Goal: Task Accomplishment & Management: Complete application form

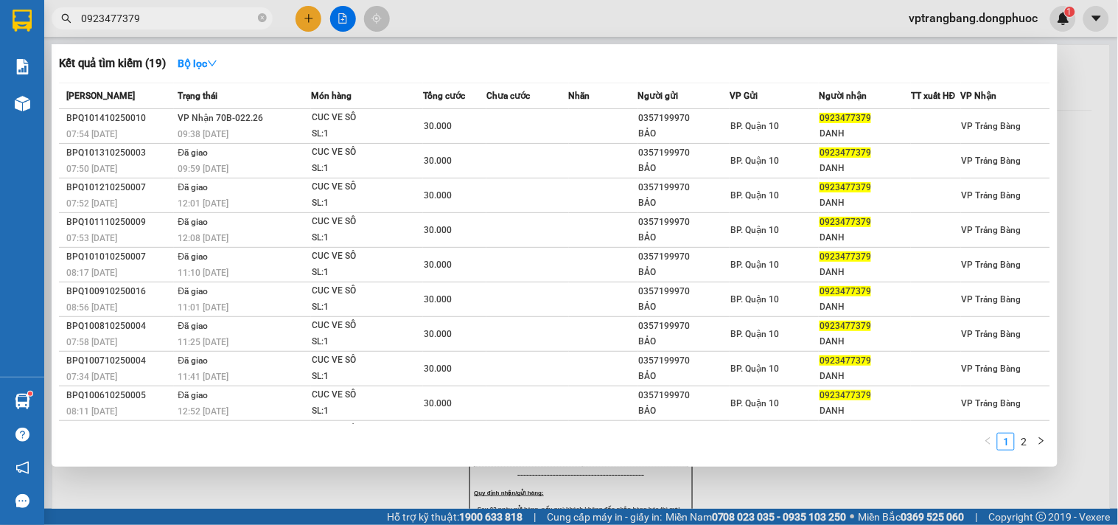
click at [256, 17] on span "0923477379" at bounding box center [162, 18] width 221 height 22
click at [263, 19] on icon "close-circle" at bounding box center [262, 17] width 9 height 9
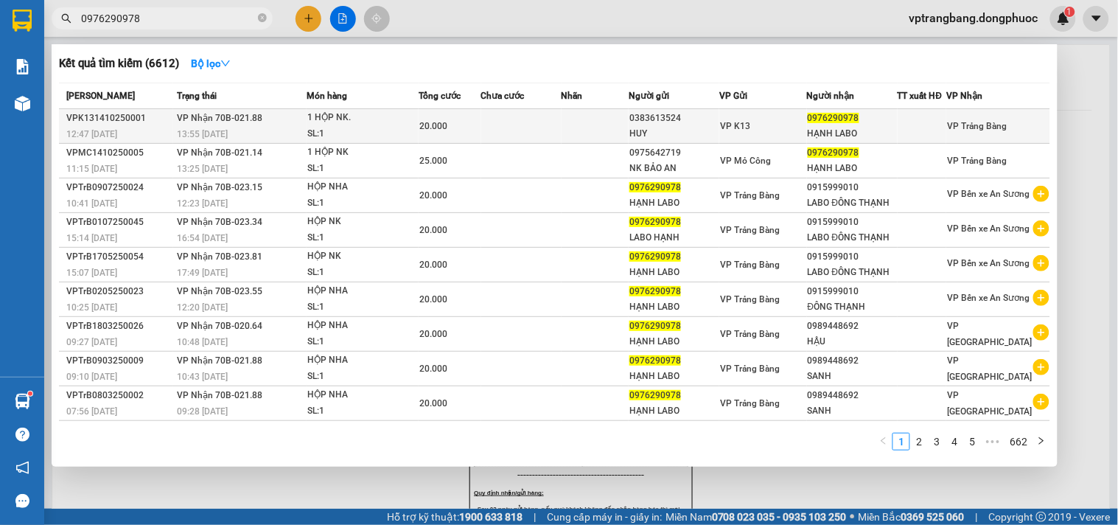
type input "0976290978"
click at [871, 134] on div "HẠNH LABO" at bounding box center [852, 133] width 89 height 15
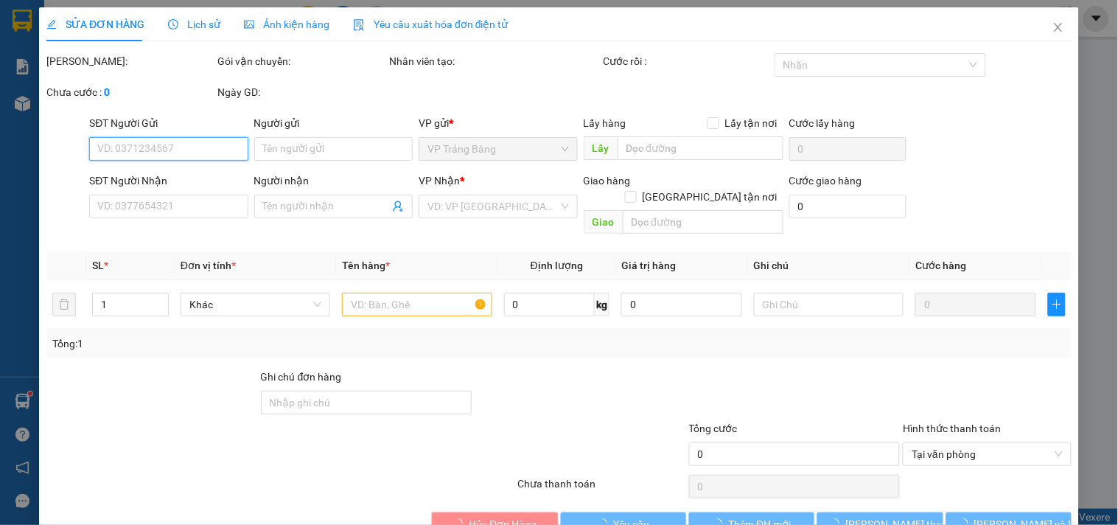
type input "0383613524"
type input "HUY"
type input "0976290978"
type input "HẠNH LABO"
type input "20.000"
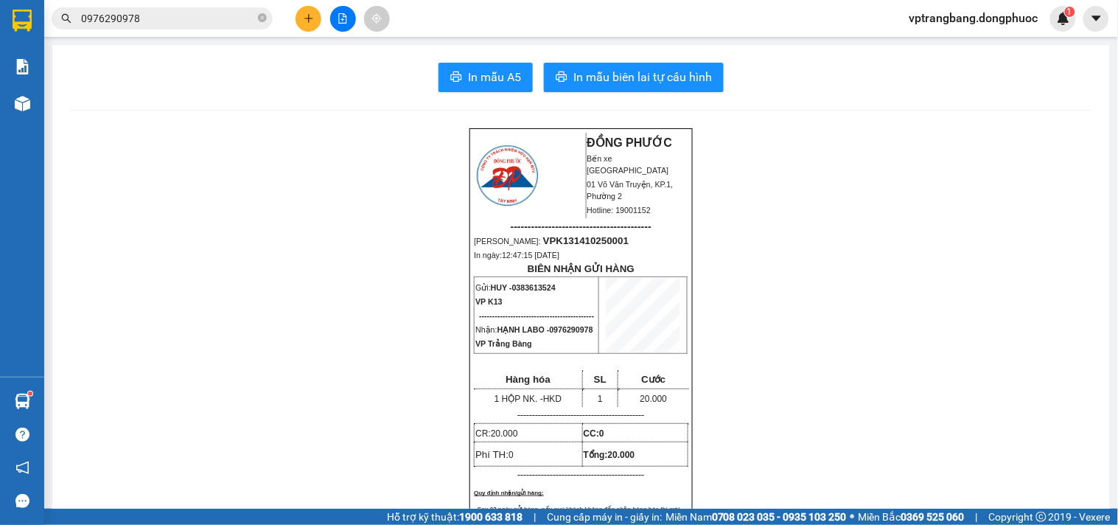
click at [188, 19] on input "0976290978" at bounding box center [168, 18] width 174 height 16
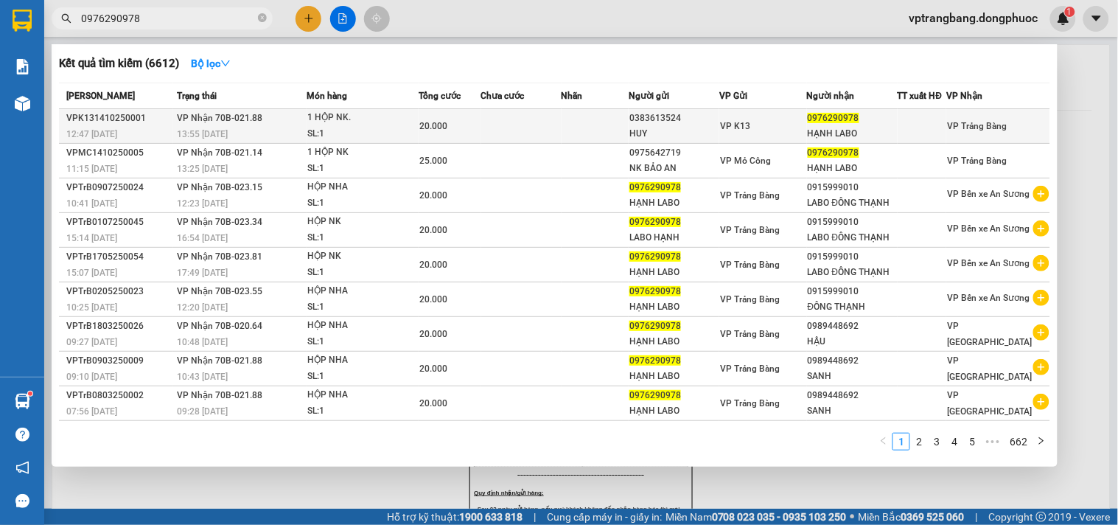
click at [480, 122] on div "20.000" at bounding box center [449, 126] width 60 height 16
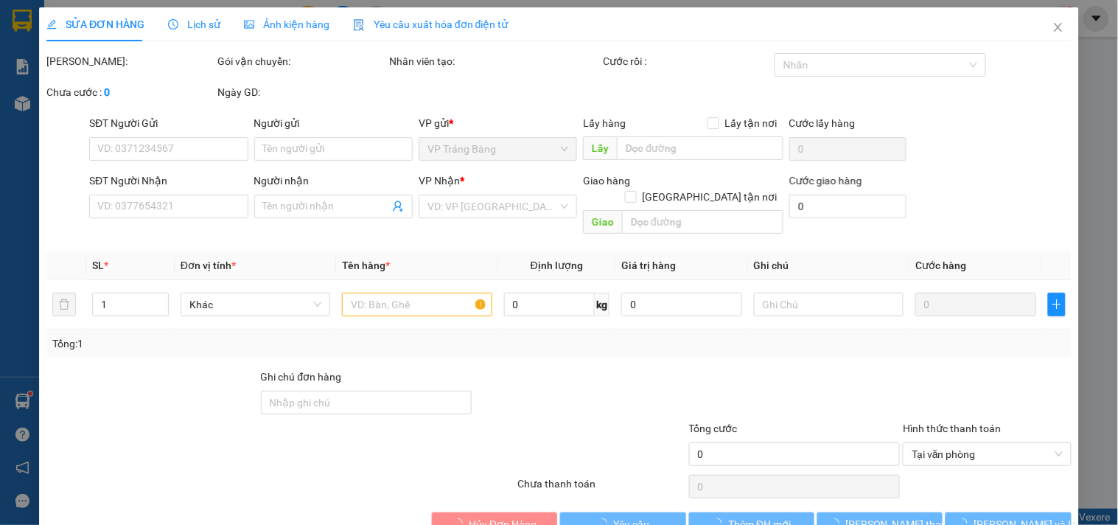
type input "0383613524"
type input "HUY"
type input "0976290978"
type input "HẠNH LABO"
type input "20.000"
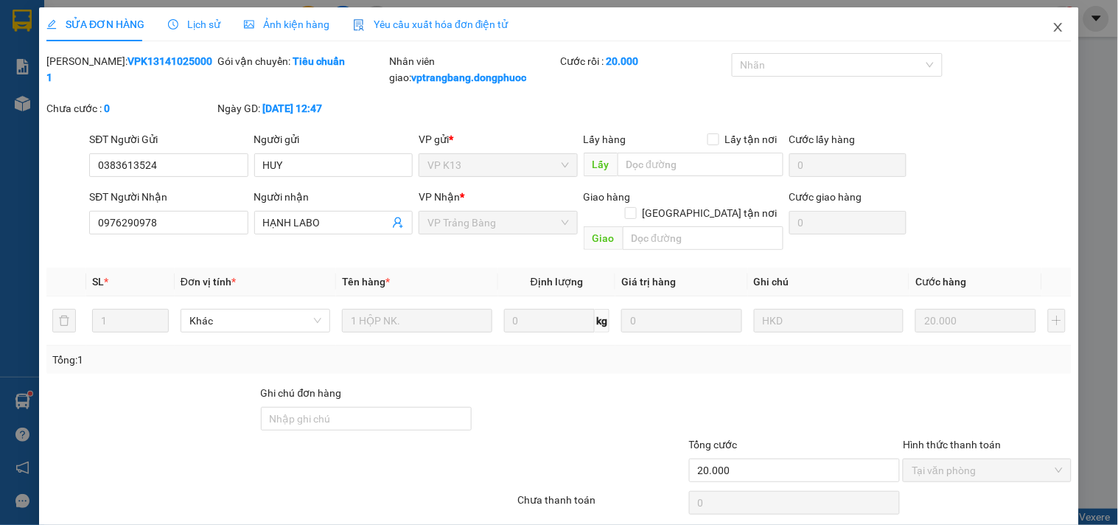
click at [1040, 25] on span "Close" at bounding box center [1058, 27] width 41 height 41
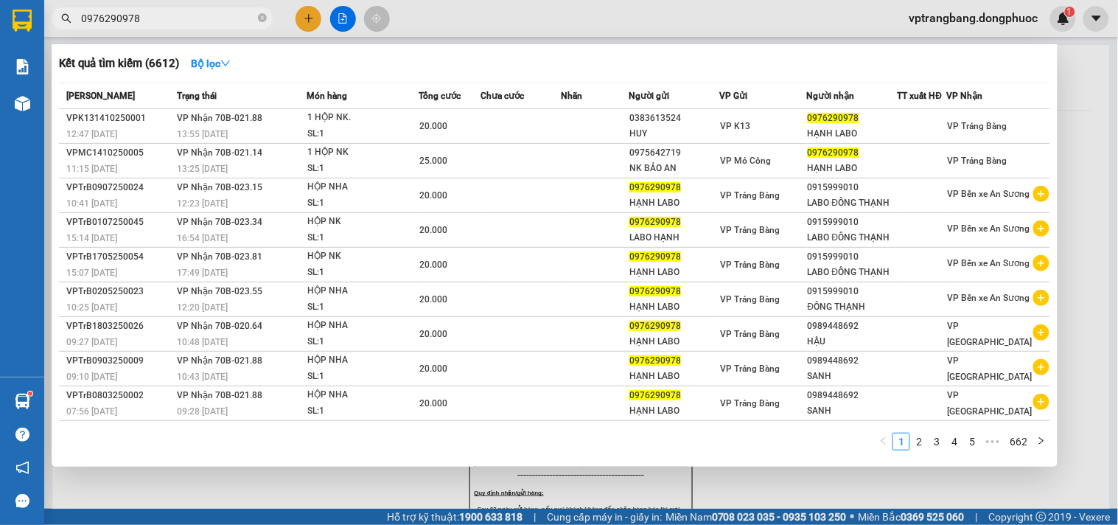
click at [189, 13] on input "0976290978" at bounding box center [168, 18] width 174 height 16
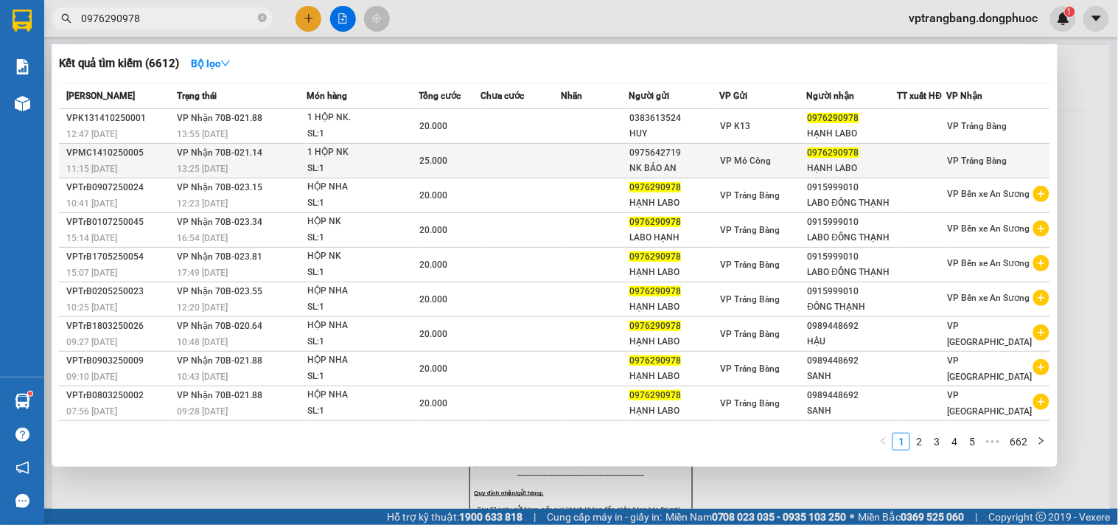
click at [319, 163] on div "SL: 1" at bounding box center [362, 169] width 111 height 16
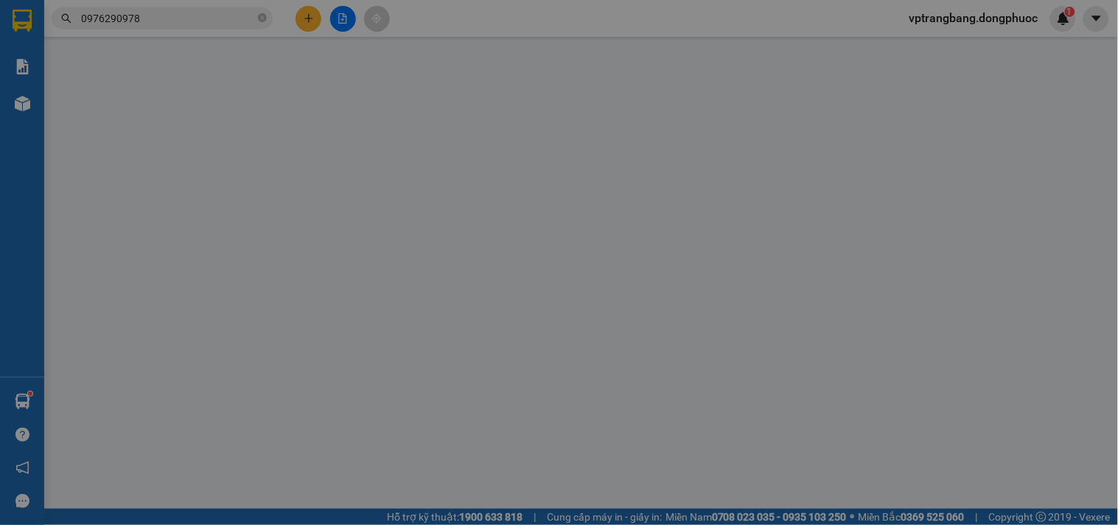
type input "0975642719"
type input "NK BẢO AN"
type input "0976290978"
type input "HẠNH LABO"
type input "25.000"
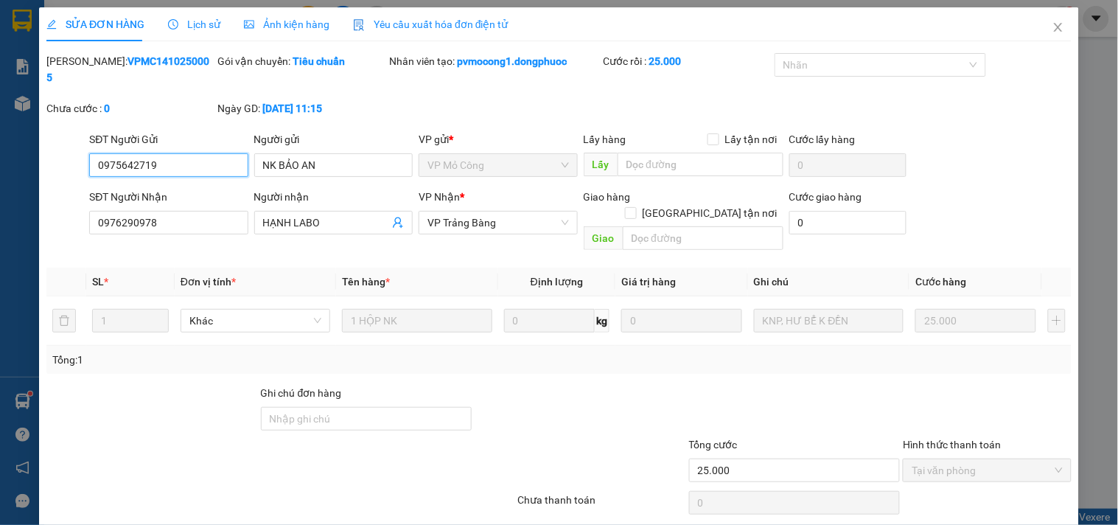
scroll to position [24, 0]
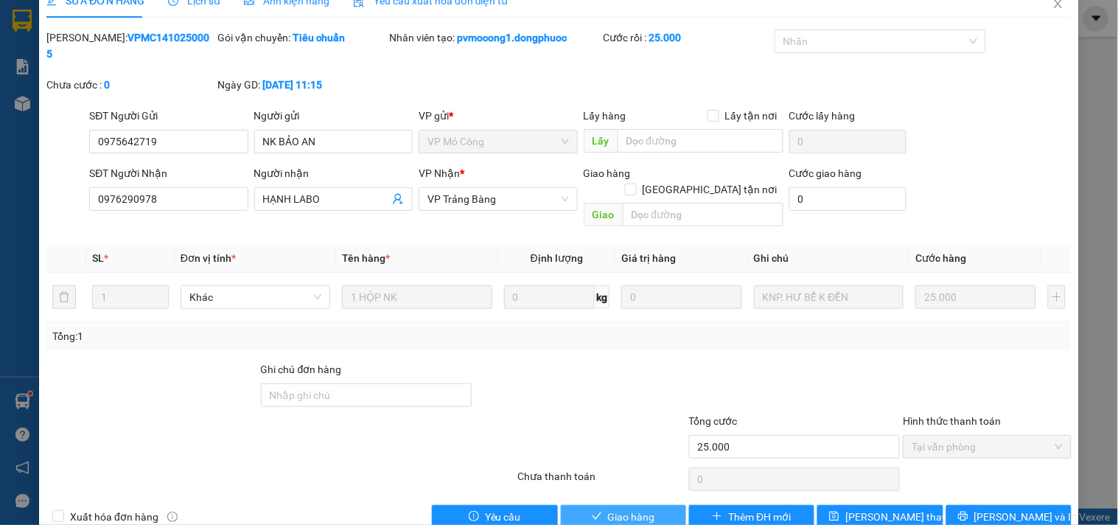
click at [629, 509] on span "Giao hàng" at bounding box center [631, 517] width 47 height 16
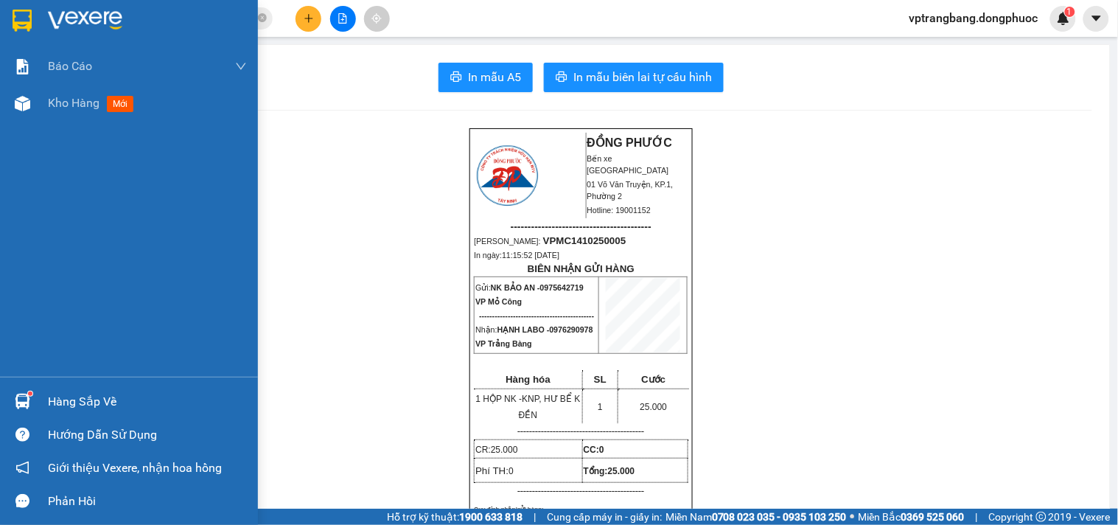
click at [100, 404] on div "Hàng sắp về" at bounding box center [147, 402] width 199 height 22
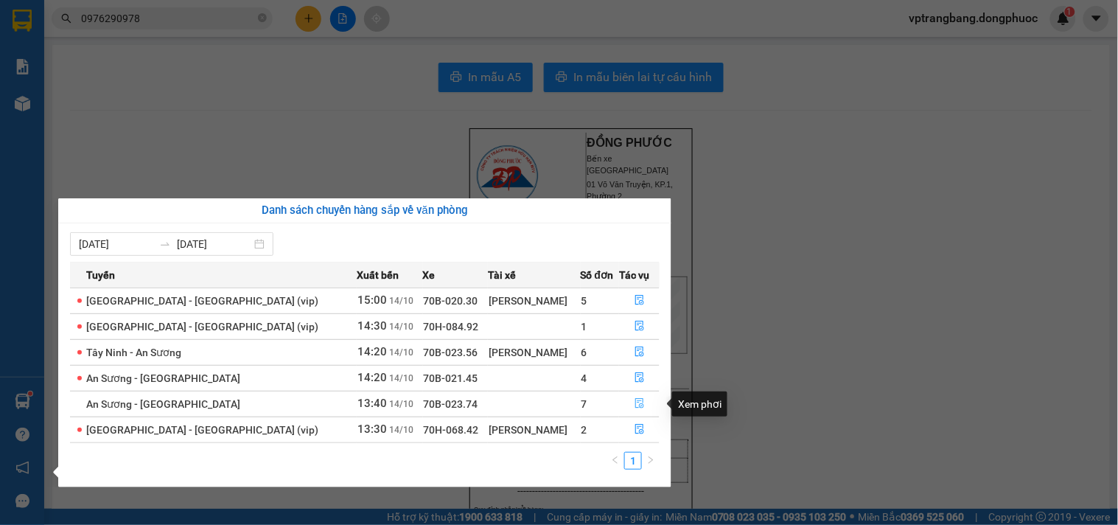
click at [638, 402] on icon "file-done" at bounding box center [640, 403] width 10 height 10
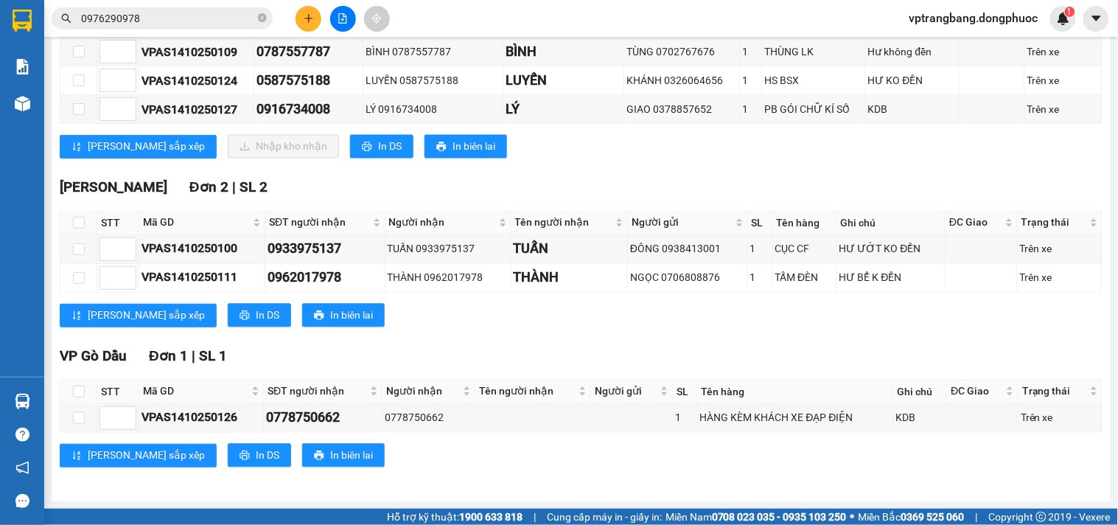
scroll to position [366, 0]
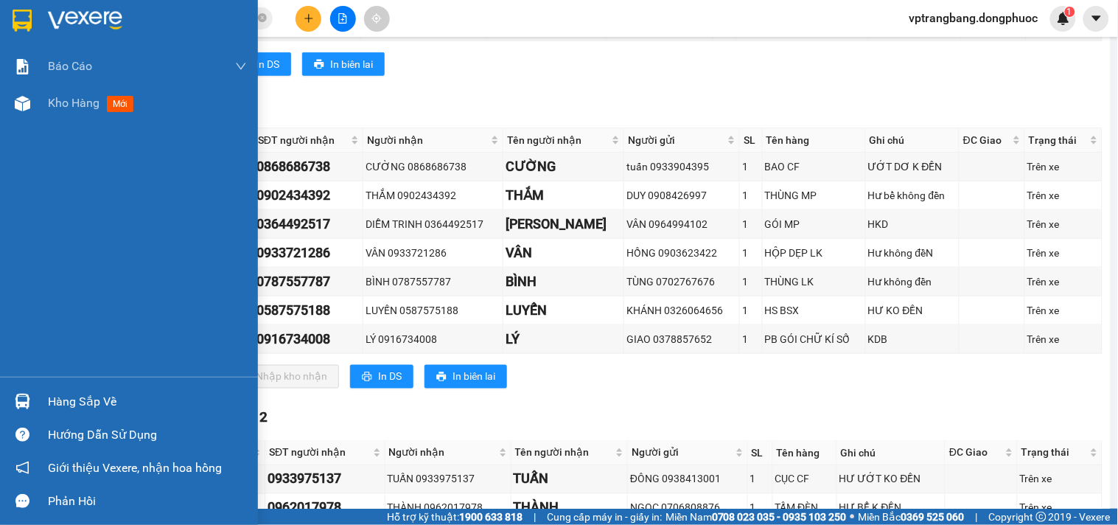
click at [93, 396] on div "Hàng sắp về" at bounding box center [147, 402] width 199 height 22
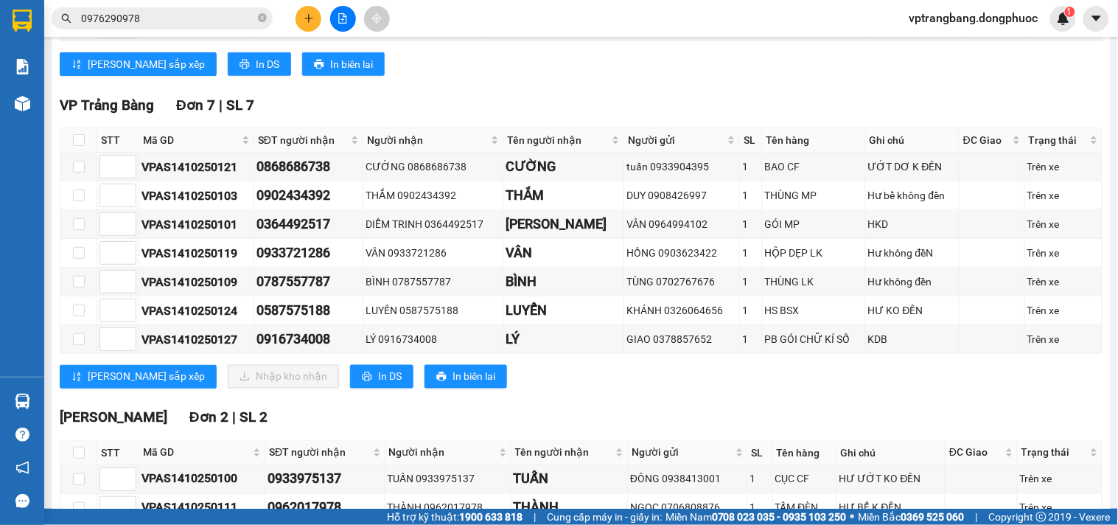
click at [875, 411] on section "Kết quả tìm kiếm ( 6612 ) Bộ lọc Mã ĐH Trạng thái Món hàng Tổng cước Chưa cước …" at bounding box center [559, 262] width 1118 height 525
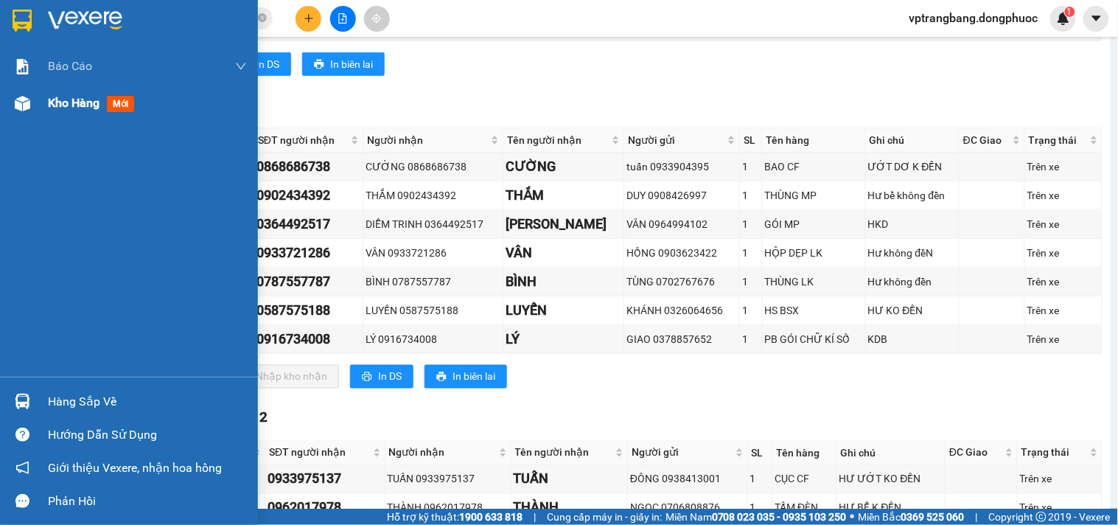
click at [57, 103] on span "Kho hàng" at bounding box center [74, 103] width 52 height 14
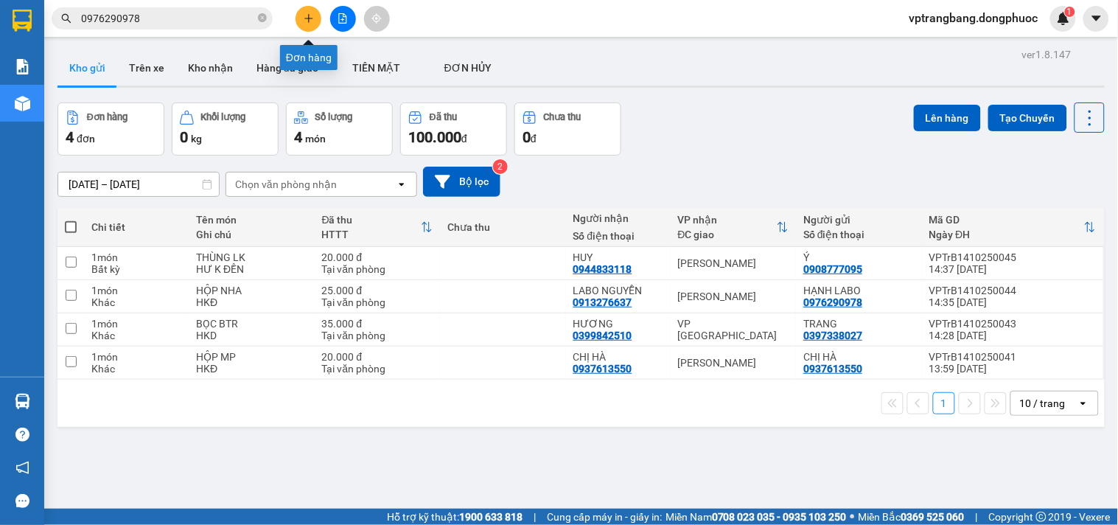
click at [312, 23] on icon "plus" at bounding box center [309, 18] width 10 height 10
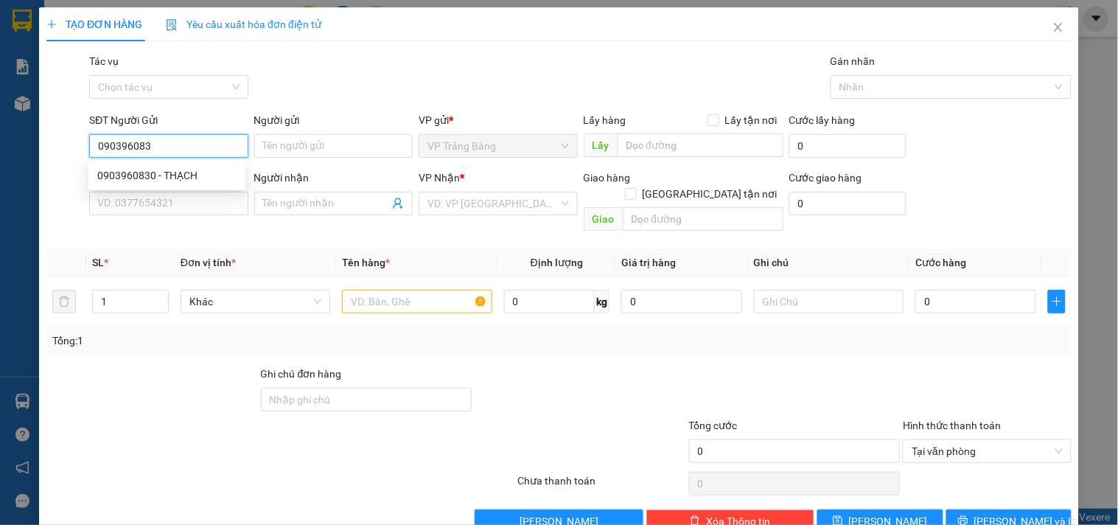
type input "0903960830"
click at [184, 174] on div "0903960830 - THẠCH" at bounding box center [166, 175] width 139 height 16
type input "THẠCH"
type input "0918410148"
type input "NGHĨA"
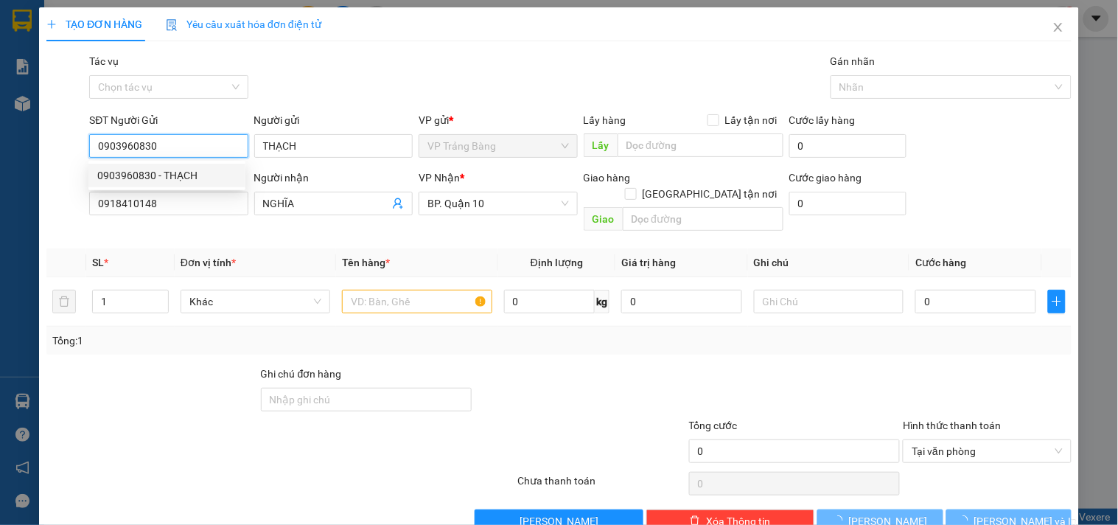
type input "30.000"
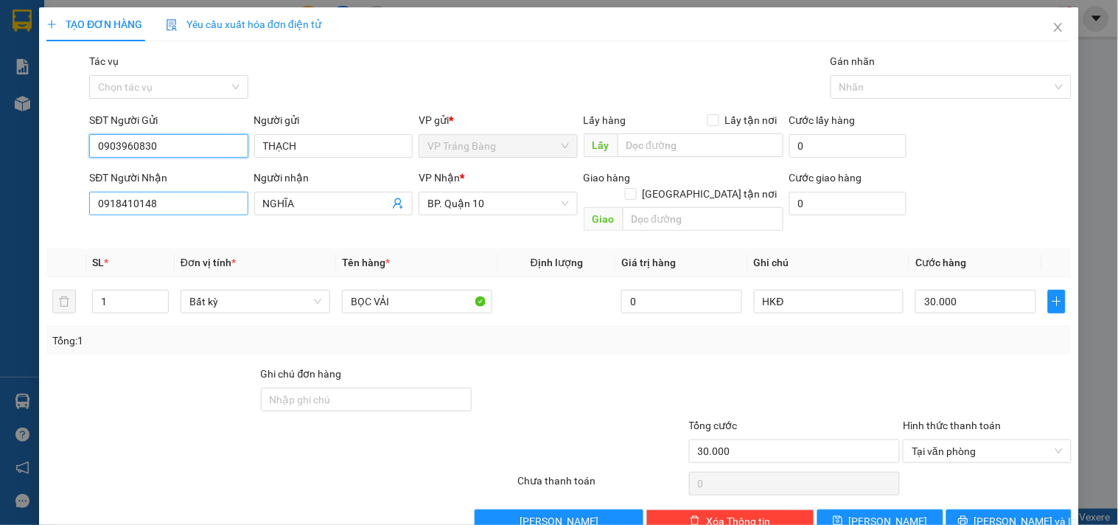
type input "0903960830"
drag, startPoint x: 167, startPoint y: 199, endPoint x: 50, endPoint y: 197, distance: 117.2
click at [50, 197] on div "SĐT Người Nhận 0918410148 Người nhận NGHĨA VP Nhận * BP. Quận 10 Giao hàng Giao…" at bounding box center [559, 204] width 1028 height 68
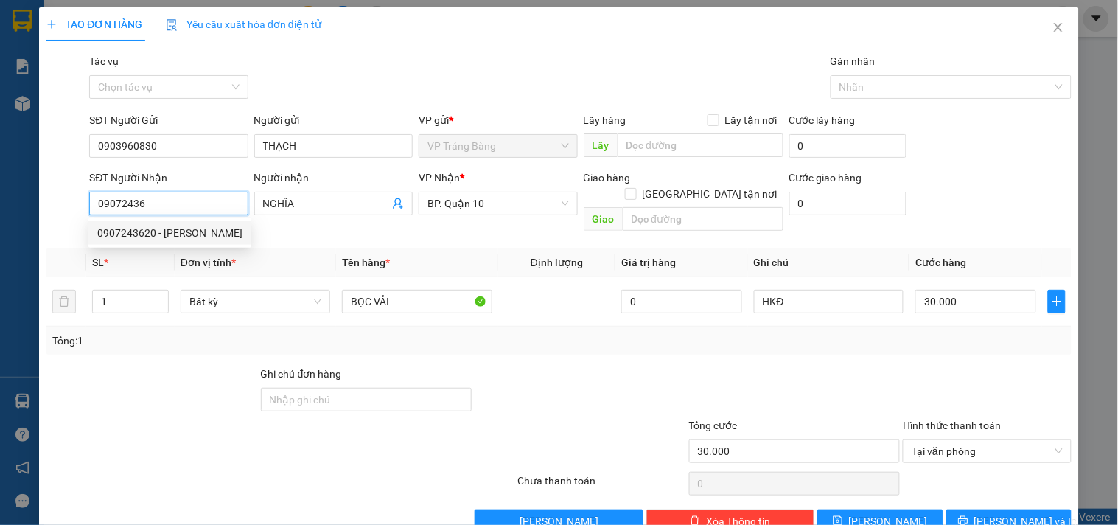
click at [162, 230] on div "0907243620 - TRINH" at bounding box center [169, 233] width 145 height 16
type input "0907243620"
type input "TRINH"
type input "130.000"
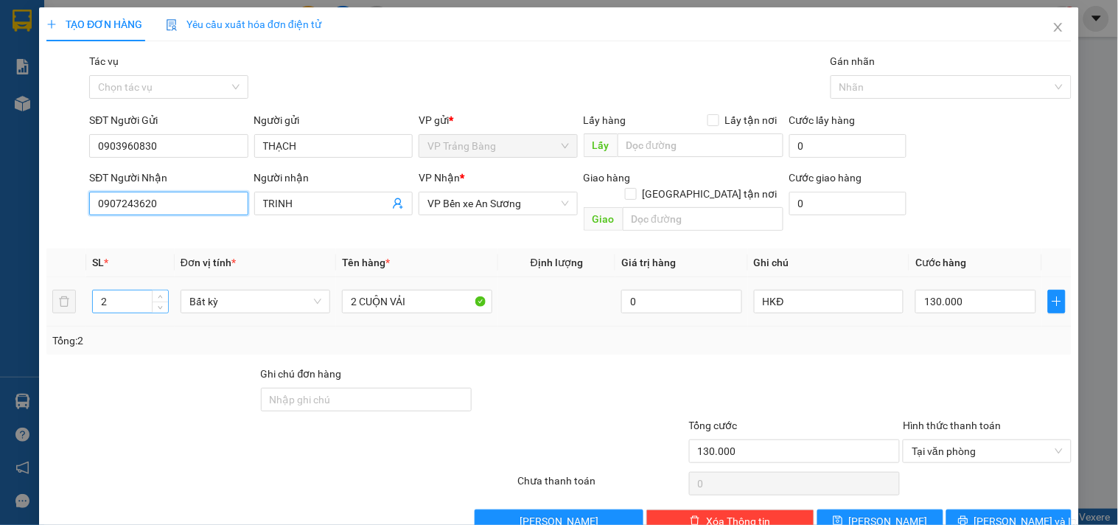
type input "0907243620"
drag, startPoint x: 133, startPoint y: 289, endPoint x: 27, endPoint y: 289, distance: 106.1
click at [27, 289] on div "TẠO ĐƠN HÀNG Yêu cầu xuất hóa đơn điện tử Transit Pickup Surcharge Ids Transit …" at bounding box center [559, 262] width 1118 height 525
type input "1"
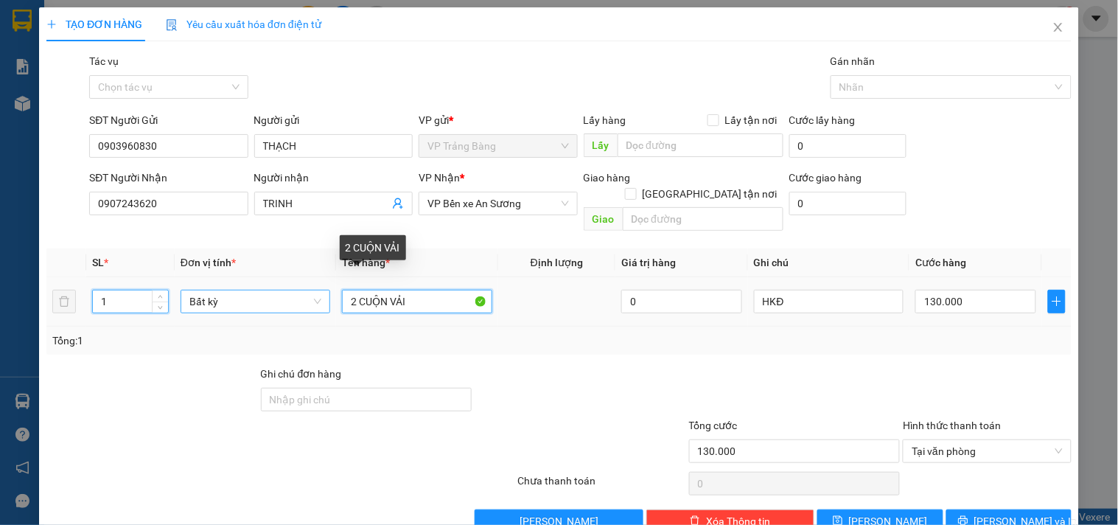
drag, startPoint x: 355, startPoint y: 284, endPoint x: 304, endPoint y: 291, distance: 52.1
click at [304, 291] on tr "1 Bất kỳ 2 CUỘN VẢI 0 HKĐ 130.000" at bounding box center [558, 301] width 1025 height 49
type input "0"
click at [385, 290] on input "1 CUỘN VẢI" at bounding box center [417, 302] width 150 height 24
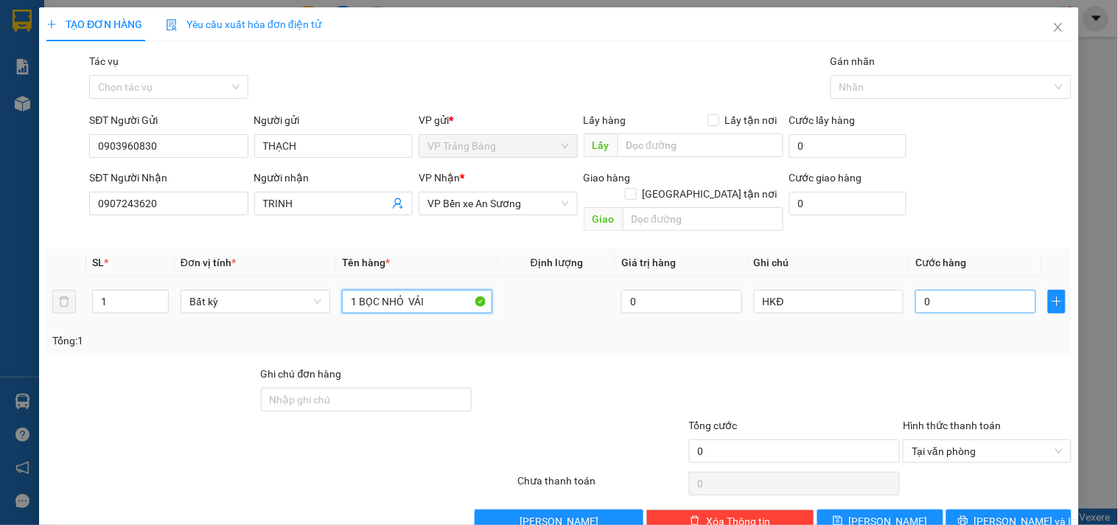
type input "1 BỌC NHỎ VẢI"
click at [963, 290] on input "0" at bounding box center [975, 302] width 121 height 24
type input "2"
type input "20"
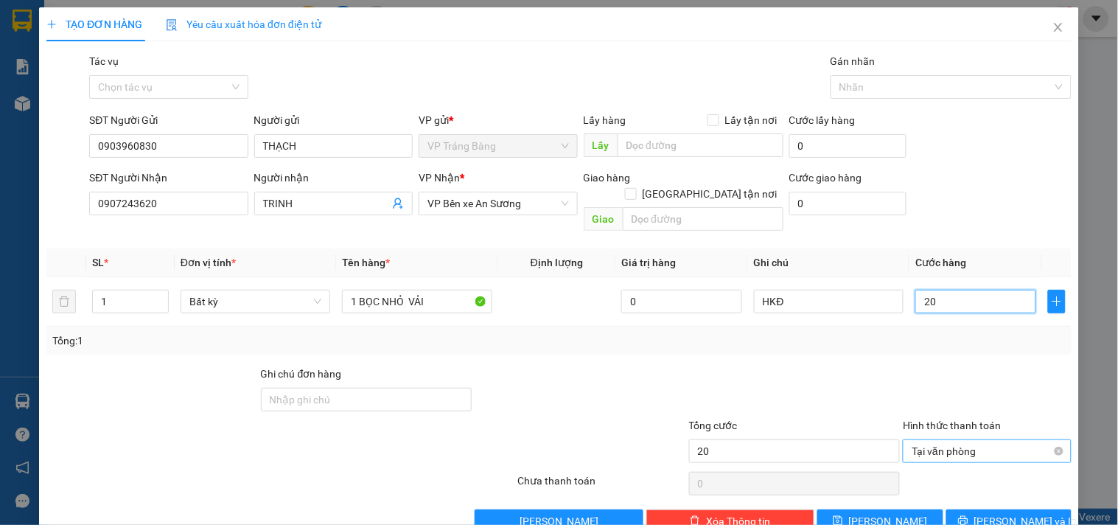
scroll to position [20, 0]
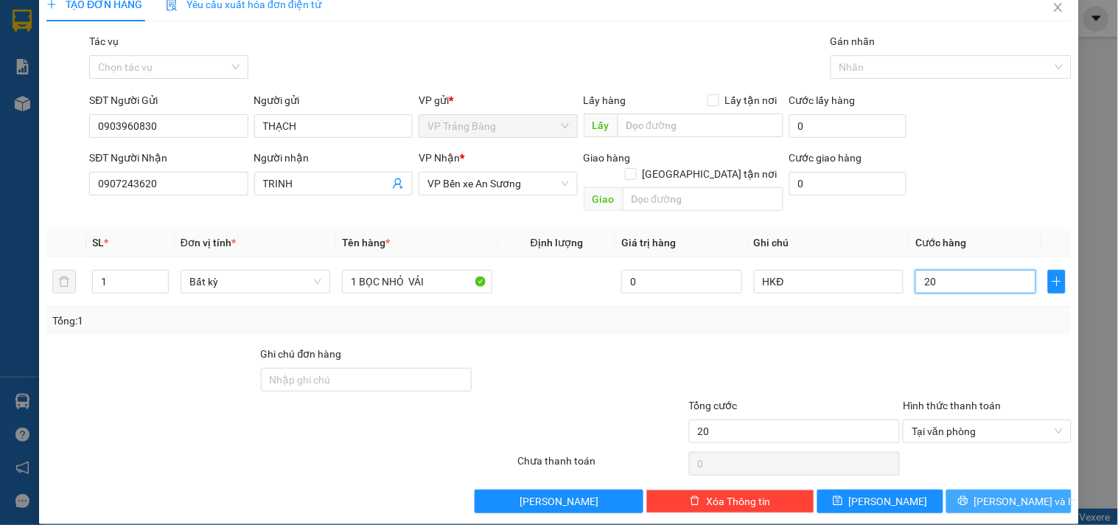
type input "20"
type input "20.000"
click at [959, 489] on button "[PERSON_NAME] và In" at bounding box center [1008, 501] width 125 height 24
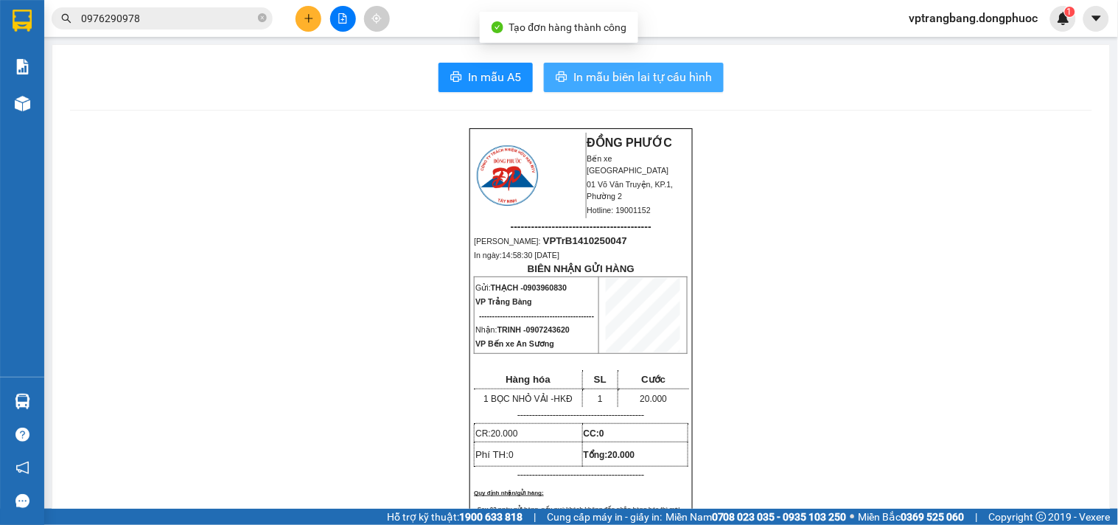
click at [657, 74] on span "In mẫu biên lai tự cấu hình" at bounding box center [642, 77] width 139 height 18
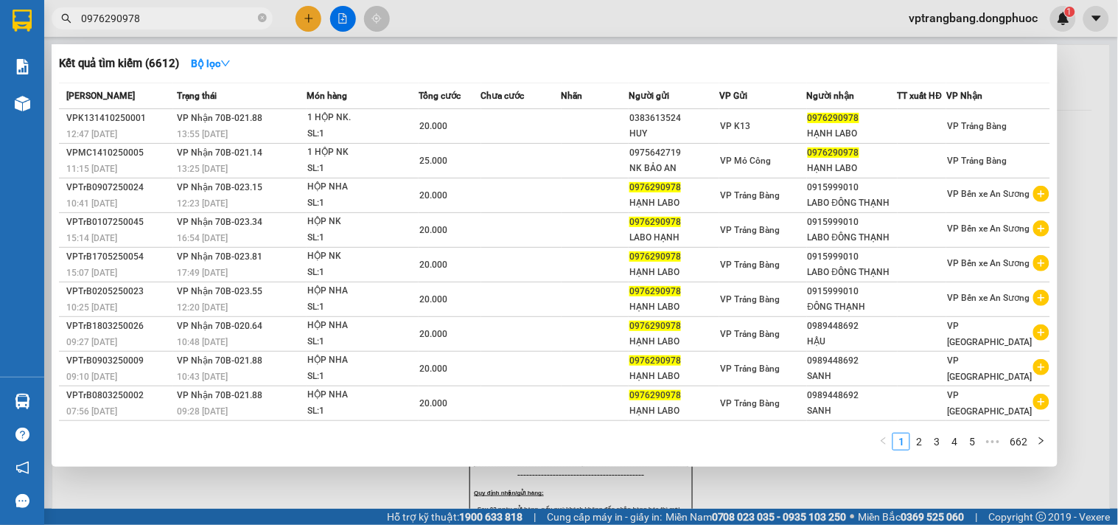
drag, startPoint x: 262, startPoint y: 20, endPoint x: 150, endPoint y: 30, distance: 112.5
click at [259, 20] on icon "close-circle" at bounding box center [262, 17] width 9 height 9
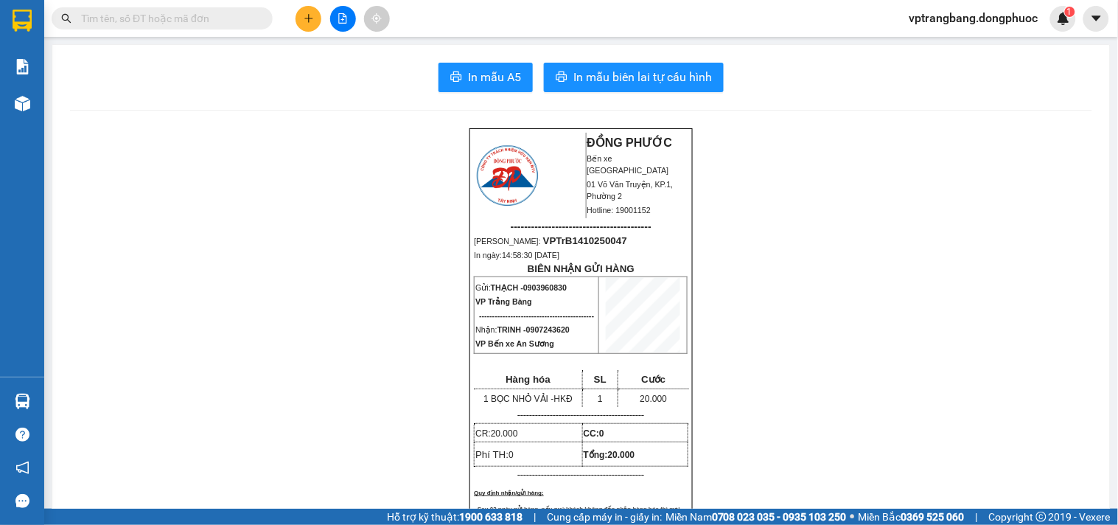
click at [149, 30] on div "Kết quả tìm kiếm ( 6612 ) Bộ lọc Mã ĐH Trạng thái Món hàng Tổng cước Chưa cước …" at bounding box center [143, 19] width 287 height 26
click at [160, 15] on input "text" at bounding box center [168, 18] width 174 height 16
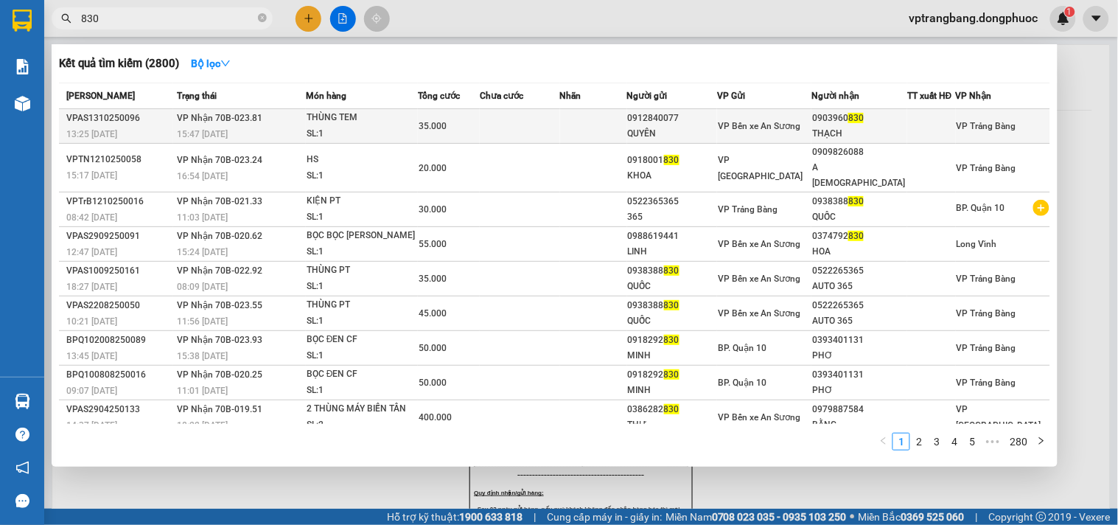
type input "830"
click at [475, 131] on div "35.000" at bounding box center [449, 126] width 60 height 16
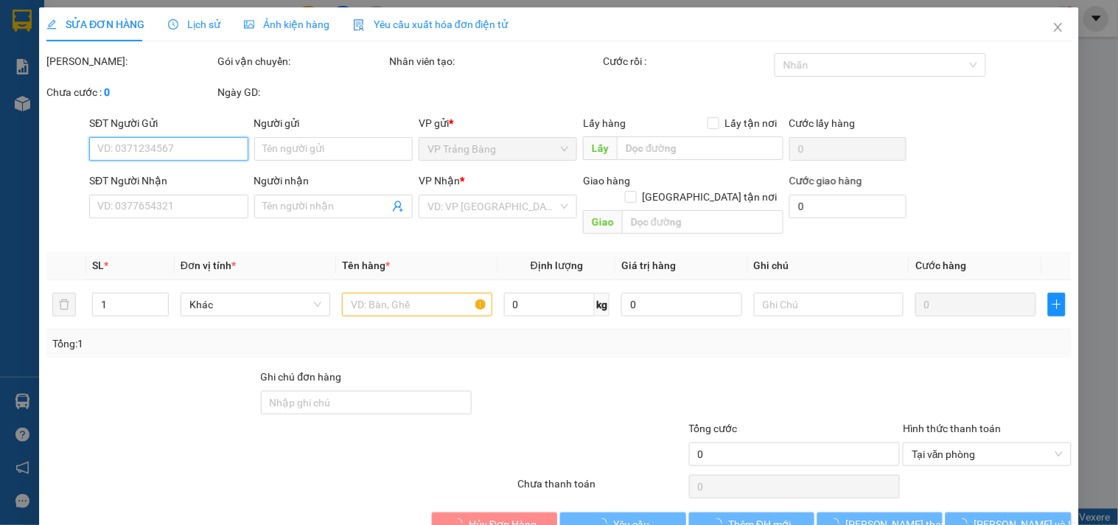
type input "0912840077"
type input "QUYÊN"
type input "0903960830"
type input "THẠCH"
type input "35.000"
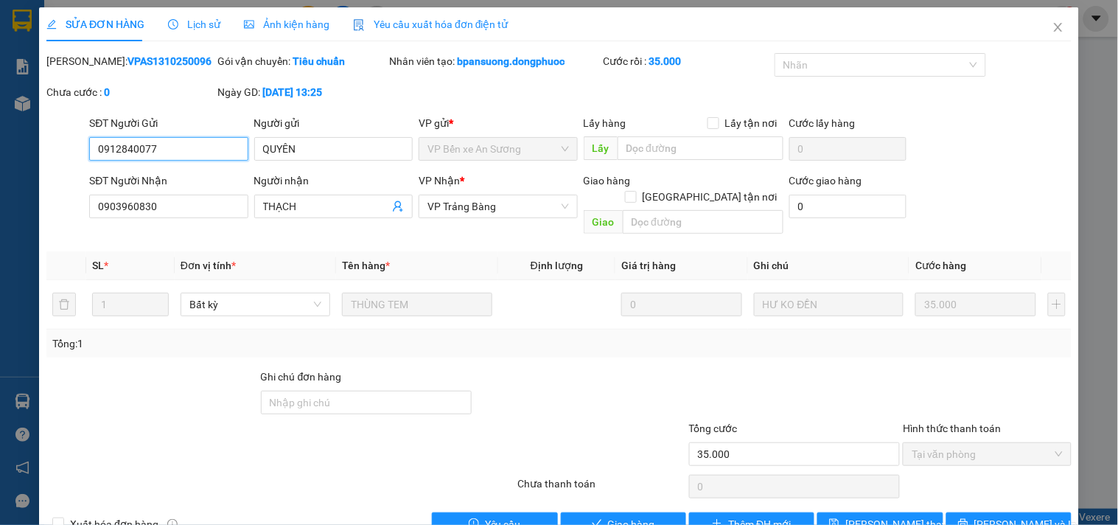
scroll to position [24, 0]
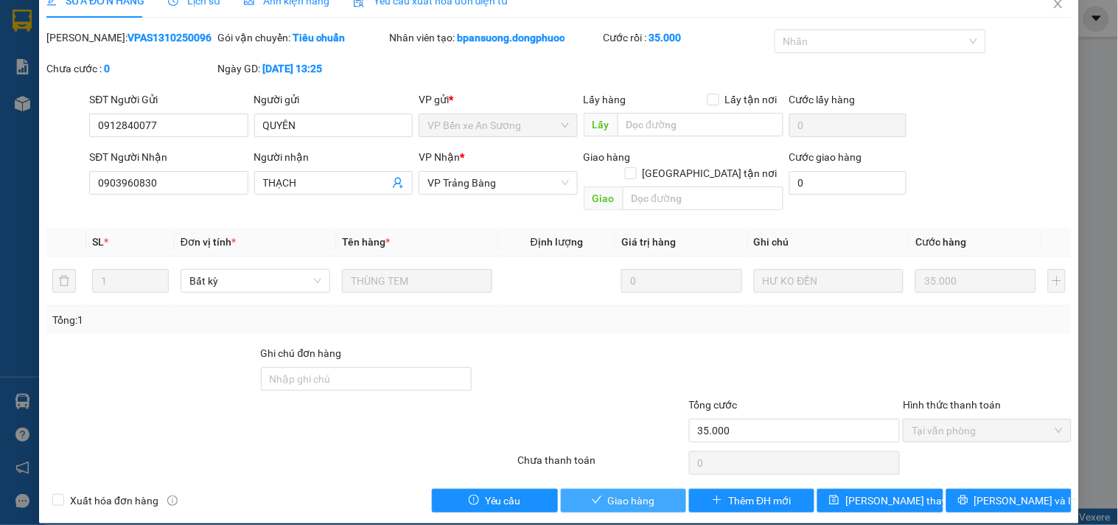
click at [658, 489] on button "Giao hàng" at bounding box center [623, 501] width 125 height 24
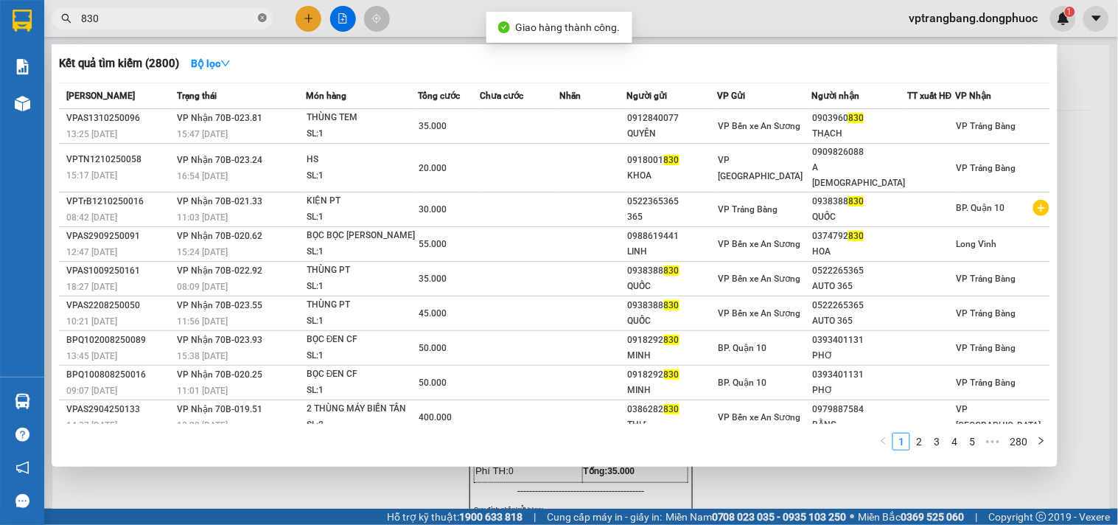
click at [262, 20] on icon "close-circle" at bounding box center [262, 17] width 9 height 9
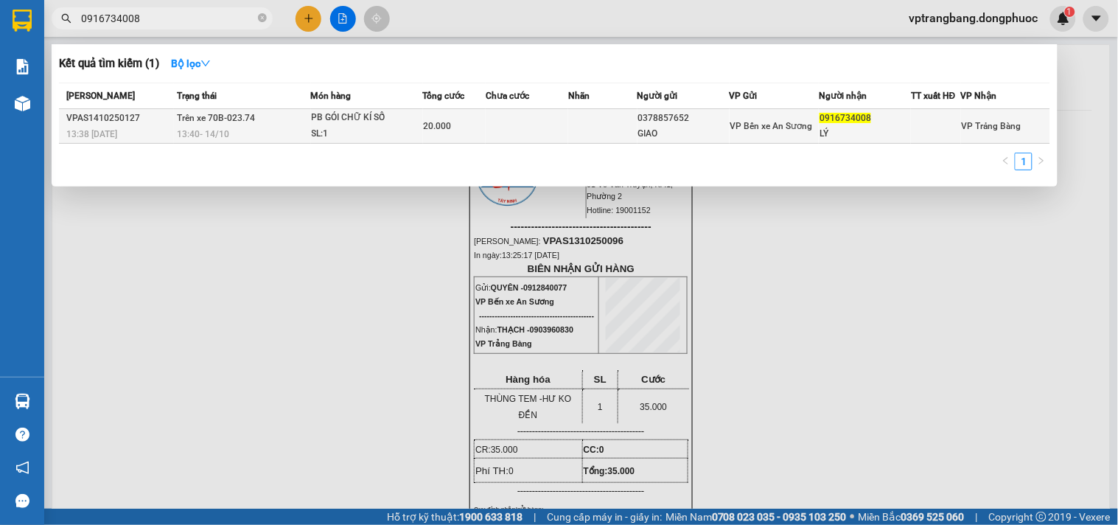
type input "0916734008"
click at [429, 123] on span "20.000" at bounding box center [438, 126] width 28 height 10
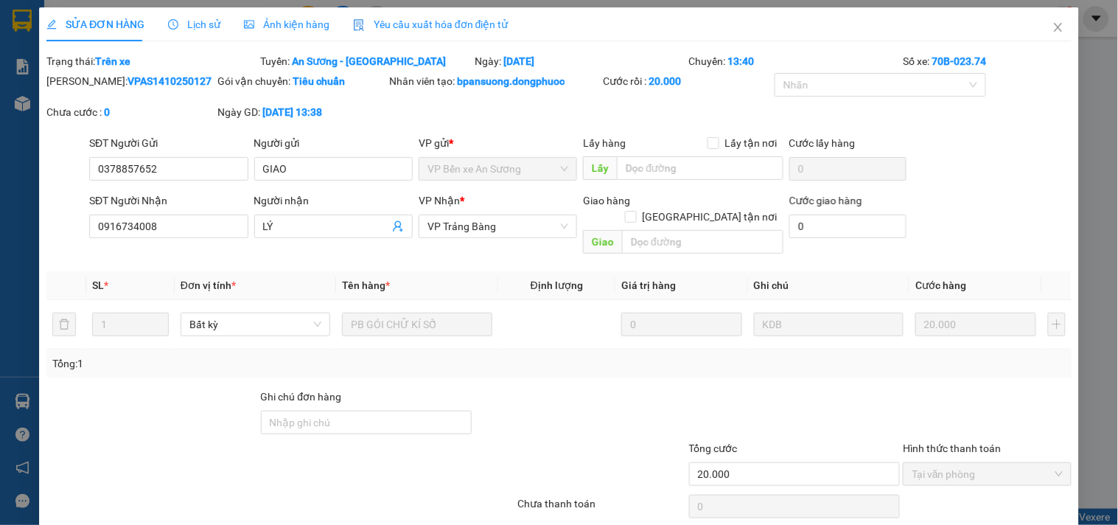
type input "0378857652"
type input "GIAO"
type input "0916734008"
type input "LÝ"
type input "20.000"
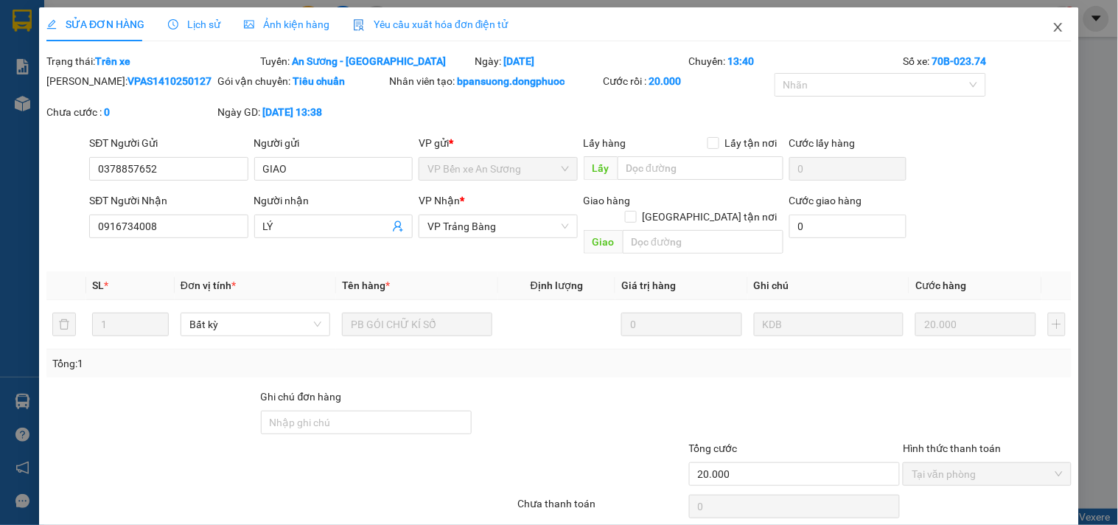
click at [1052, 25] on icon "close" at bounding box center [1058, 27] width 12 height 12
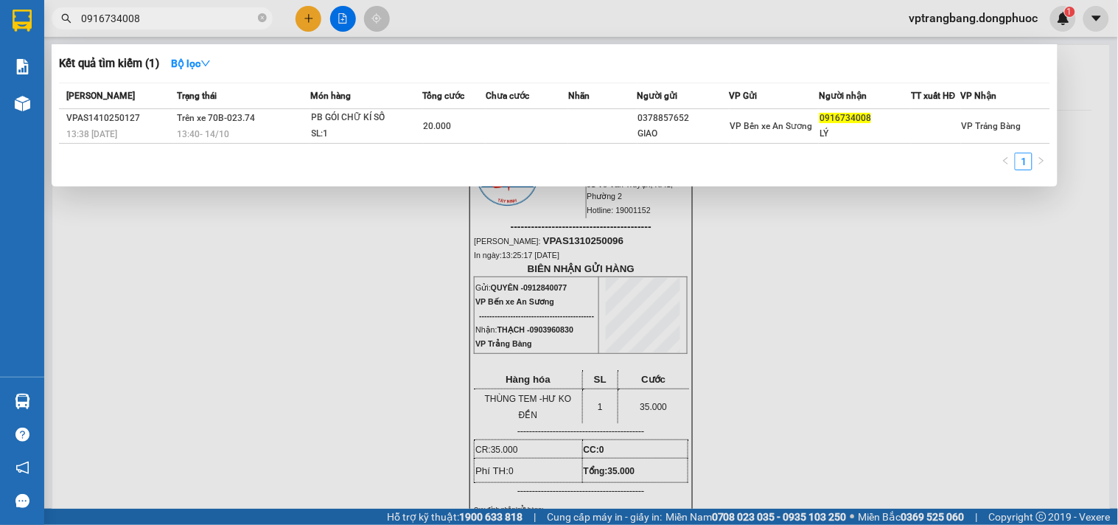
click at [189, 22] on input "0916734008" at bounding box center [168, 18] width 174 height 16
drag, startPoint x: 204, startPoint y: 352, endPoint x: 152, endPoint y: 424, distance: 89.2
click at [205, 352] on div at bounding box center [559, 262] width 1118 height 525
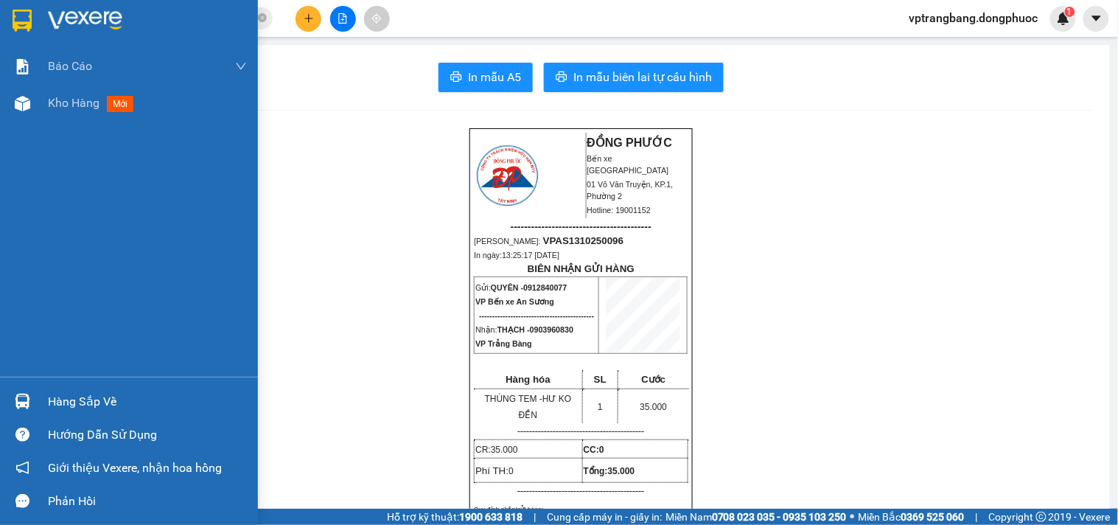
click at [69, 394] on div "Hàng sắp về" at bounding box center [147, 402] width 199 height 22
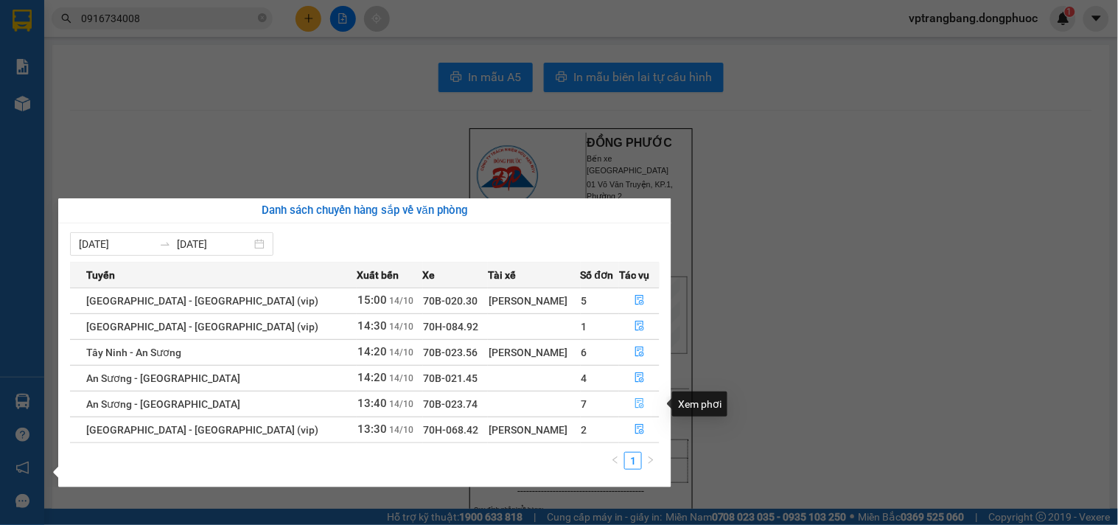
click at [635, 408] on icon "file-done" at bounding box center [640, 403] width 10 height 10
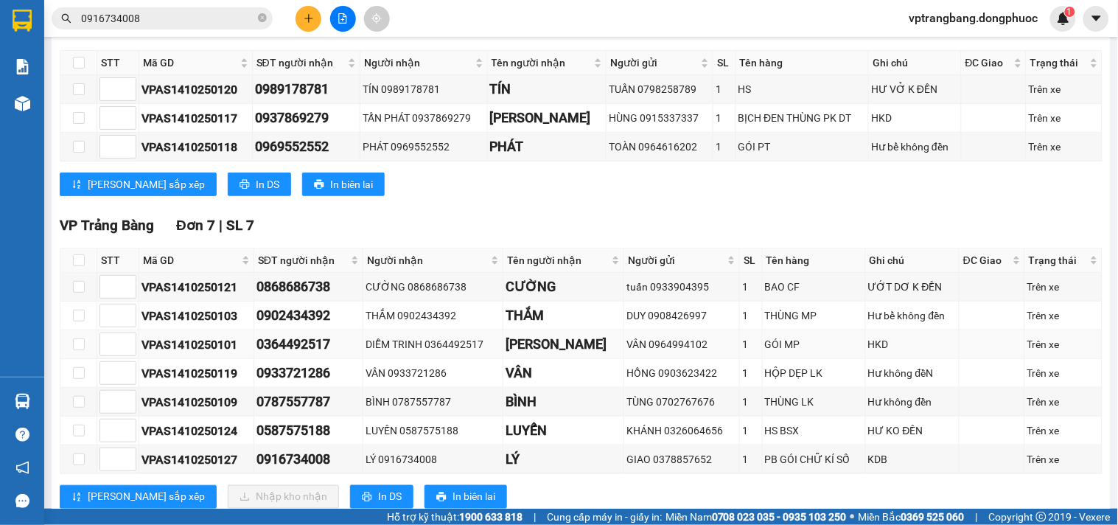
scroll to position [327, 0]
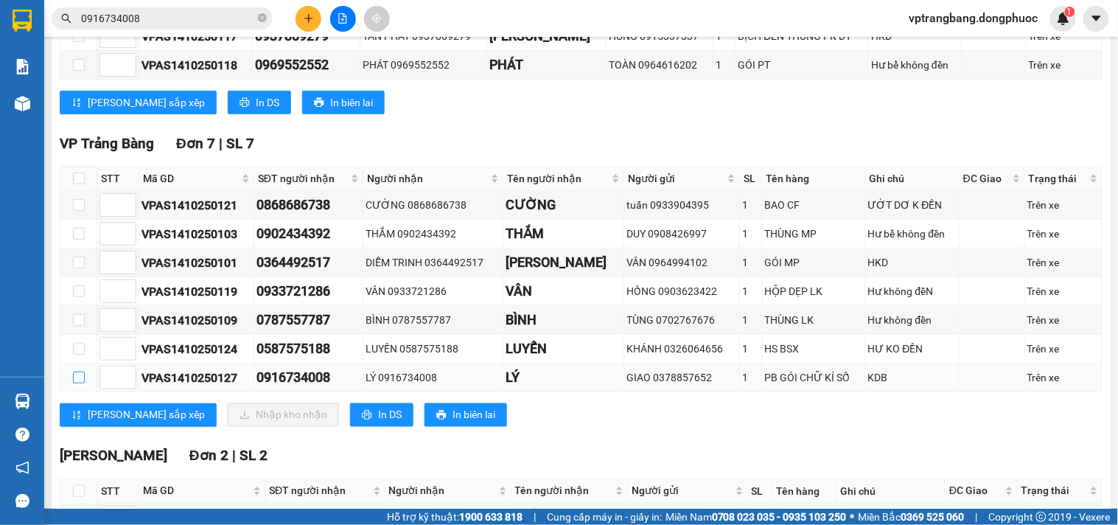
click at [77, 383] on input "checkbox" at bounding box center [79, 377] width 12 height 12
checkbox input "true"
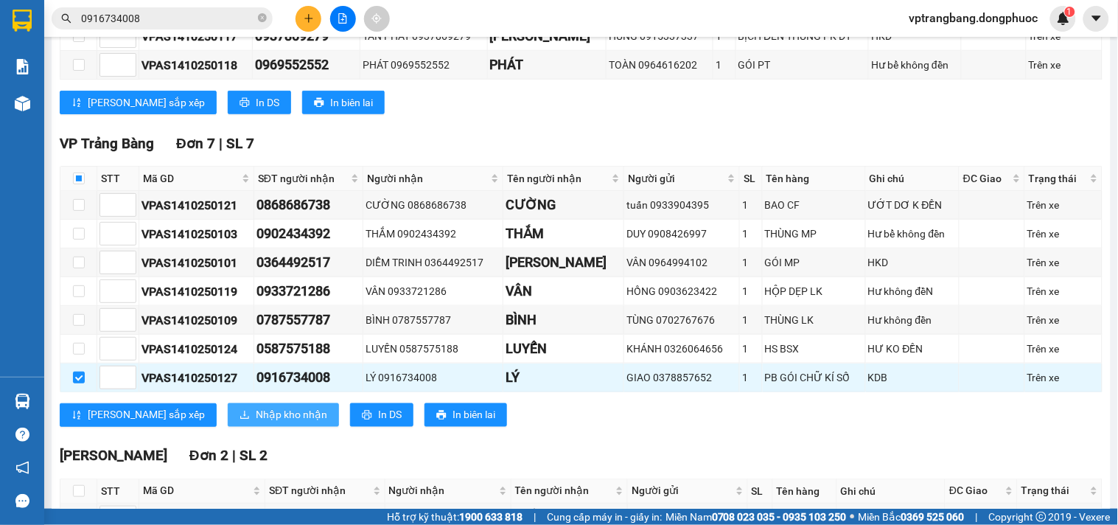
click at [256, 423] on span "Nhập kho nhận" at bounding box center [291, 415] width 71 height 16
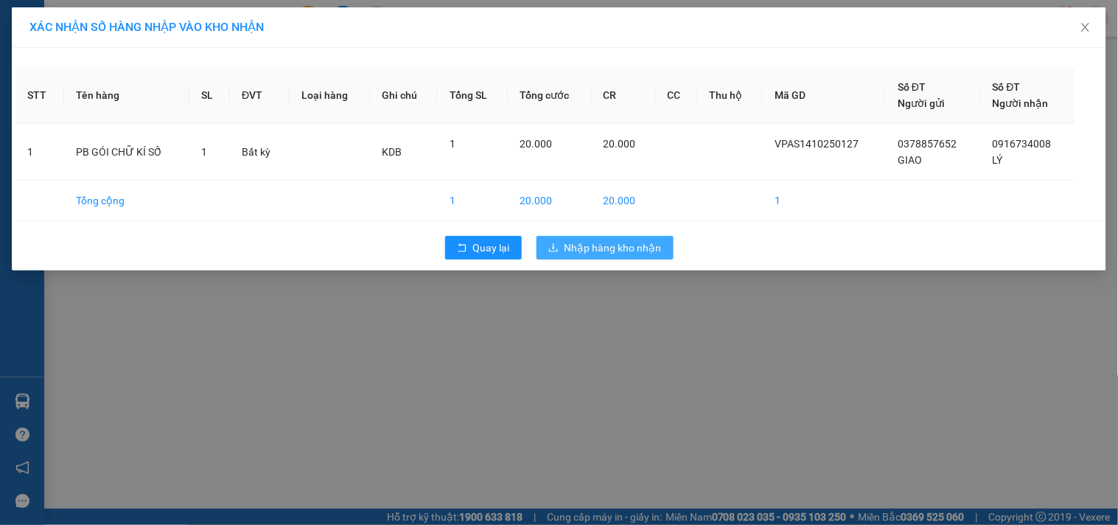
click at [579, 247] on span "Nhập hàng kho nhận" at bounding box center [613, 248] width 97 height 16
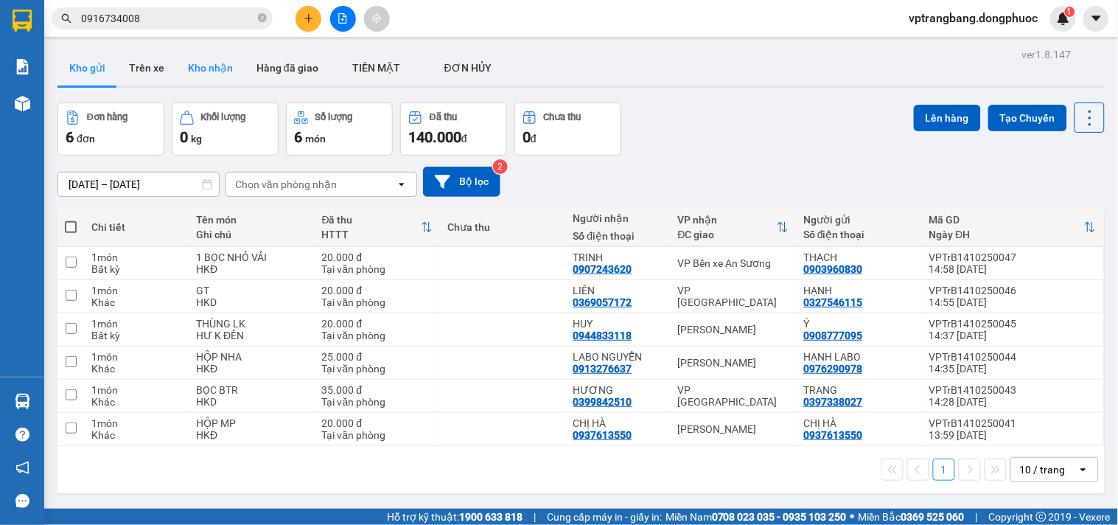
click at [203, 71] on button "Kho nhận" at bounding box center [210, 67] width 69 height 35
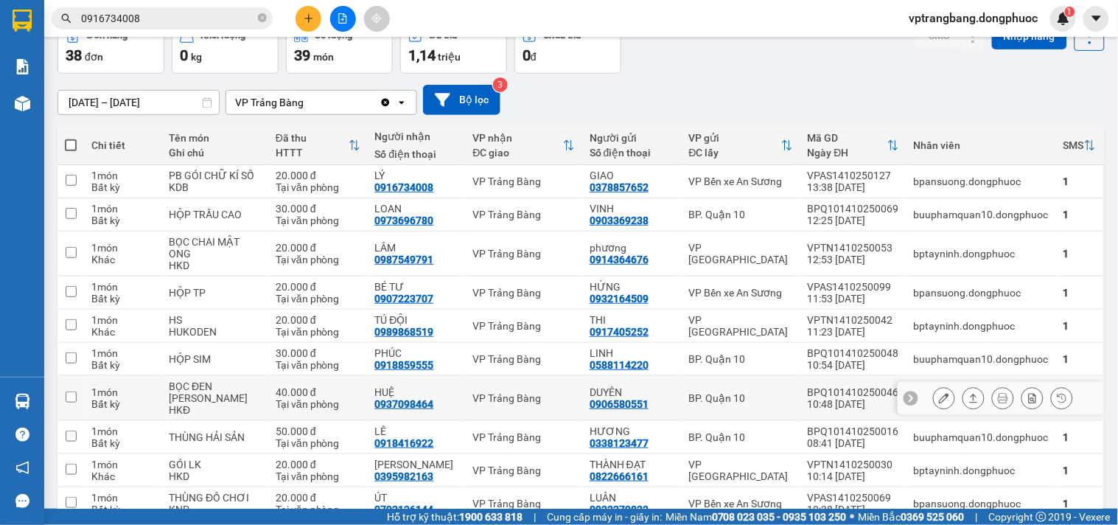
scroll to position [167, 0]
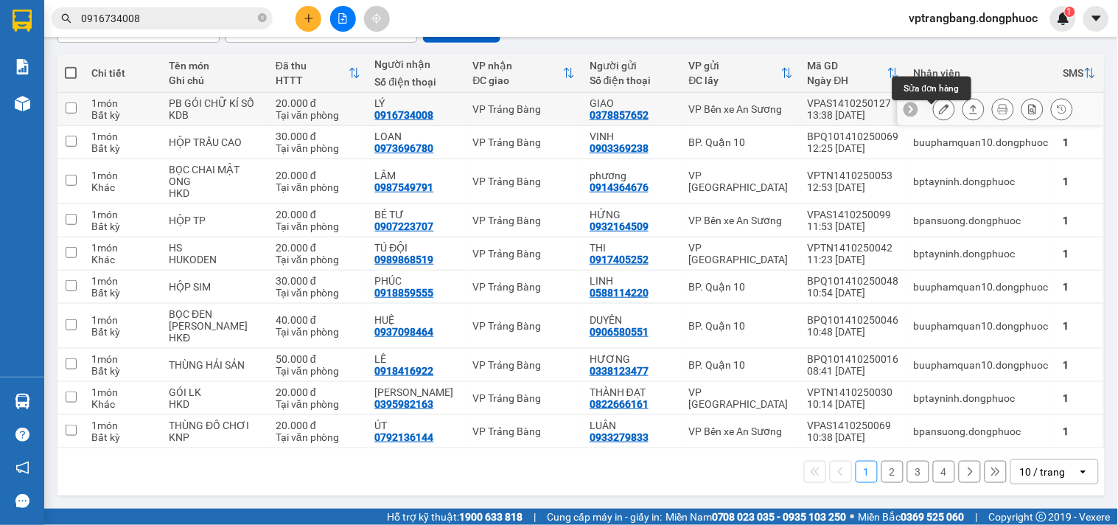
click at [939, 104] on icon at bounding box center [944, 109] width 10 height 10
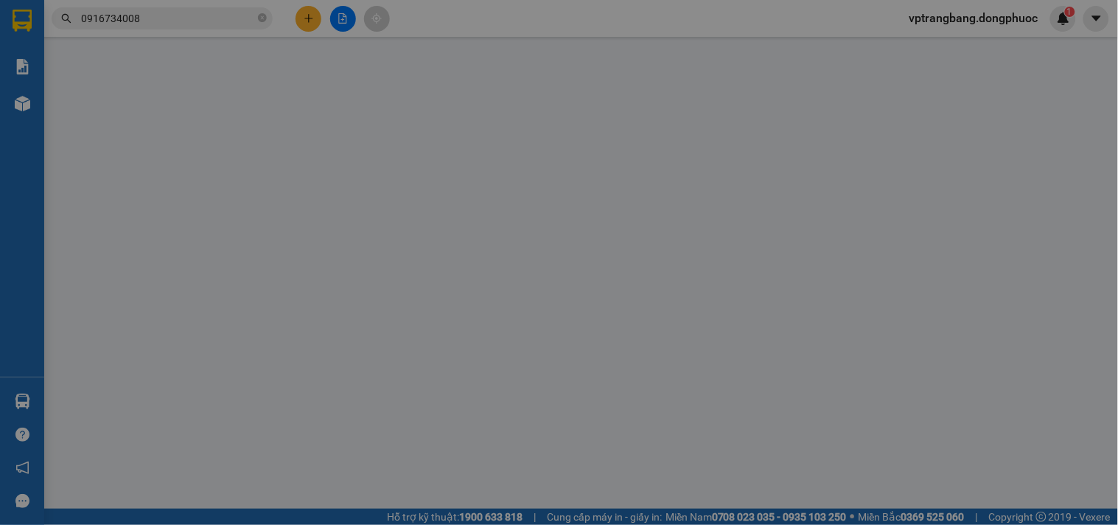
type input "0378857652"
type input "GIAO"
type input "0916734008"
type input "LÝ"
type input "20.000"
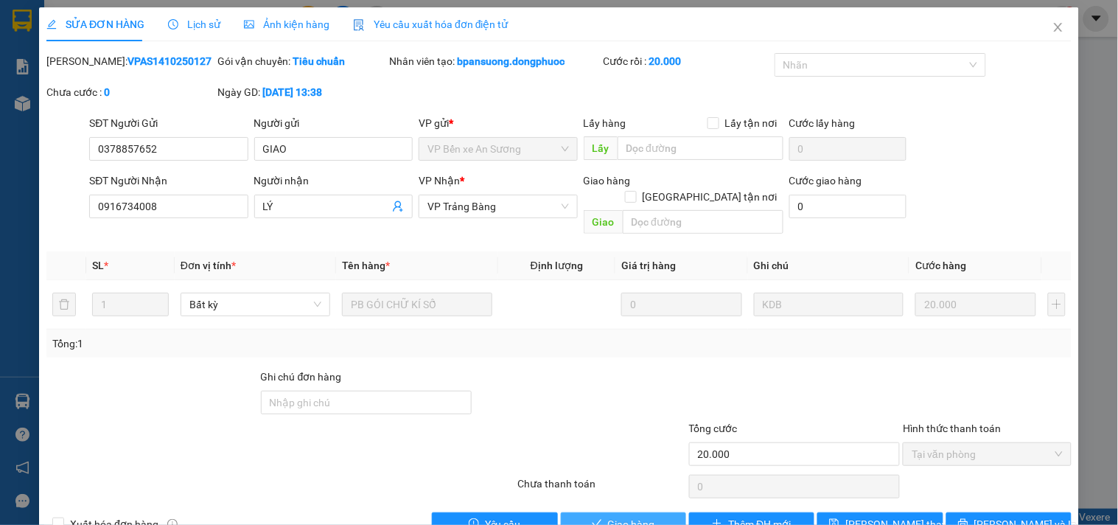
click at [627, 516] on span "Giao hàng" at bounding box center [631, 524] width 47 height 16
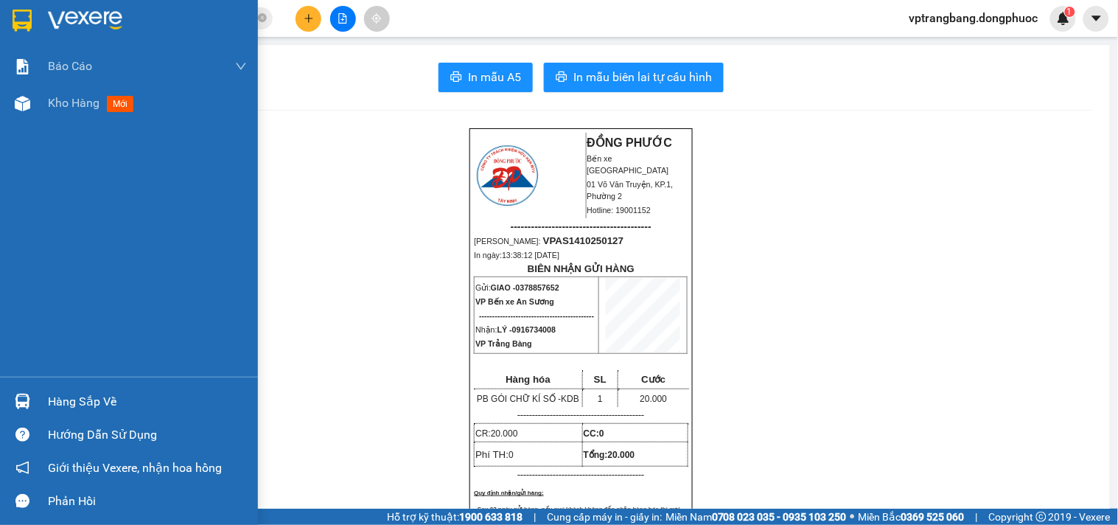
click at [57, 398] on div "Hàng sắp về" at bounding box center [147, 402] width 199 height 22
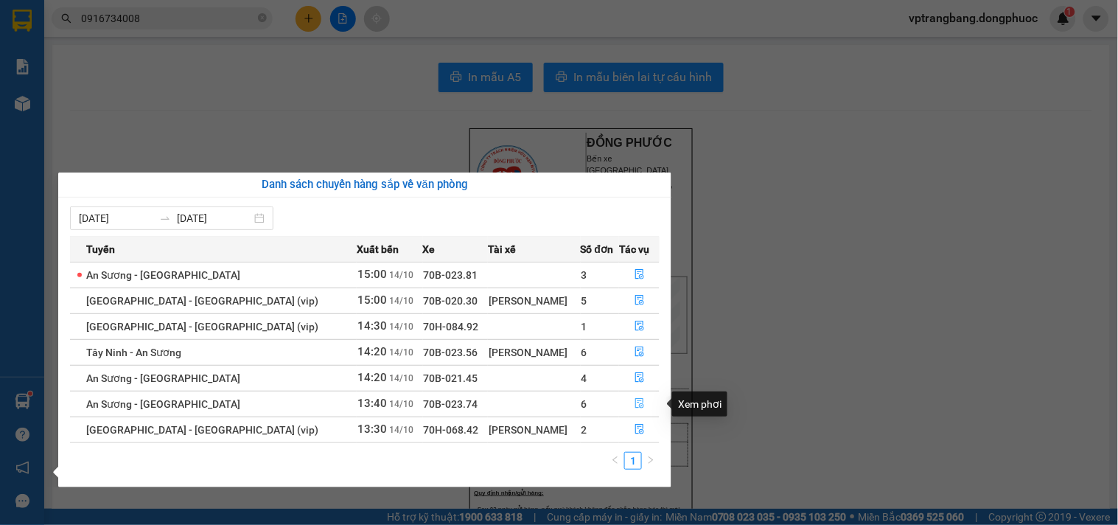
click at [638, 405] on icon "file-done" at bounding box center [639, 403] width 9 height 10
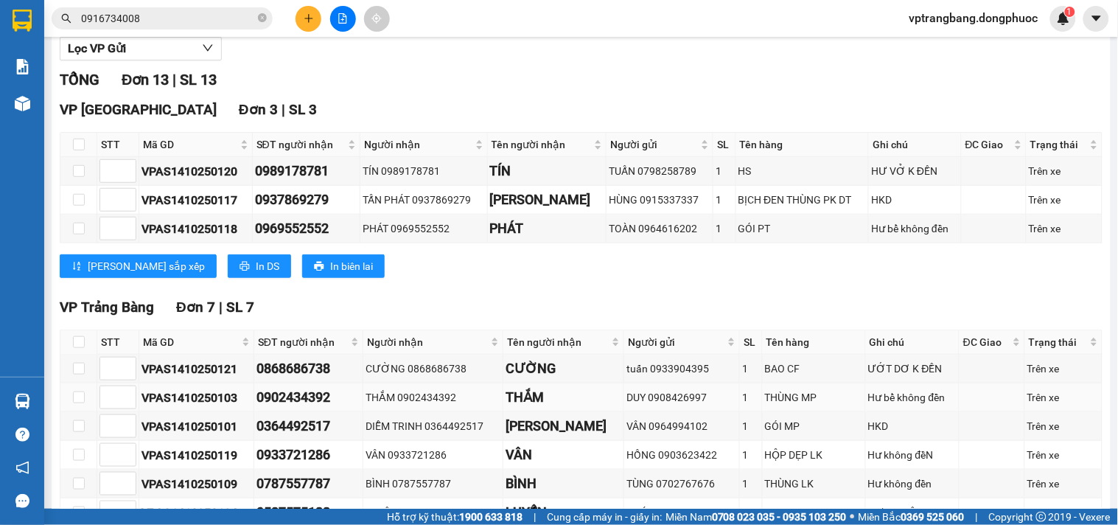
scroll to position [409, 0]
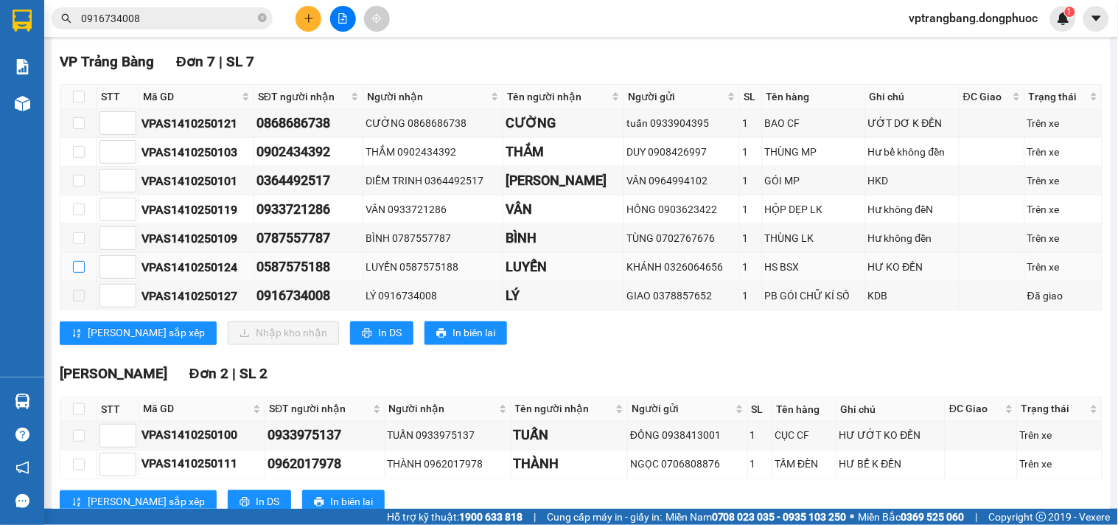
click at [83, 273] on input "checkbox" at bounding box center [79, 267] width 12 height 12
checkbox input "true"
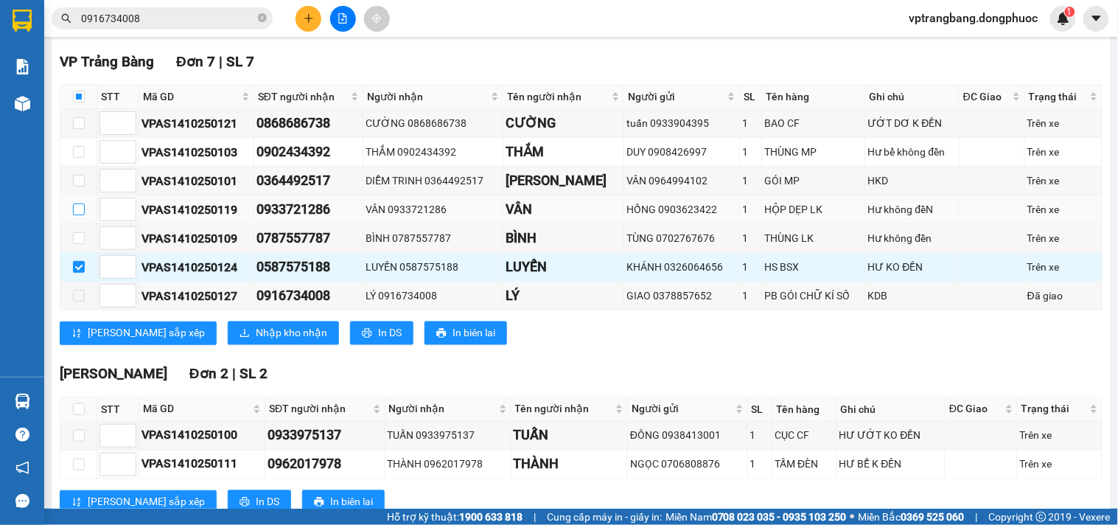
click at [81, 215] on input "checkbox" at bounding box center [79, 209] width 12 height 12
checkbox input "true"
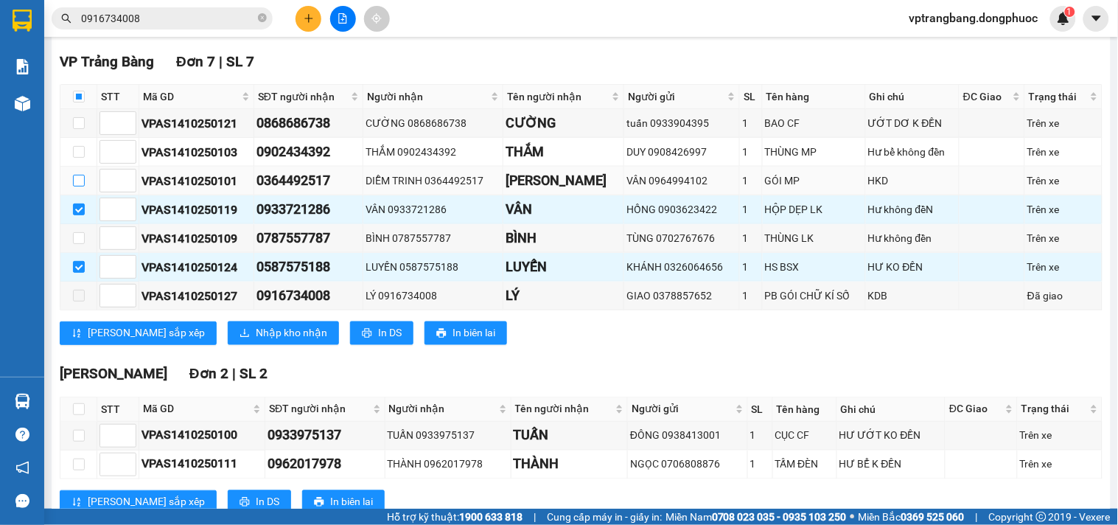
click at [77, 186] on input "checkbox" at bounding box center [79, 181] width 12 height 12
checkbox input "true"
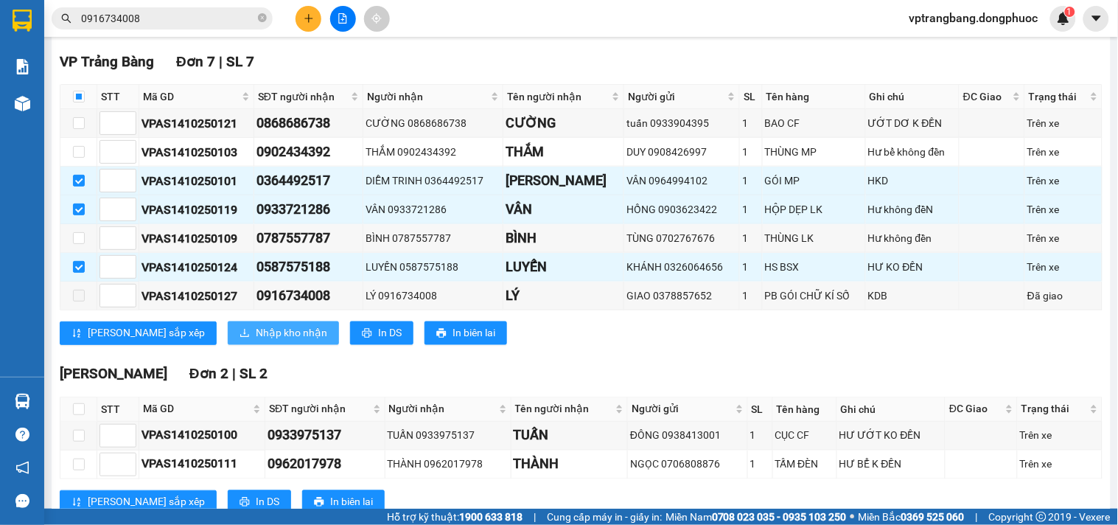
click at [256, 341] on span "Nhập kho nhận" at bounding box center [291, 333] width 71 height 16
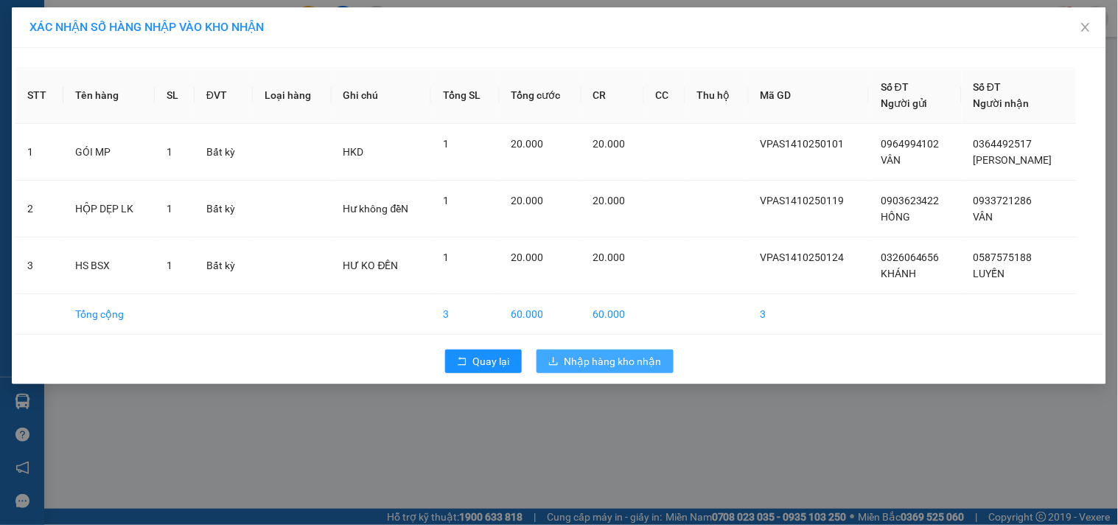
click at [586, 365] on span "Nhập hàng kho nhận" at bounding box center [613, 361] width 97 height 16
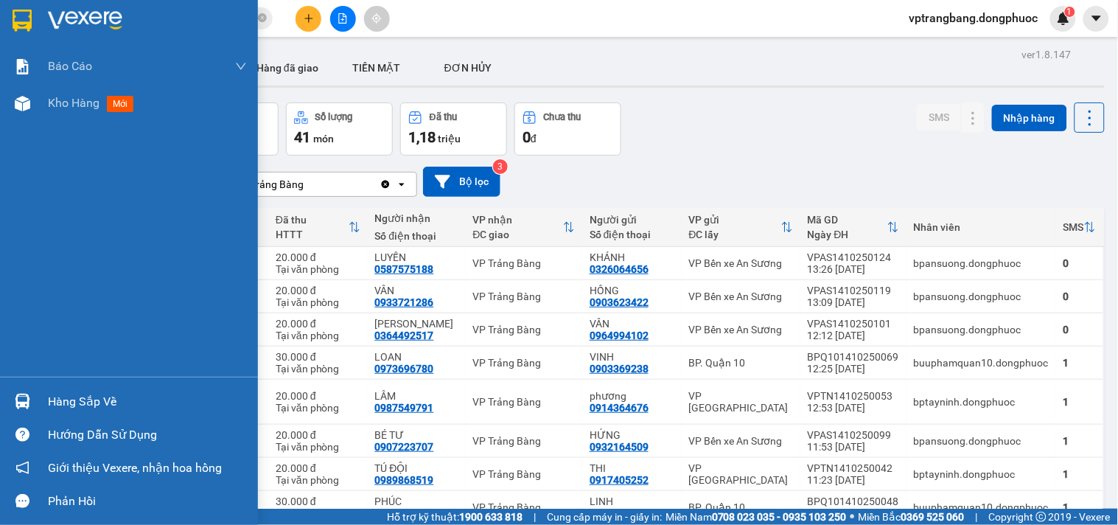
click at [63, 396] on div "Hàng sắp về" at bounding box center [147, 402] width 199 height 22
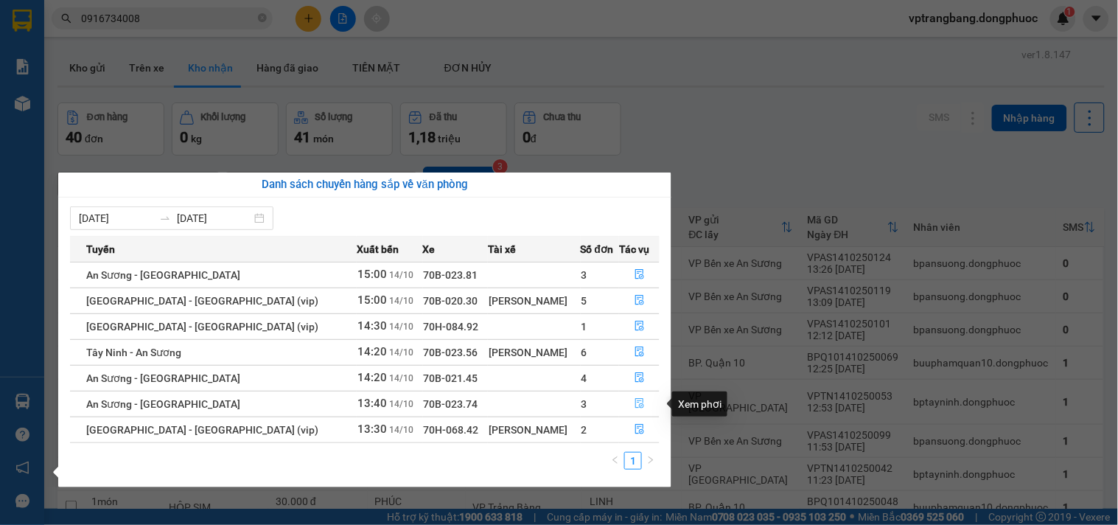
click at [637, 410] on span "file-done" at bounding box center [640, 404] width 10 height 12
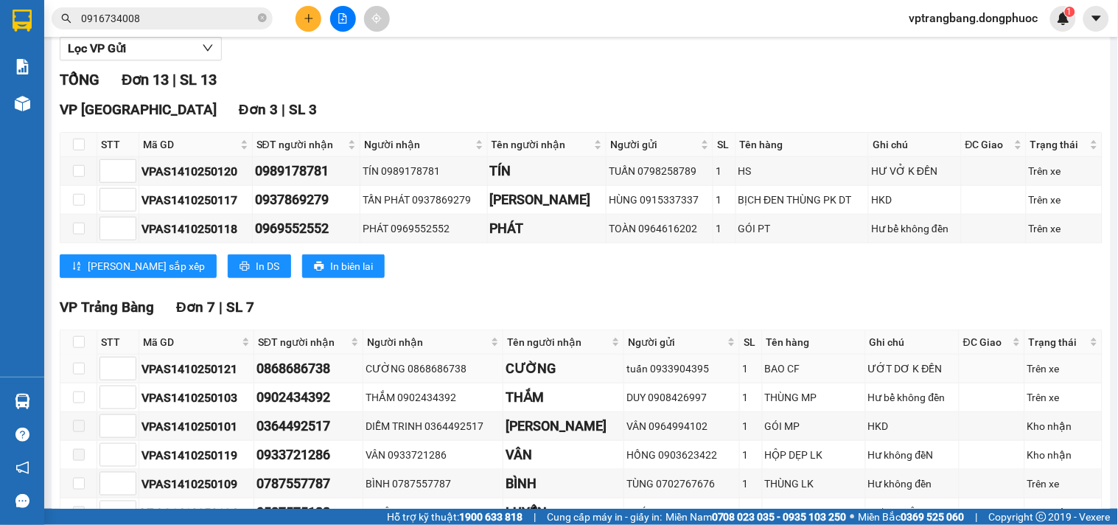
scroll to position [409, 0]
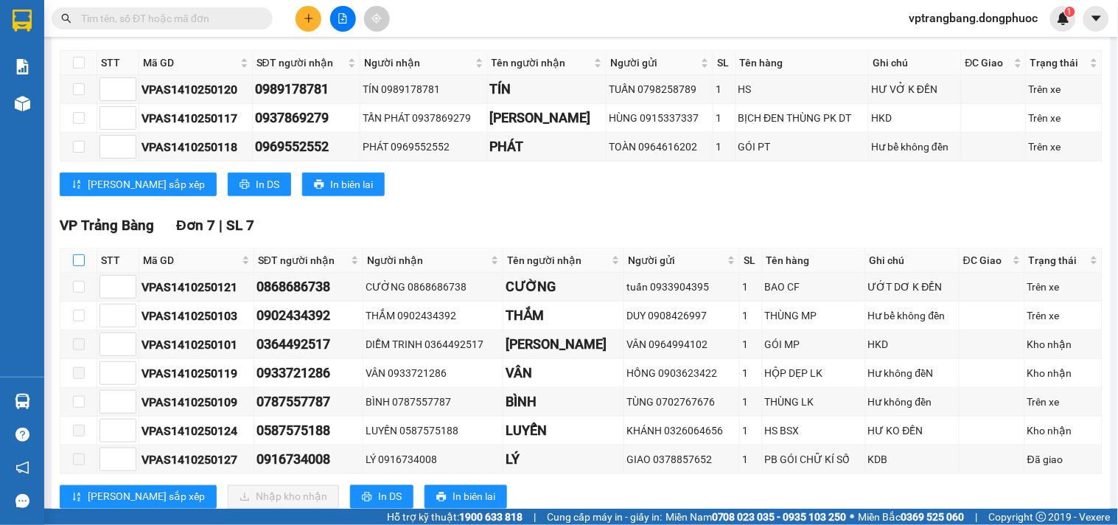
click at [79, 266] on input "checkbox" at bounding box center [79, 260] width 12 height 12
checkbox input "true"
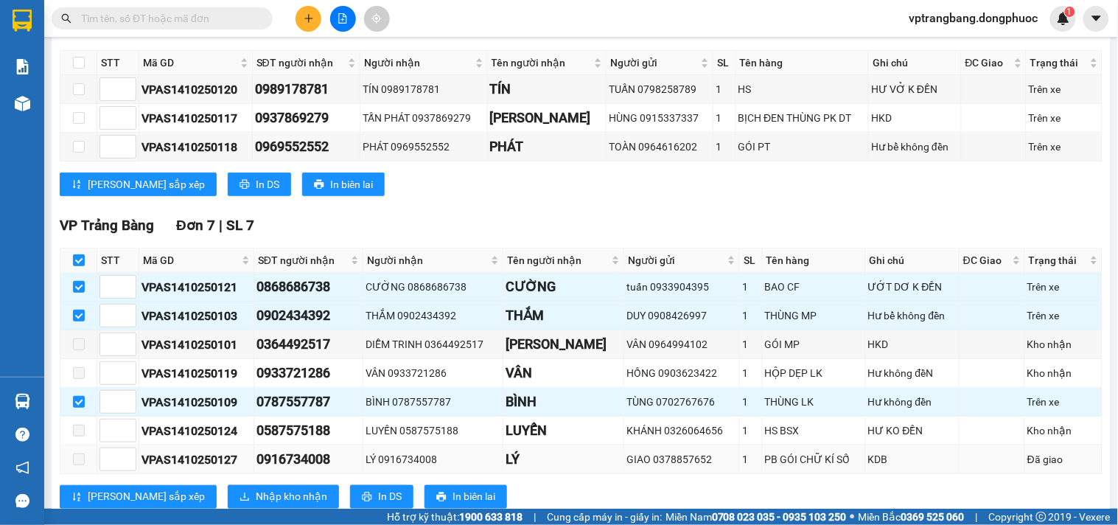
scroll to position [327, 0]
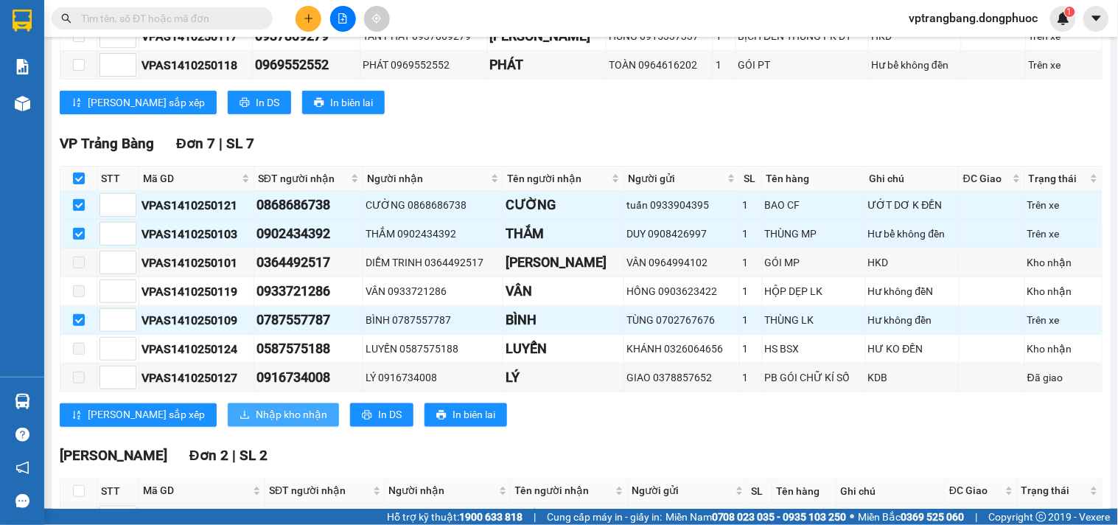
drag, startPoint x: 234, startPoint y: 431, endPoint x: 255, endPoint y: 431, distance: 21.4
click at [256, 423] on span "Nhập kho nhận" at bounding box center [291, 415] width 71 height 16
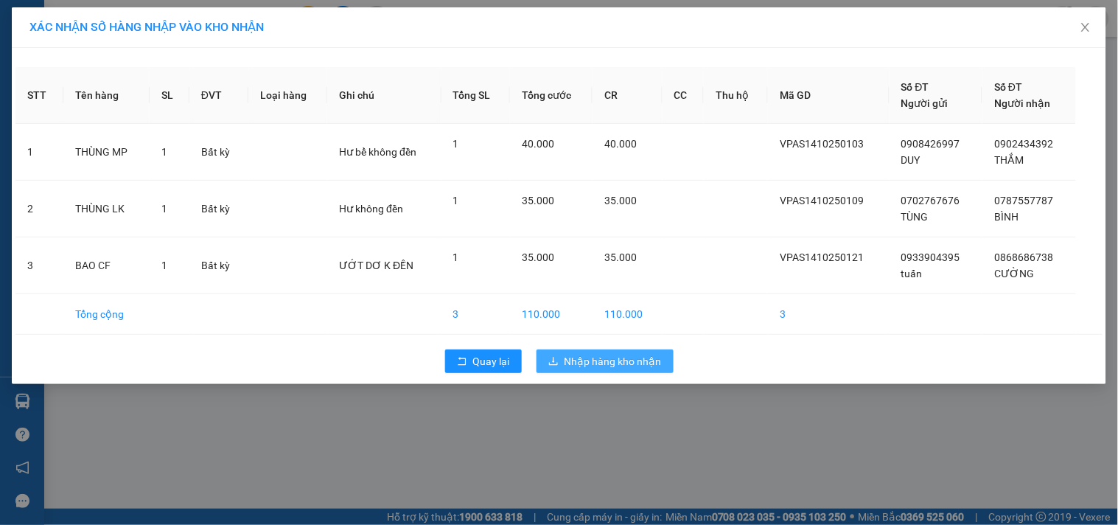
drag, startPoint x: 617, startPoint y: 321, endPoint x: 612, endPoint y: 358, distance: 37.8
click at [617, 325] on td "110.000" at bounding box center [628, 314] width 70 height 41
click at [612, 358] on span "Nhập hàng kho nhận" at bounding box center [613, 361] width 97 height 16
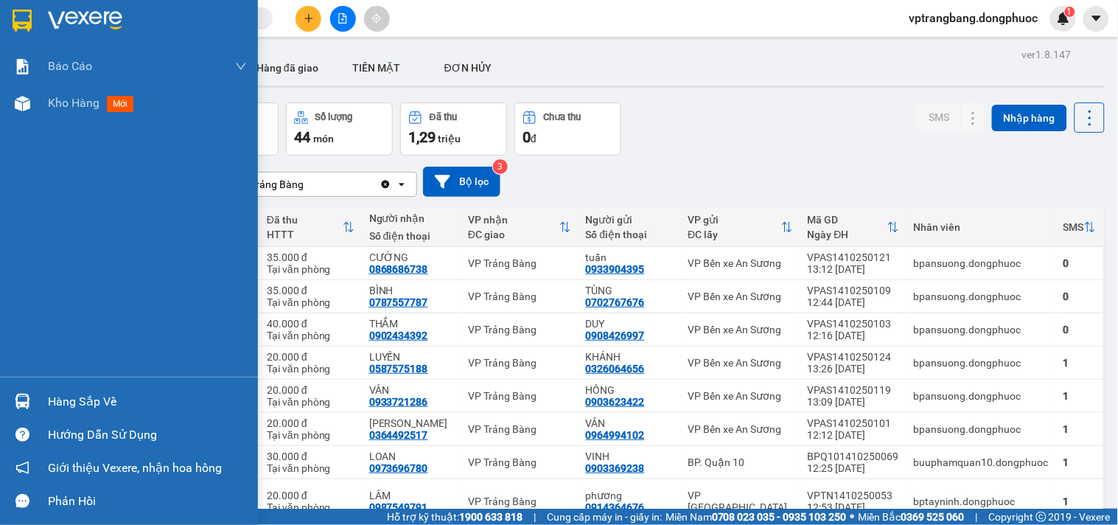
click at [113, 395] on div "Hàng sắp về" at bounding box center [147, 402] width 199 height 22
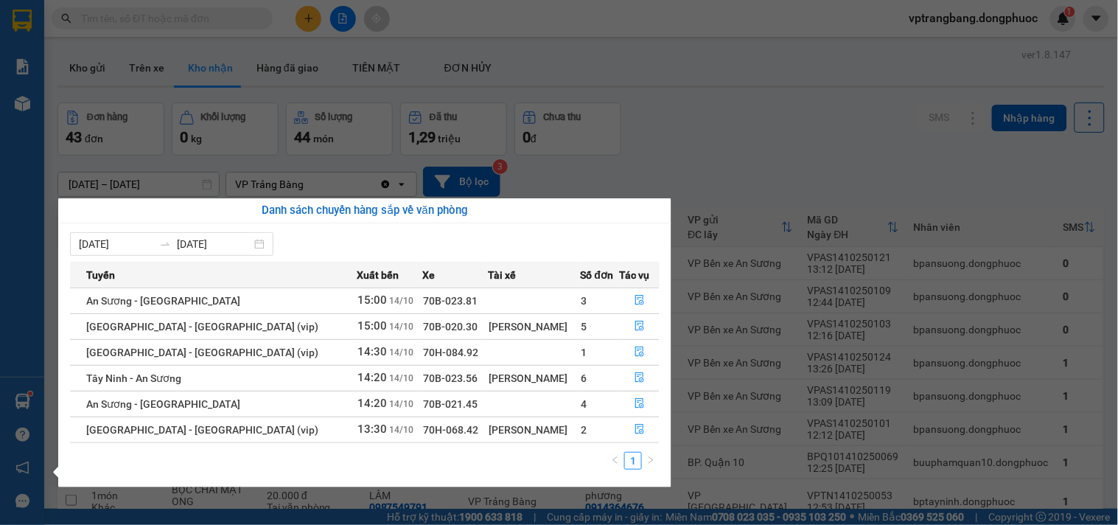
click at [680, 163] on section "Kết quả tìm kiếm ( 0 ) Bộ lọc No Data vptrangbang.dongphuoc 1 Báo cáo Mẫu 1: Bá…" at bounding box center [559, 262] width 1118 height 525
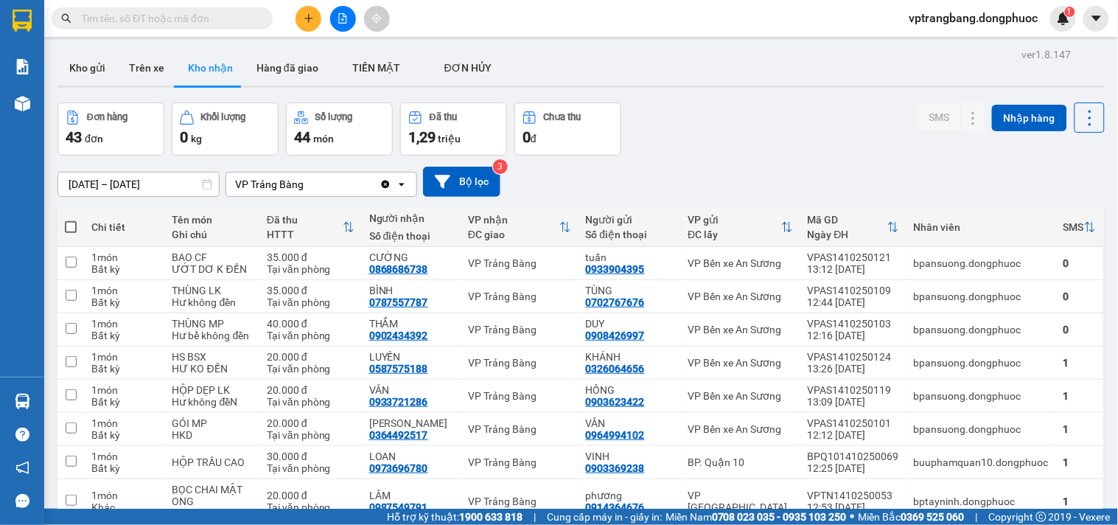
click at [234, 28] on span at bounding box center [162, 18] width 221 height 22
click at [233, 23] on input "text" at bounding box center [168, 18] width 174 height 16
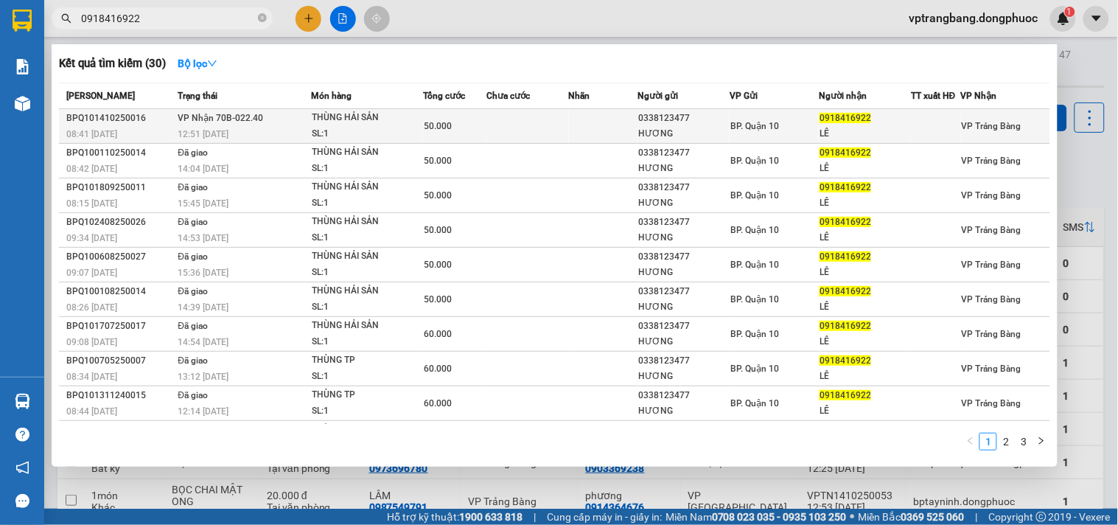
type input "0918416922"
click at [498, 128] on td at bounding box center [527, 126] width 83 height 35
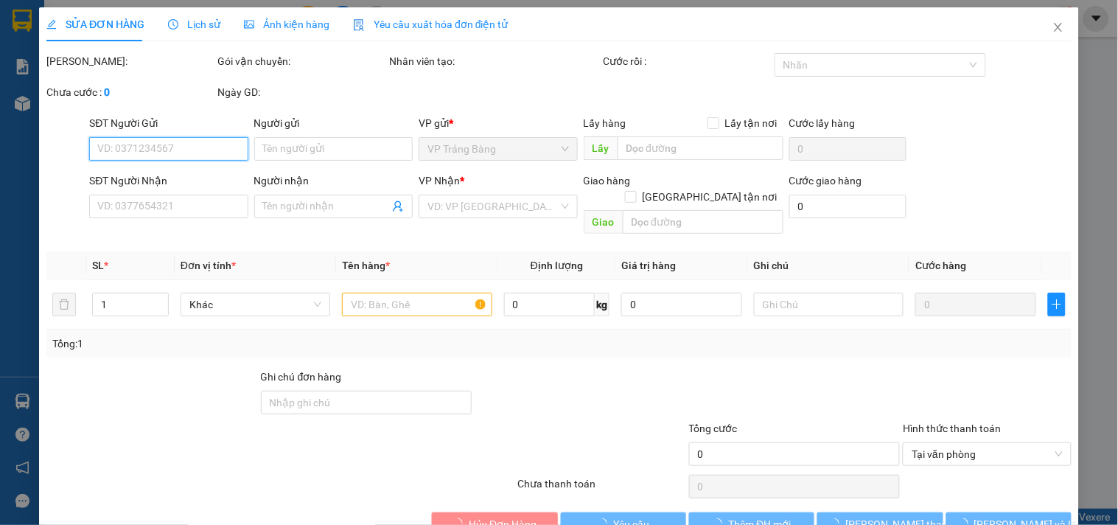
type input "0338123477"
type input "HƯƠNG"
type input "0918416922"
type input "LÊ"
type input "50.000"
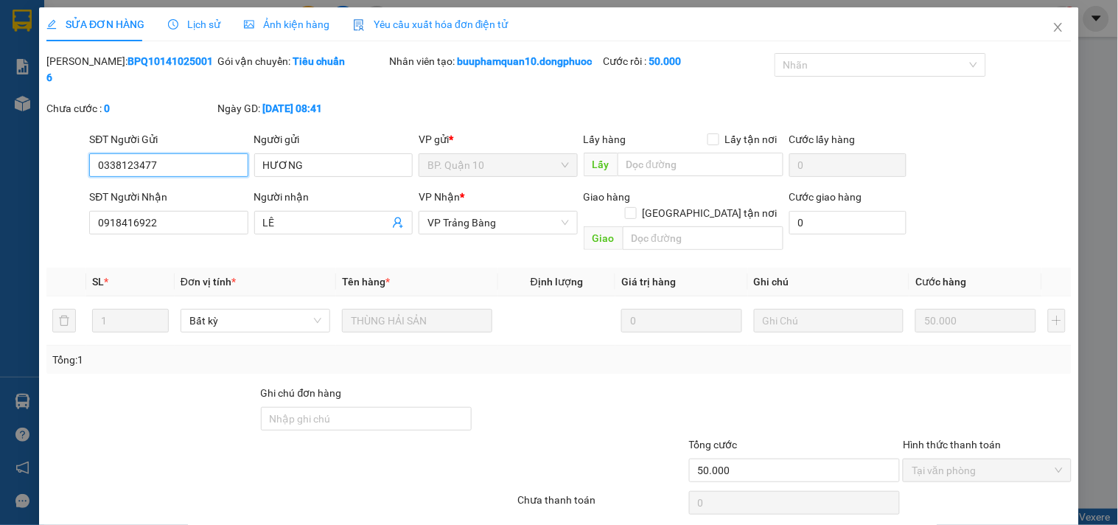
scroll to position [39, 0]
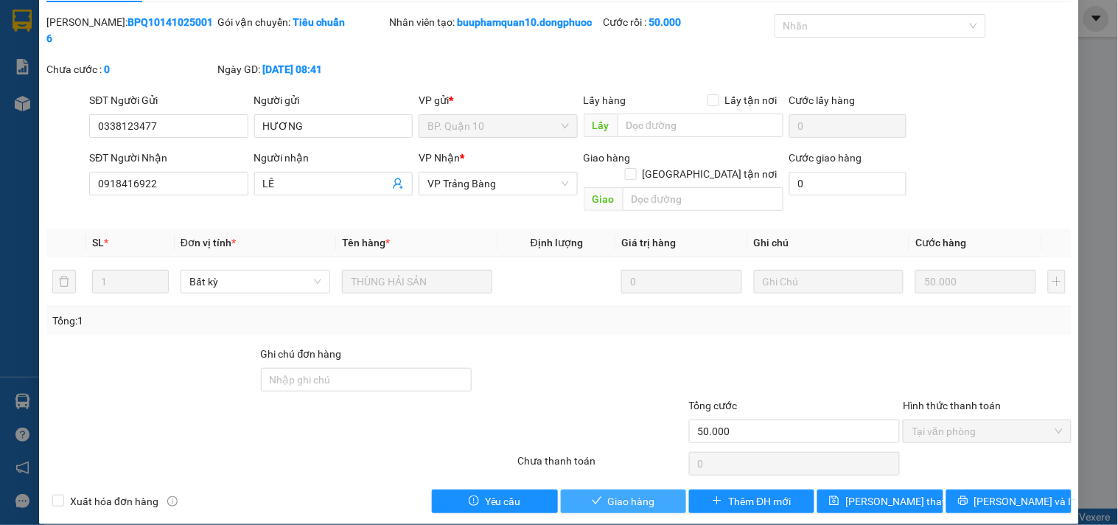
drag, startPoint x: 632, startPoint y: 484, endPoint x: 653, endPoint y: 453, distance: 37.8
click at [634, 493] on span "Giao hàng" at bounding box center [631, 501] width 47 height 16
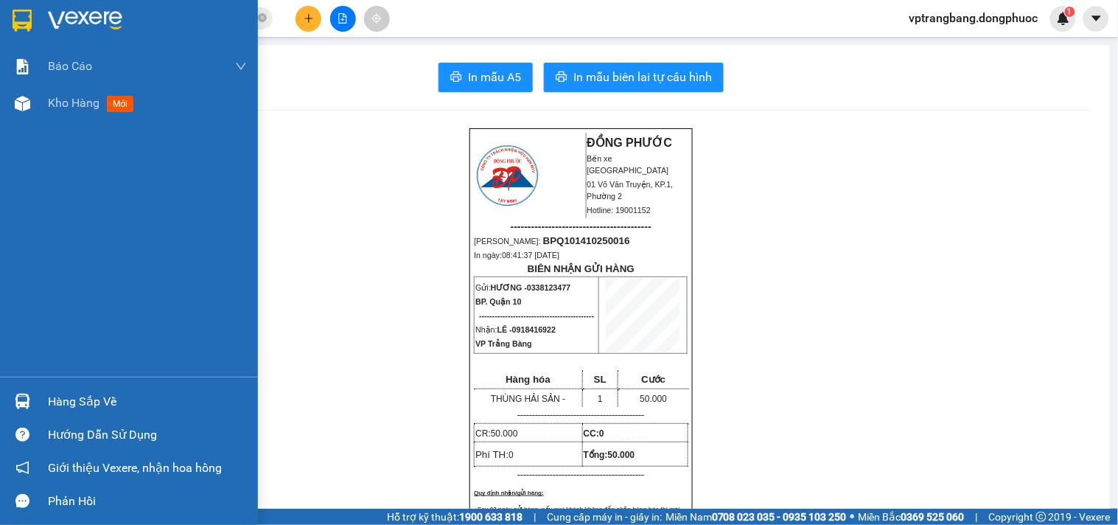
click at [65, 396] on div "Hàng sắp về" at bounding box center [147, 402] width 199 height 22
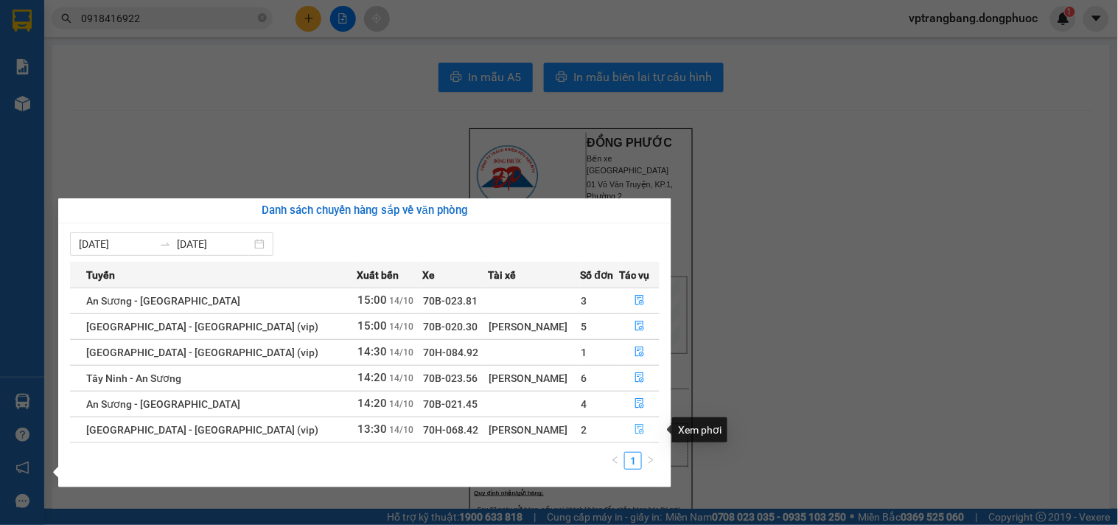
click at [635, 433] on icon "file-done" at bounding box center [639, 429] width 9 height 10
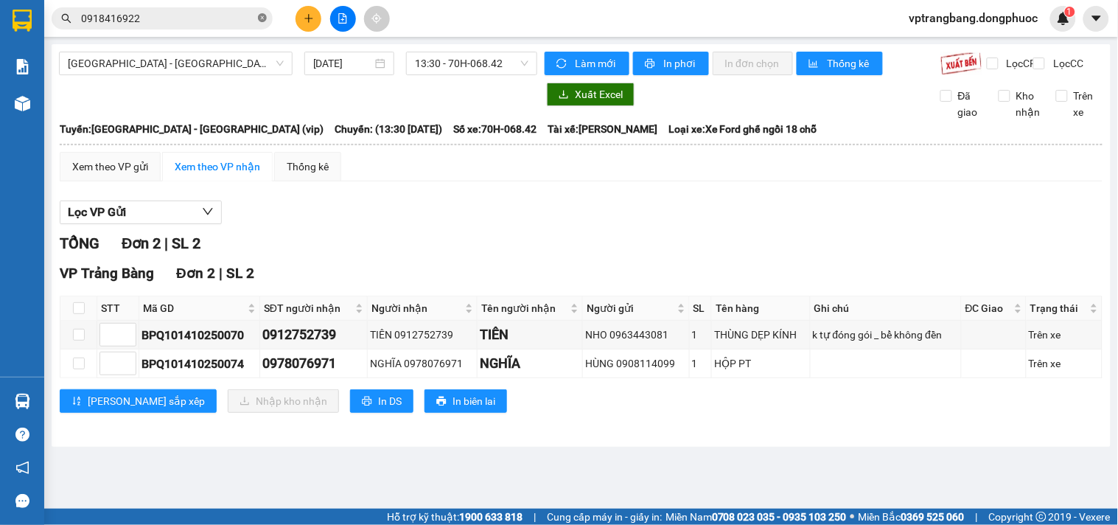
click at [259, 19] on icon "close-circle" at bounding box center [262, 17] width 9 height 9
click at [200, 6] on div "Kết quả tìm kiếm ( 30 ) Bộ lọc Mã ĐH Trạng thái Món hàng Tổng cước Chưa cước Nh…" at bounding box center [143, 19] width 287 height 26
click at [192, 9] on span at bounding box center [162, 18] width 221 height 22
click at [186, 16] on input "text" at bounding box center [168, 18] width 174 height 16
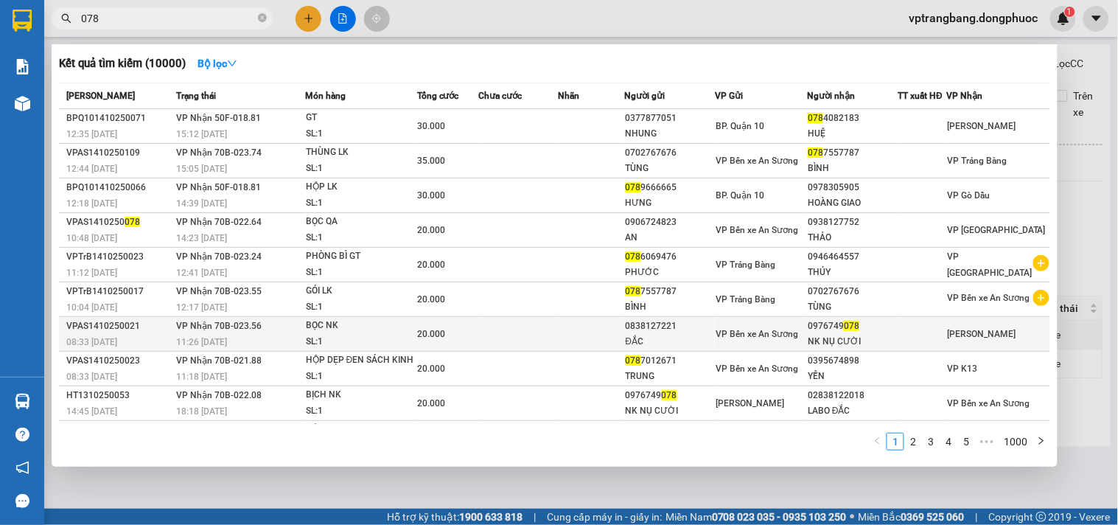
scroll to position [49, 0]
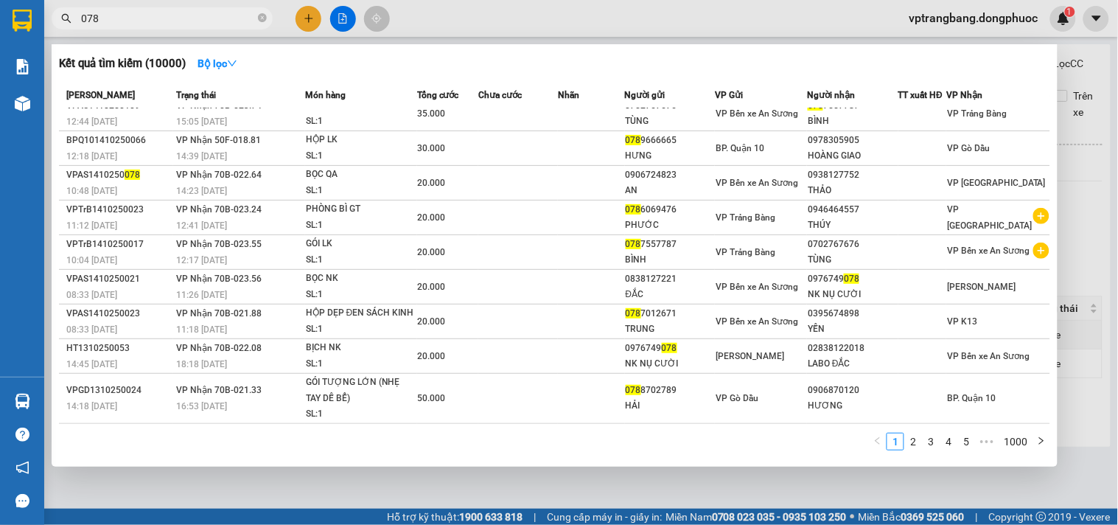
type input "078"
click at [1103, 211] on div at bounding box center [559, 262] width 1118 height 525
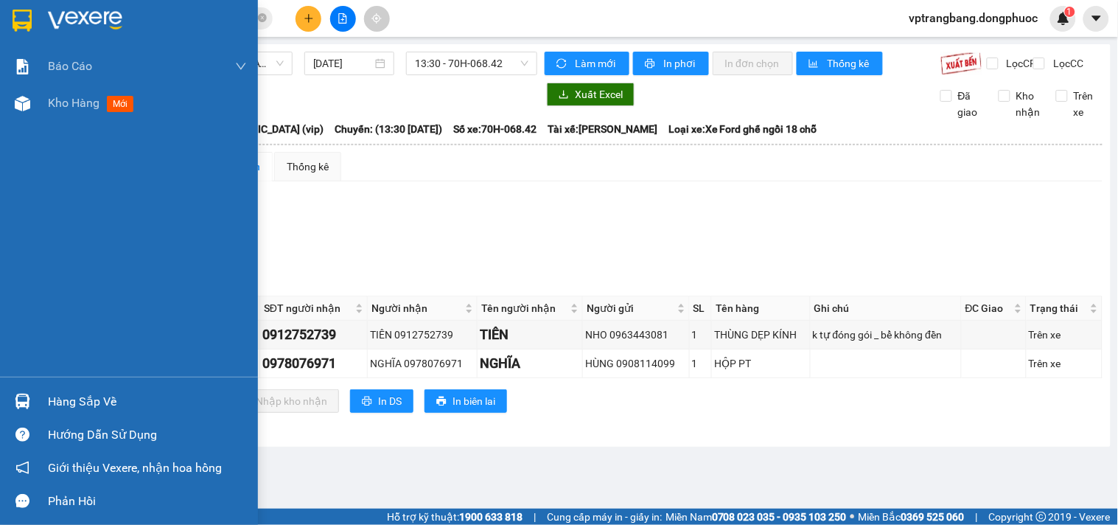
click at [104, 399] on div "Hàng sắp về" at bounding box center [147, 402] width 199 height 22
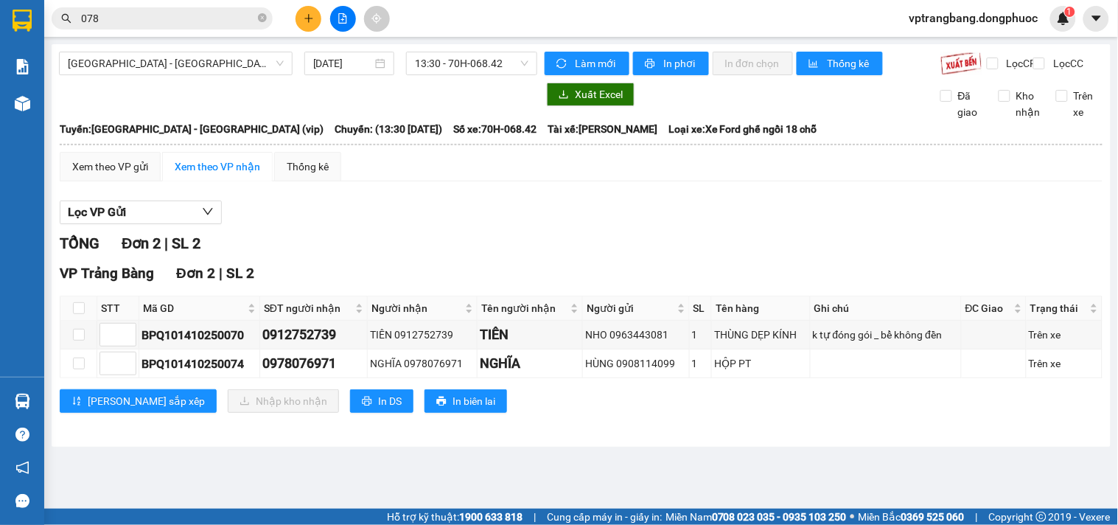
click at [742, 452] on section "Kết quả tìm kiếm ( 10000 ) Bộ lọc Mã ĐH Trạng thái Món hàng Tổng cước Chưa cước…" at bounding box center [559, 262] width 1118 height 525
click at [343, 11] on button at bounding box center [343, 19] width 26 height 26
click at [170, 64] on span "[GEOGRAPHIC_DATA][PERSON_NAME][GEOGRAPHIC_DATA] (vip)" at bounding box center [176, 63] width 216 height 22
click at [450, 217] on div "Lọc VP Gửi" at bounding box center [581, 212] width 1043 height 24
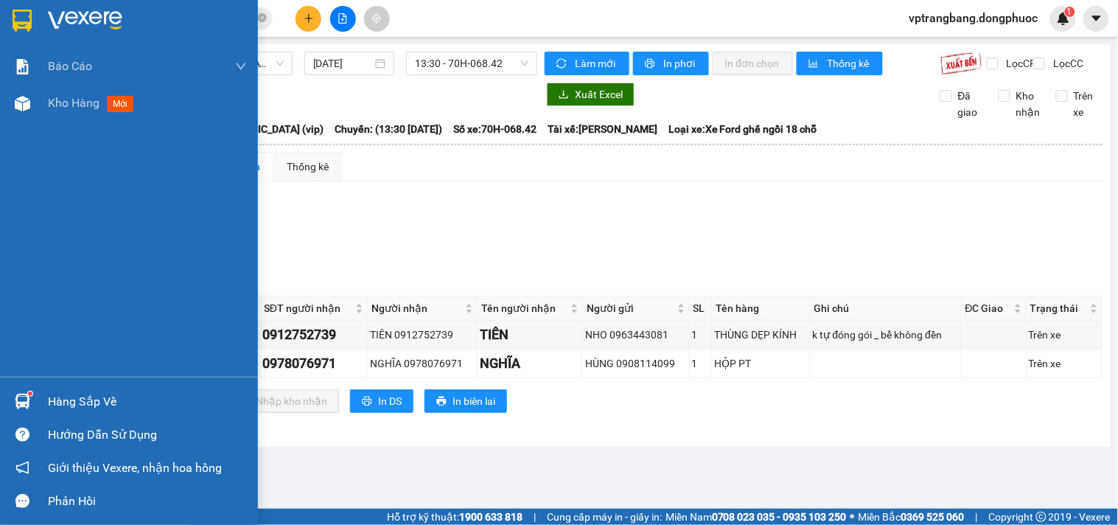
click at [59, 401] on div "Hàng sắp về" at bounding box center [147, 402] width 199 height 22
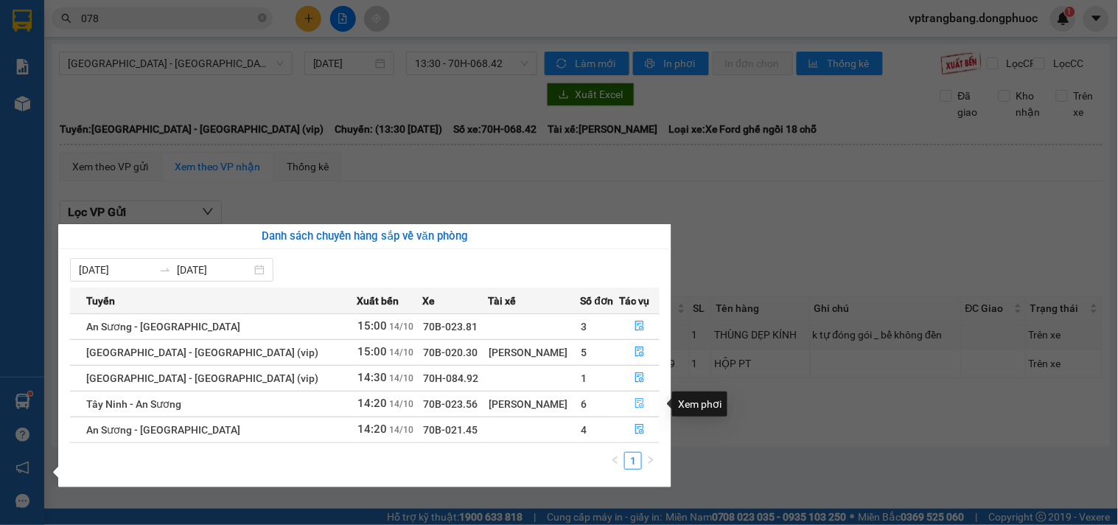
click at [635, 405] on icon "file-done" at bounding box center [639, 403] width 9 height 10
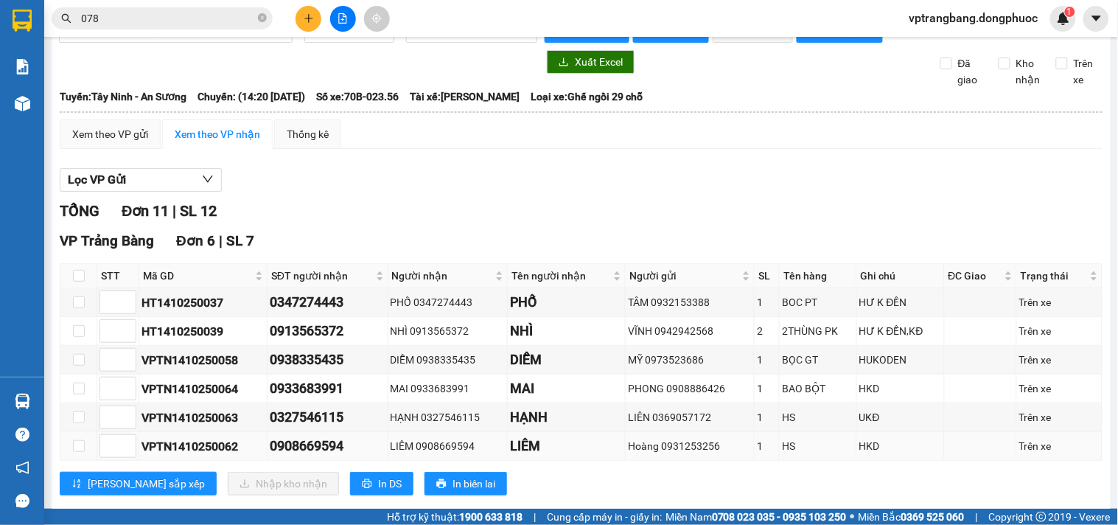
scroll to position [196, 0]
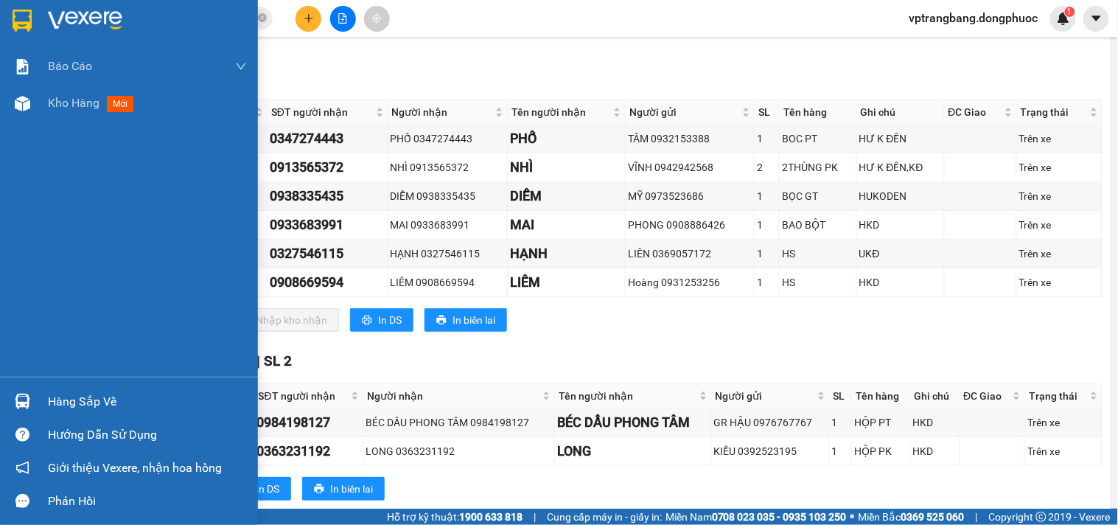
click at [103, 394] on div "Hàng sắp về" at bounding box center [147, 402] width 199 height 22
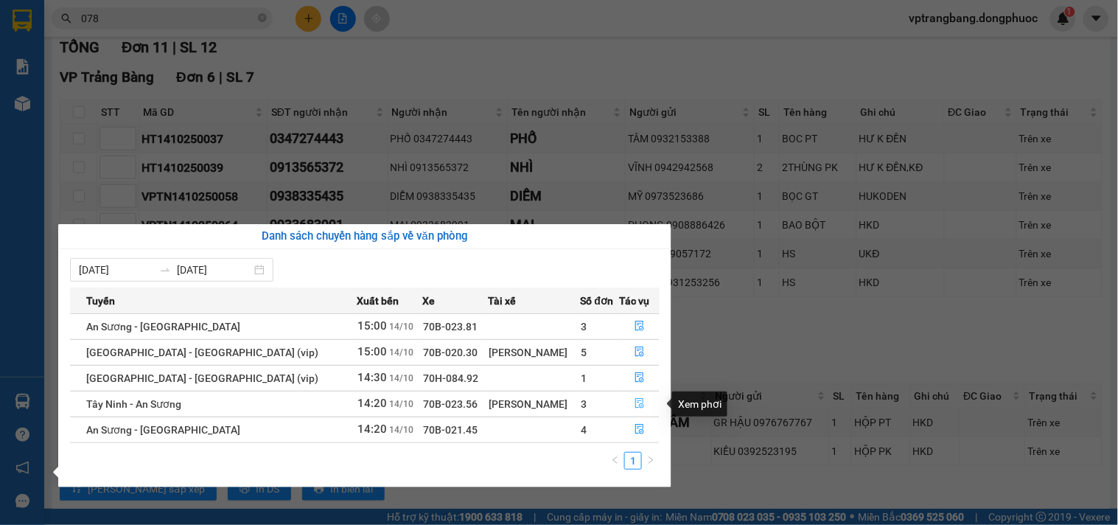
click at [635, 404] on icon "file-done" at bounding box center [640, 403] width 10 height 10
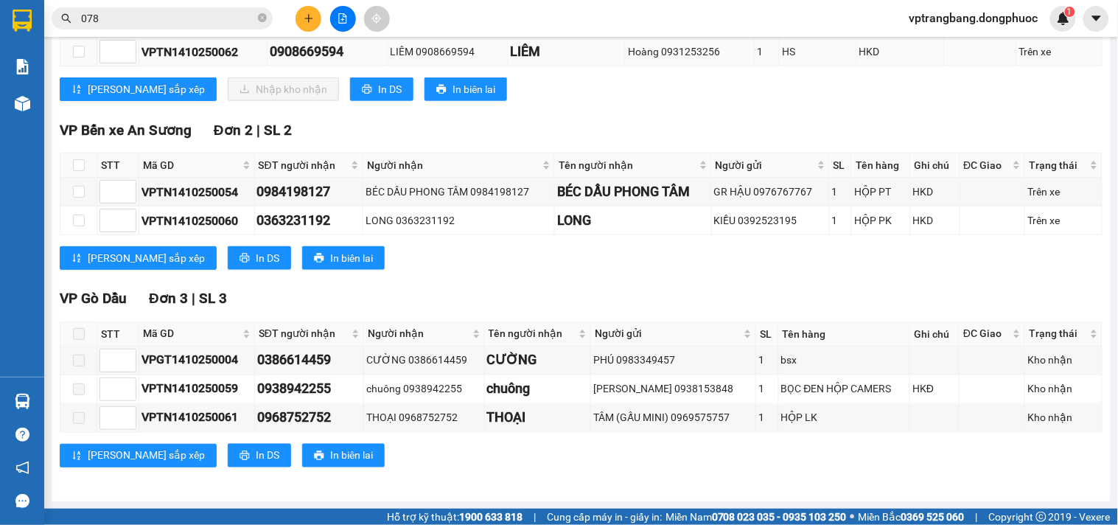
scroll to position [114, 0]
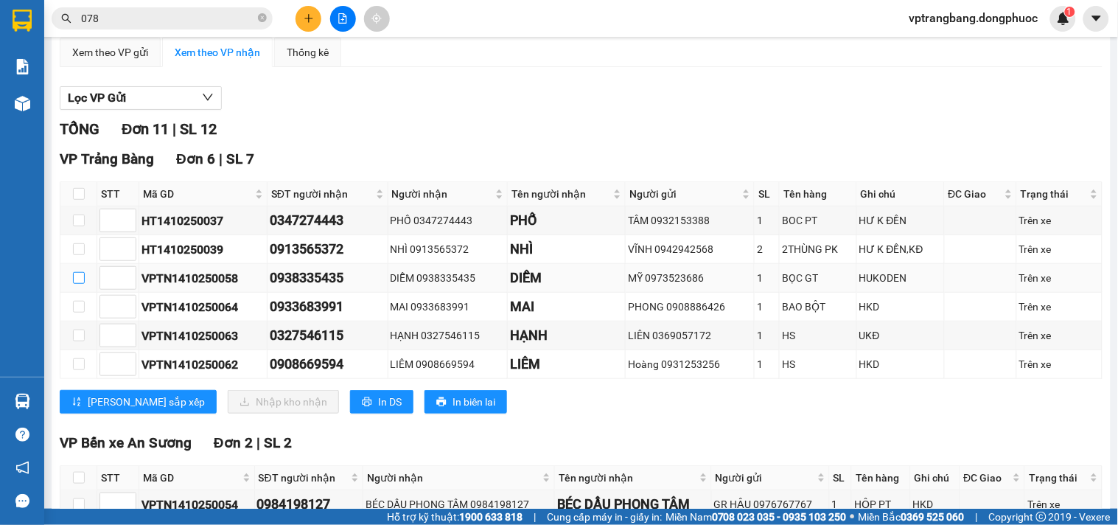
click at [77, 284] on input "checkbox" at bounding box center [79, 278] width 12 height 12
checkbox input "true"
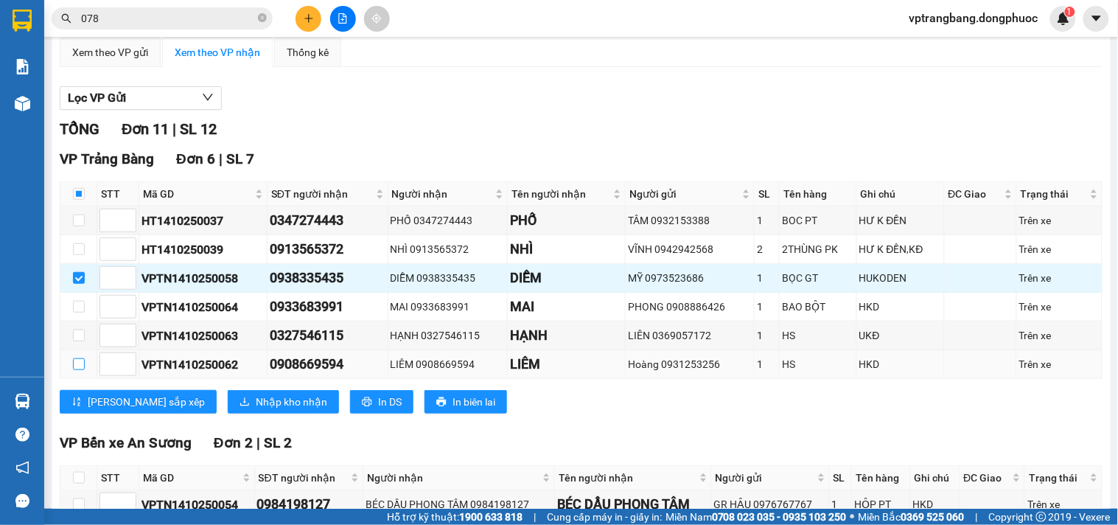
click at [80, 370] on input "checkbox" at bounding box center [79, 364] width 12 height 12
checkbox input "true"
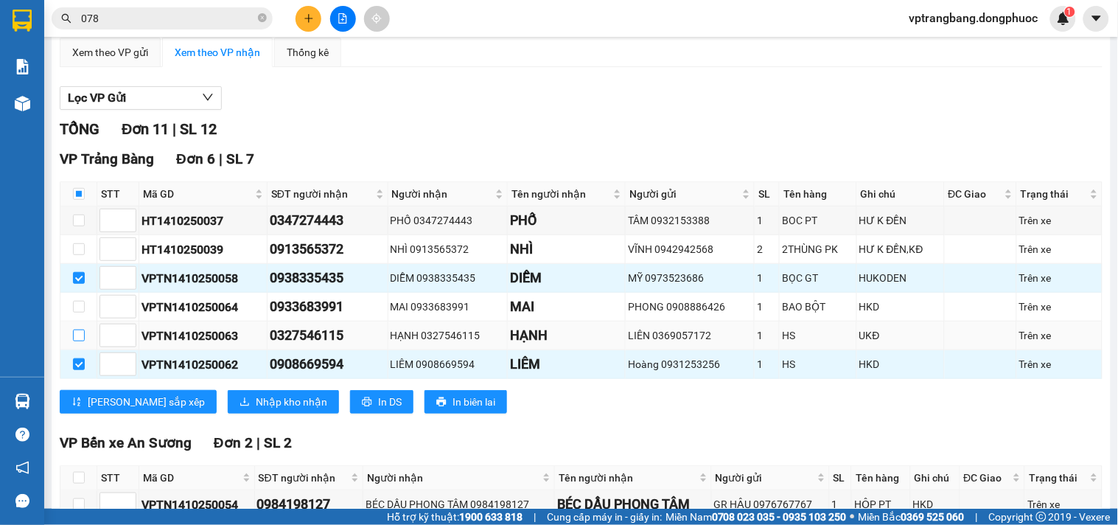
click at [77, 341] on input "checkbox" at bounding box center [79, 335] width 12 height 12
checkbox input "true"
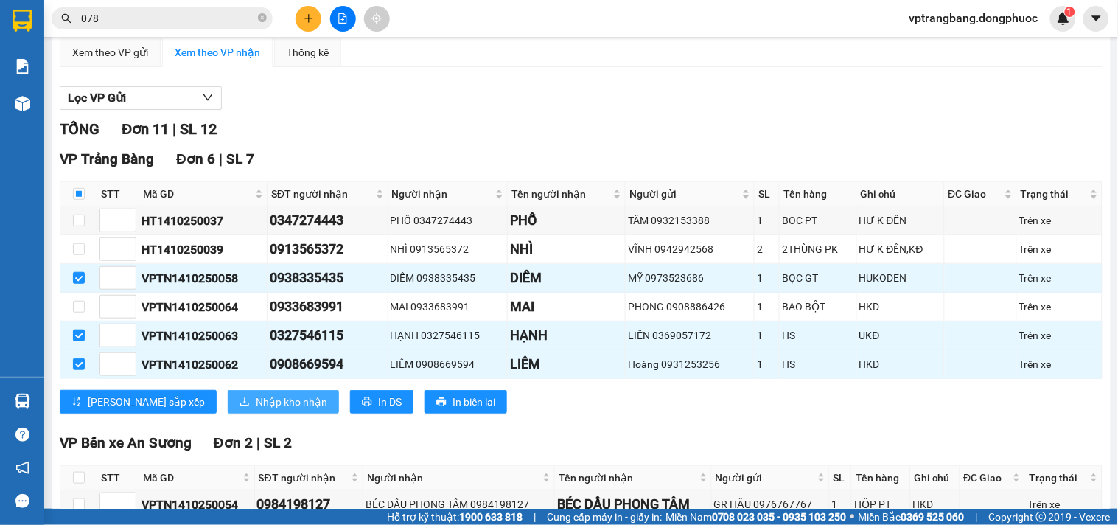
click at [256, 410] on span "Nhập kho nhận" at bounding box center [291, 402] width 71 height 16
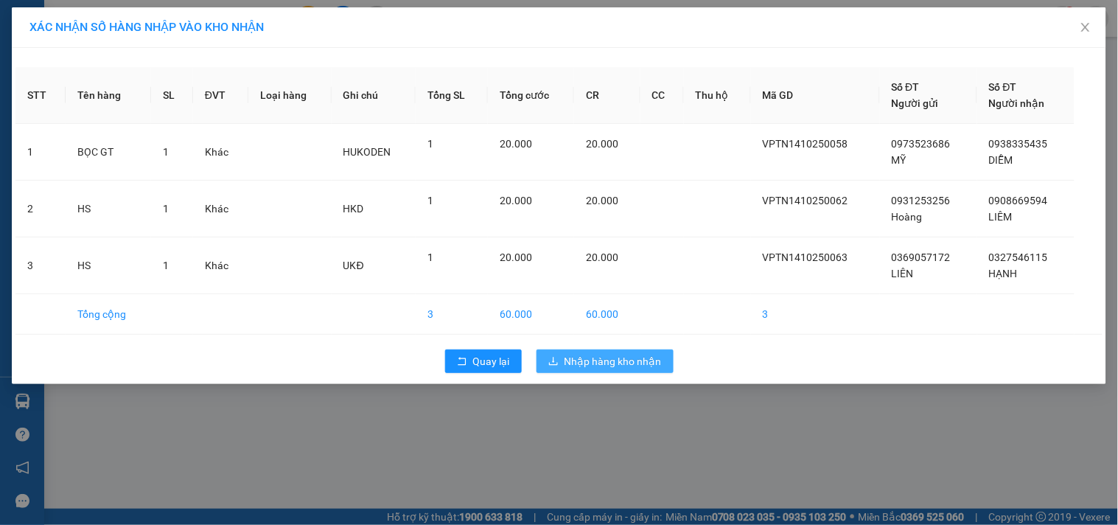
click at [582, 364] on span "Nhập hàng kho nhận" at bounding box center [613, 361] width 97 height 16
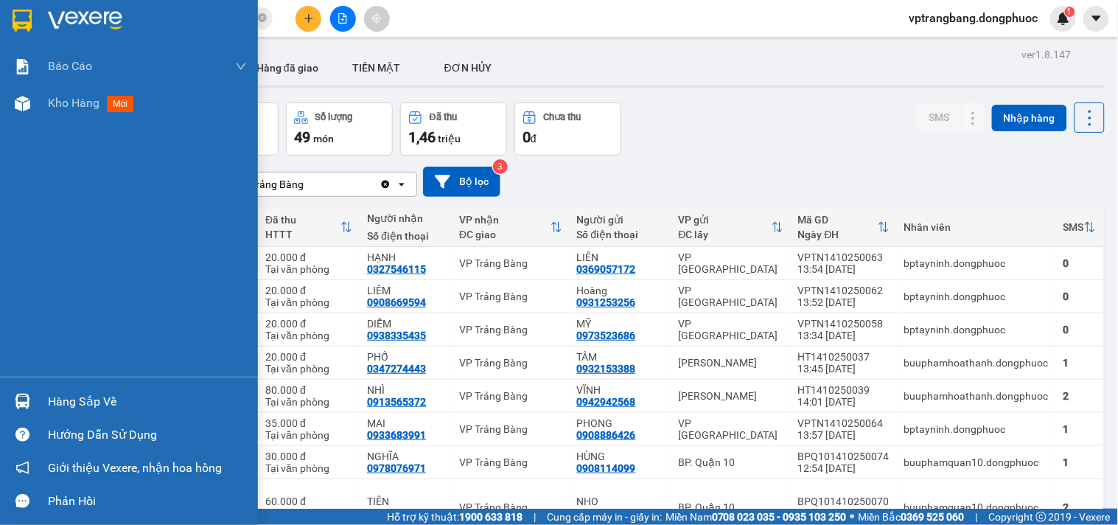
click at [111, 396] on div "Hàng sắp về" at bounding box center [147, 402] width 199 height 22
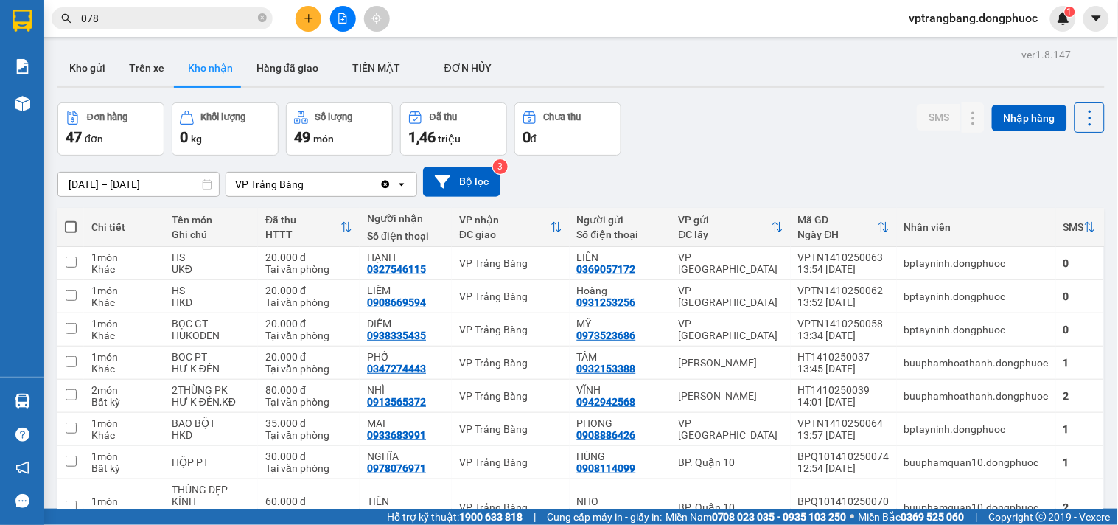
click at [156, 12] on section "Kết quả tìm kiếm ( 10000 ) Bộ lọc Mã ĐH Trạng thái Món hàng Tổng cước Chưa cước…" at bounding box center [559, 262] width 1118 height 525
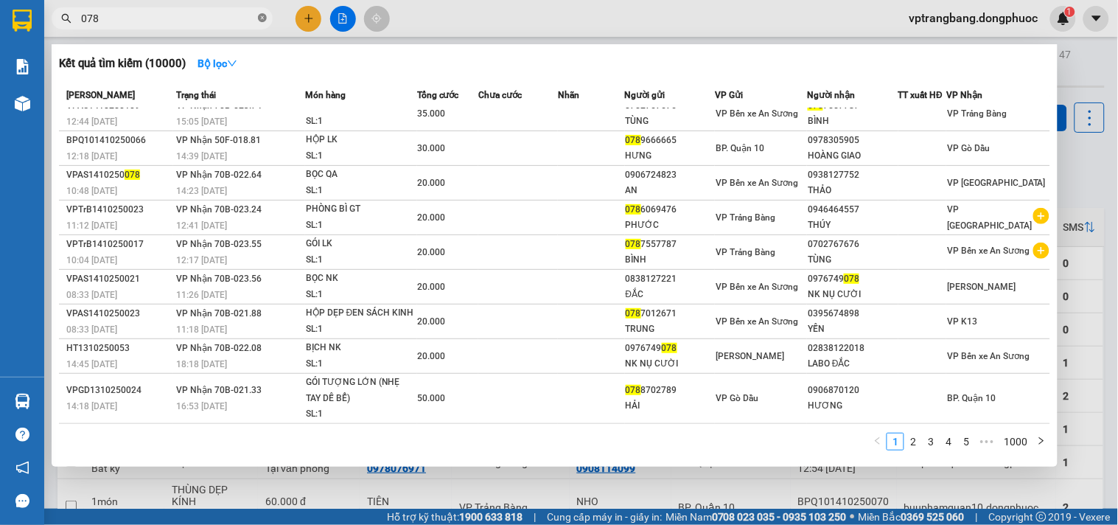
click at [262, 15] on icon "close-circle" at bounding box center [262, 17] width 9 height 9
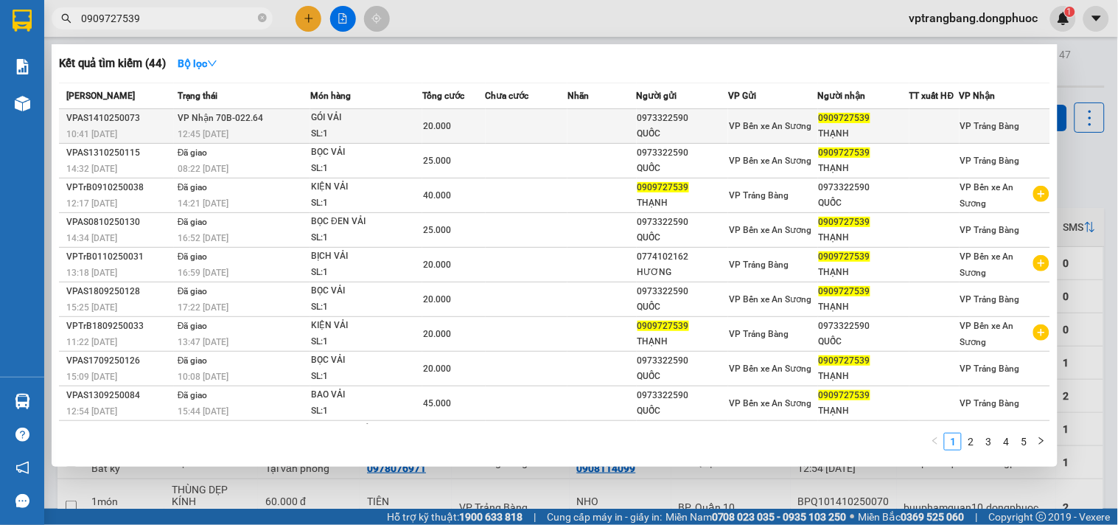
type input "0909727539"
click at [667, 116] on div "0973322590" at bounding box center [683, 118] width 91 height 15
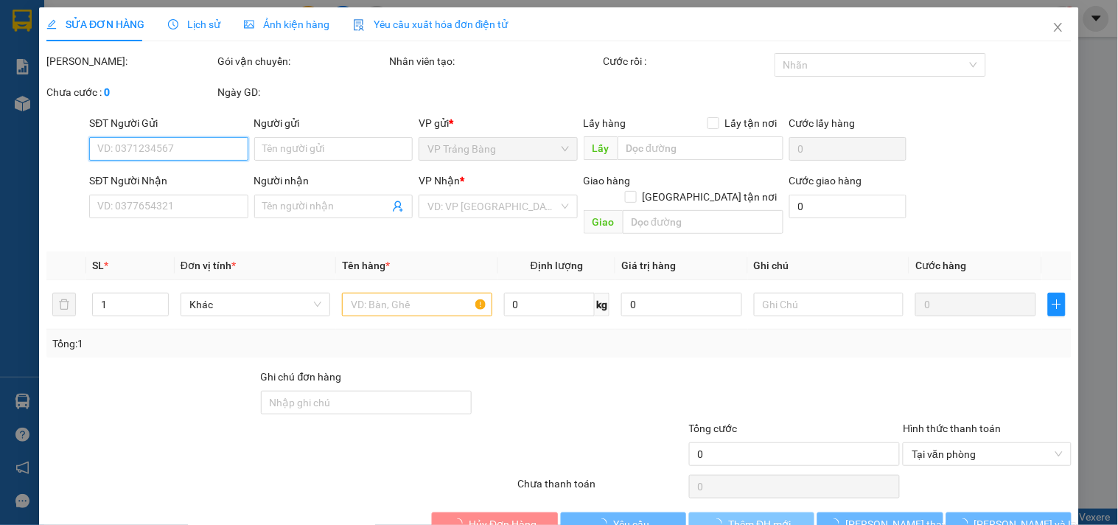
type input "0973322590"
type input "QUỐC"
type input "0909727539"
type input "THẠNH"
type input "20.000"
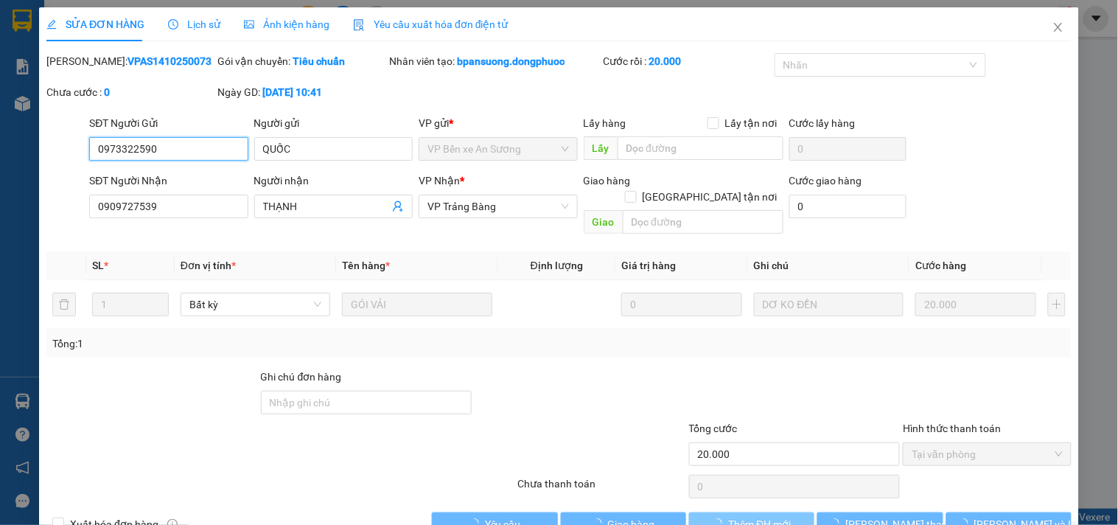
scroll to position [24, 0]
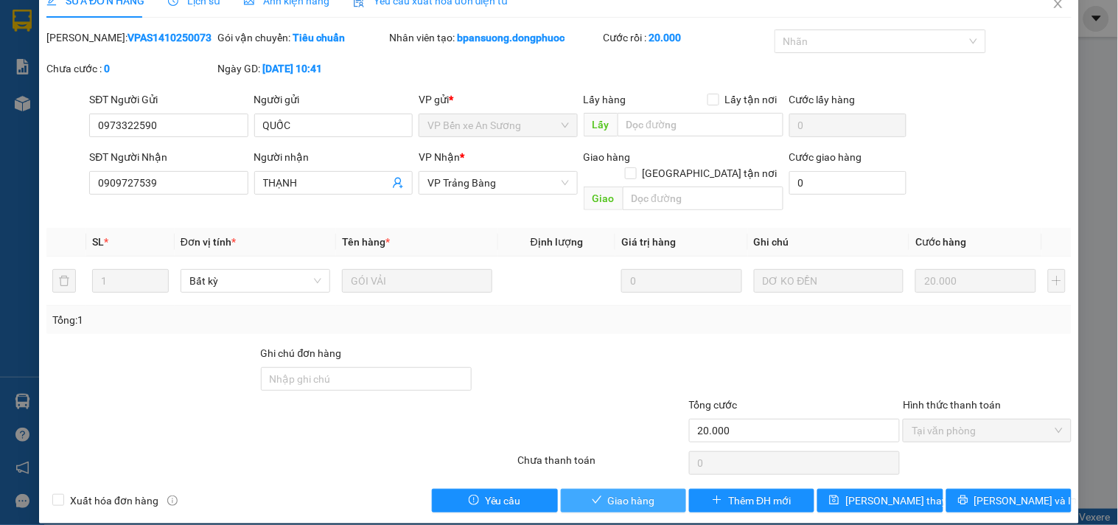
click at [627, 492] on span "Giao hàng" at bounding box center [631, 500] width 47 height 16
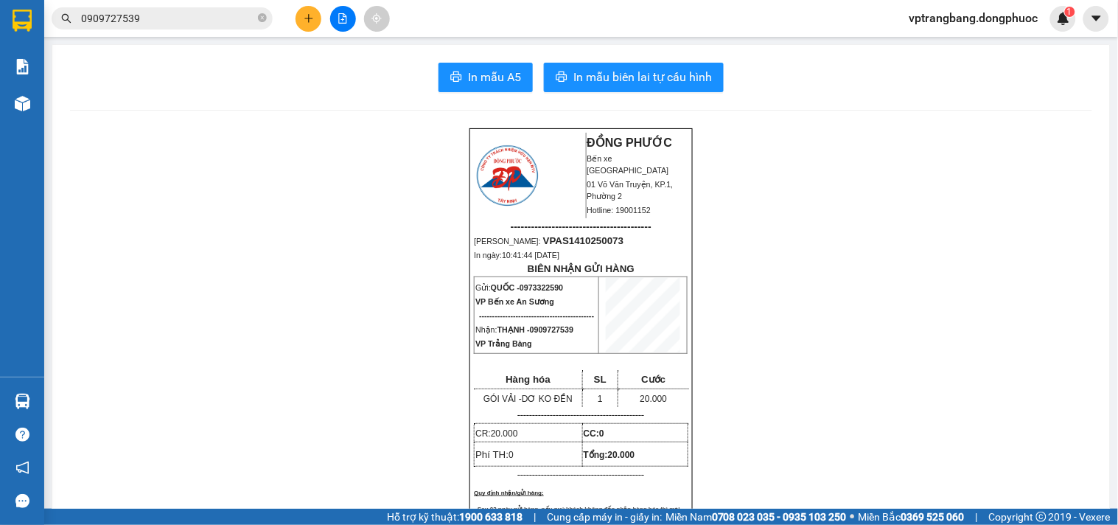
click at [310, 21] on icon "plus" at bounding box center [309, 18] width 10 height 10
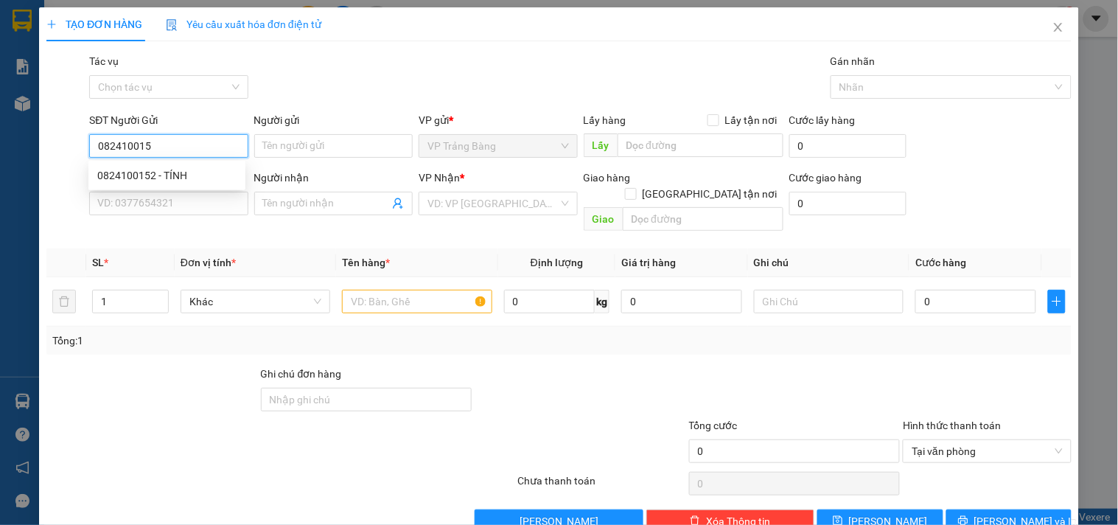
type input "0824100152"
click at [192, 181] on div "0824100152 - TÍNH" at bounding box center [166, 175] width 139 height 16
type input "TÍNH"
type input "0772072143"
type input "ANH"
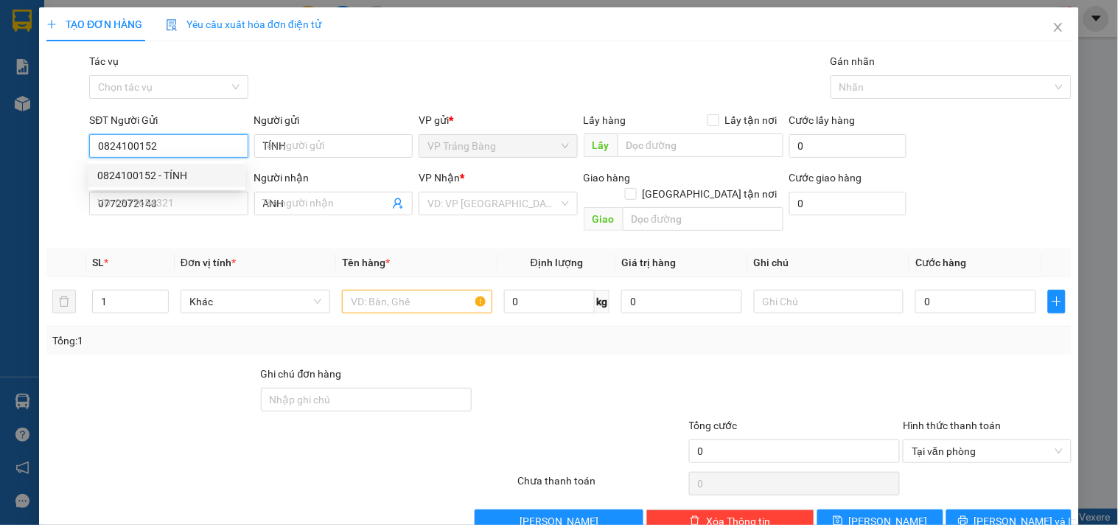
type input "30.000"
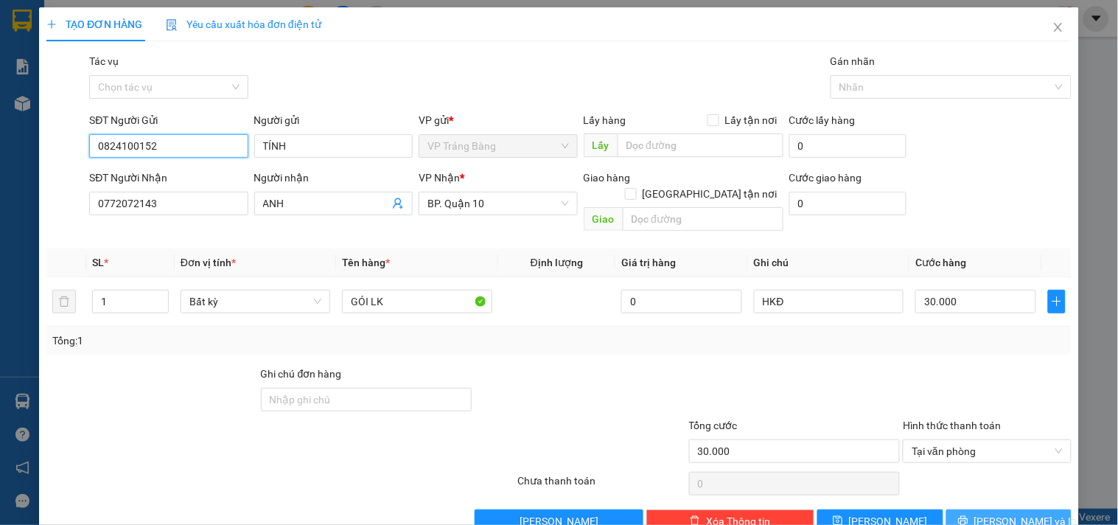
type input "0824100152"
drag, startPoint x: 982, startPoint y: 505, endPoint x: 652, endPoint y: 68, distance: 547.8
click at [984, 509] on button "[PERSON_NAME] và In" at bounding box center [1008, 521] width 125 height 24
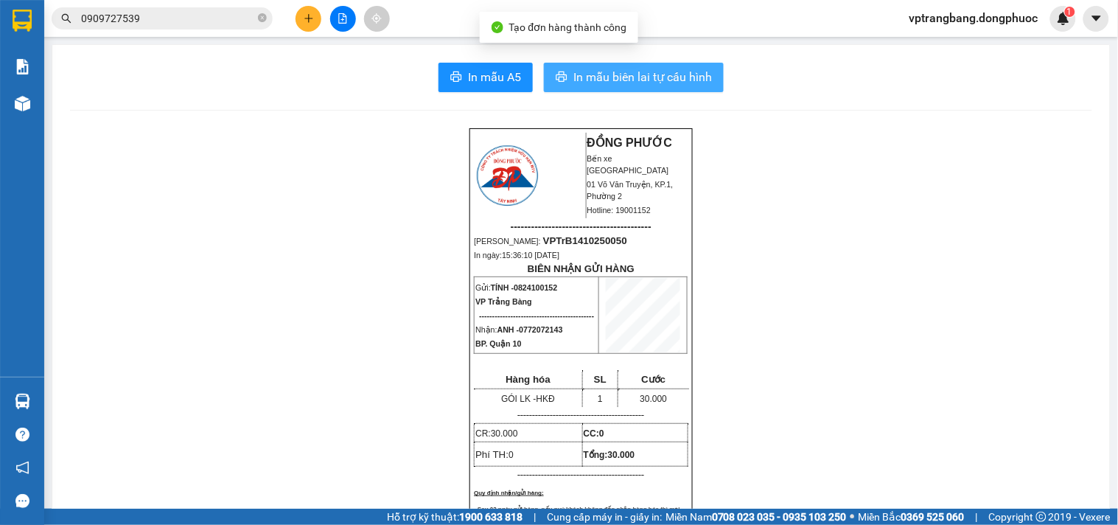
click at [607, 74] on span "In mẫu biên lai tự cấu hình" at bounding box center [642, 77] width 139 height 18
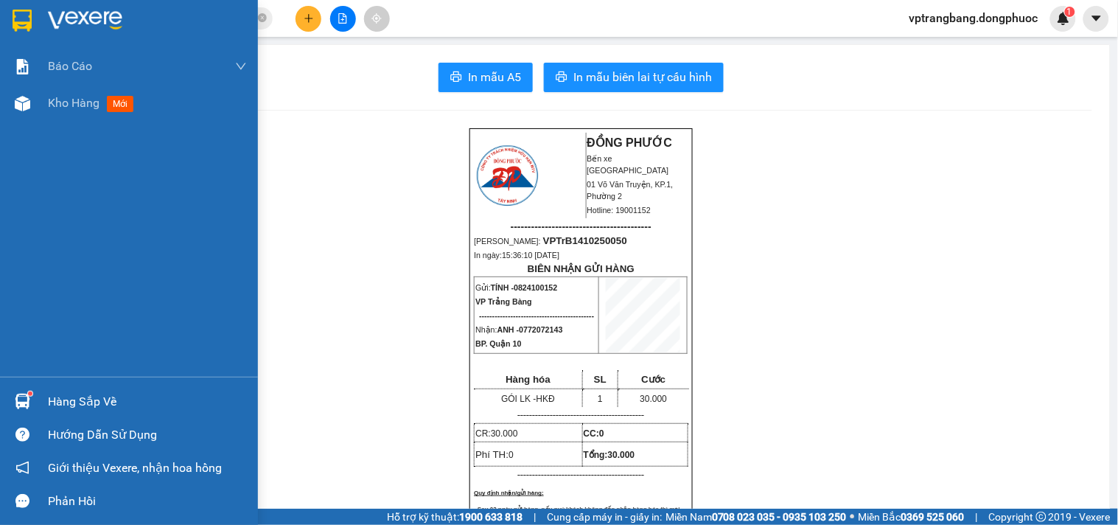
click at [85, 400] on div "Hàng sắp về" at bounding box center [147, 402] width 199 height 22
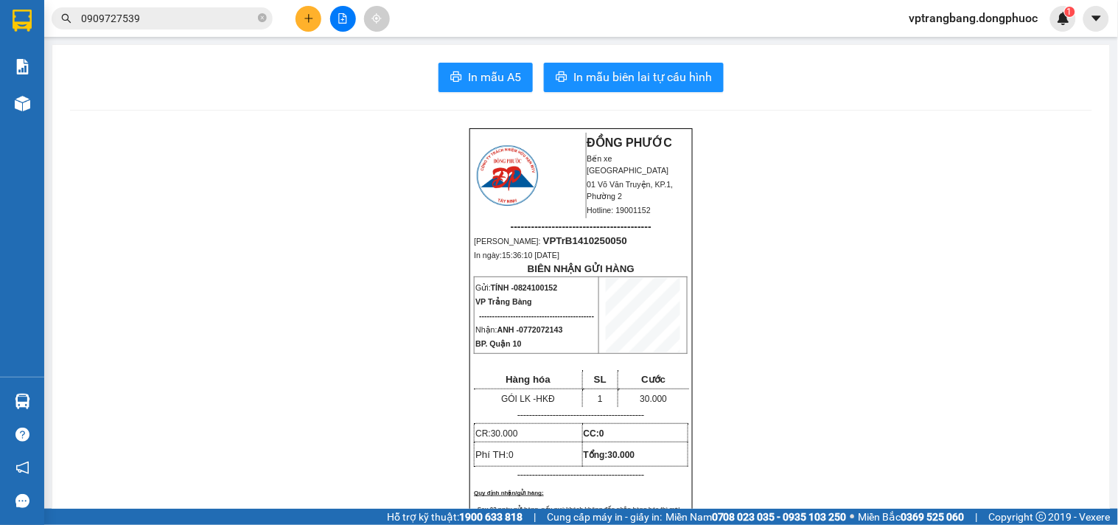
click at [259, 78] on section "Kết quả tìm kiếm ( 44 ) Bộ lọc Mã ĐH Trạng thái Món hàng Tổng cước Chưa cước Nh…" at bounding box center [559, 262] width 1118 height 525
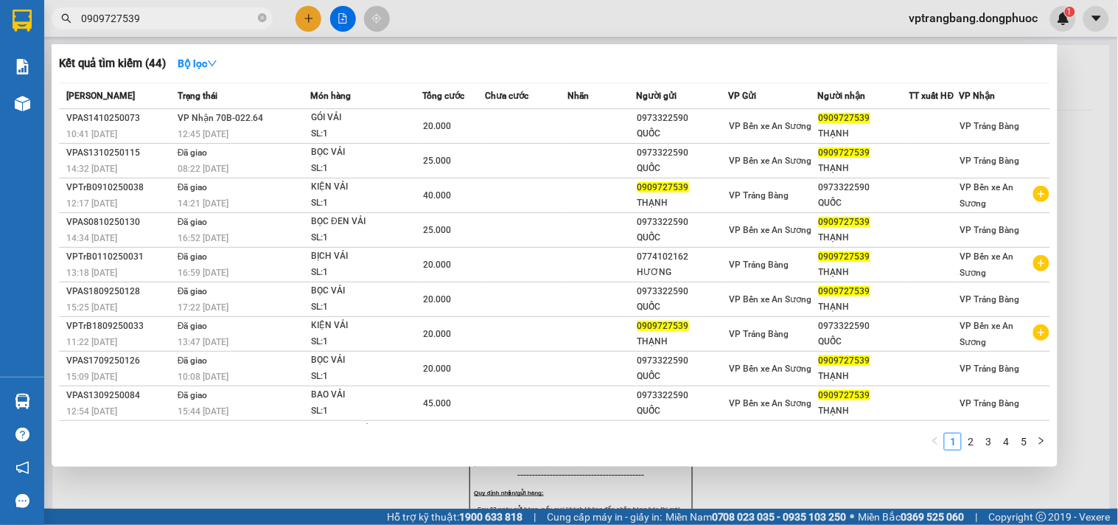
click at [256, 20] on span "0909727539" at bounding box center [162, 18] width 221 height 22
click at [263, 17] on icon "close-circle" at bounding box center [262, 17] width 9 height 9
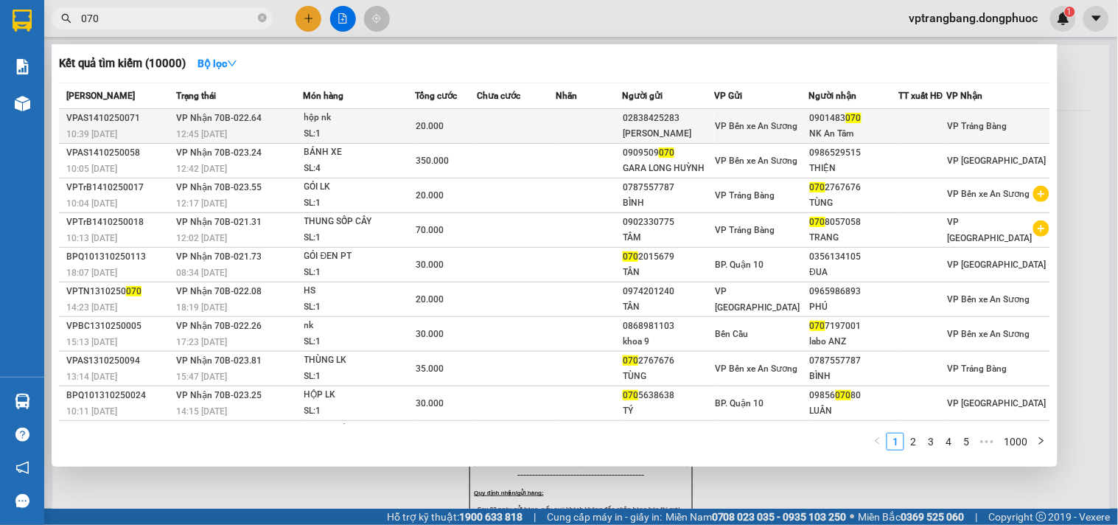
type input "070"
click at [685, 121] on div "02838425283" at bounding box center [668, 118] width 91 height 15
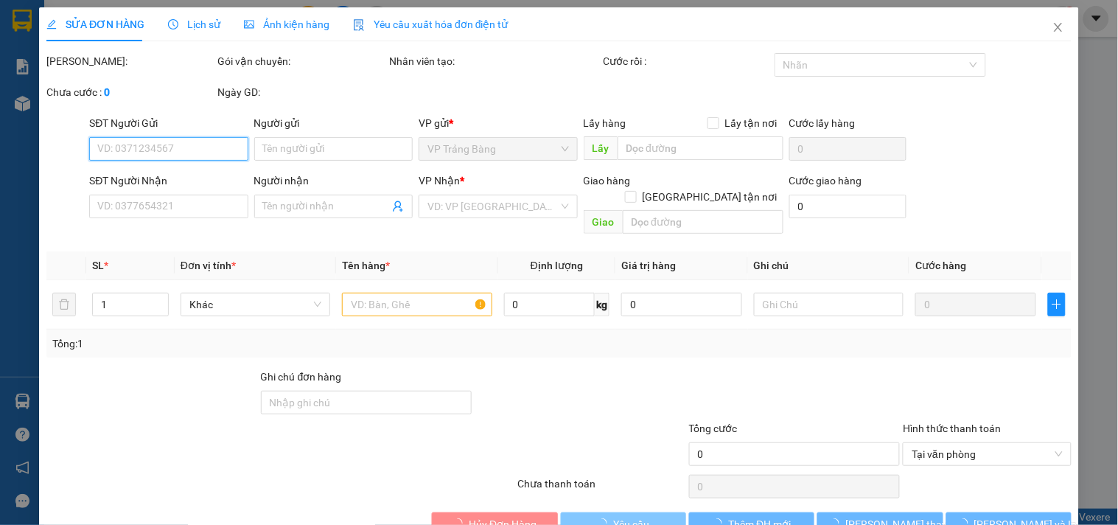
type input "02838425283"
type input "quang tú"
type input "0901483070"
type input "NK An Tâm"
type input "20.000"
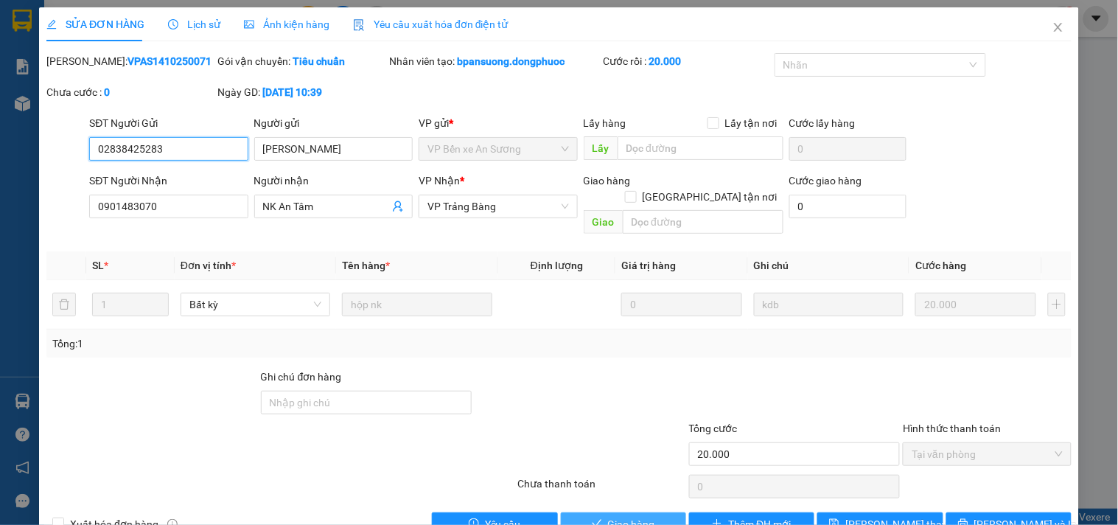
scroll to position [24, 0]
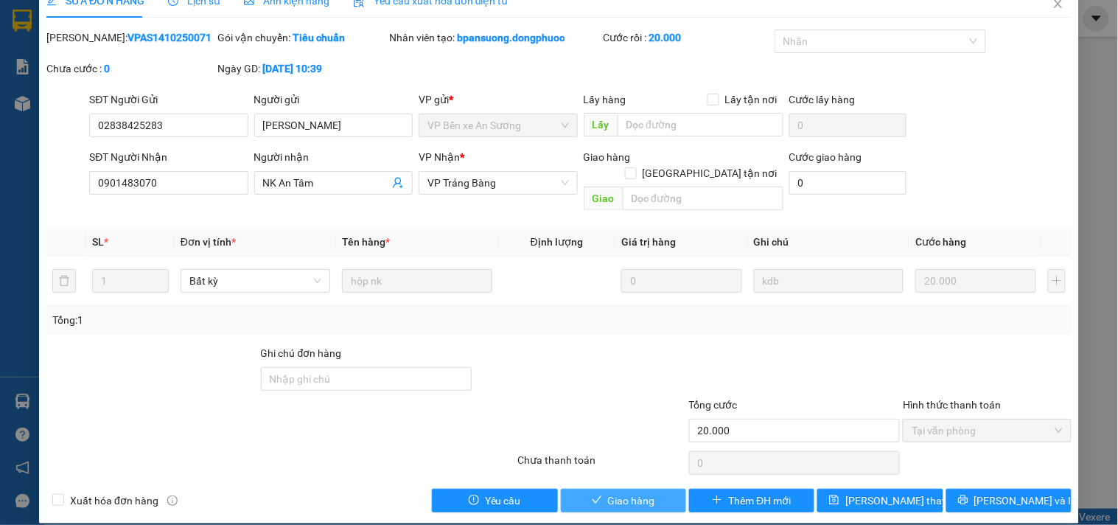
click at [636, 492] on span "Giao hàng" at bounding box center [631, 500] width 47 height 16
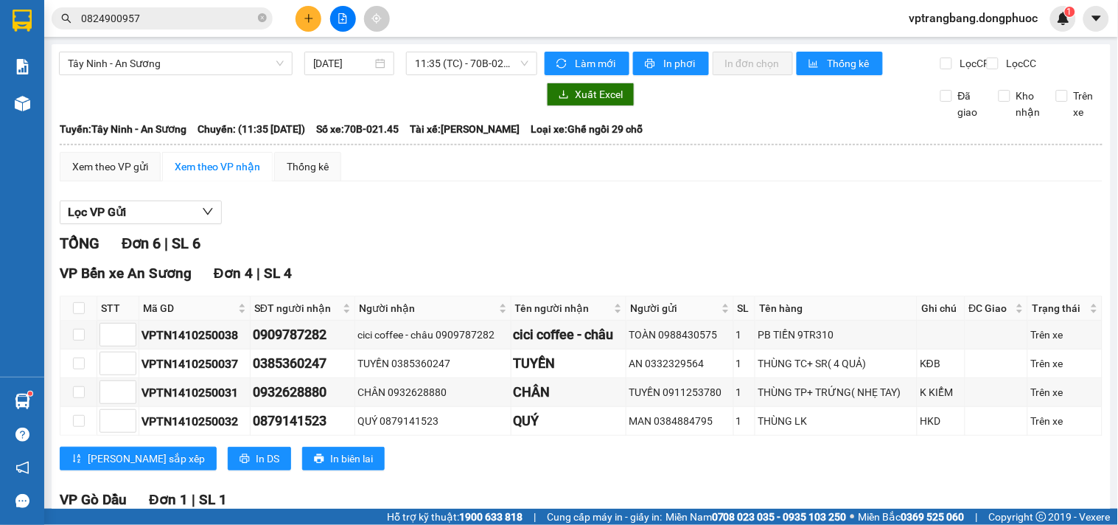
scroll to position [297, 0]
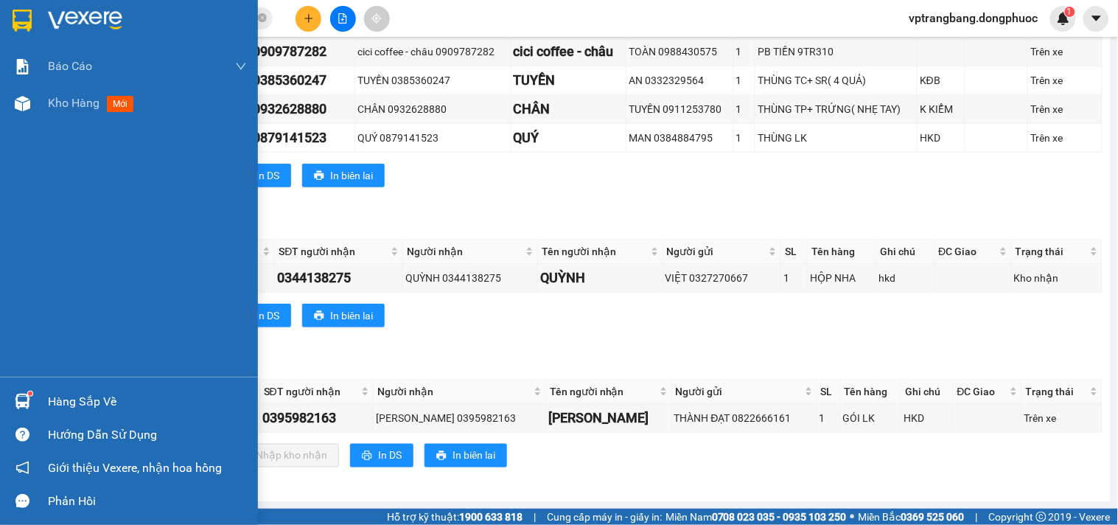
drag, startPoint x: 83, startPoint y: 398, endPoint x: 99, endPoint y: 399, distance: 16.2
click at [83, 398] on div "Hàng sắp về" at bounding box center [147, 402] width 199 height 22
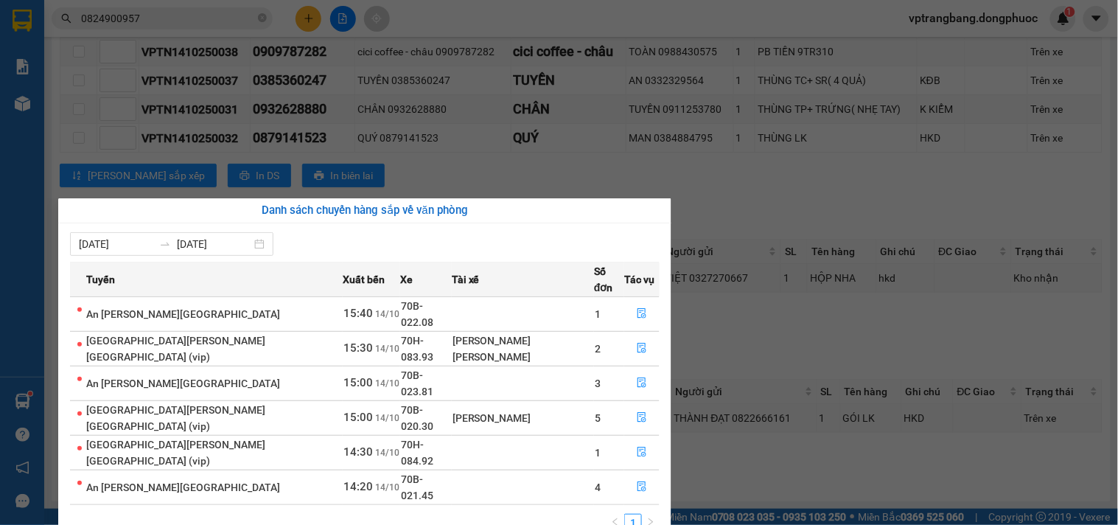
click at [719, 201] on section "Kết quả [PERSON_NAME] ( 80 ) Bộ lọc Mã ĐH Trạng thái Món hàng Tổng [PERSON_NAME…" at bounding box center [559, 262] width 1118 height 525
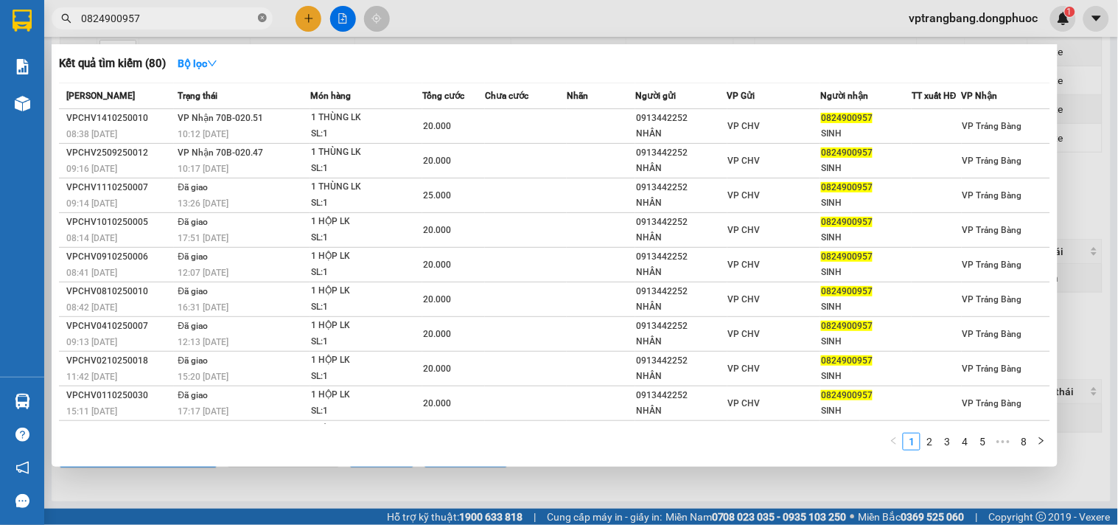
click at [262, 18] on icon "close-circle" at bounding box center [262, 17] width 9 height 9
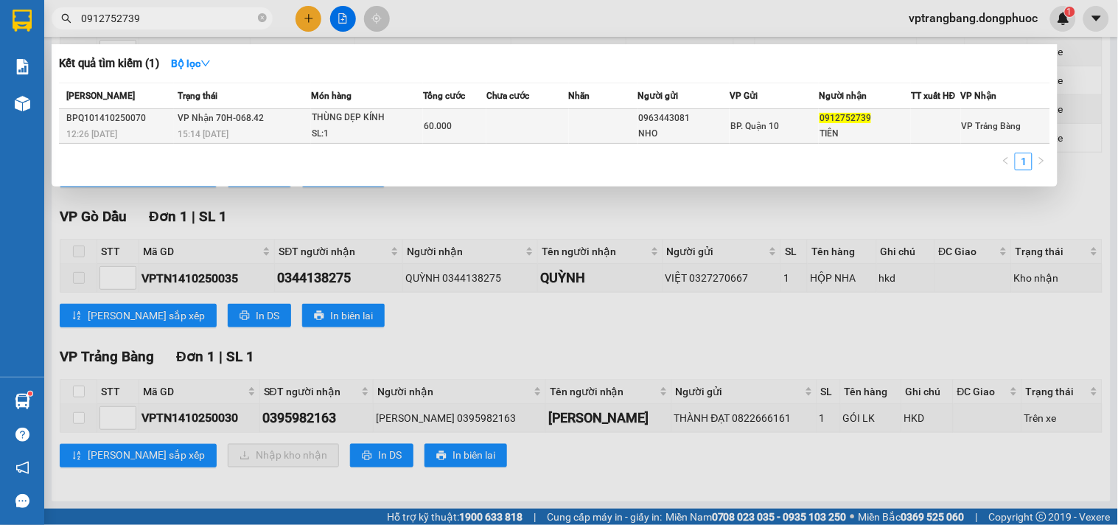
type input "0912752739"
click at [521, 116] on td at bounding box center [527, 126] width 83 height 35
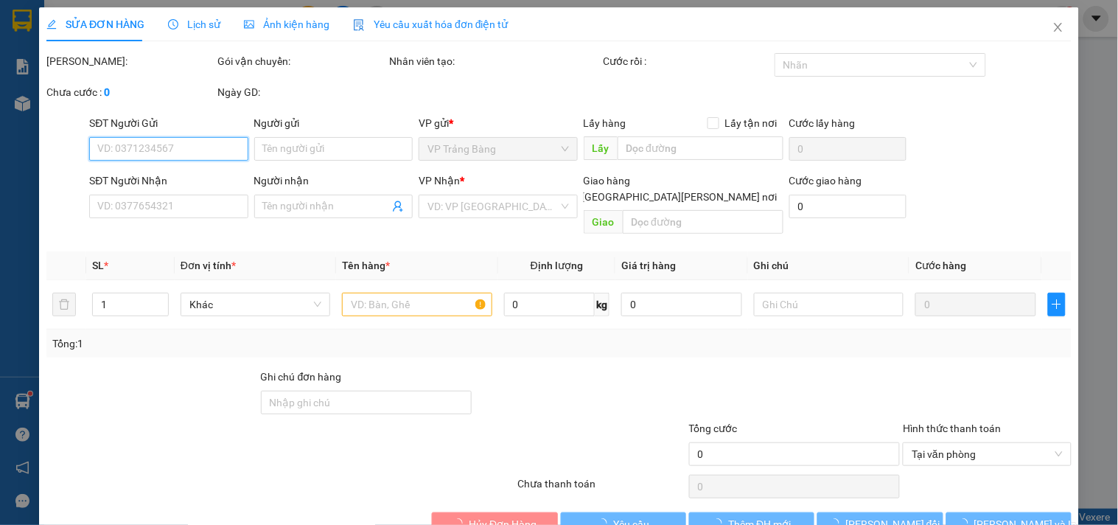
type input "0963443081"
type input "NHO"
type input "0912752739"
type input "TIÊN"
type input "60.000"
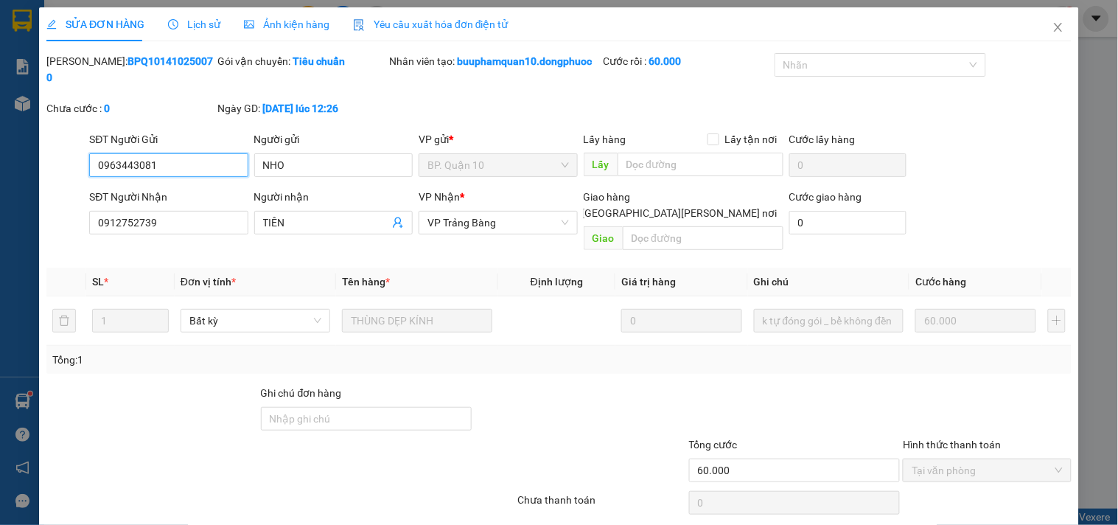
scroll to position [39, 0]
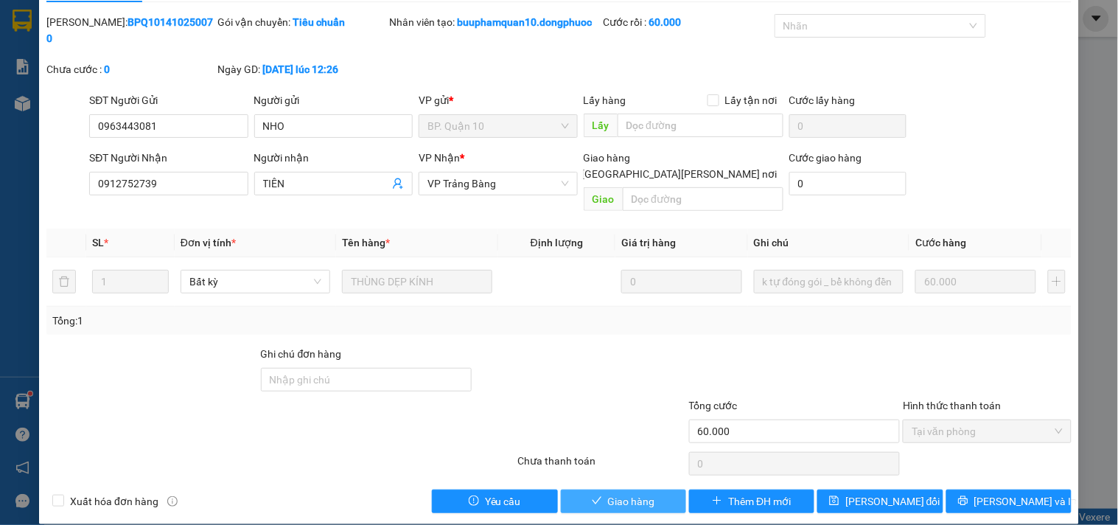
click at [608, 494] on button "Giao hàng" at bounding box center [623, 501] width 125 height 24
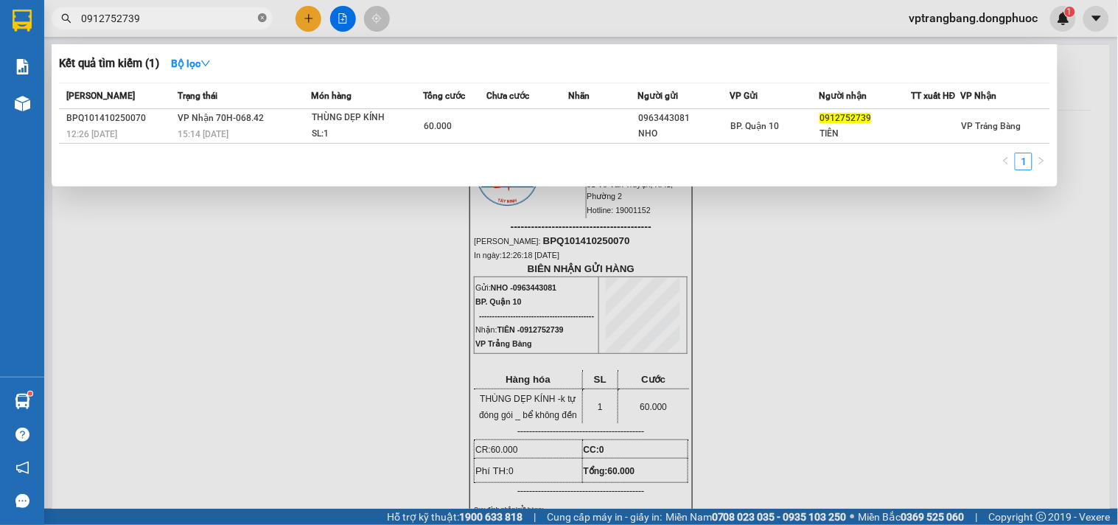
click at [263, 18] on icon "close-circle" at bounding box center [262, 17] width 9 height 9
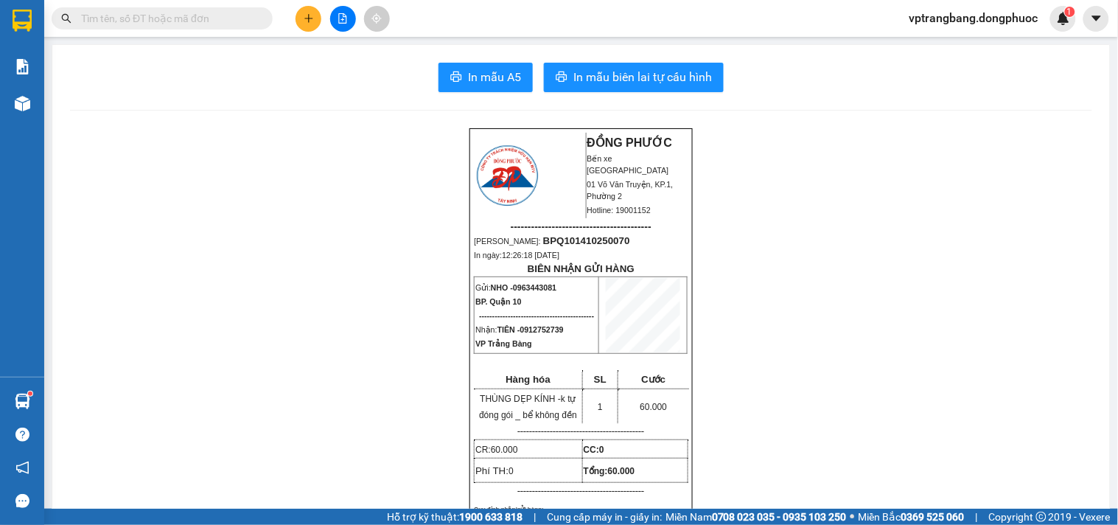
click at [179, 21] on input "text" at bounding box center [168, 18] width 174 height 16
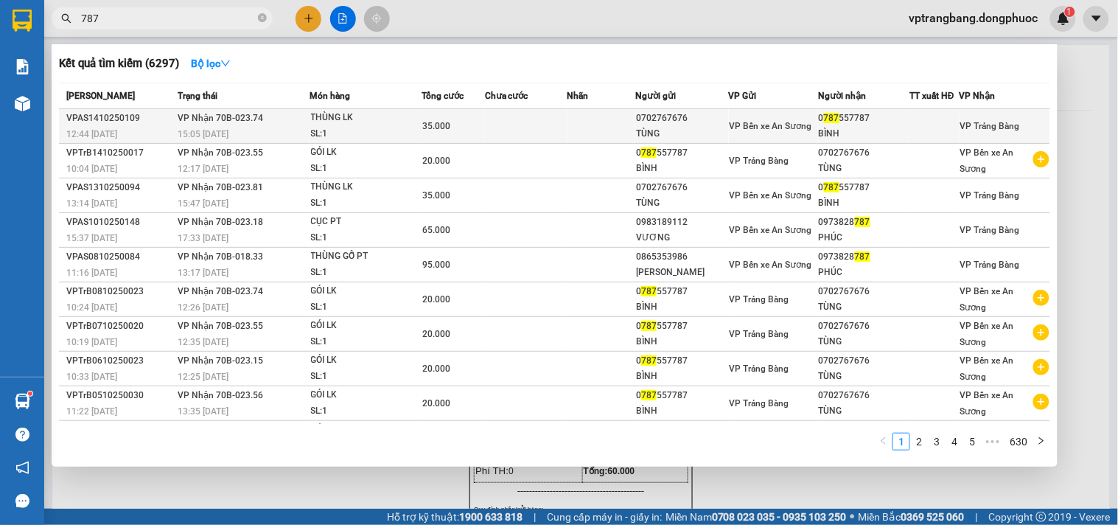
type input "787"
click at [394, 126] on div "SL: 1" at bounding box center [366, 134] width 111 height 16
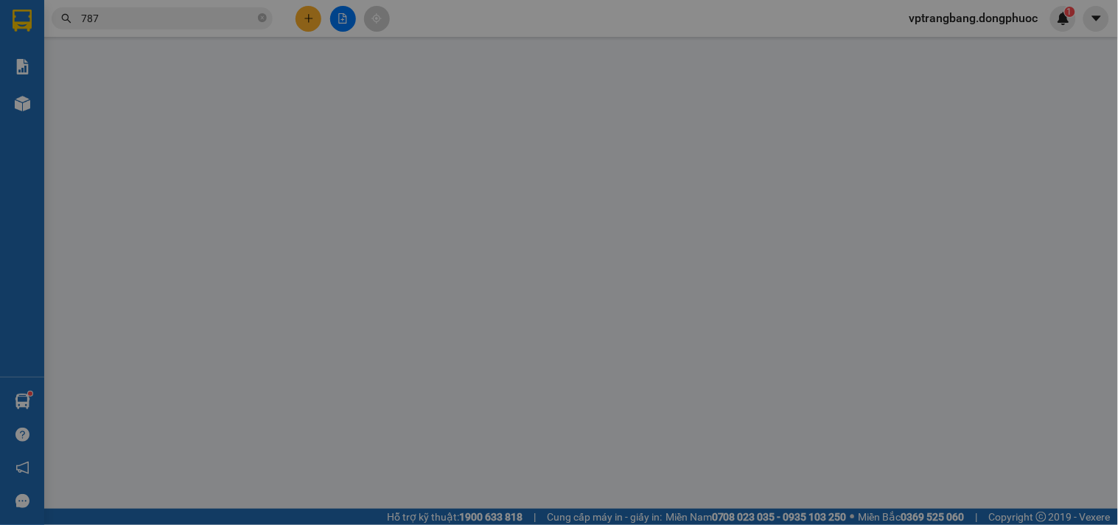
type input "0702767676"
type input "TÙNG"
type input "0787557787"
type input "BÌNH"
type input "35.000"
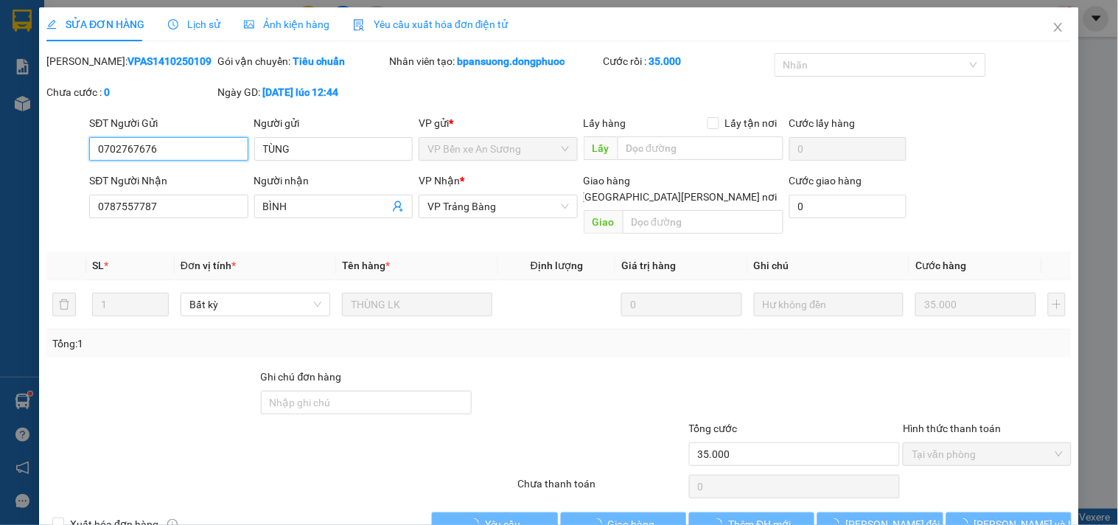
scroll to position [24, 0]
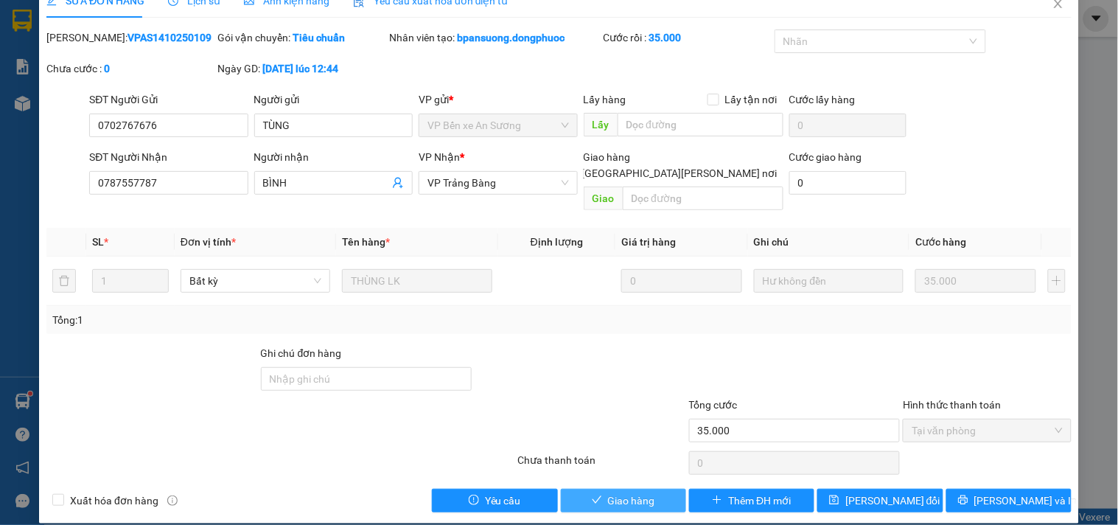
drag, startPoint x: 635, startPoint y: 486, endPoint x: 638, endPoint y: 479, distance: 7.9
click at [635, 492] on span "Giao hàng" at bounding box center [631, 500] width 47 height 16
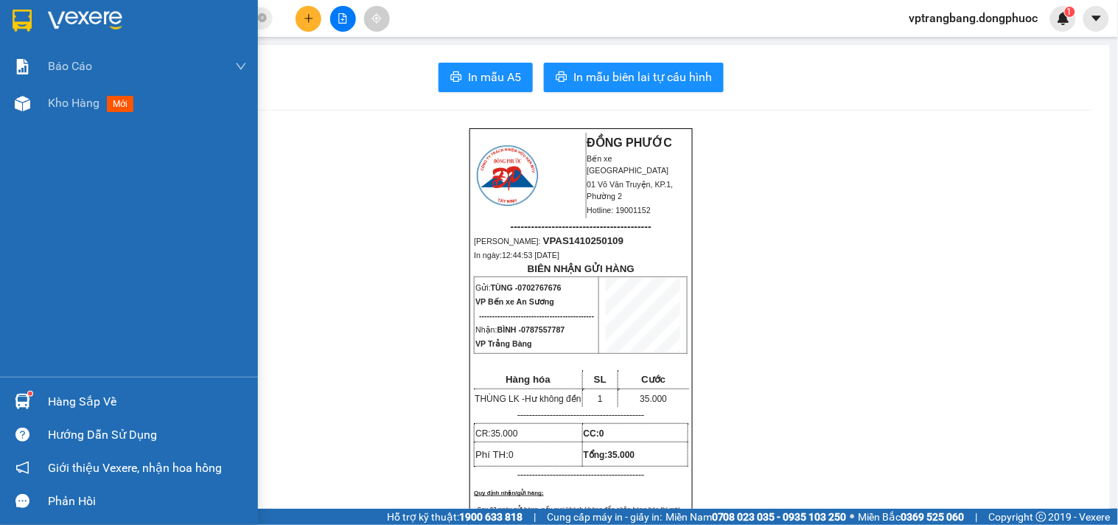
click at [82, 400] on div "Hàng sắp về" at bounding box center [147, 402] width 199 height 22
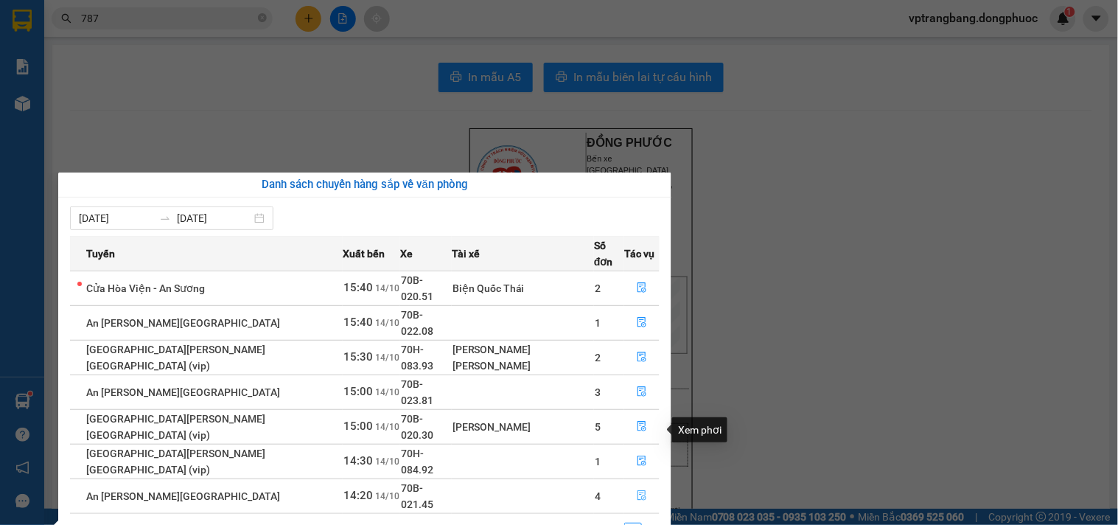
click at [637, 490] on icon "file-done" at bounding box center [642, 495] width 10 height 10
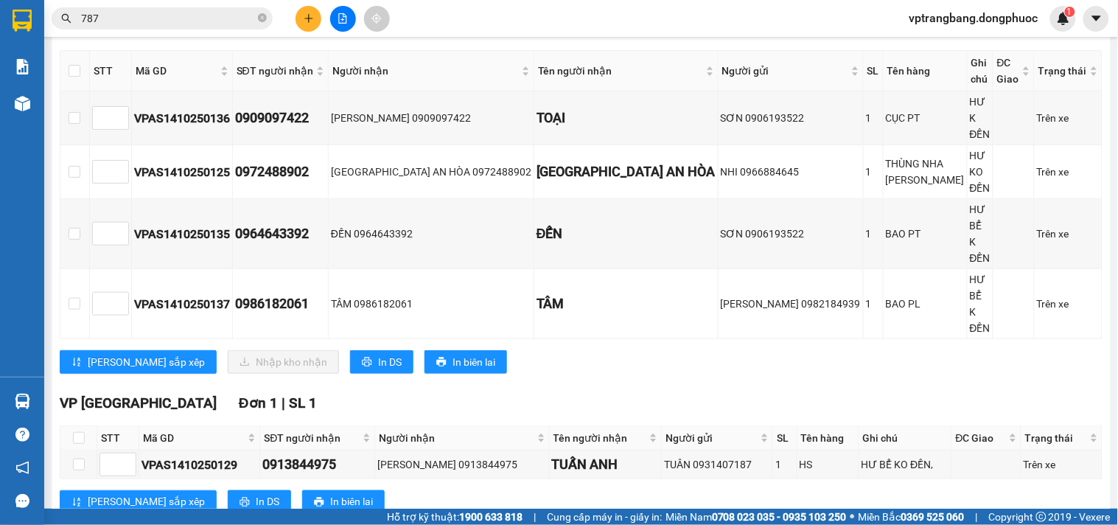
scroll to position [164, 0]
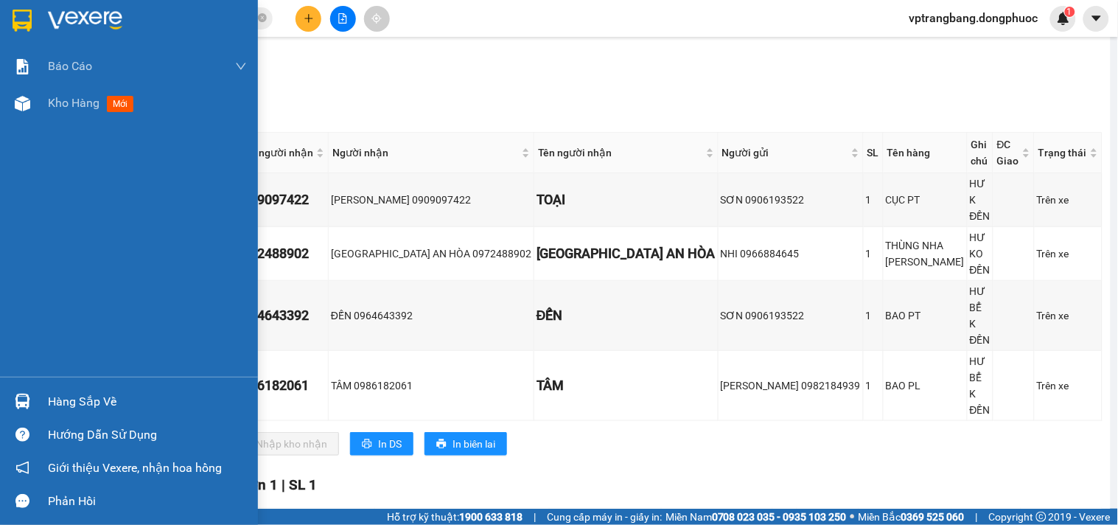
click at [102, 400] on div "Hàng sắp về" at bounding box center [147, 402] width 199 height 22
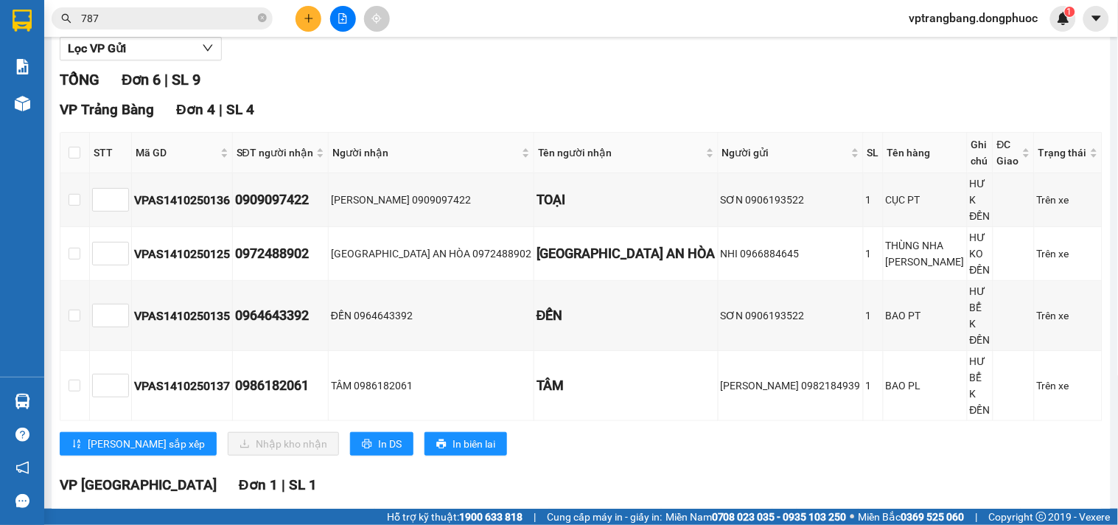
click at [450, 89] on section "Kết quả [PERSON_NAME] ( 6297 ) Bộ lọc Mã ĐH Trạng thái Món hàng Tổng [PERSON_NA…" at bounding box center [559, 262] width 1118 height 525
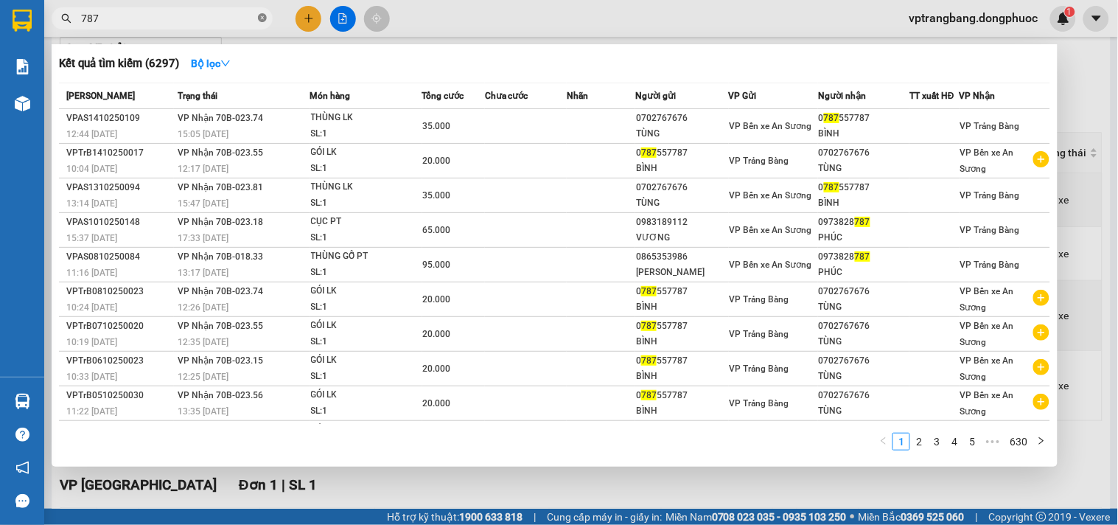
click at [262, 16] on icon "close-circle" at bounding box center [262, 17] width 9 height 9
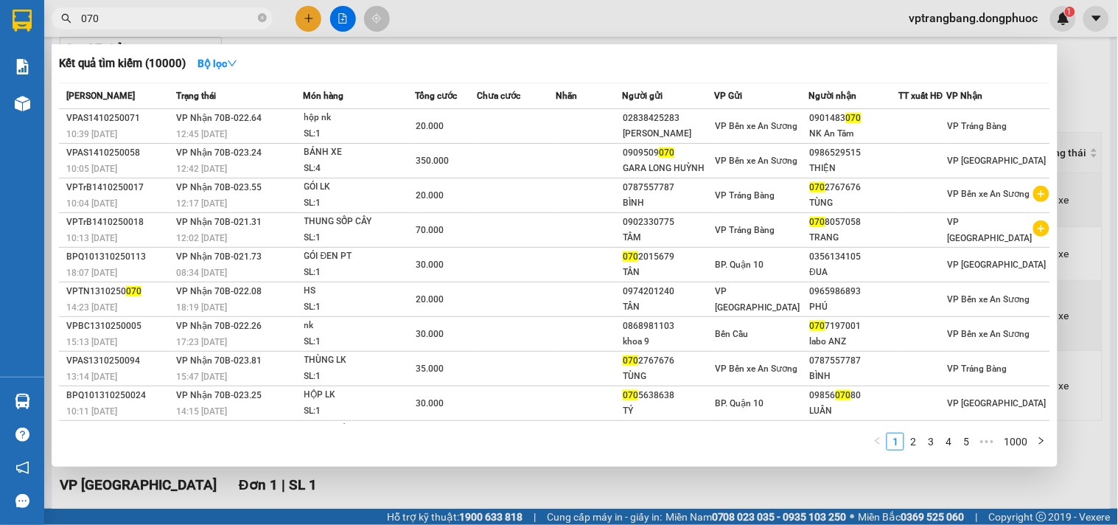
type input "070"
click at [264, 23] on span at bounding box center [262, 19] width 9 height 14
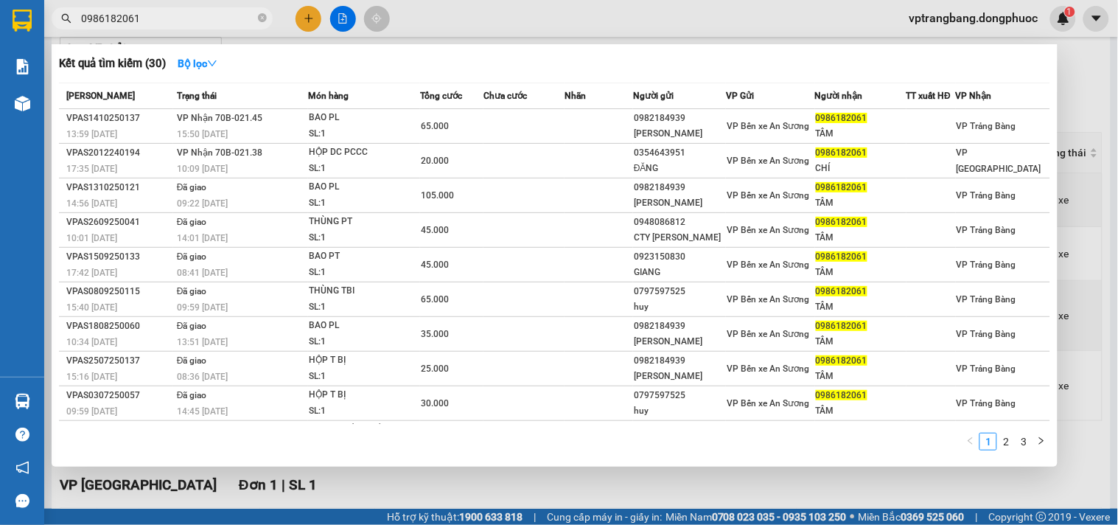
type input "0986182061"
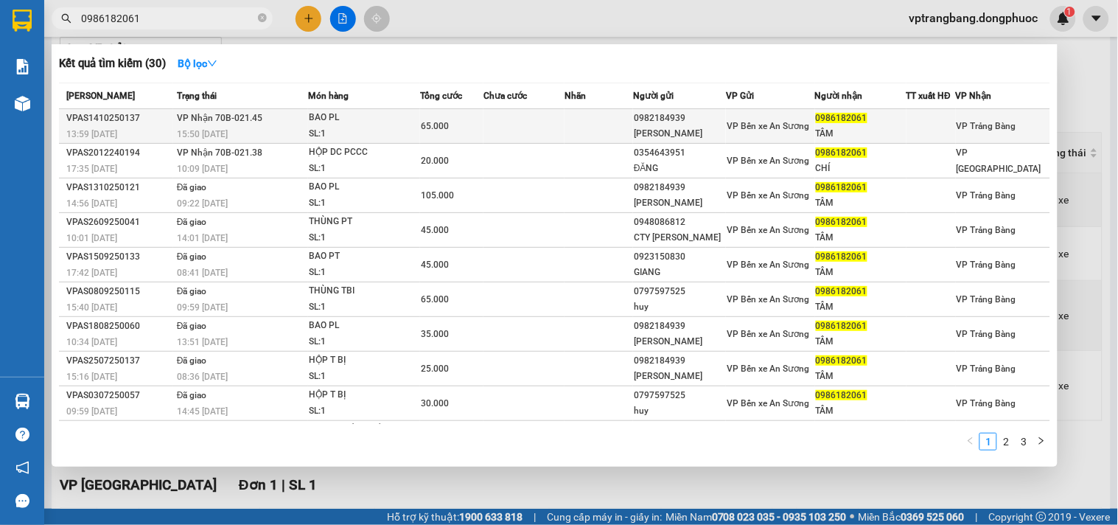
click at [372, 128] on div "SL: 1" at bounding box center [364, 134] width 111 height 16
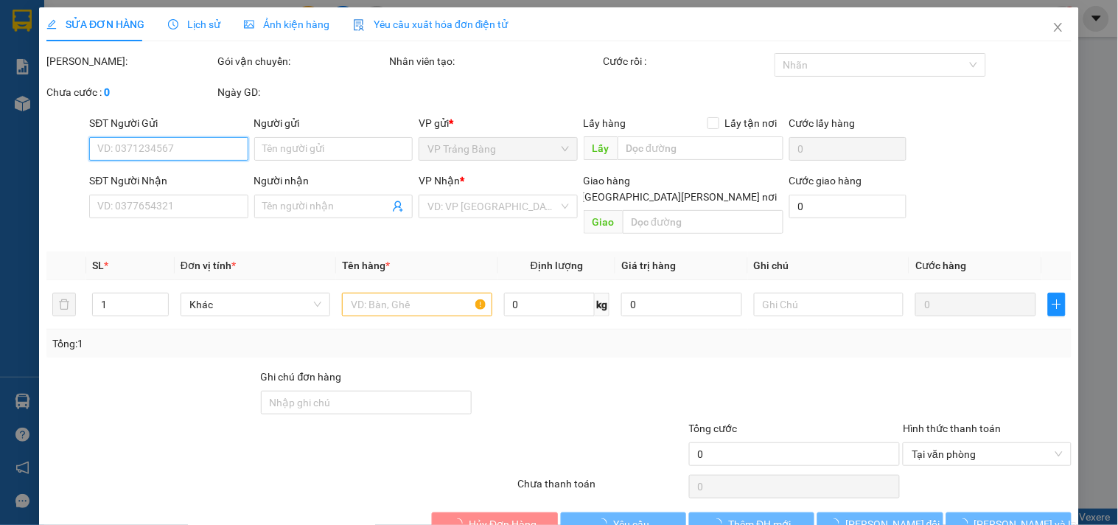
type input "0982184939"
type input "BÙI GIA PHÁT"
type input "0986182061"
type input "TÂM"
type input "65.000"
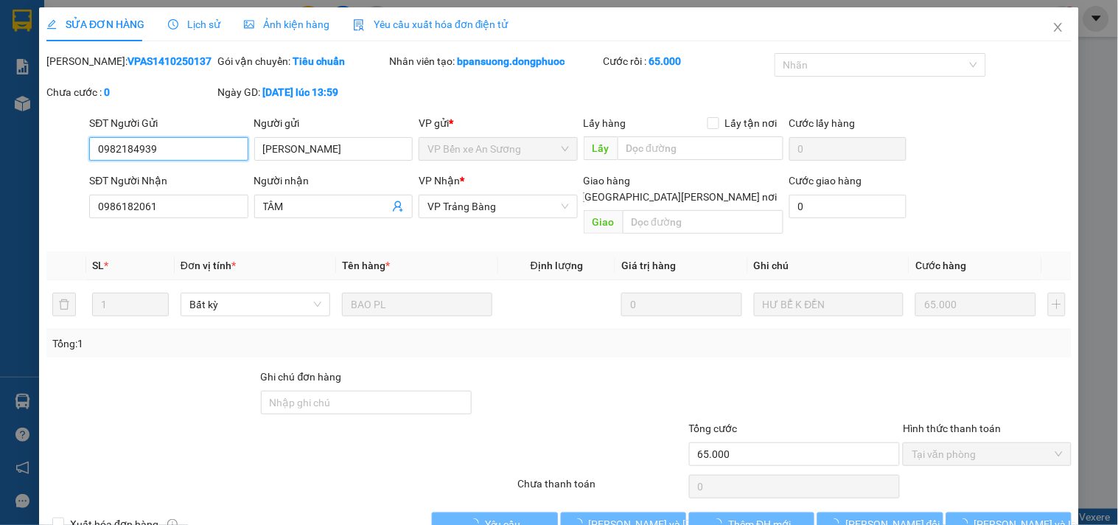
scroll to position [24, 0]
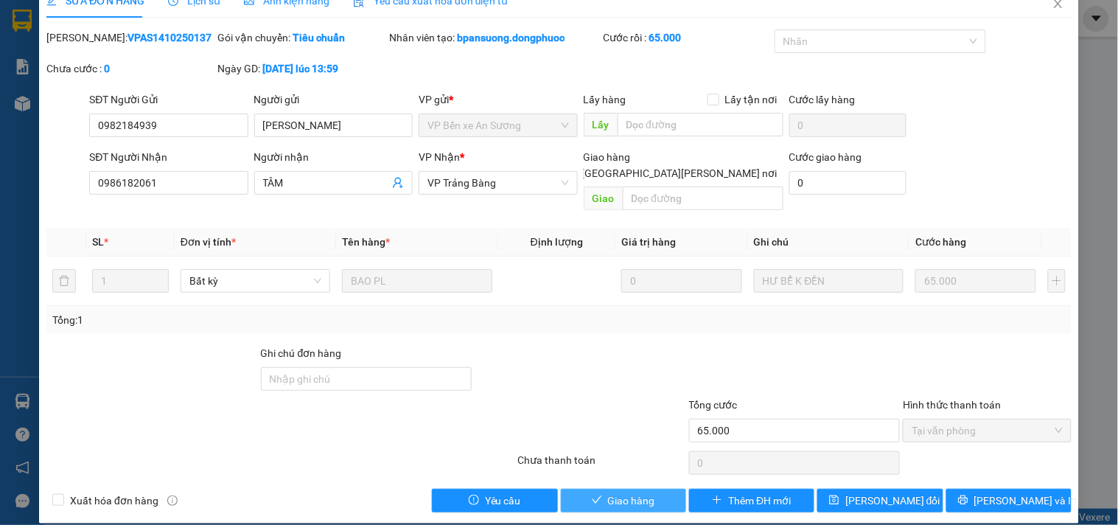
click at [608, 492] on span "Giao hàng" at bounding box center [631, 500] width 47 height 16
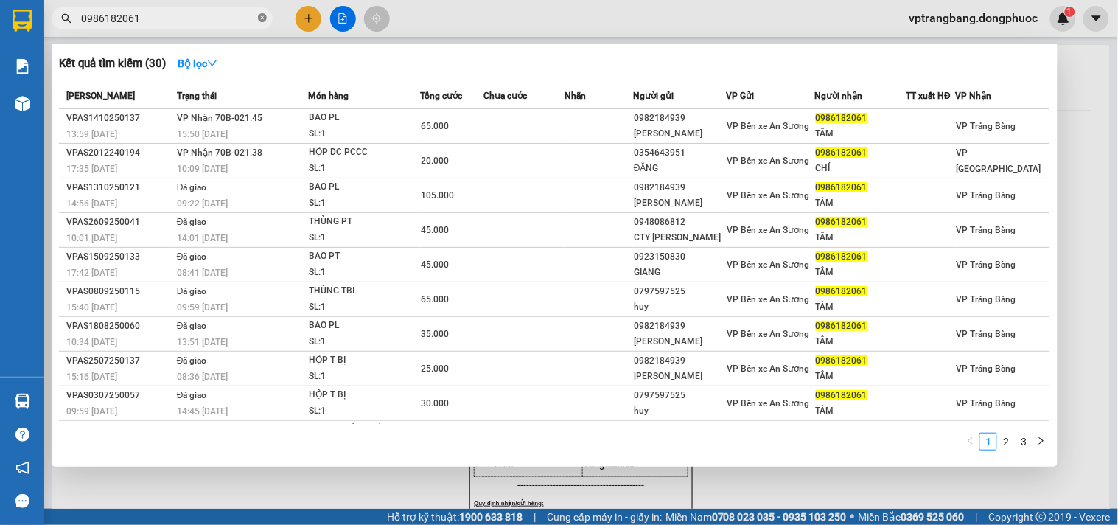
click at [259, 13] on icon "close-circle" at bounding box center [262, 17] width 9 height 9
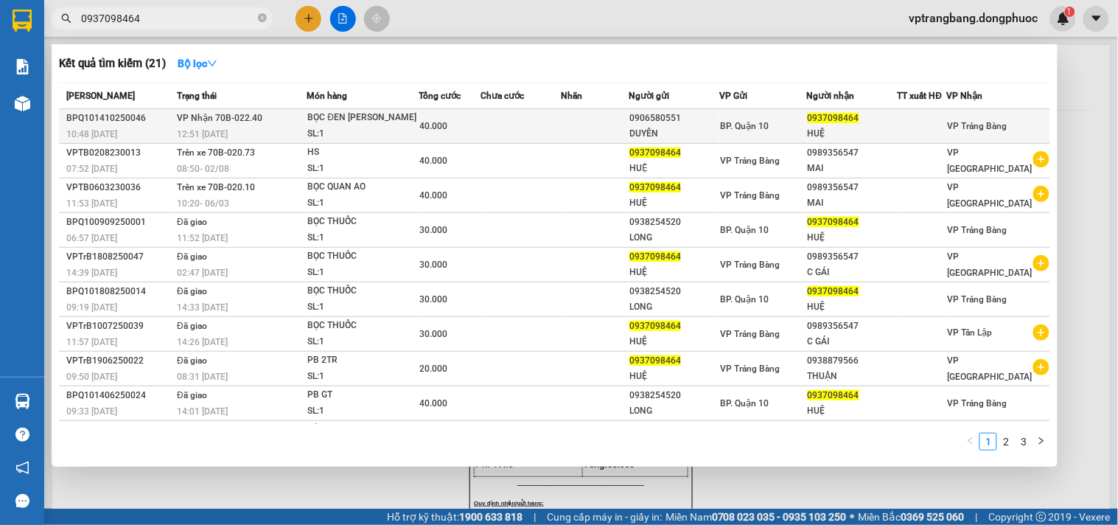
type input "0937098464"
click at [500, 133] on td at bounding box center [521, 126] width 80 height 35
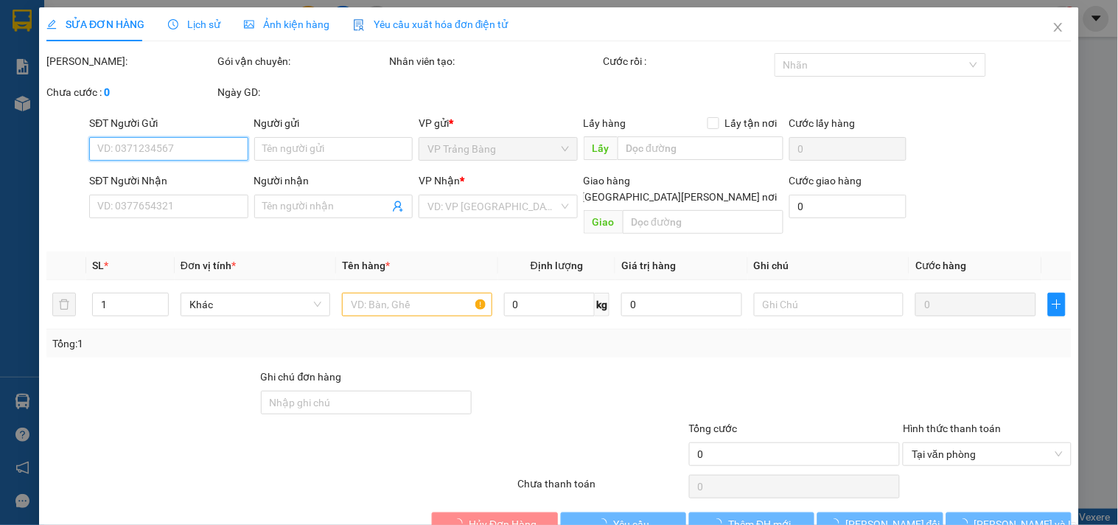
type input "0906580551"
type input "DUYÊN"
type input "0937098464"
type input "HUỆ"
type input "40.000"
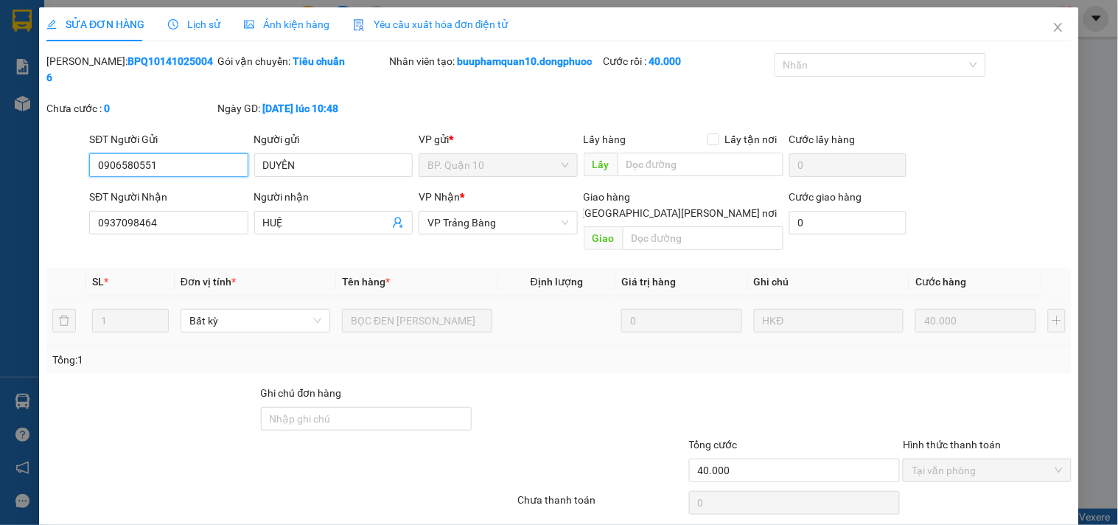
scroll to position [39, 0]
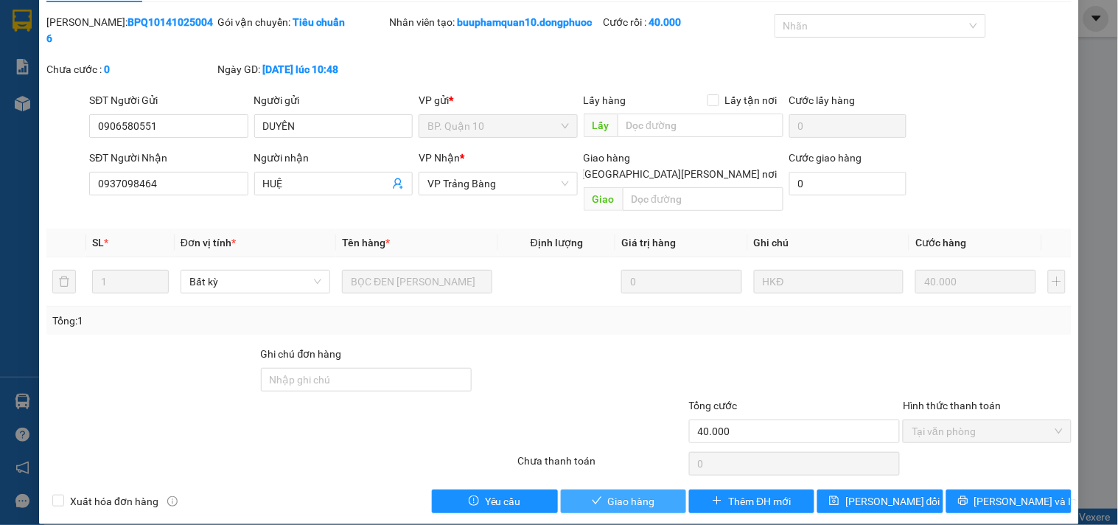
click at [630, 493] on span "Giao hàng" at bounding box center [631, 501] width 47 height 16
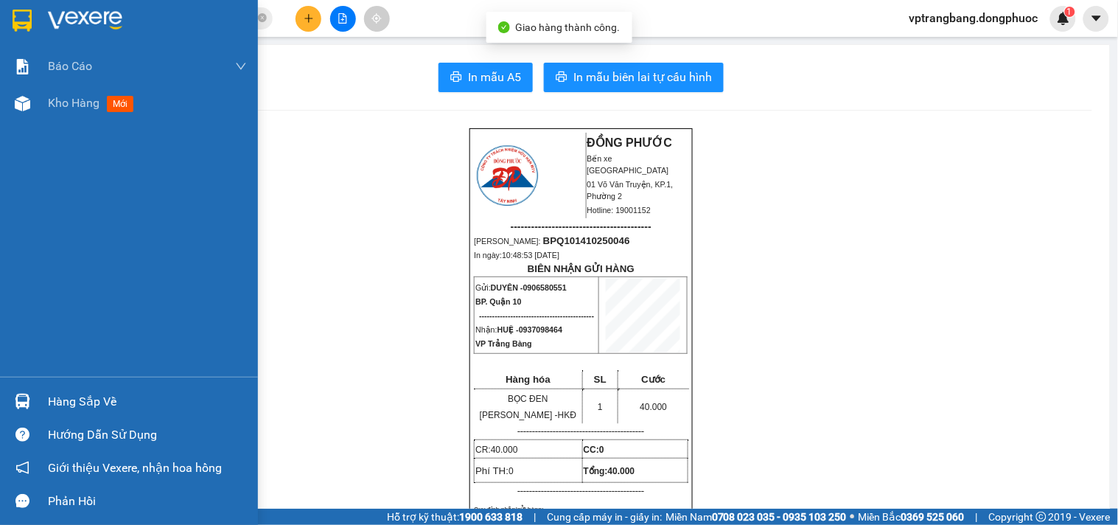
click at [56, 398] on div "Hàng sắp về" at bounding box center [147, 402] width 199 height 22
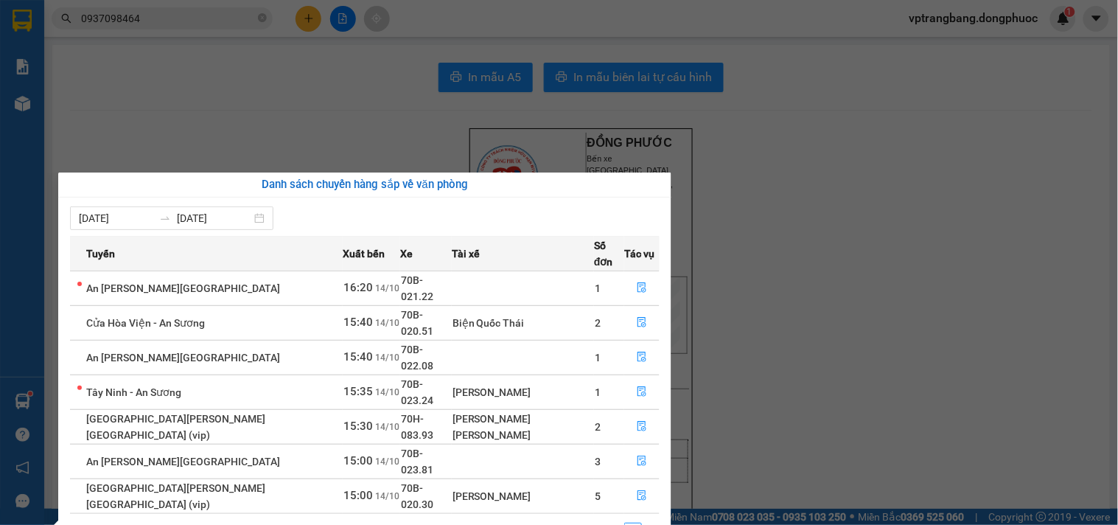
click at [953, 436] on section "Kết quả tìm kiếm ( 21 ) Bộ lọc Mã ĐH Trạng thái Món hàng Tổng cước Chưa cước Nh…" at bounding box center [559, 262] width 1118 height 525
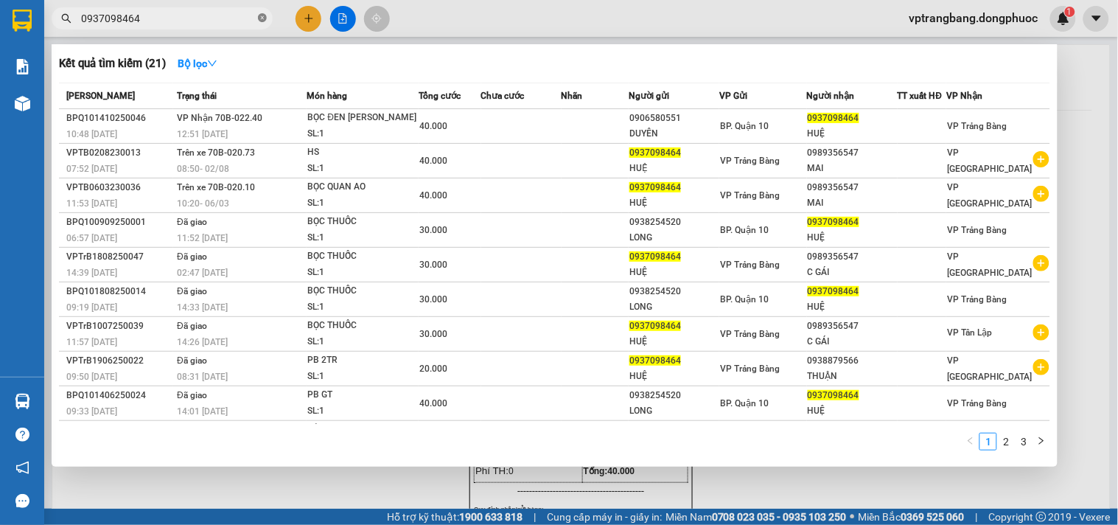
click at [262, 21] on icon "close-circle" at bounding box center [262, 17] width 9 height 9
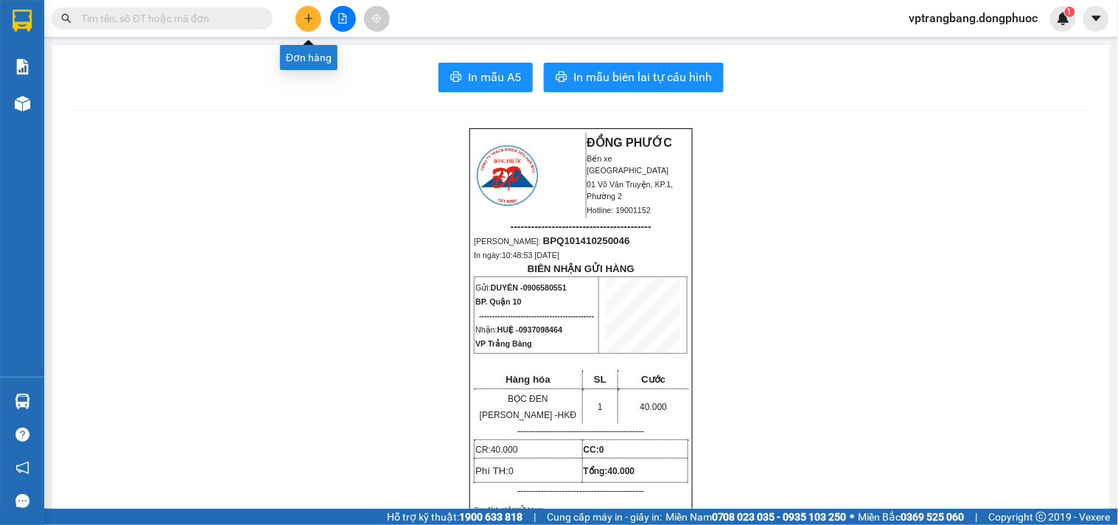
click at [308, 26] on button at bounding box center [309, 19] width 26 height 26
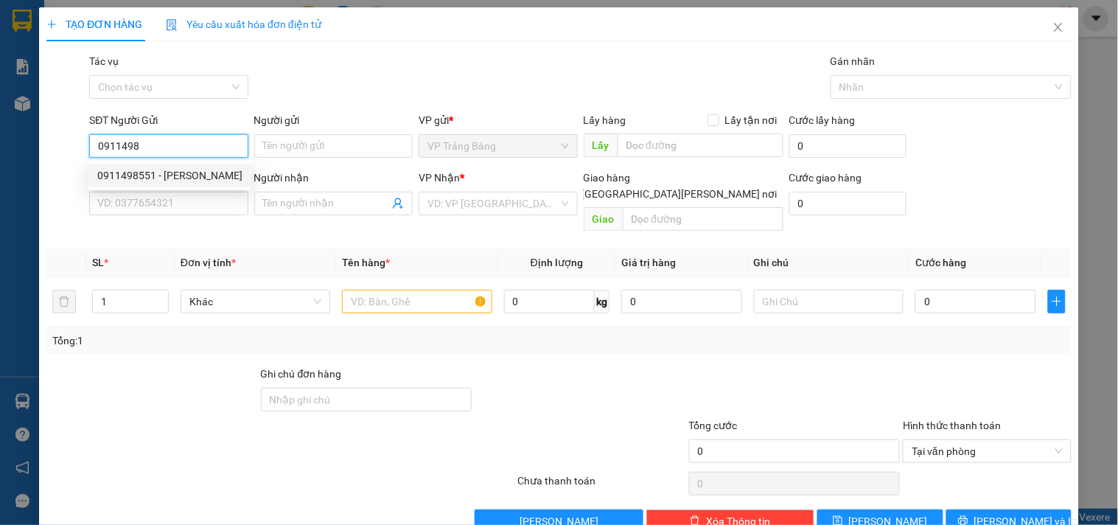
click at [133, 172] on div "0911498551 - VŨ" at bounding box center [169, 175] width 145 height 16
type input "0911498551"
type input "VŨ"
type input "0945262989"
type input "NHUNG"
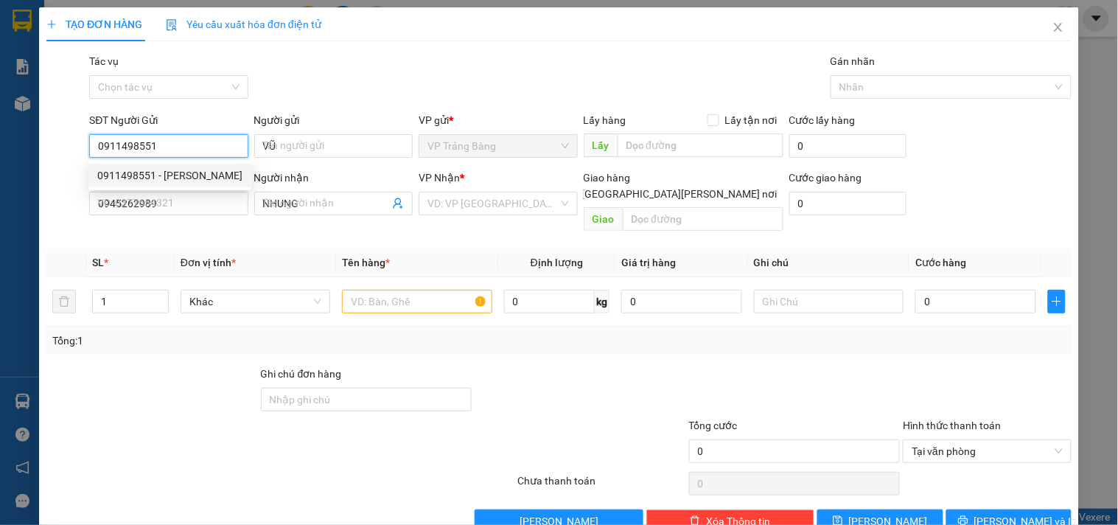
type input "20.000"
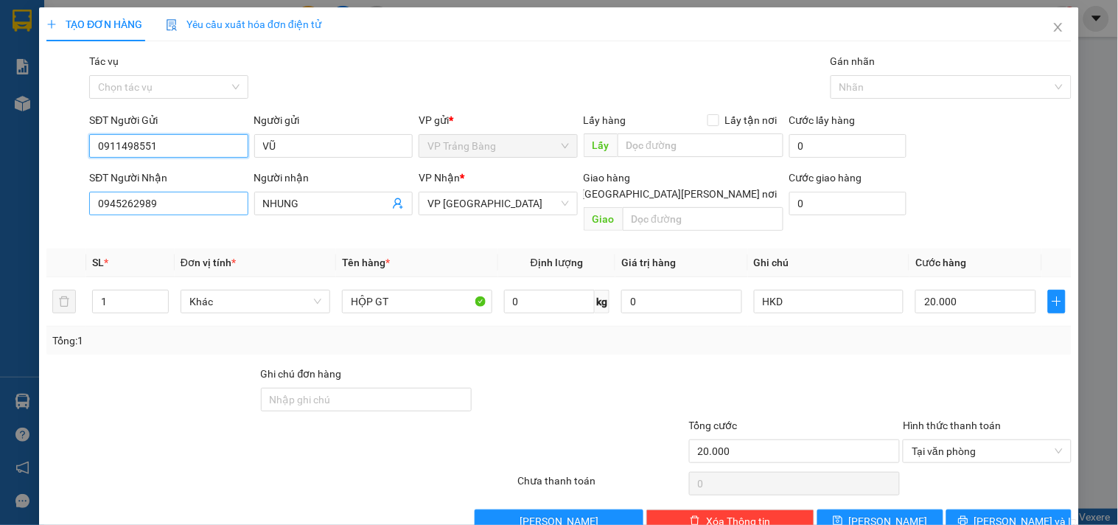
type input "0911498551"
drag, startPoint x: 158, startPoint y: 200, endPoint x: 0, endPoint y: 229, distance: 160.5
click at [0, 229] on div "TẠO ĐƠN HÀNG Yêu cầu xuất hóa đơn điện tử Transit Pickup Surcharge Ids Transit …" at bounding box center [559, 262] width 1118 height 525
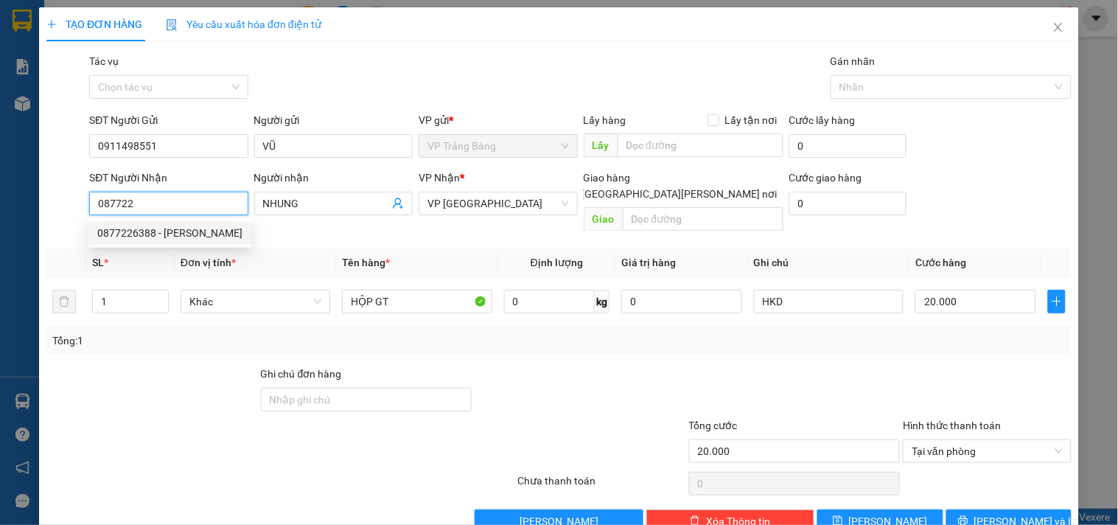
click at [166, 227] on div "0877226388 - DUY" at bounding box center [169, 233] width 145 height 16
type input "0877226388"
type input "DUY"
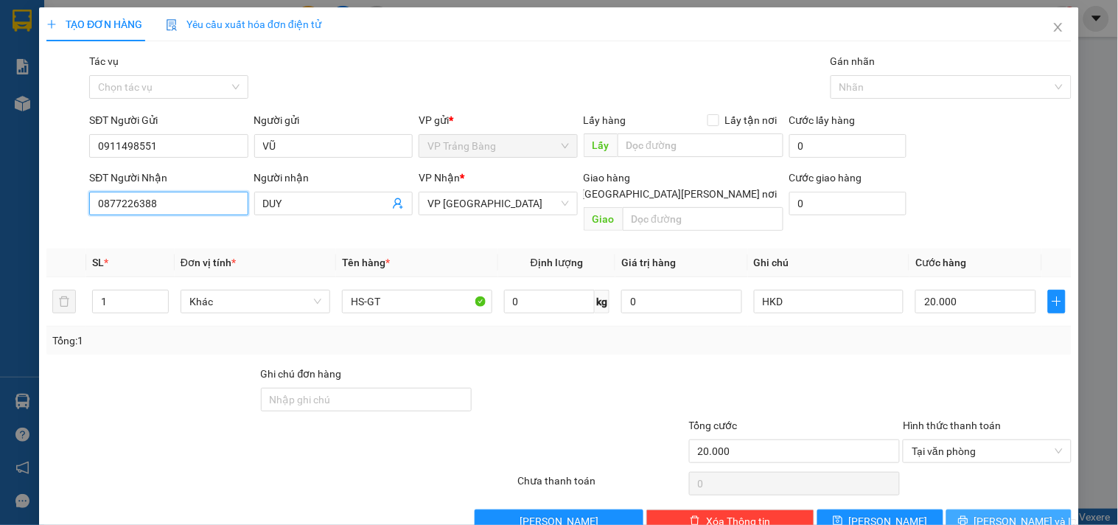
type input "0877226388"
drag, startPoint x: 1013, startPoint y: 500, endPoint x: 621, endPoint y: 59, distance: 590.4
click at [1013, 513] on span "Lưu và In" at bounding box center [1025, 521] width 103 height 16
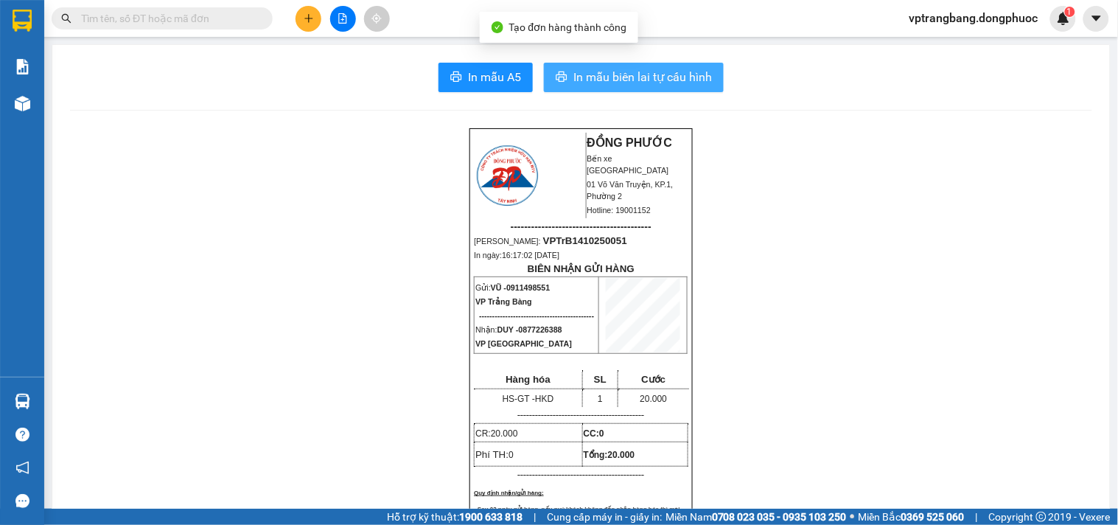
click at [584, 74] on span "In mẫu biên lai tự cấu hình" at bounding box center [642, 77] width 139 height 18
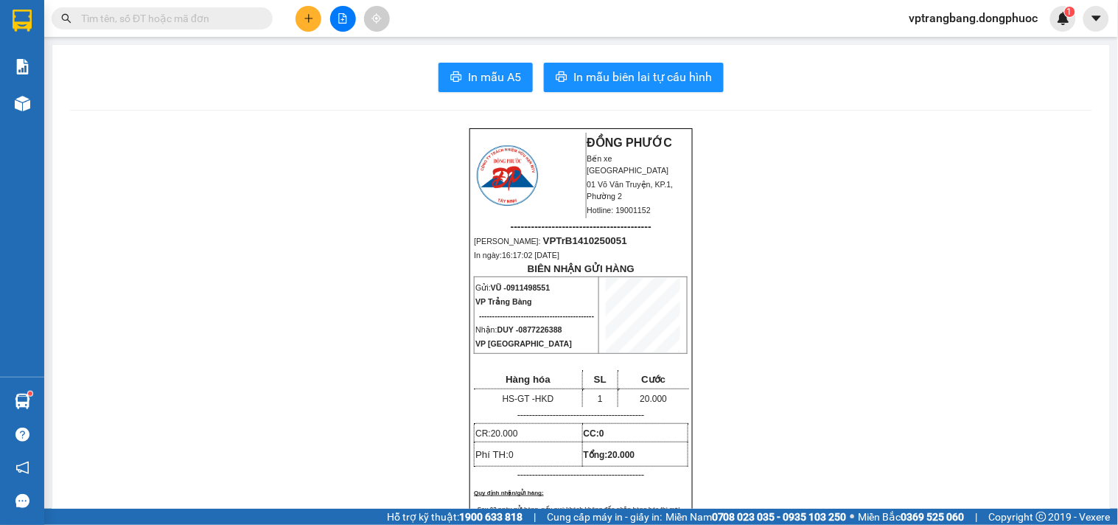
drag, startPoint x: 305, startPoint y: 18, endPoint x: 468, endPoint y: 5, distance: 163.4
click at [348, 13] on div at bounding box center [342, 19] width 111 height 26
click at [305, 19] on icon "plus" at bounding box center [309, 18] width 10 height 10
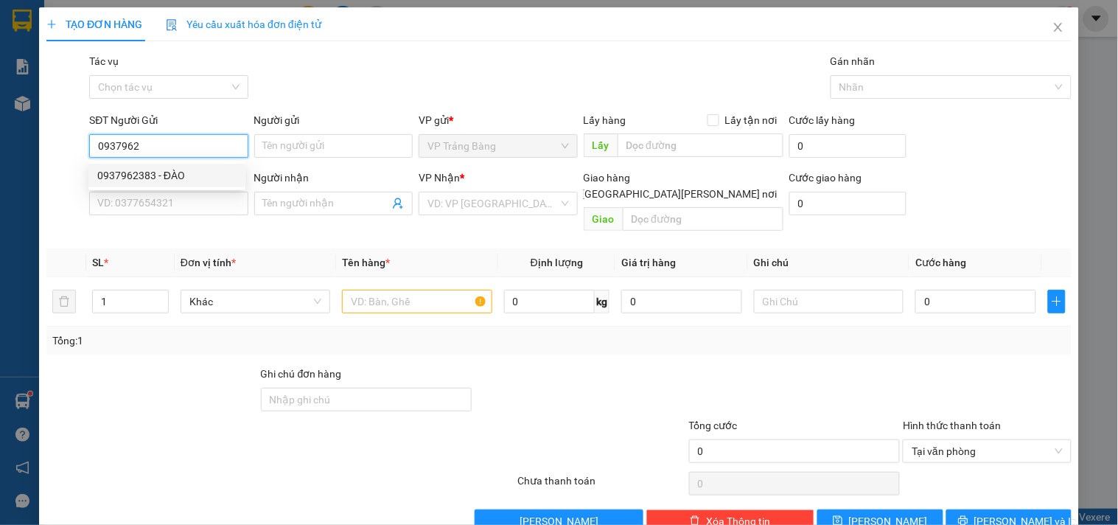
click at [156, 175] on div "0937962383 - ĐÀO" at bounding box center [166, 175] width 139 height 16
type input "0937962383"
type input "ĐÀO"
type input "0918383535"
type input "NINH"
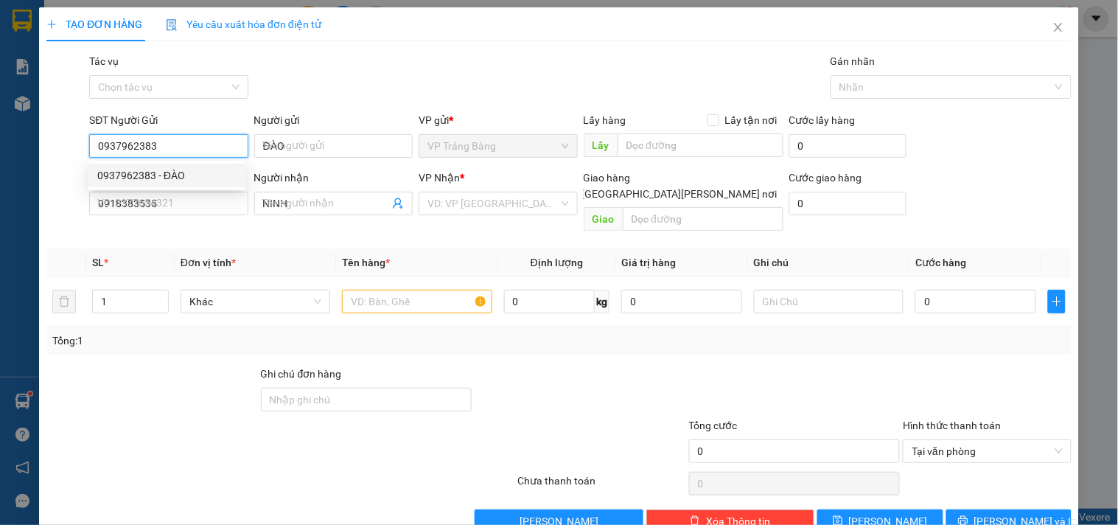
type input "20.000"
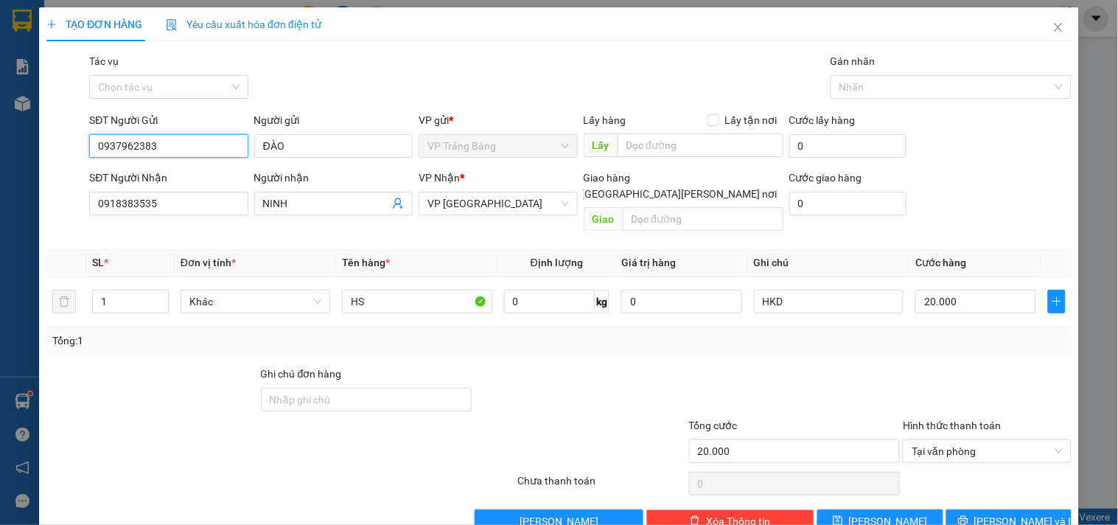
click at [195, 151] on input "0937962383" at bounding box center [168, 146] width 158 height 24
type input "0937962782"
click at [314, 150] on input "ĐÀO" at bounding box center [333, 146] width 158 height 24
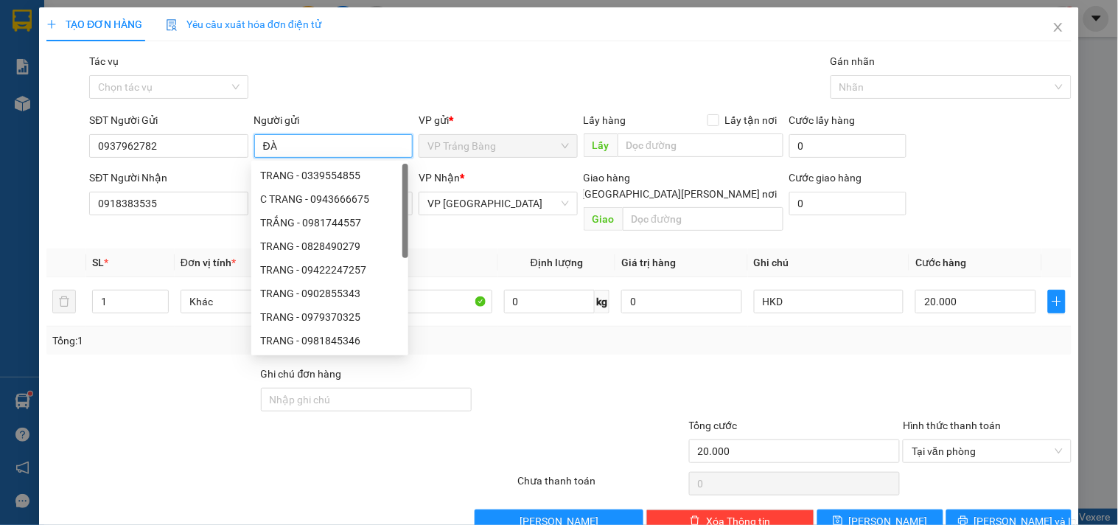
type input "Đ"
type input "Y"
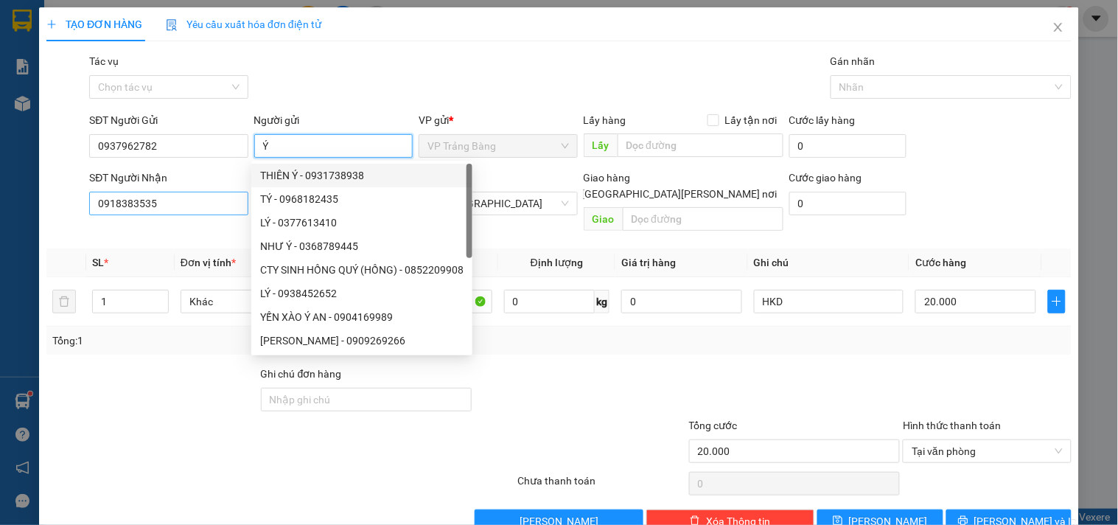
type input "Ý"
drag, startPoint x: 163, startPoint y: 209, endPoint x: 43, endPoint y: 207, distance: 120.1
click at [43, 207] on div "TẠO ĐƠN HÀNG Yêu cầu xuất hóa đơn điện tử Transit Pickup Surcharge Ids Transit …" at bounding box center [559, 275] width 1040 height 537
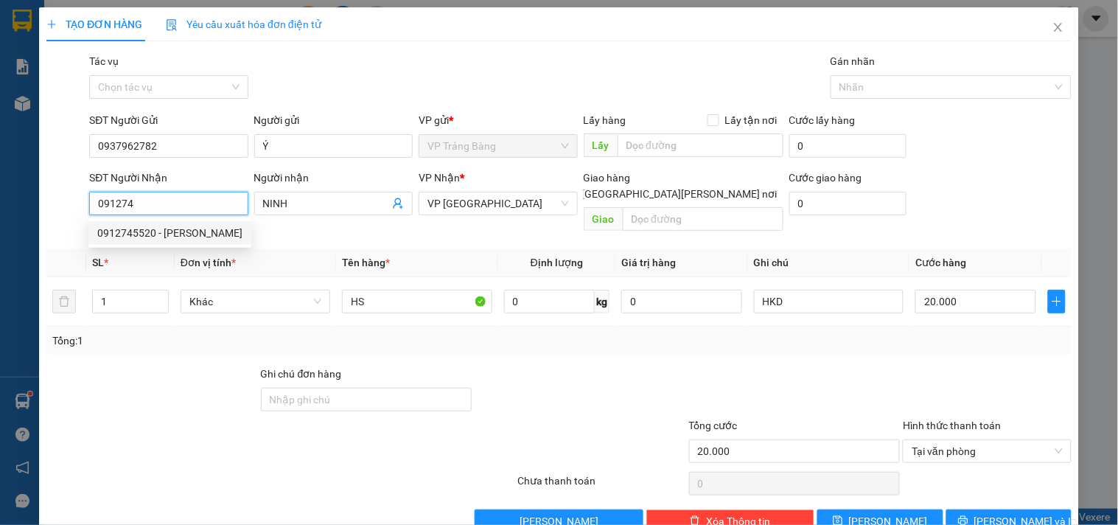
click at [153, 234] on div "0912745520 - HUY" at bounding box center [169, 233] width 145 height 16
type input "0912745520"
type input "HUY"
type input "30.000"
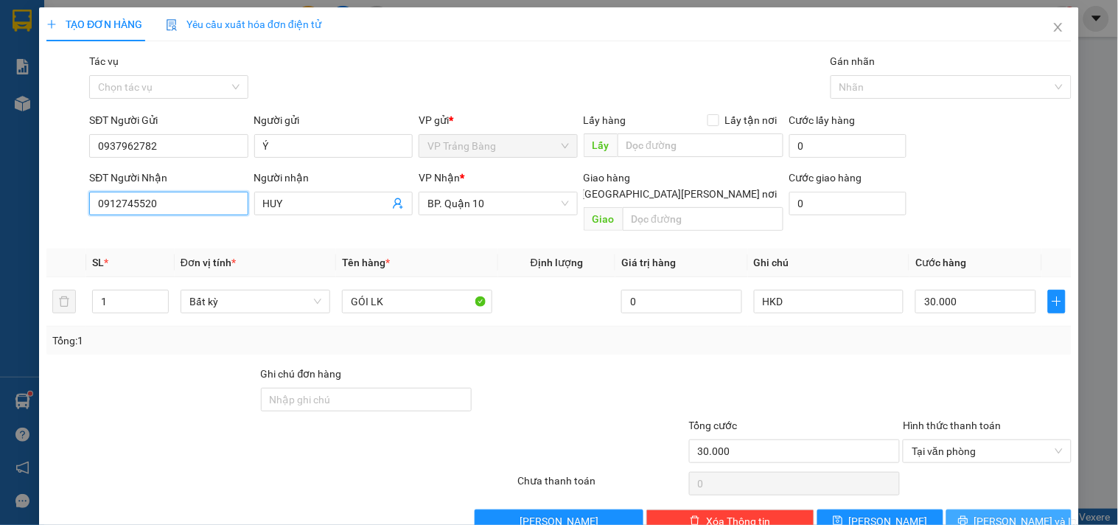
type input "0912745520"
click at [983, 509] on button "Lưu và In" at bounding box center [1008, 521] width 125 height 24
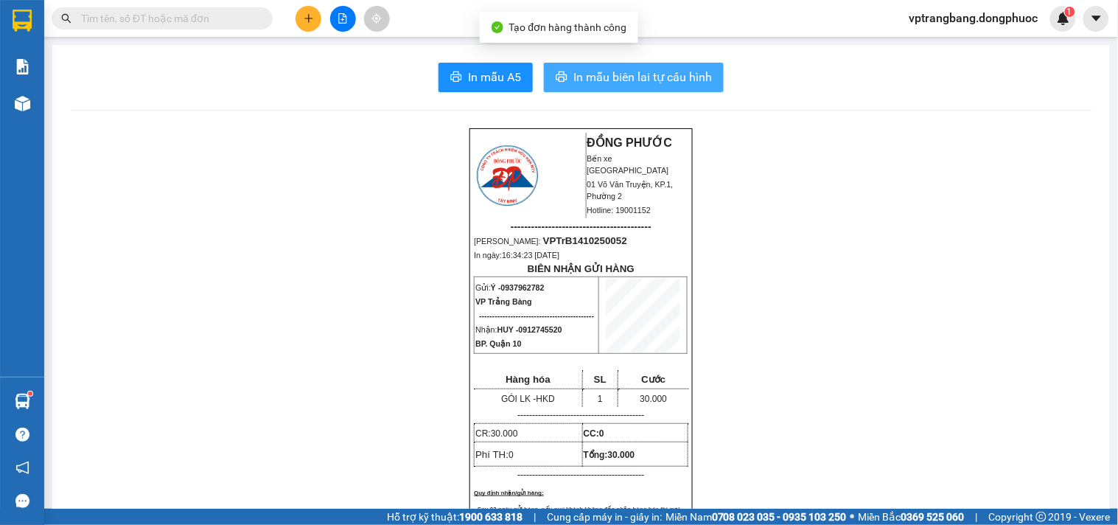
click at [667, 74] on span "In mẫu biên lai tự cấu hình" at bounding box center [642, 77] width 139 height 18
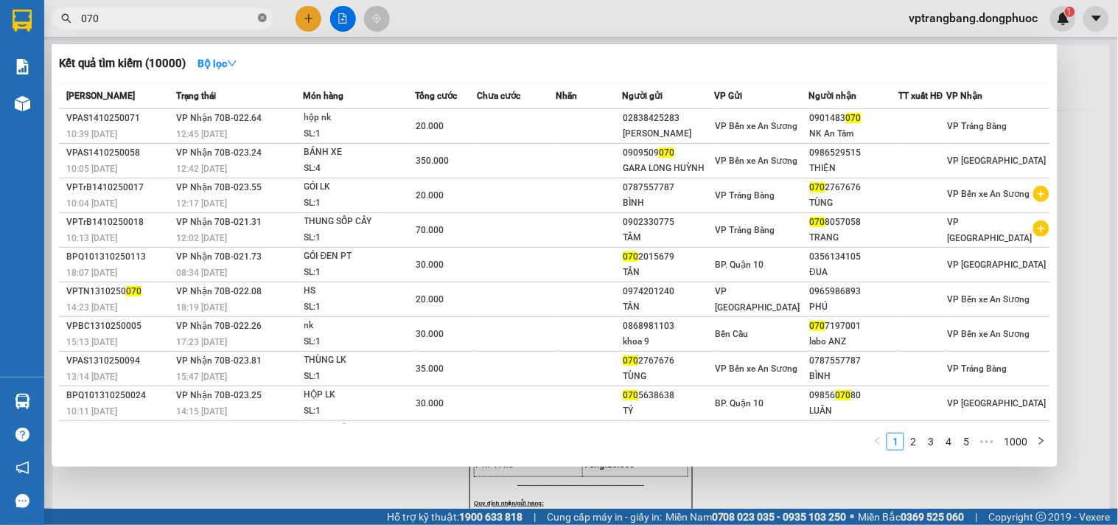
click at [261, 16] on icon "close-circle" at bounding box center [262, 17] width 9 height 9
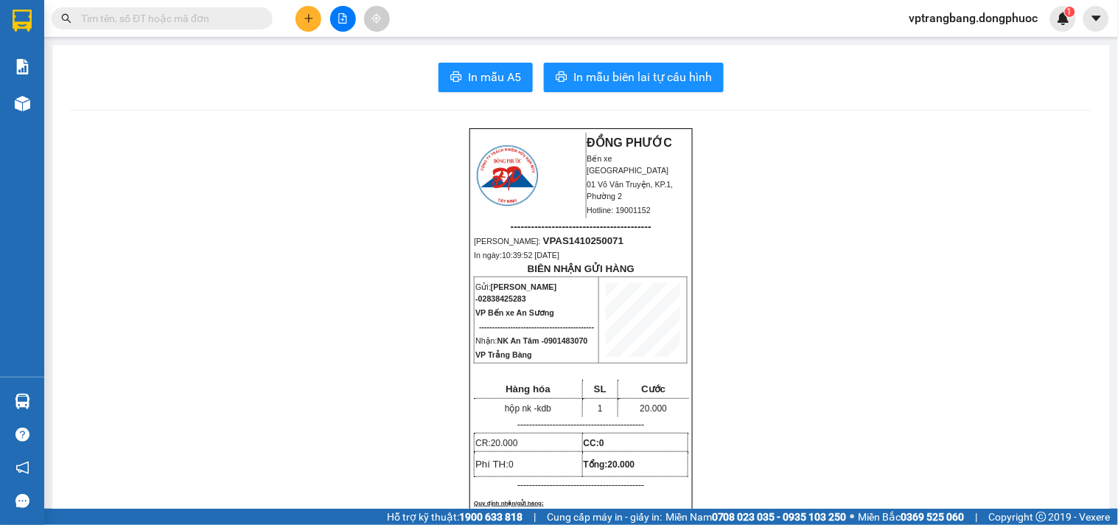
click at [140, 21] on input "text" at bounding box center [168, 18] width 174 height 16
type input "4"
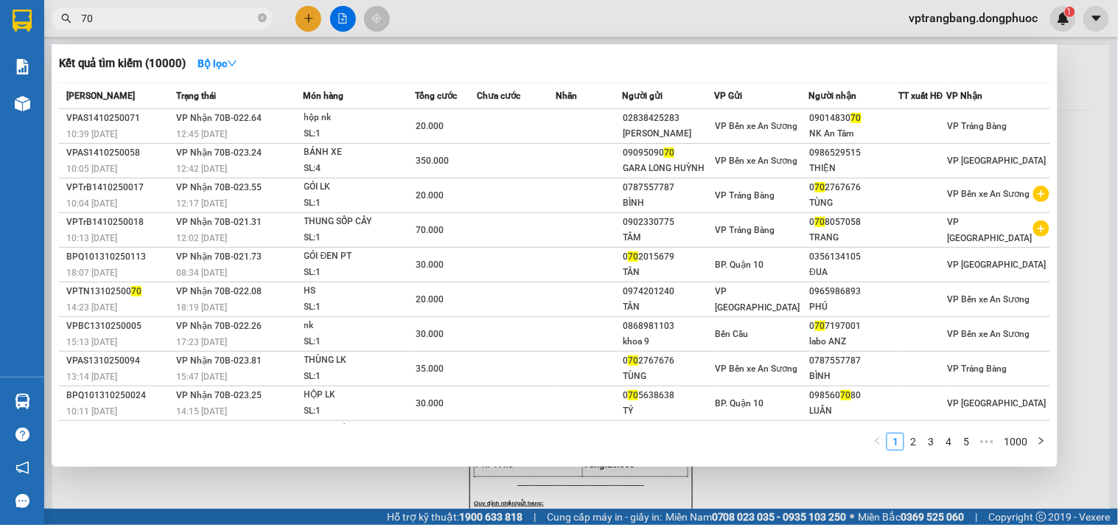
type input "707"
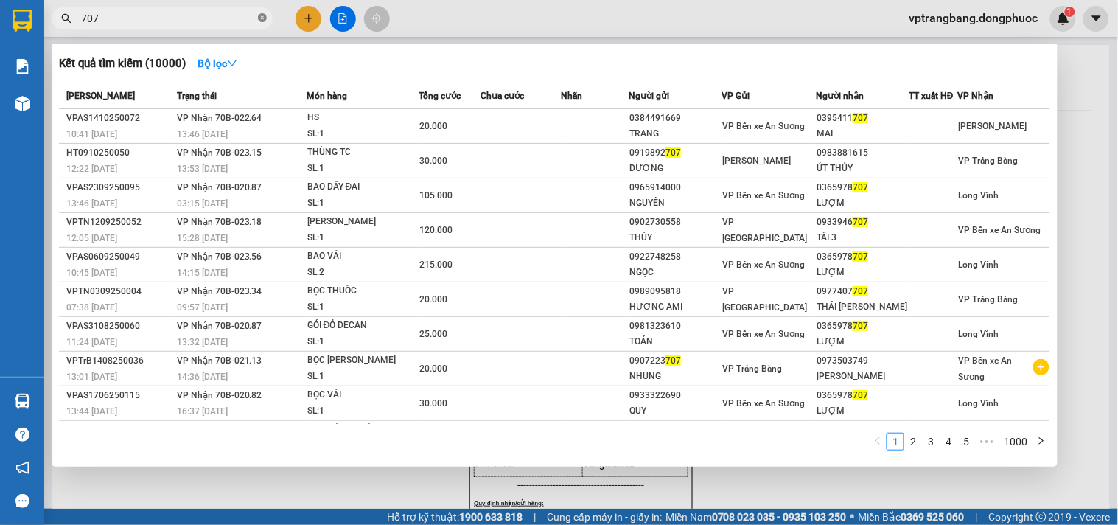
click at [262, 18] on icon "close-circle" at bounding box center [262, 17] width 9 height 9
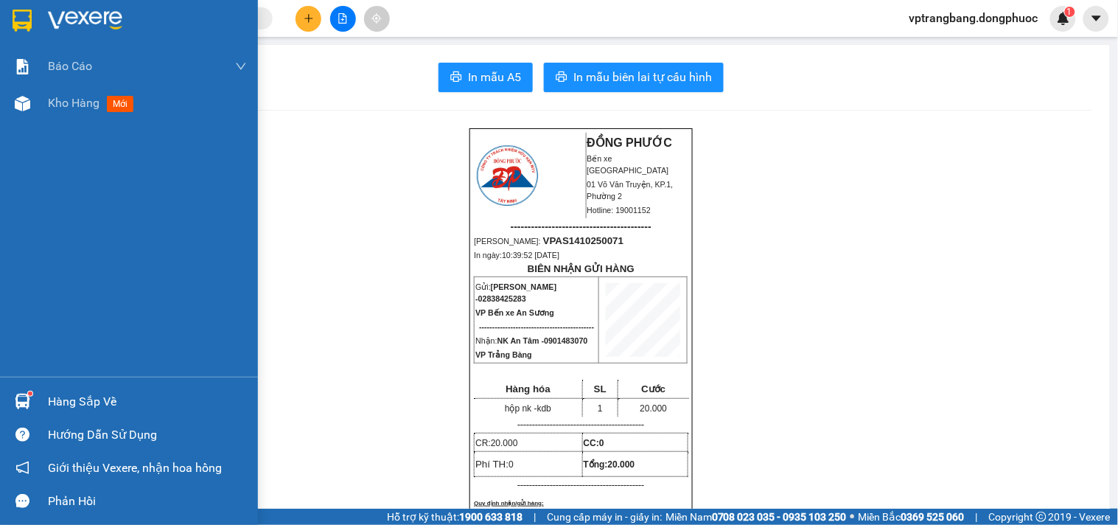
click at [112, 402] on div "Hàng sắp về" at bounding box center [147, 402] width 199 height 22
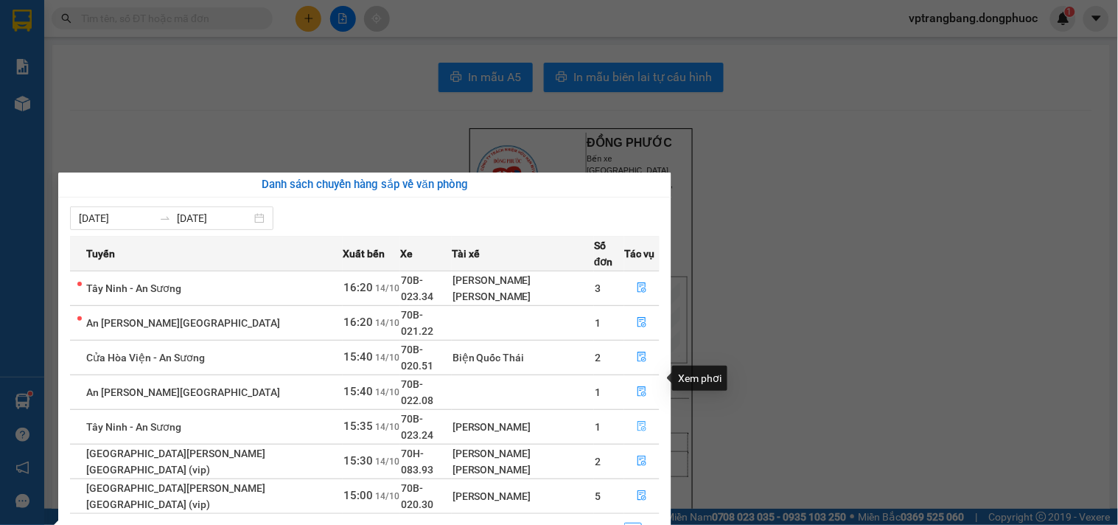
click at [638, 421] on icon "file-done" at bounding box center [642, 426] width 10 height 10
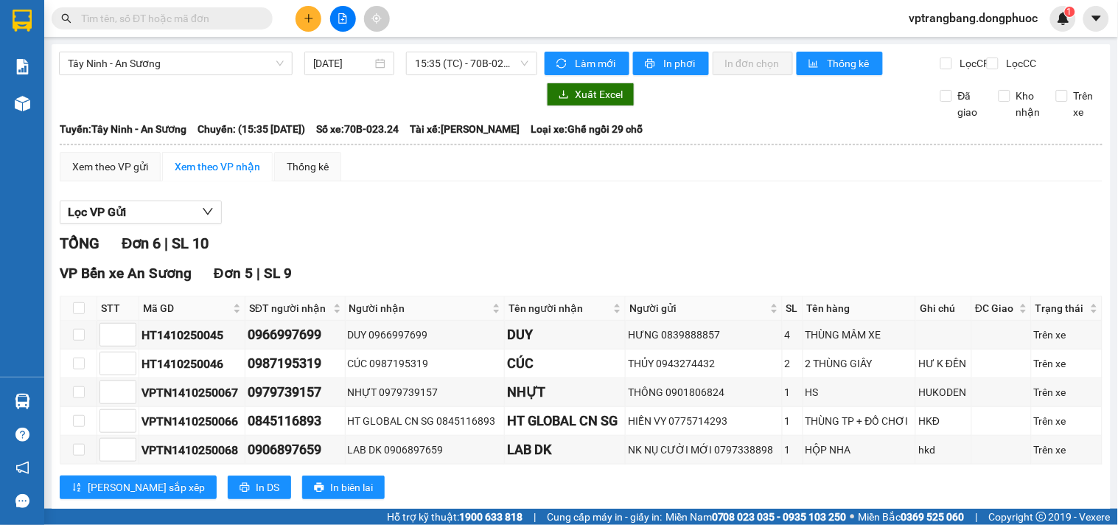
scroll to position [186, 0]
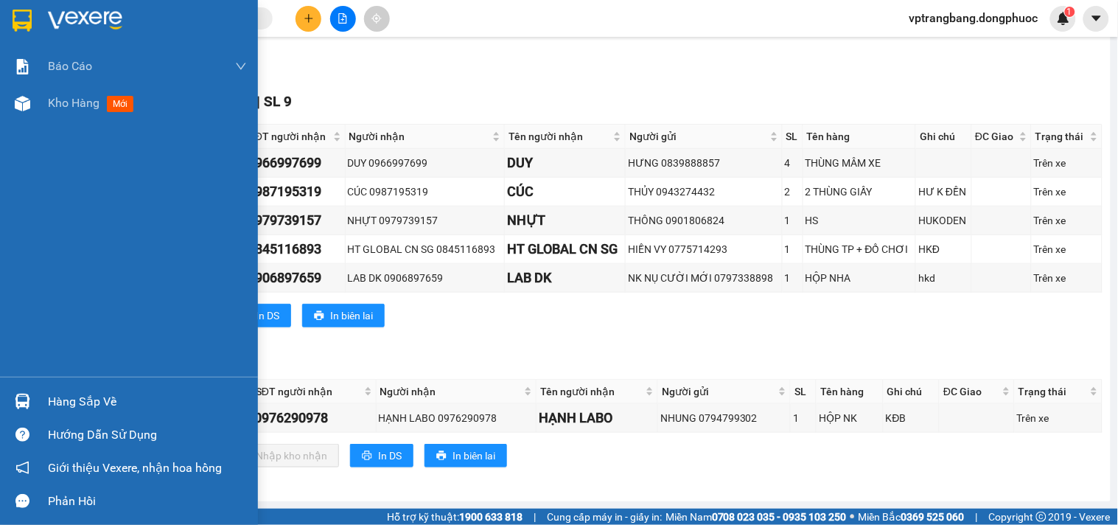
click at [64, 399] on div "Hàng sắp về" at bounding box center [147, 402] width 199 height 22
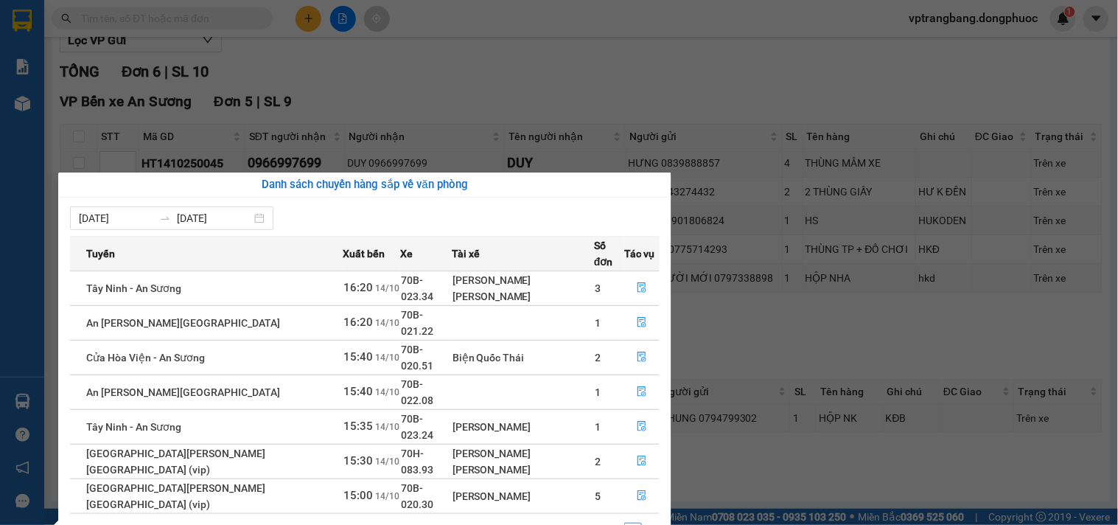
click at [734, 458] on section "Kết quả tìm kiếm ( 10000 ) Bộ lọc Mã ĐH Trạng thái Món hàng Tổng cước Chưa cước…" at bounding box center [559, 262] width 1118 height 525
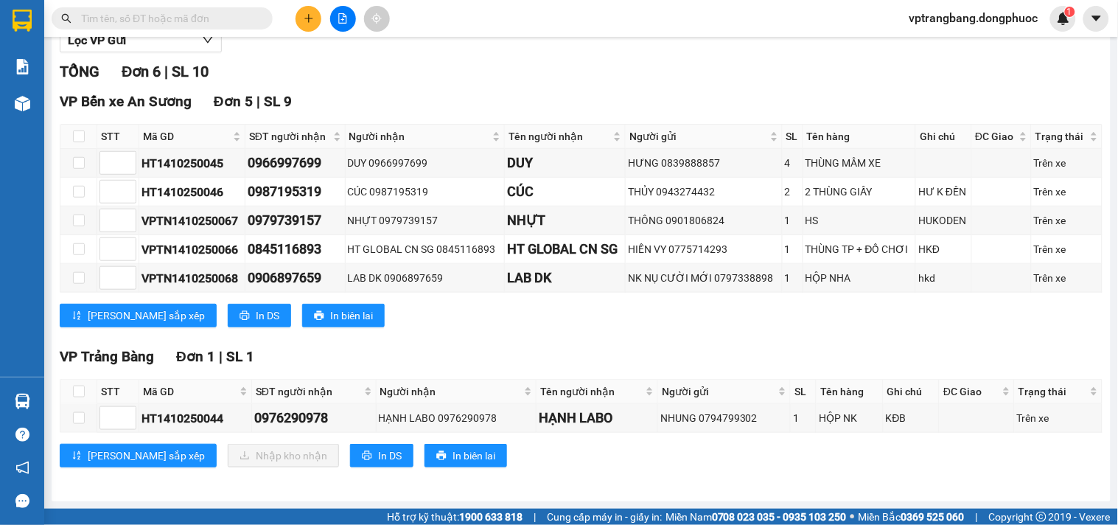
click at [472, 481] on div "TỔNG Đơn 6 | SL 10 VP Bến xe An Sương Đơn 5 | SL 9 STT Mã GD SĐT người nhận Ngư…" at bounding box center [581, 272] width 1043 height 425
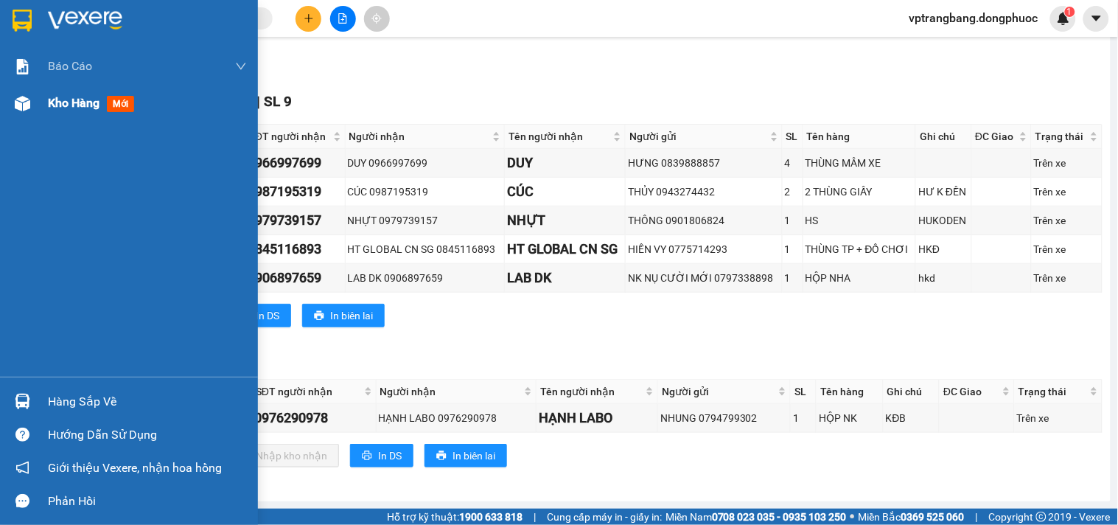
click at [69, 100] on span "Kho hàng" at bounding box center [74, 103] width 52 height 14
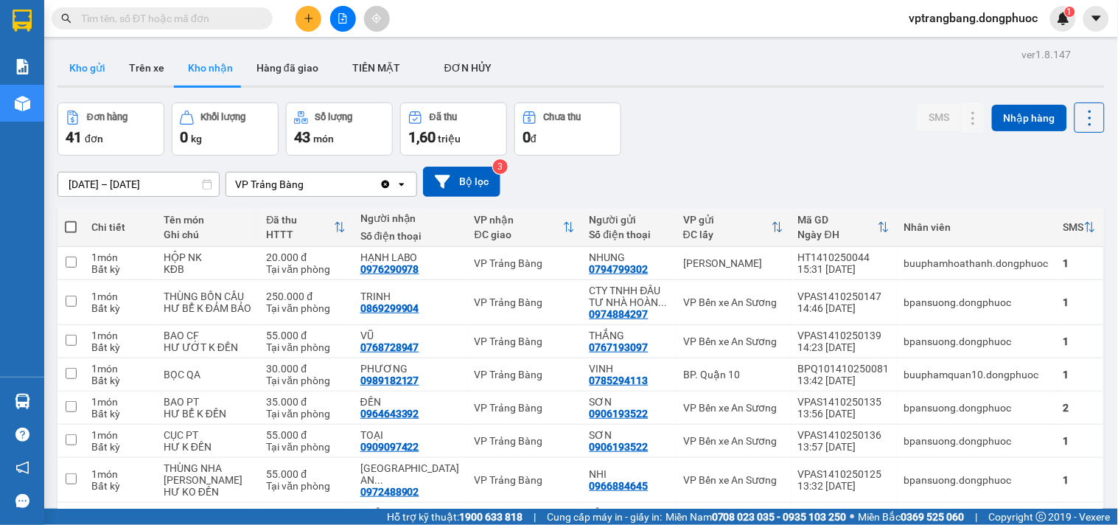
click at [86, 67] on button "Kho gửi" at bounding box center [87, 67] width 60 height 35
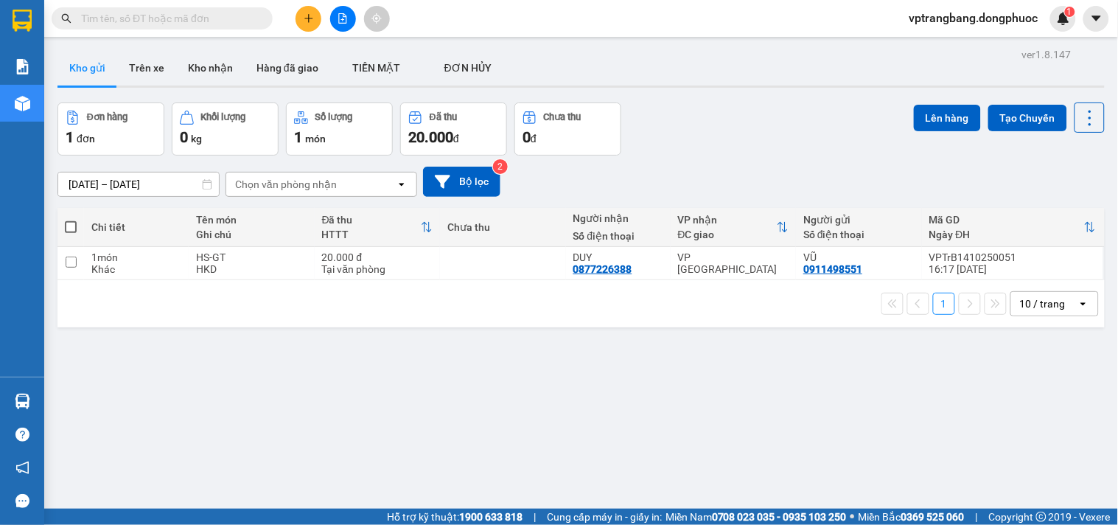
click at [167, 22] on input "text" at bounding box center [168, 18] width 174 height 16
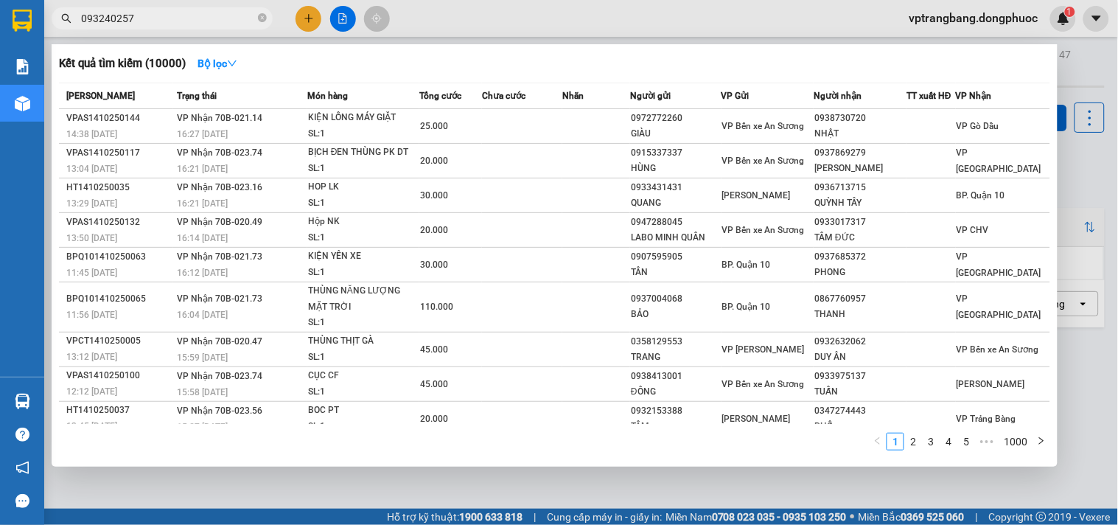
type input "0932402573"
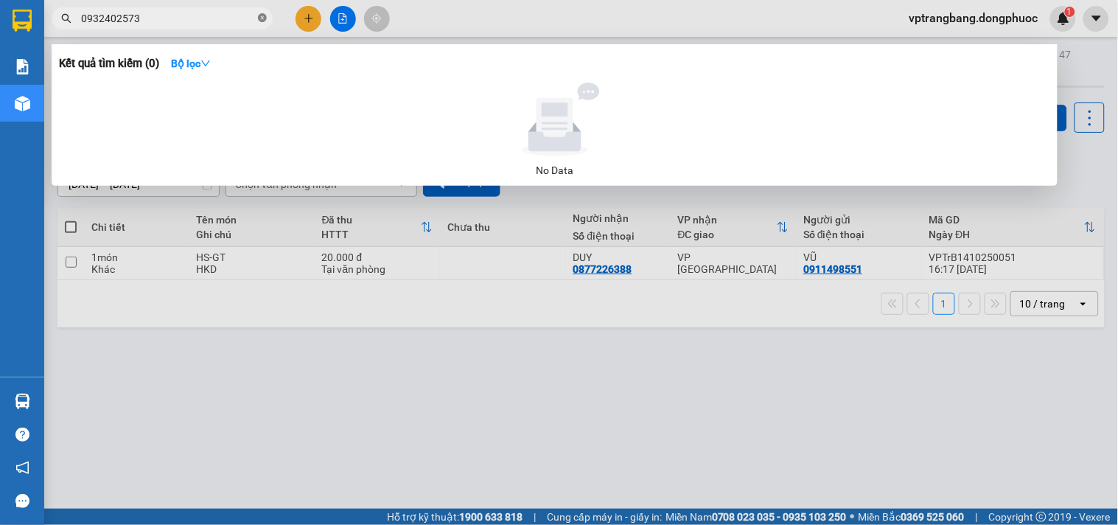
click at [265, 21] on icon "close-circle" at bounding box center [262, 17] width 9 height 9
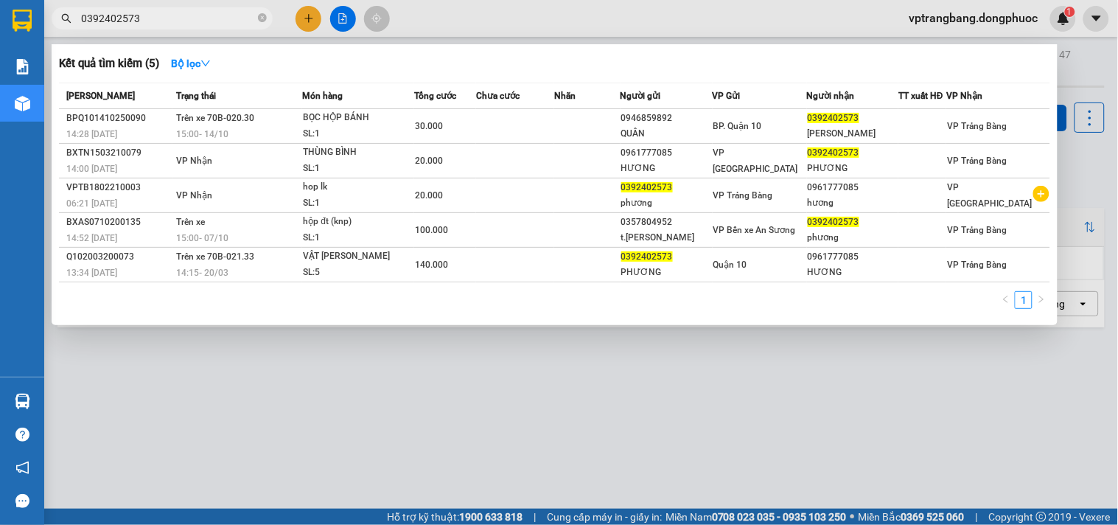
type input "0392402573"
click at [149, 416] on div at bounding box center [559, 262] width 1118 height 525
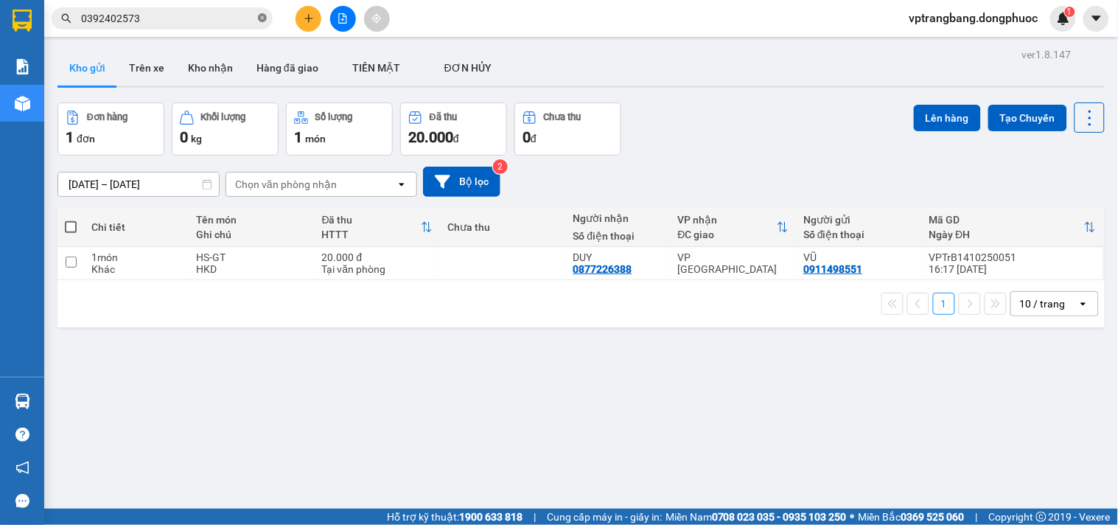
click at [260, 18] on icon "close-circle" at bounding box center [262, 17] width 9 height 9
click at [164, 19] on input "text" at bounding box center [168, 18] width 174 height 16
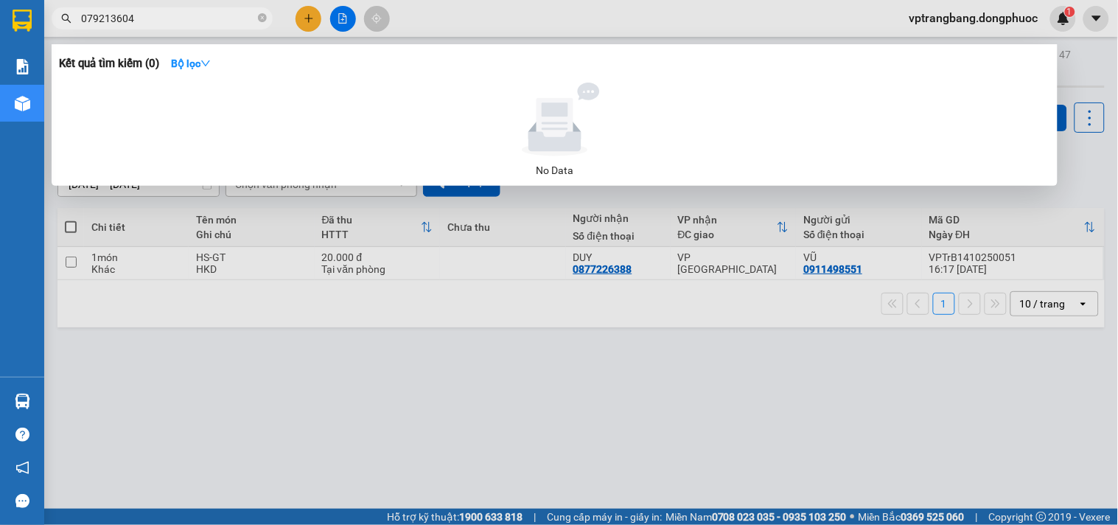
click at [114, 19] on input "079213604" at bounding box center [168, 18] width 174 height 16
click at [118, 12] on input "079213604" at bounding box center [168, 18] width 174 height 16
click at [143, 11] on input "0792136104" at bounding box center [168, 18] width 174 height 16
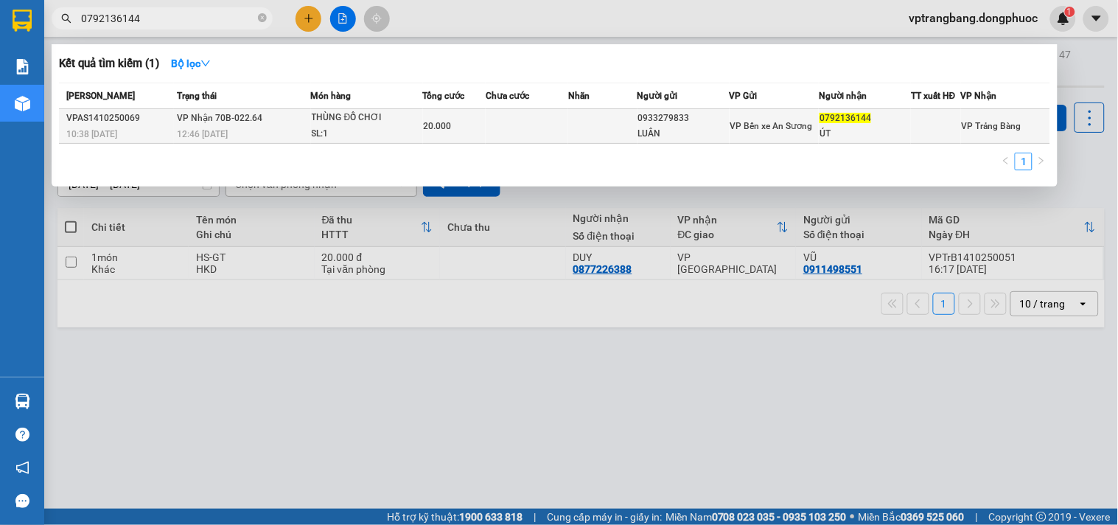
type input "0792136144"
click at [857, 128] on div "ÚT" at bounding box center [865, 133] width 91 height 15
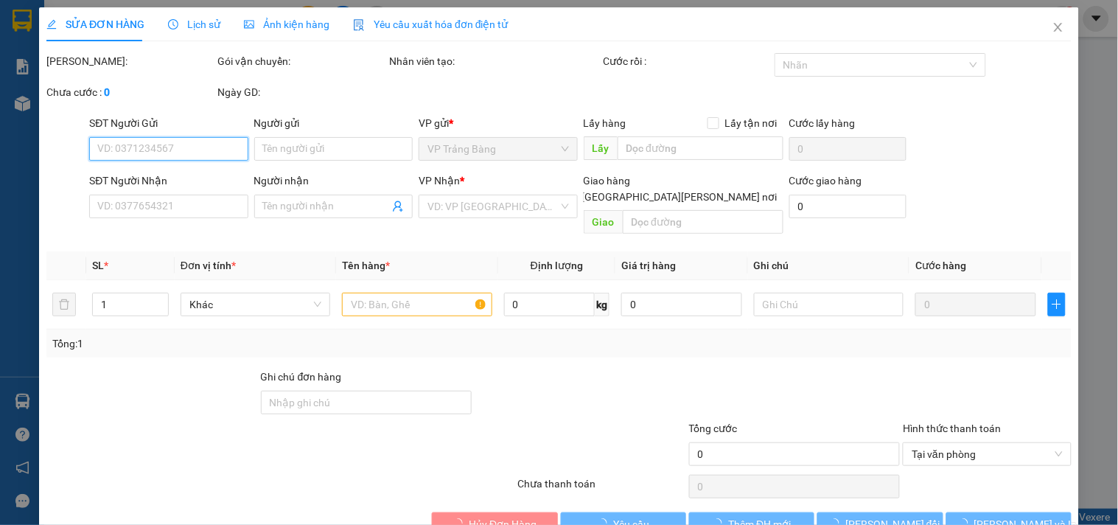
type input "0933279833"
type input "LUÂN"
type input "0792136144"
type input "ÚT"
type input "20.000"
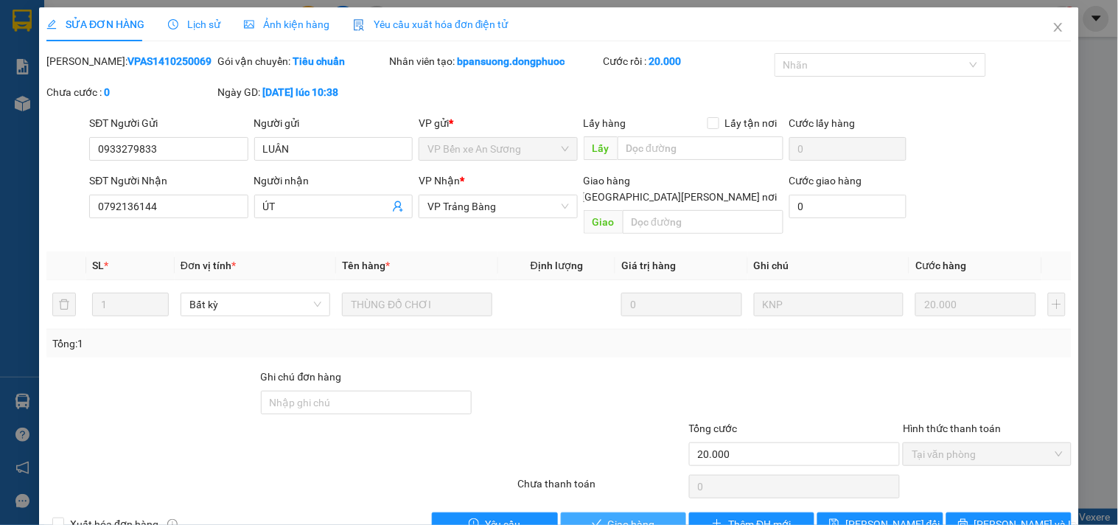
click at [618, 516] on span "Giao hàng" at bounding box center [631, 524] width 47 height 16
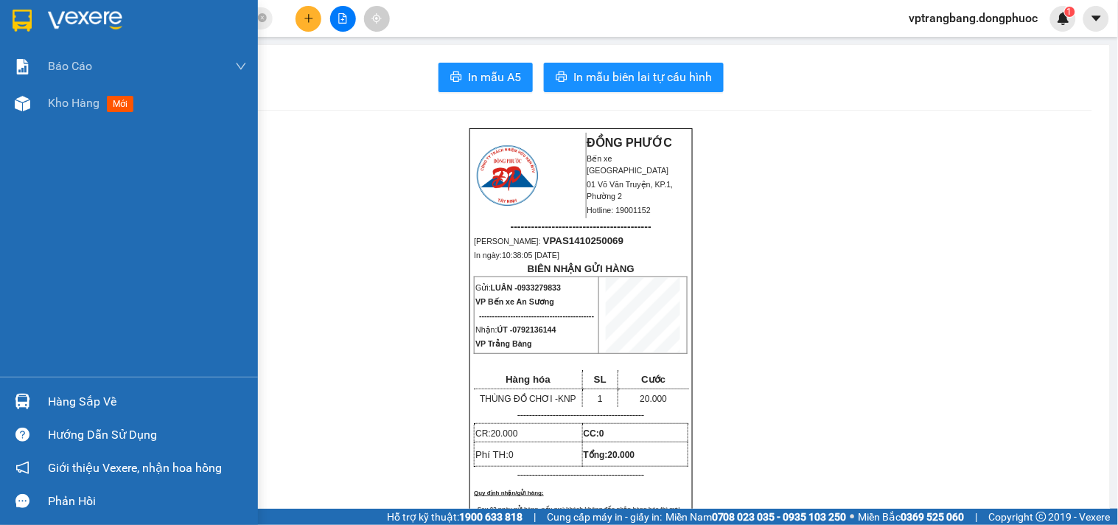
click at [115, 399] on div "Hàng sắp về" at bounding box center [147, 402] width 199 height 22
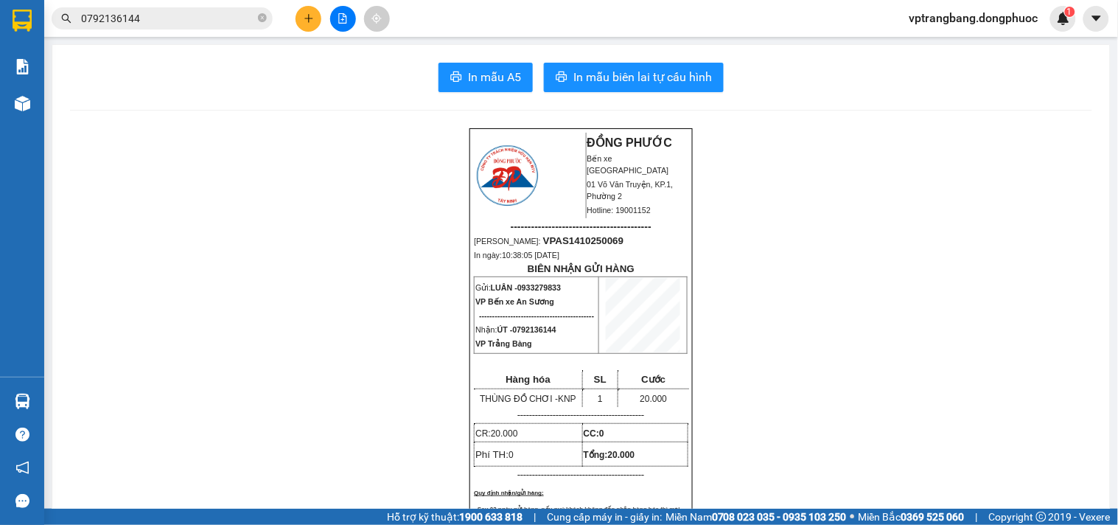
drag, startPoint x: 811, startPoint y: 444, endPoint x: 425, endPoint y: 24, distance: 570.2
click at [811, 436] on section "Kết quả tìm kiếm ( 1 ) Bộ lọc Mã ĐH Trạng thái Món hàng Tổng cước Chưa cước Nhã…" at bounding box center [559, 262] width 1118 height 525
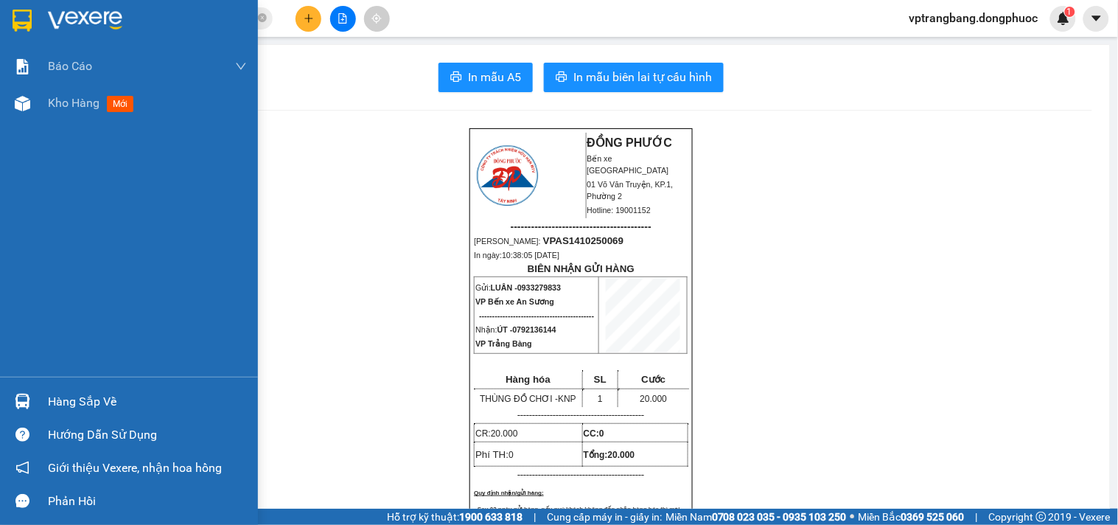
click at [63, 402] on div "Hàng sắp về" at bounding box center [147, 402] width 199 height 22
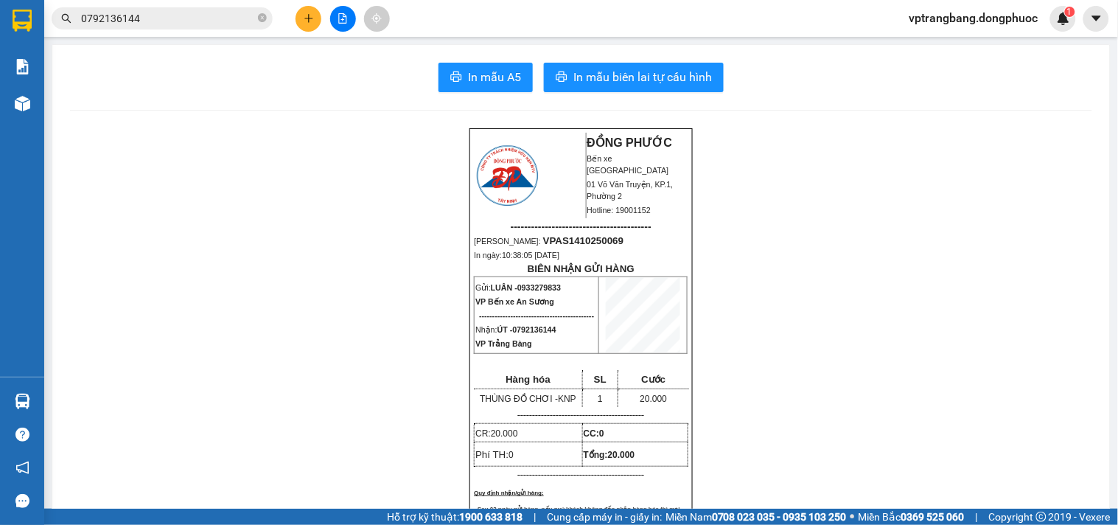
click at [245, 111] on section "Kết quả tìm kiếm ( 1 ) Bộ lọc Mã ĐH Trạng thái Món hàng Tổng cước Chưa cước Nhã…" at bounding box center [559, 262] width 1118 height 525
click at [314, 12] on button at bounding box center [309, 19] width 26 height 26
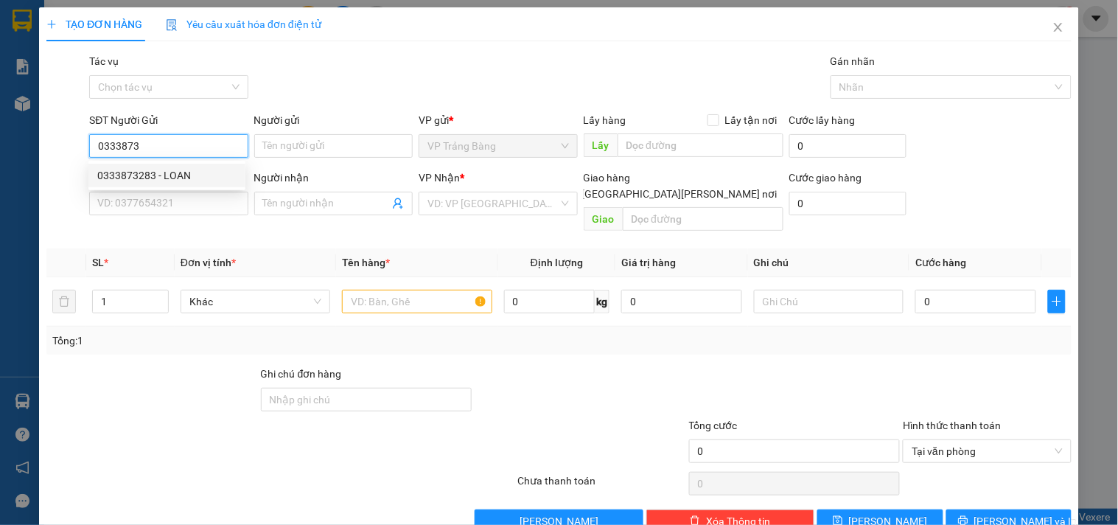
drag, startPoint x: 164, startPoint y: 172, endPoint x: 394, endPoint y: 326, distance: 276.4
click at [165, 172] on div "0333873283 - LOAN" at bounding box center [166, 175] width 139 height 16
type input "0333873283"
type input "LOAN"
type input "0853814640"
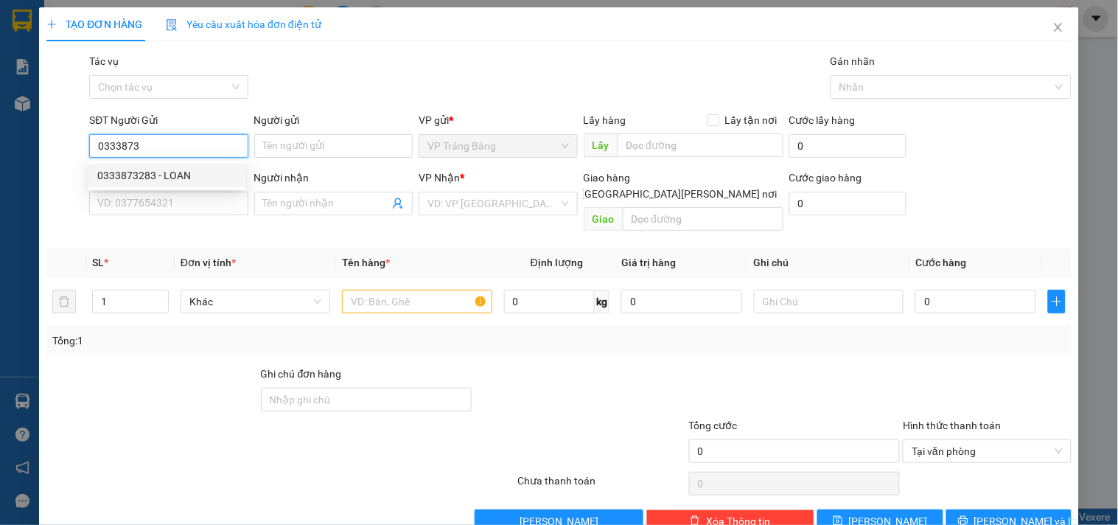
type input "VỆ"
type input "30.000"
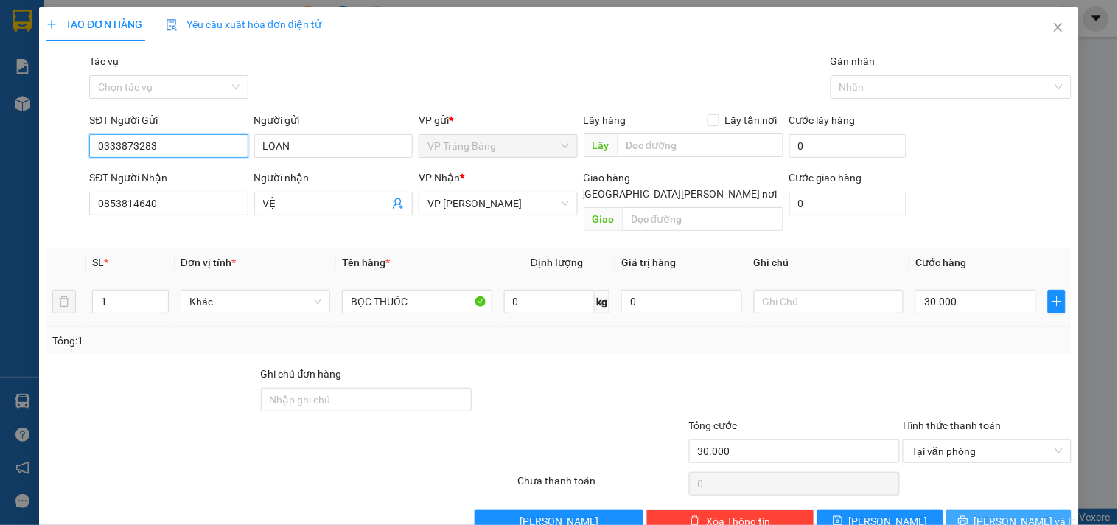
type input "0333873283"
click at [968, 515] on icon "printer" at bounding box center [963, 520] width 10 height 10
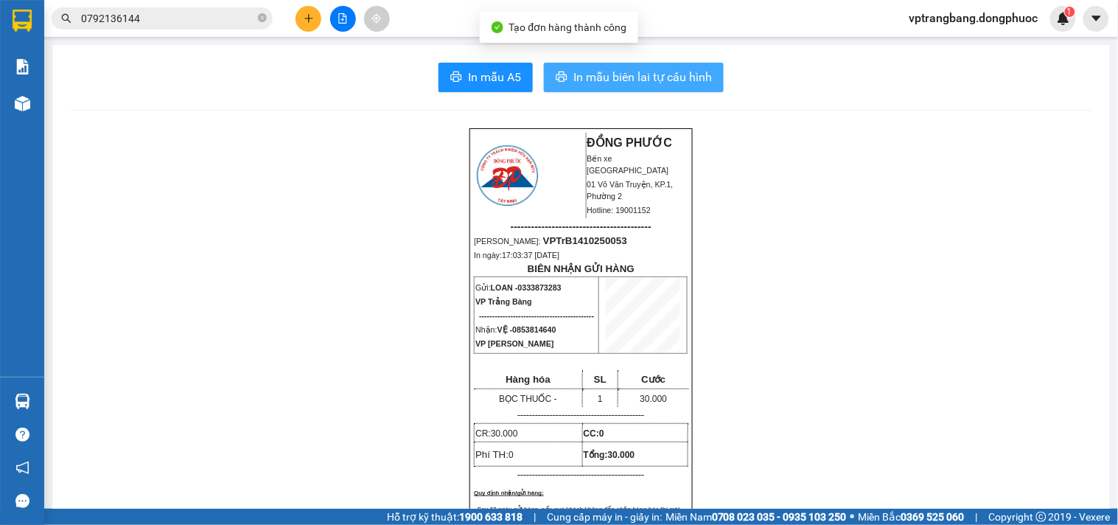
click at [677, 72] on span "In mẫu biên lai tự cấu hình" at bounding box center [642, 77] width 139 height 18
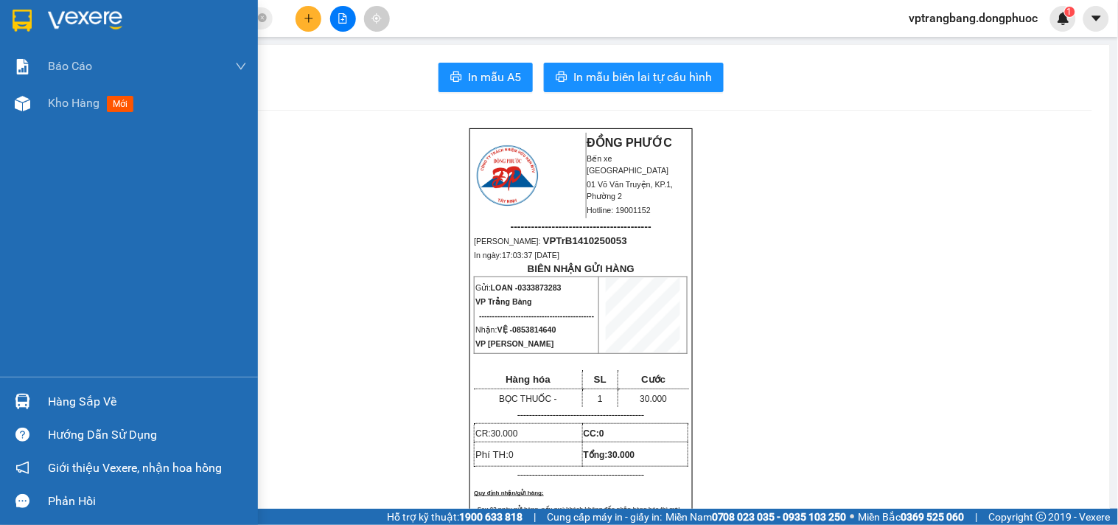
drag, startPoint x: 57, startPoint y: 398, endPoint x: 441, endPoint y: 399, distance: 383.3
click at [60, 397] on div "Hàng sắp về" at bounding box center [147, 402] width 199 height 22
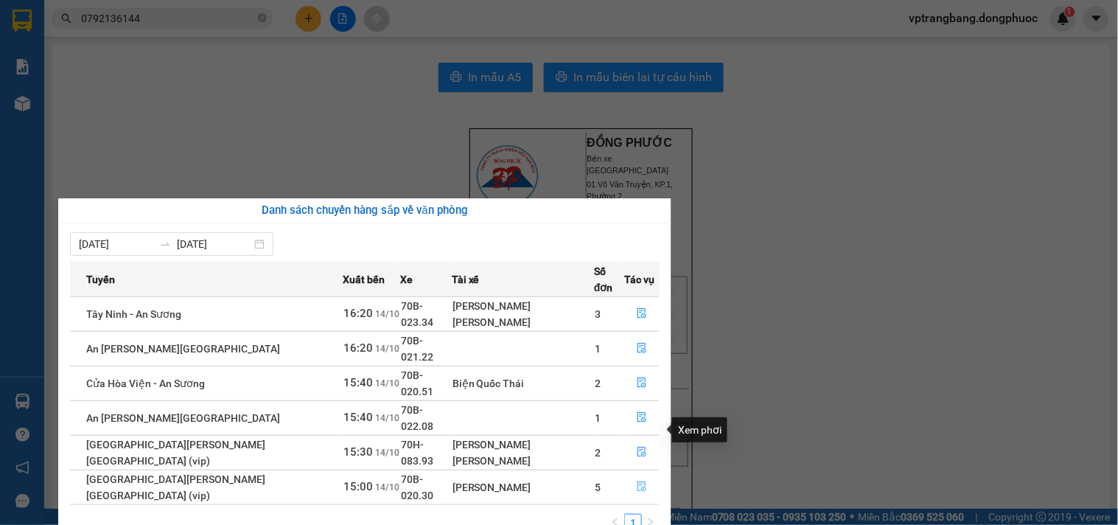
click at [638, 481] on icon "file-done" at bounding box center [642, 486] width 10 height 10
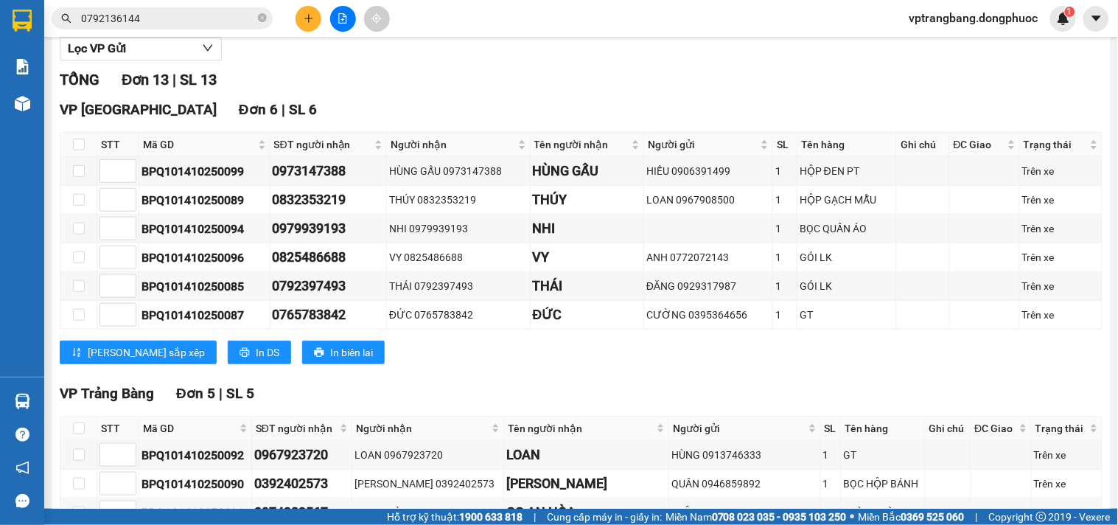
scroll to position [327, 0]
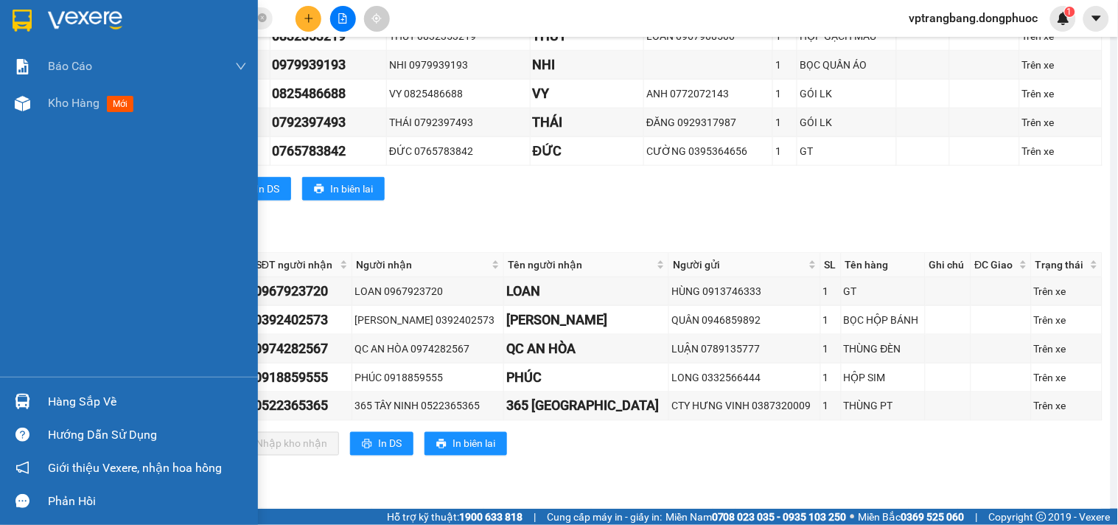
click at [63, 401] on div "Hàng sắp về" at bounding box center [147, 402] width 199 height 22
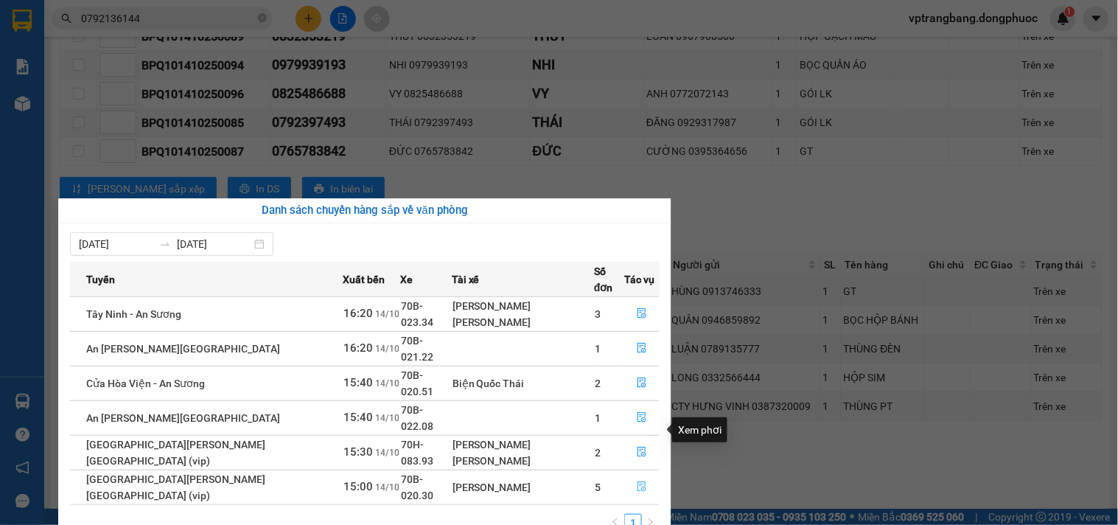
click at [638, 481] on icon "file-done" at bounding box center [642, 486] width 9 height 10
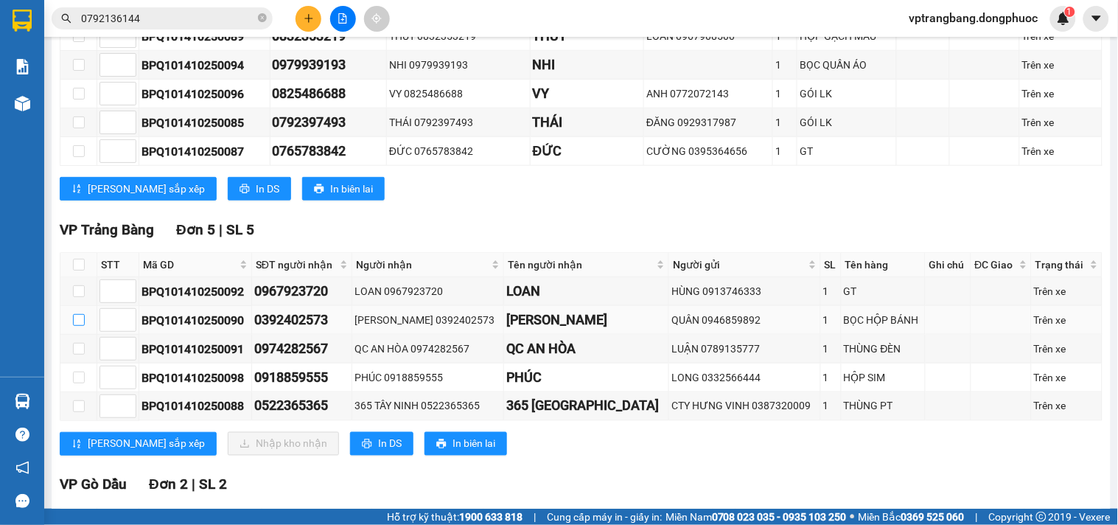
click at [80, 326] on input "checkbox" at bounding box center [79, 320] width 12 height 12
checkbox input "true"
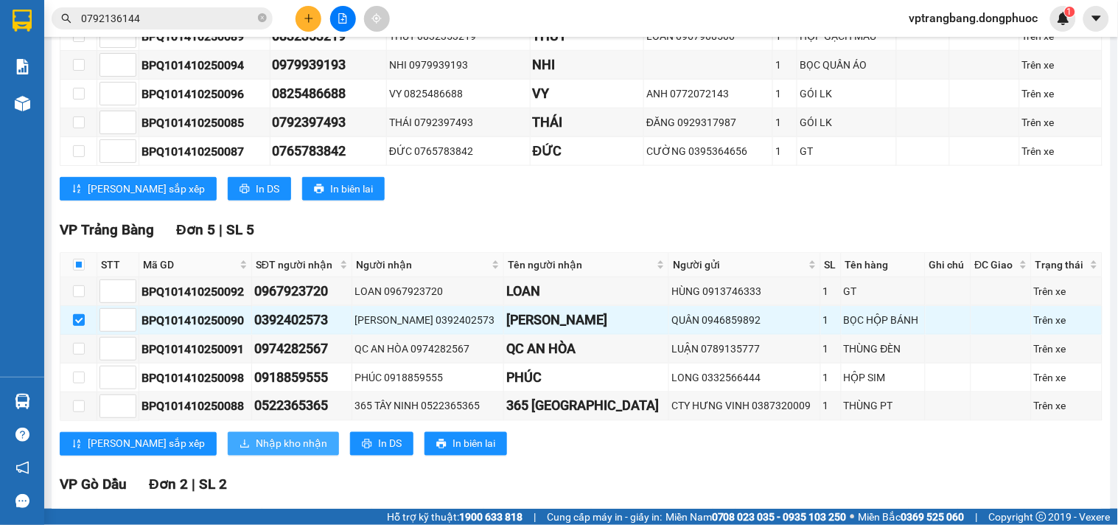
click at [256, 452] on span "Nhập kho nhận" at bounding box center [291, 444] width 71 height 16
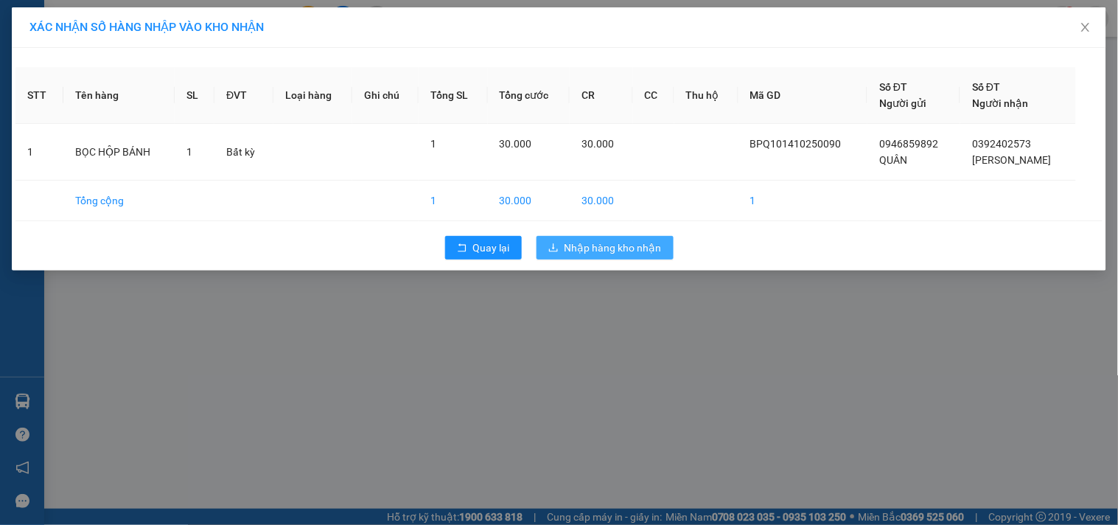
click at [601, 248] on span "Nhập hàng kho nhận" at bounding box center [613, 248] width 97 height 16
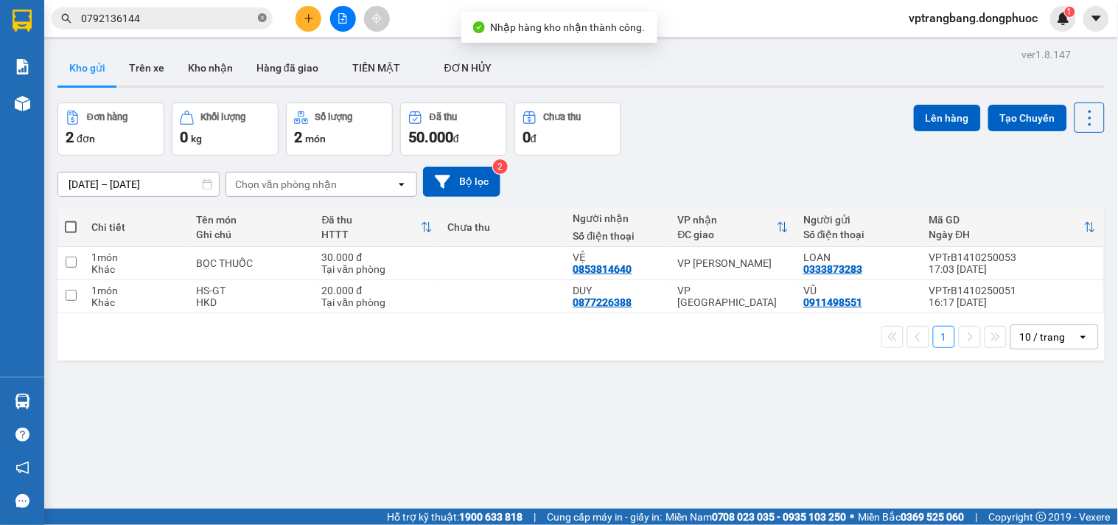
click at [262, 20] on icon "close-circle" at bounding box center [262, 17] width 9 height 9
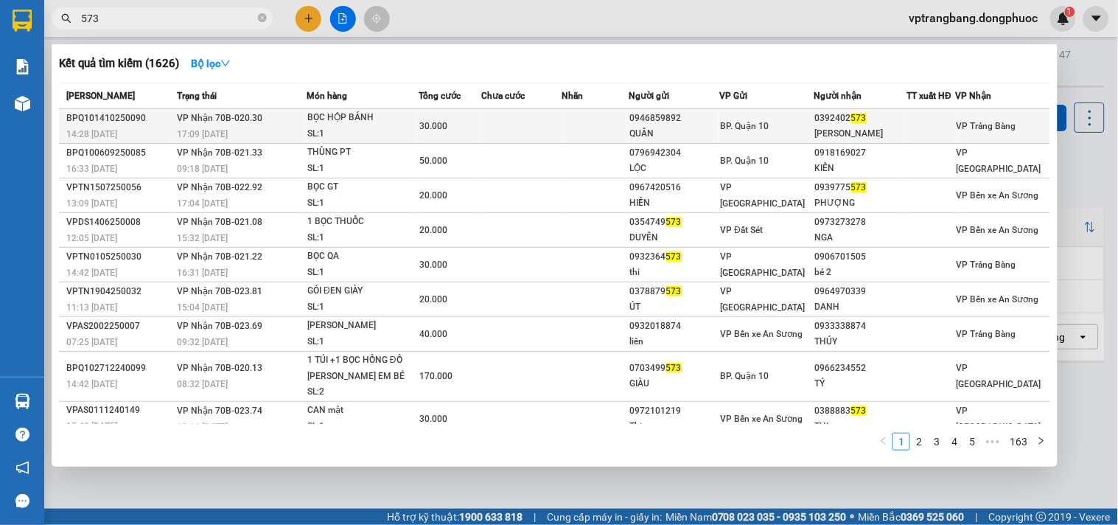
type input "573"
click at [618, 131] on td at bounding box center [596, 126] width 68 height 35
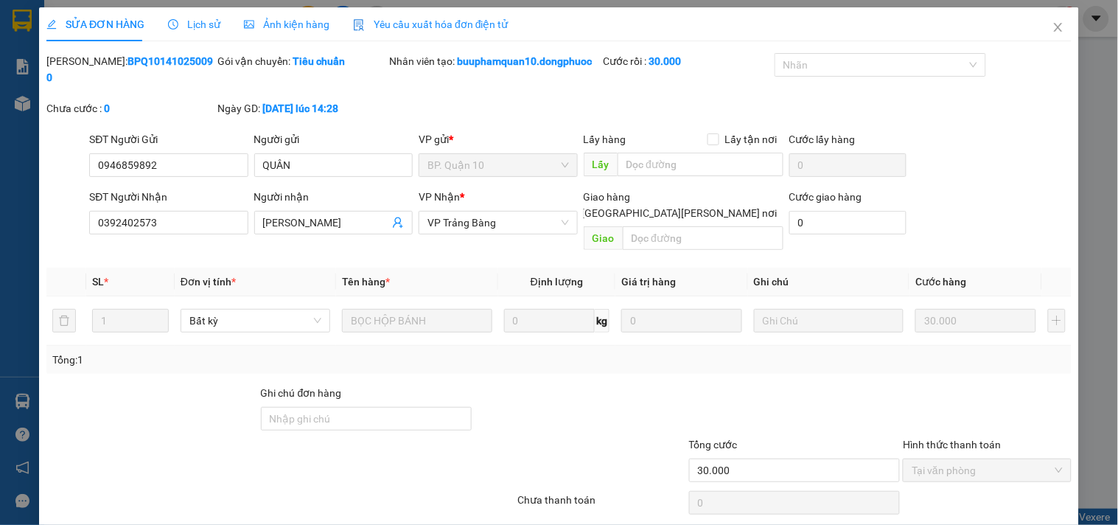
type input "0946859892"
type input "QUÂN"
type input "0392402573"
type input "THÙY PHƯƠNG"
type input "30.000"
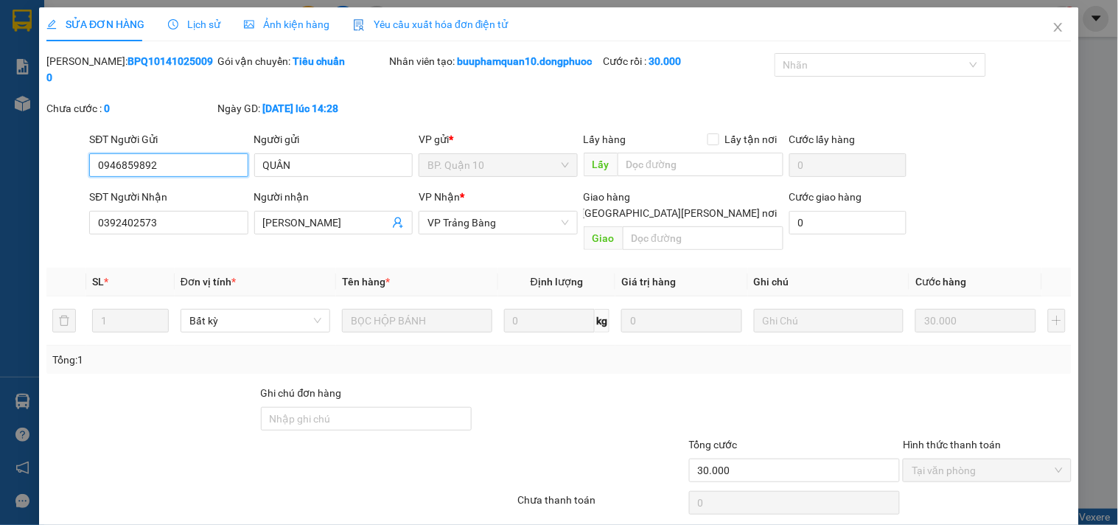
scroll to position [15, 0]
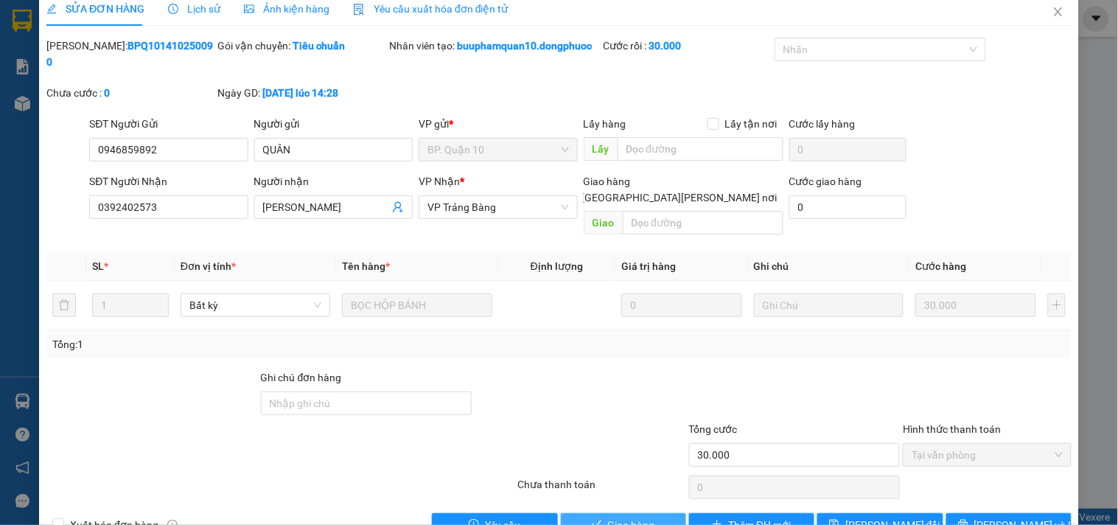
click at [608, 517] on span "Giao hàng" at bounding box center [631, 525] width 47 height 16
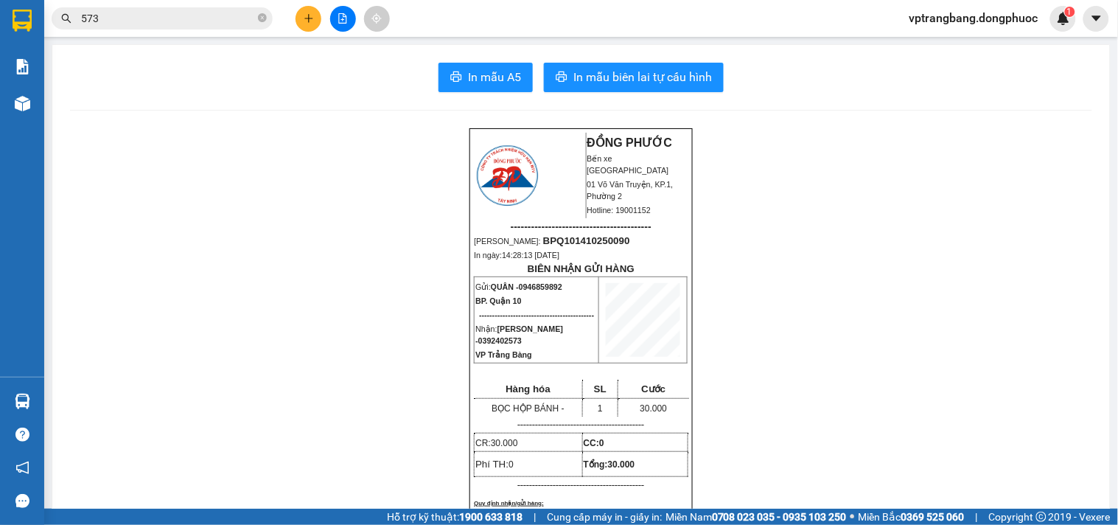
drag, startPoint x: 260, startPoint y: 18, endPoint x: 232, endPoint y: 22, distance: 28.2
click at [260, 18] on icon "close-circle" at bounding box center [262, 17] width 9 height 9
click at [164, 18] on input "text" at bounding box center [168, 18] width 174 height 16
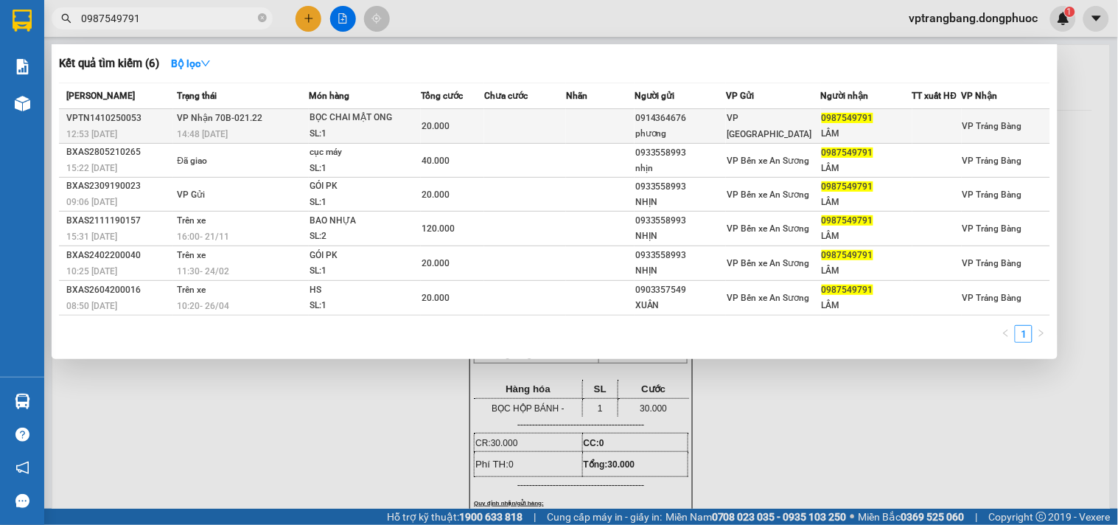
type input "0987549791"
click at [505, 137] on td at bounding box center [525, 126] width 82 height 35
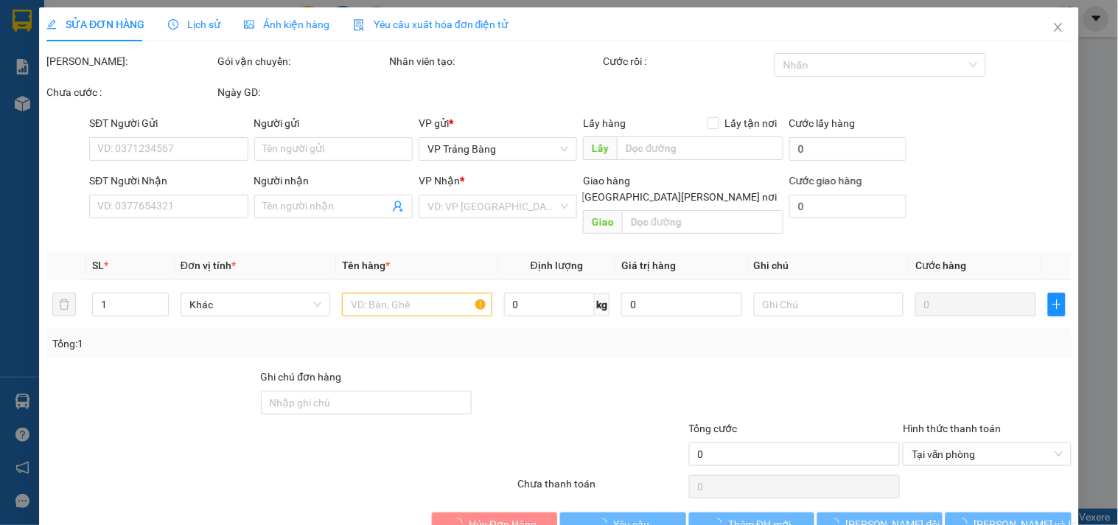
type input "0914364676"
type input "phương"
type input "0987549791"
type input "LÂM"
type input "20.000"
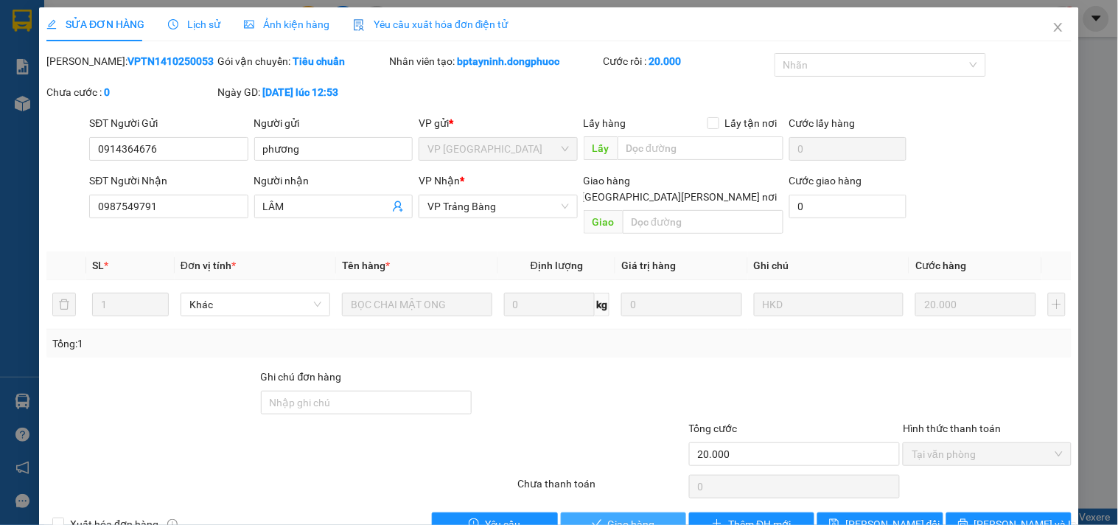
drag, startPoint x: 630, startPoint y: 509, endPoint x: 484, endPoint y: 21, distance: 509.3
click at [632, 516] on span "Giao hàng" at bounding box center [631, 524] width 47 height 16
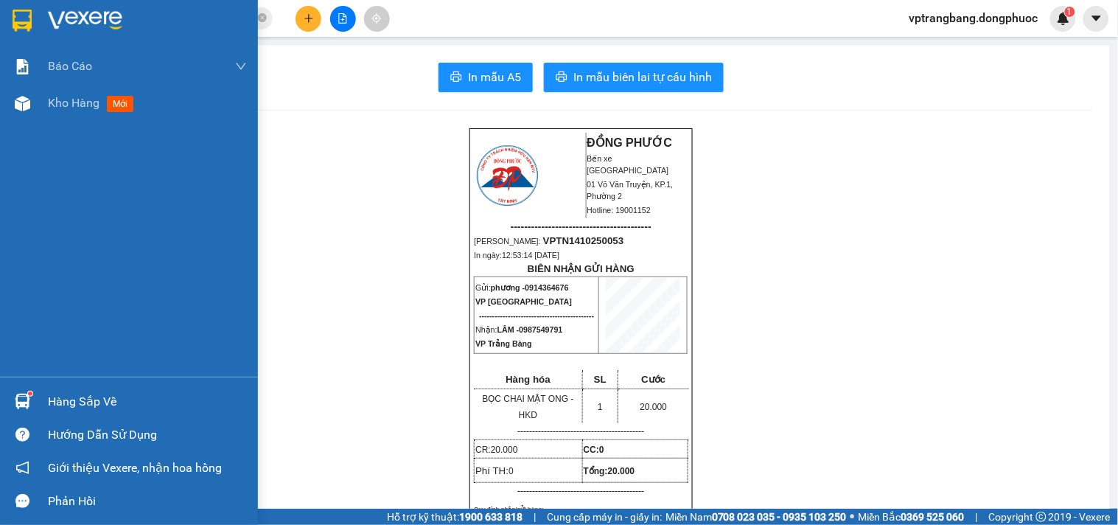
click at [71, 395] on div "Hàng sắp về" at bounding box center [147, 402] width 199 height 22
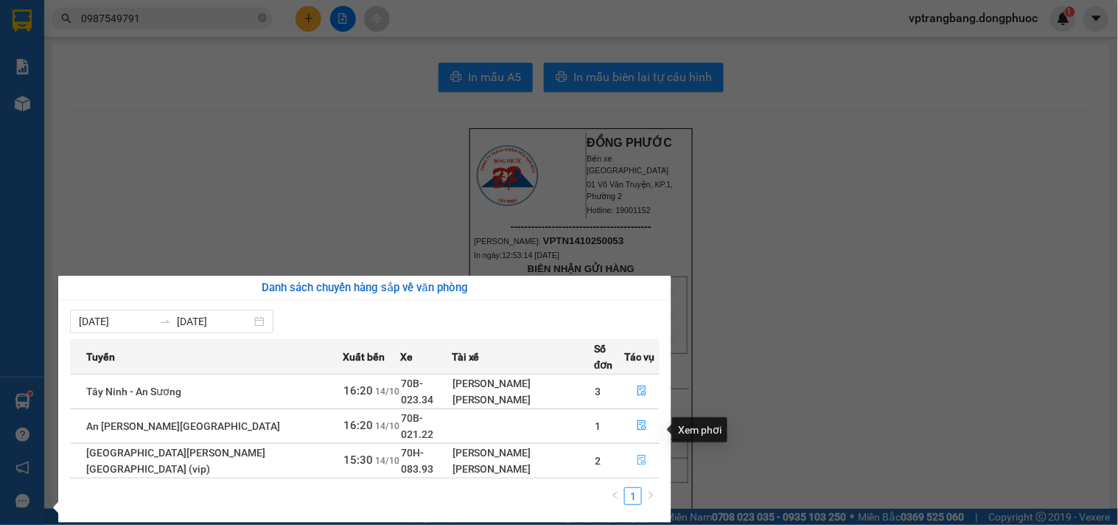
click at [637, 455] on icon "file-done" at bounding box center [642, 460] width 10 height 10
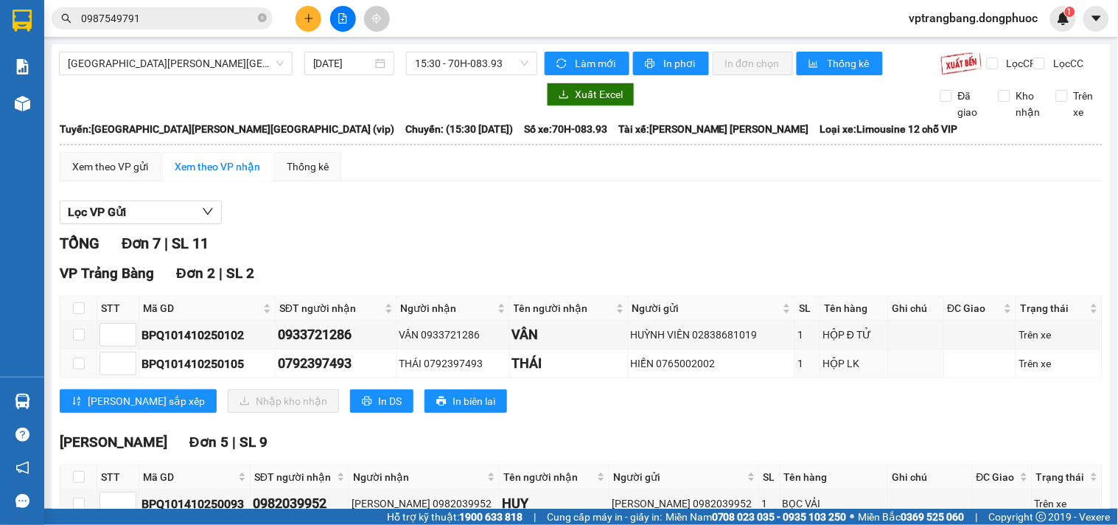
scroll to position [215, 0]
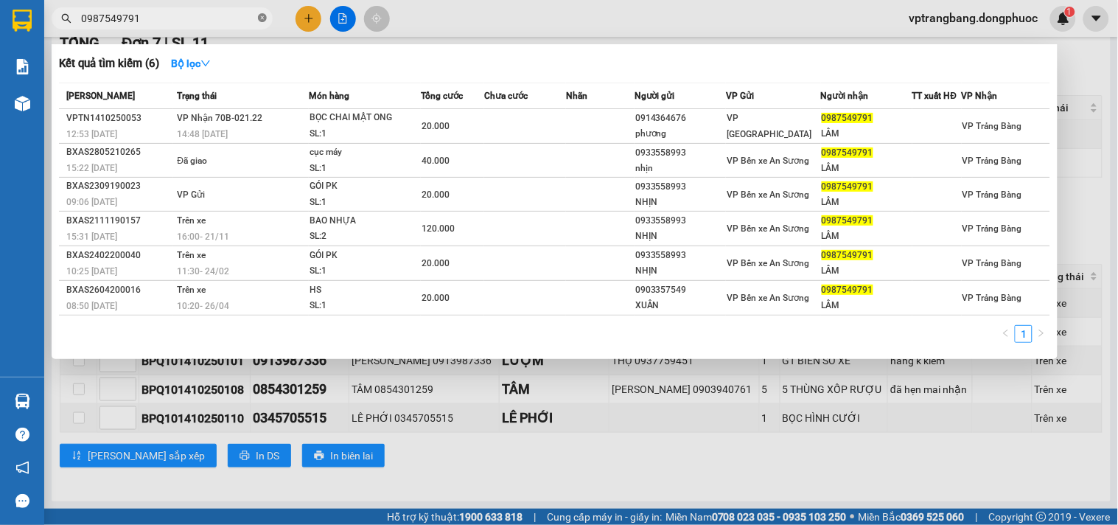
click at [259, 17] on icon "close-circle" at bounding box center [262, 17] width 9 height 9
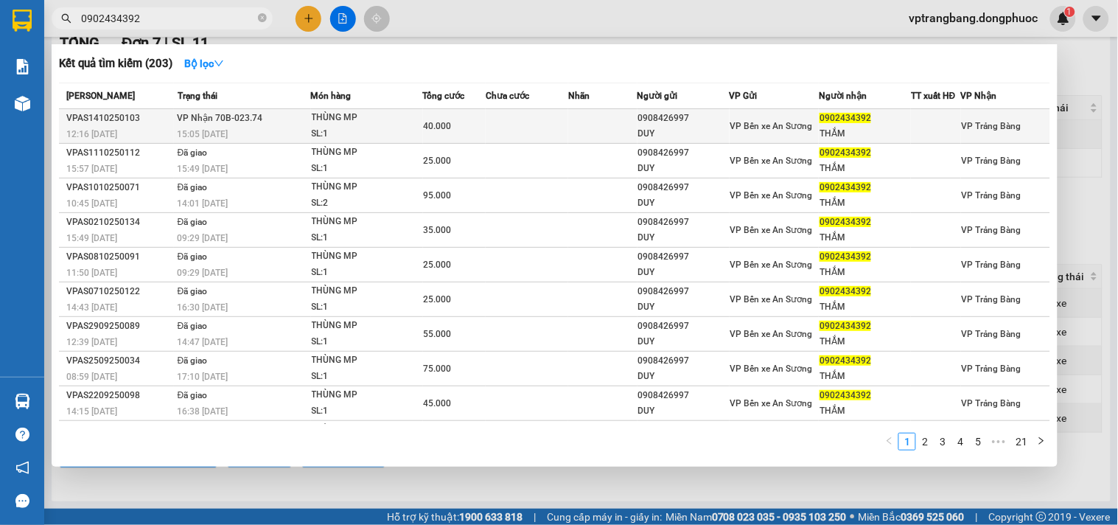
type input "0902434392"
click at [896, 125] on div "0902434392" at bounding box center [865, 118] width 91 height 15
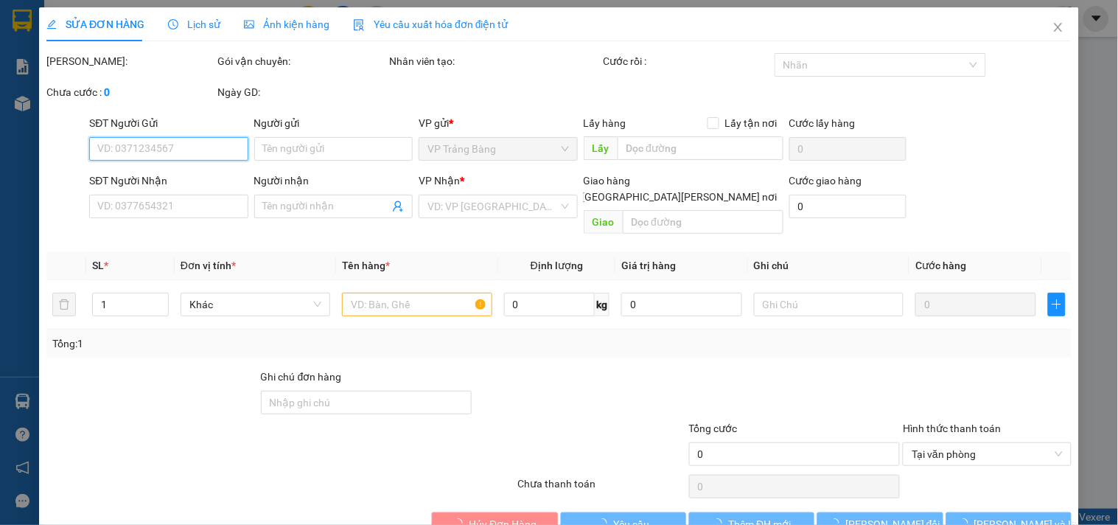
type input "0908426997"
type input "DUY"
type input "0902434392"
type input "THẮM"
type input "40.000"
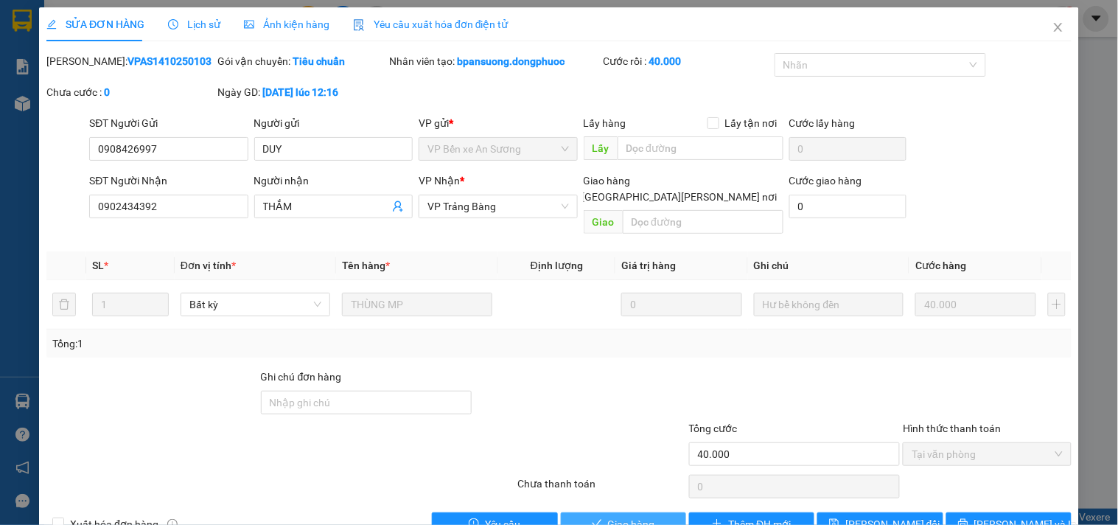
click at [612, 516] on span "Giao hàng" at bounding box center [631, 524] width 47 height 16
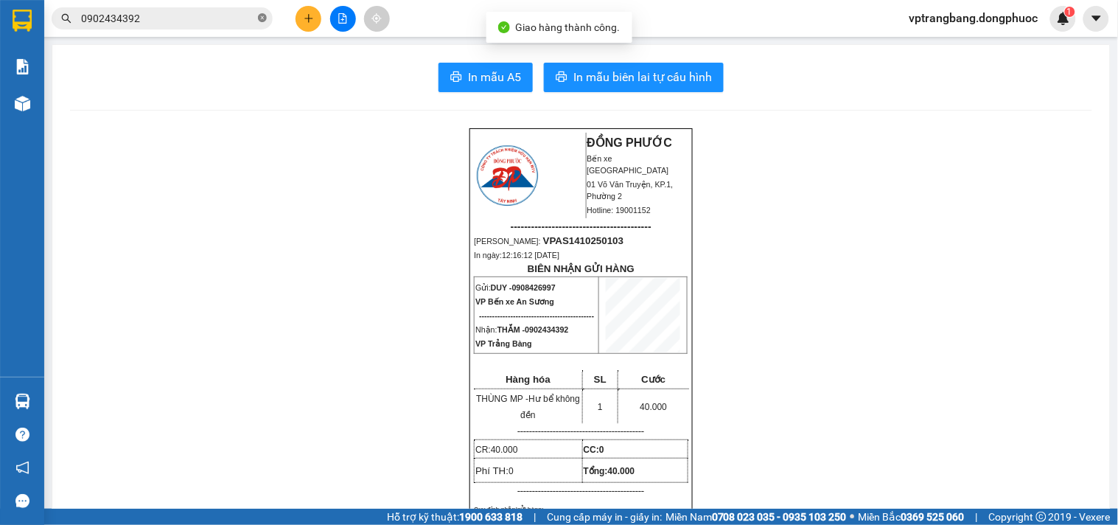
click at [264, 20] on icon "close-circle" at bounding box center [262, 17] width 9 height 9
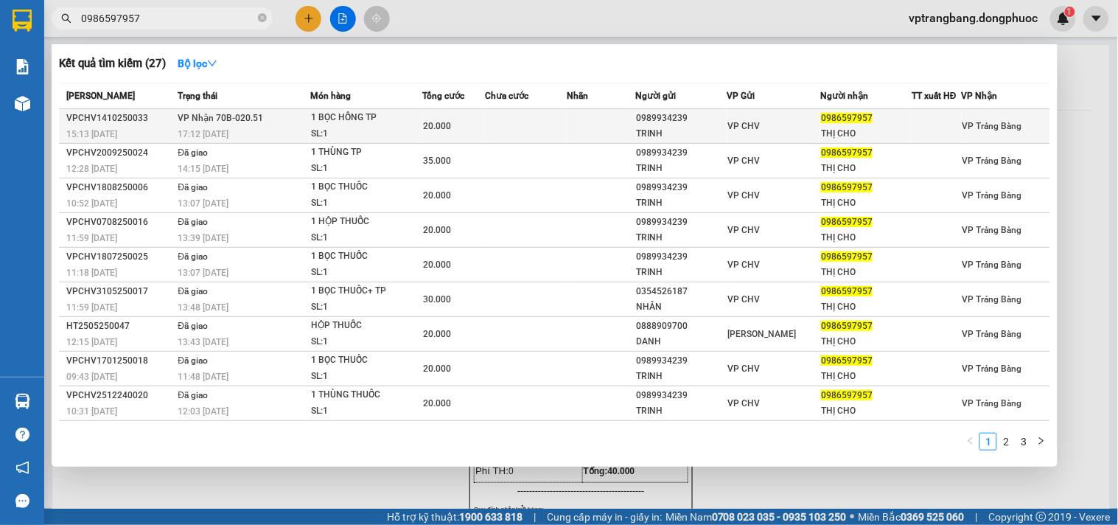
type input "0986597957"
click at [778, 135] on td "VP CHV" at bounding box center [774, 126] width 94 height 35
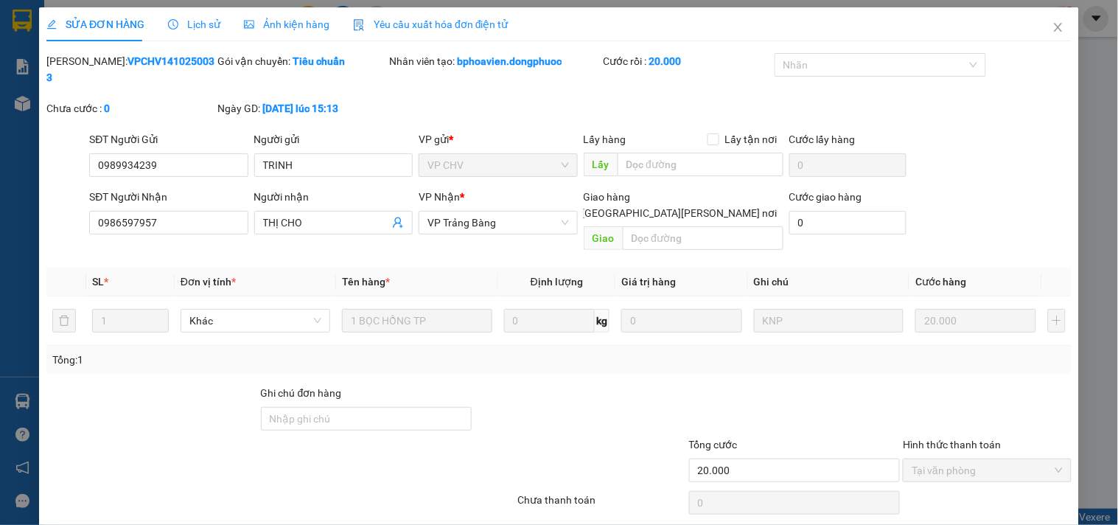
type input "0989934239"
type input "TRINH"
type input "0986597957"
type input "THỊ CHO"
type input "20.000"
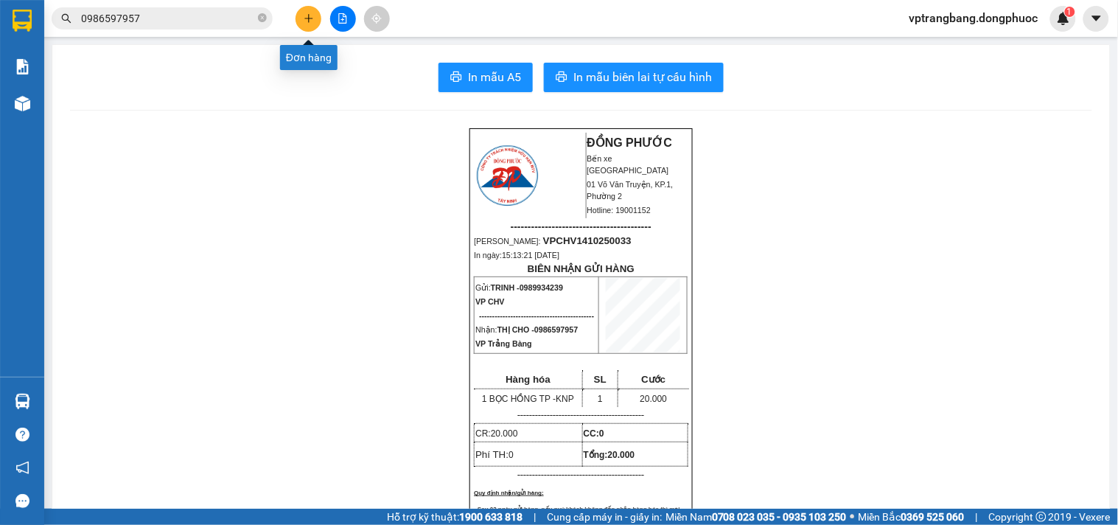
click at [308, 20] on icon "plus" at bounding box center [308, 18] width 1 height 8
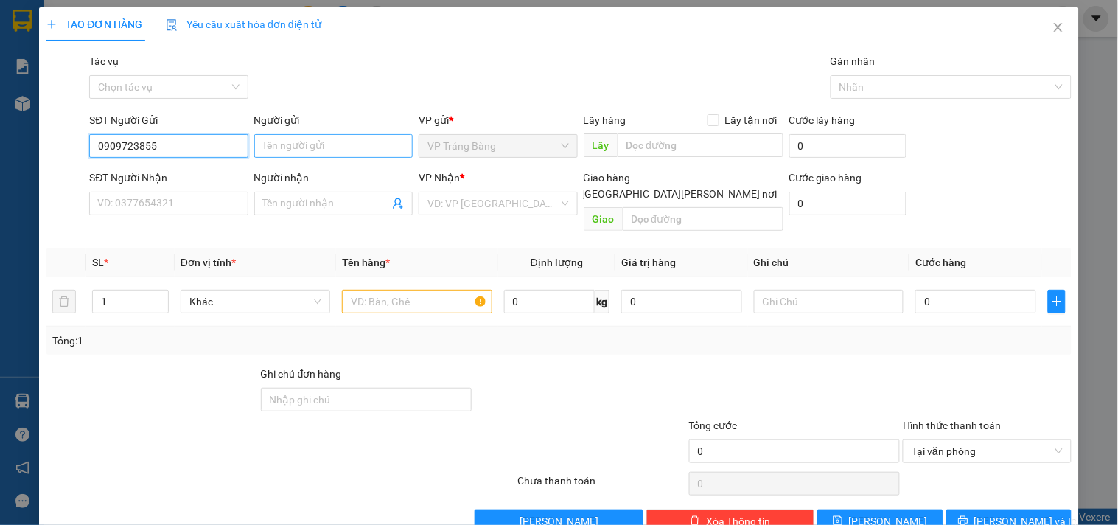
type input "0909723855"
click at [265, 139] on input "Người gửi" at bounding box center [333, 146] width 158 height 24
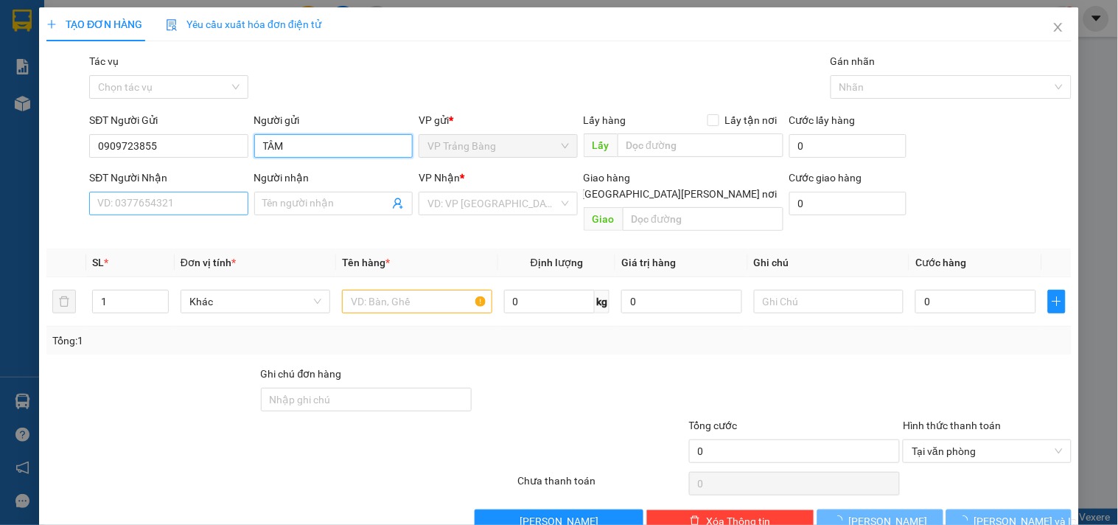
type input "TÂM"
click at [155, 197] on input "SĐT Người Nhận" at bounding box center [168, 204] width 158 height 24
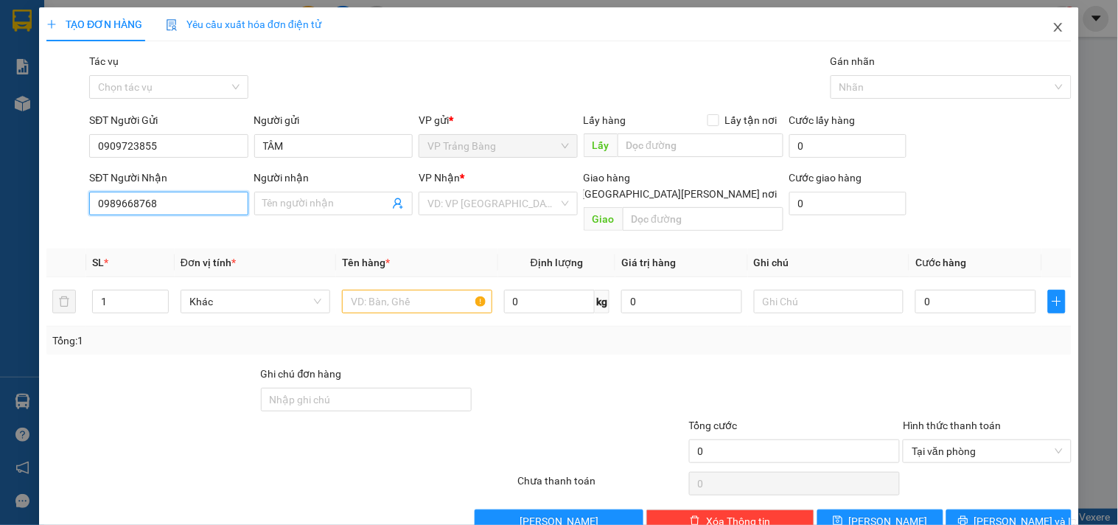
type input "0989668768"
click at [1054, 27] on icon "close" at bounding box center [1058, 27] width 8 height 9
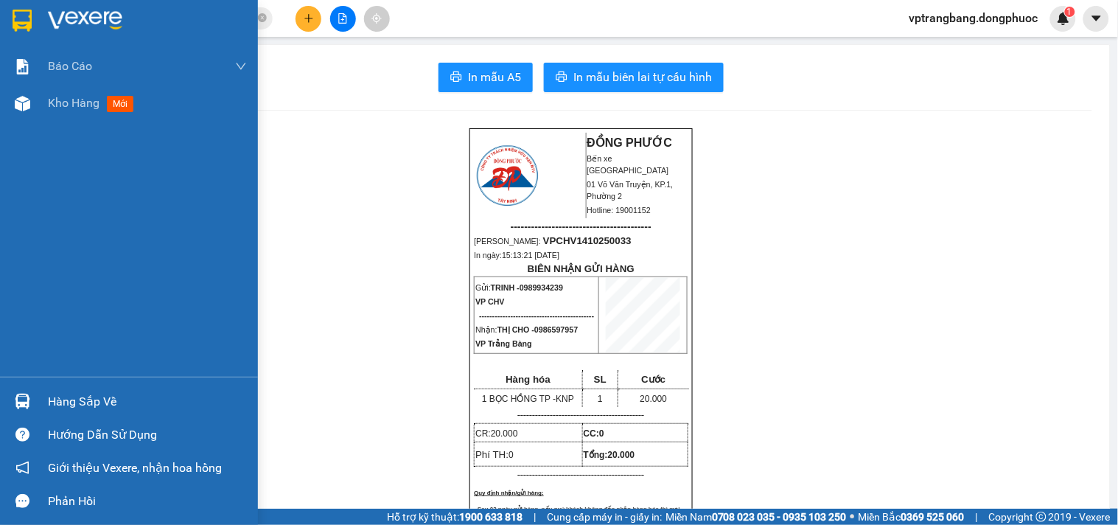
click at [69, 402] on div "Hàng sắp về" at bounding box center [147, 402] width 199 height 22
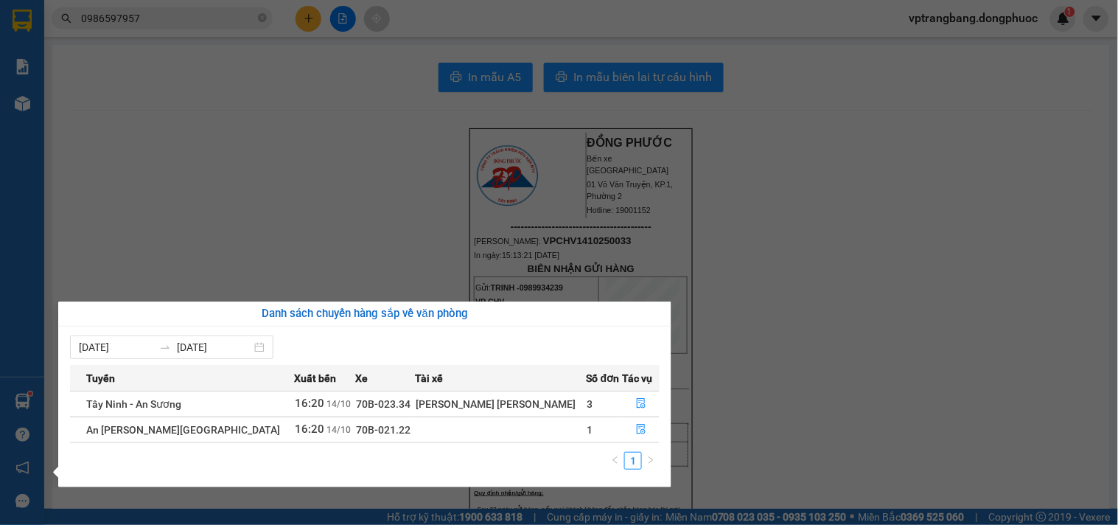
click at [912, 312] on section "Kết quả tìm kiếm ( 27 ) Bộ lọc Mã ĐH Trạng thái Món hàng Tổng cước Chưa cước Nh…" at bounding box center [559, 262] width 1118 height 525
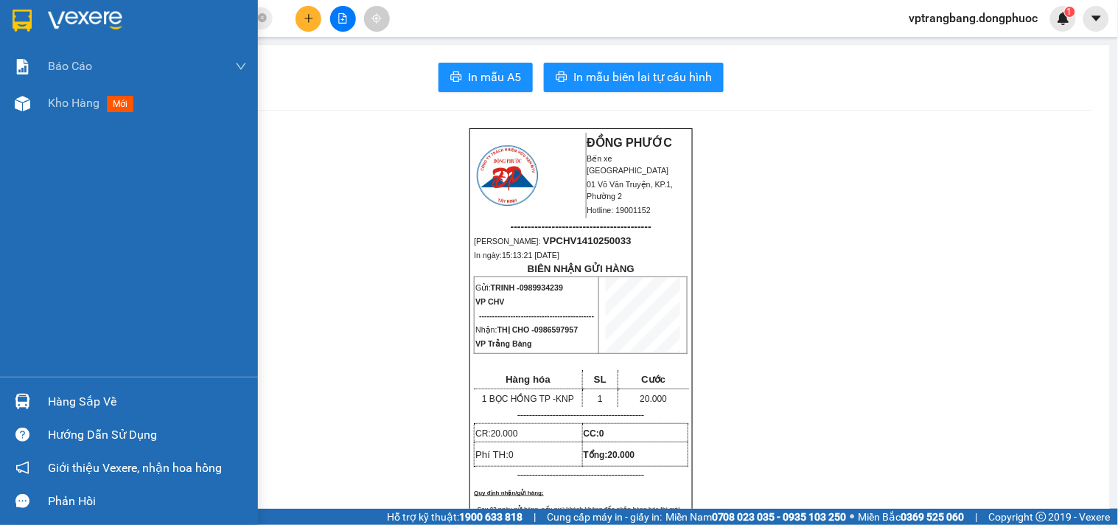
drag, startPoint x: 85, startPoint y: 399, endPoint x: 199, endPoint y: 442, distance: 122.0
click at [87, 399] on div "Hàng sắp về" at bounding box center [147, 402] width 199 height 22
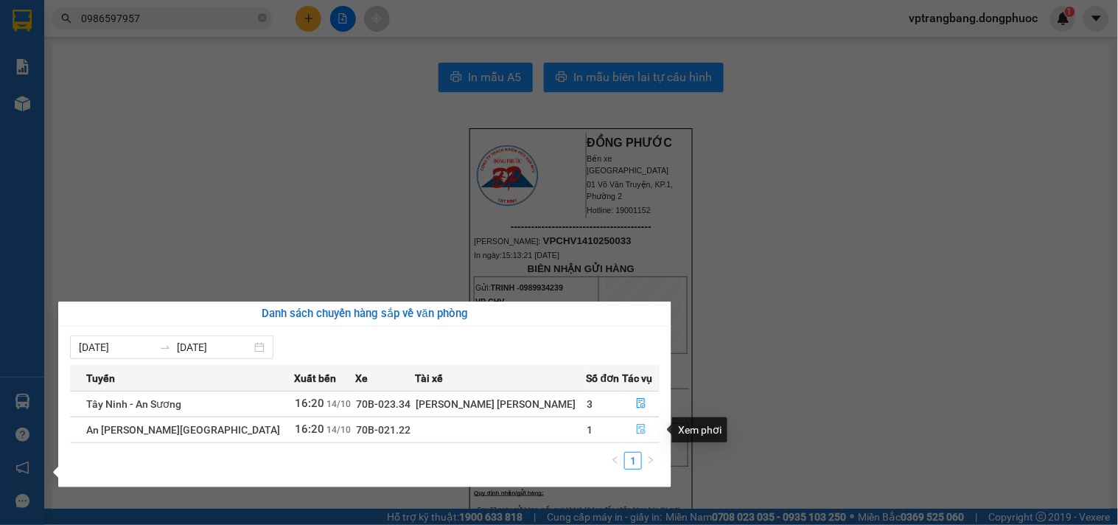
click at [637, 428] on icon "file-done" at bounding box center [641, 429] width 9 height 10
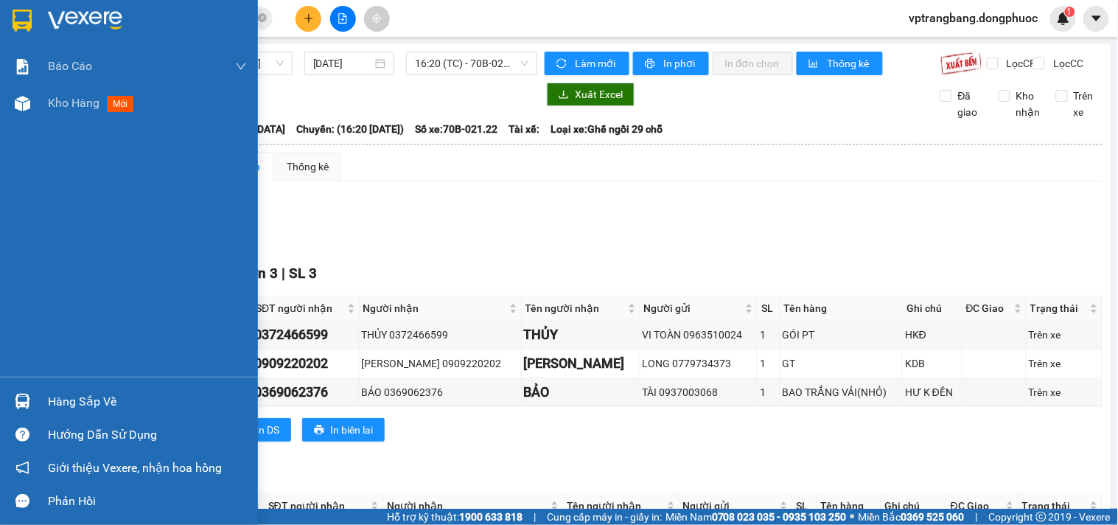
click at [69, 399] on div "Hàng sắp về" at bounding box center [147, 402] width 199 height 22
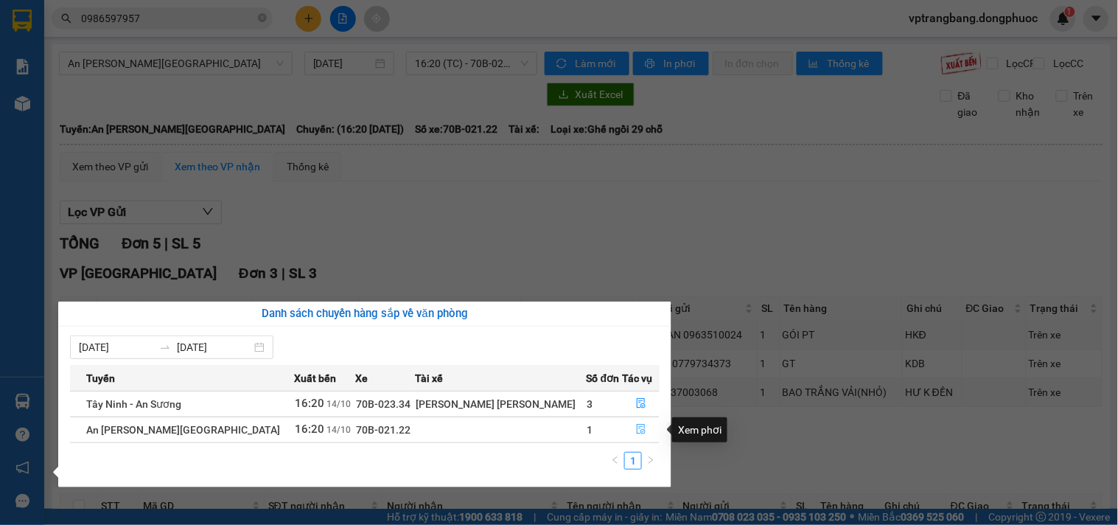
click at [636, 430] on icon "file-done" at bounding box center [641, 429] width 10 height 10
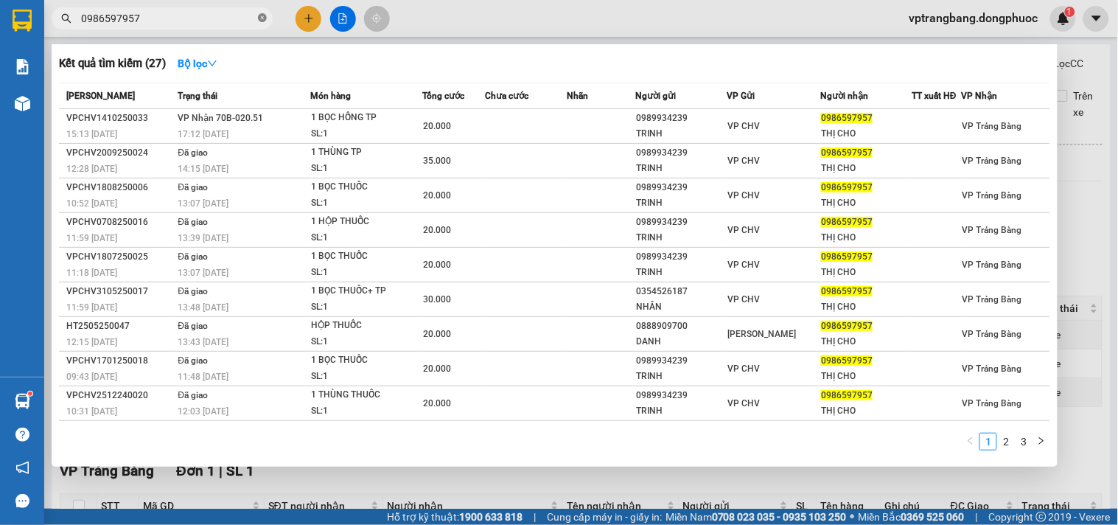
click at [259, 19] on icon "close-circle" at bounding box center [262, 17] width 9 height 9
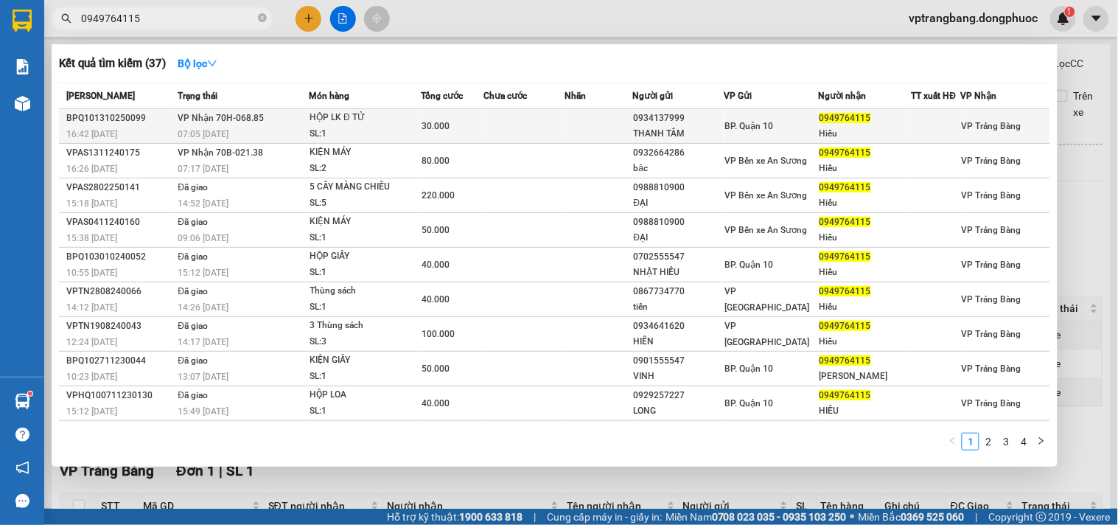
type input "0949764115"
click at [488, 129] on td at bounding box center [523, 126] width 81 height 35
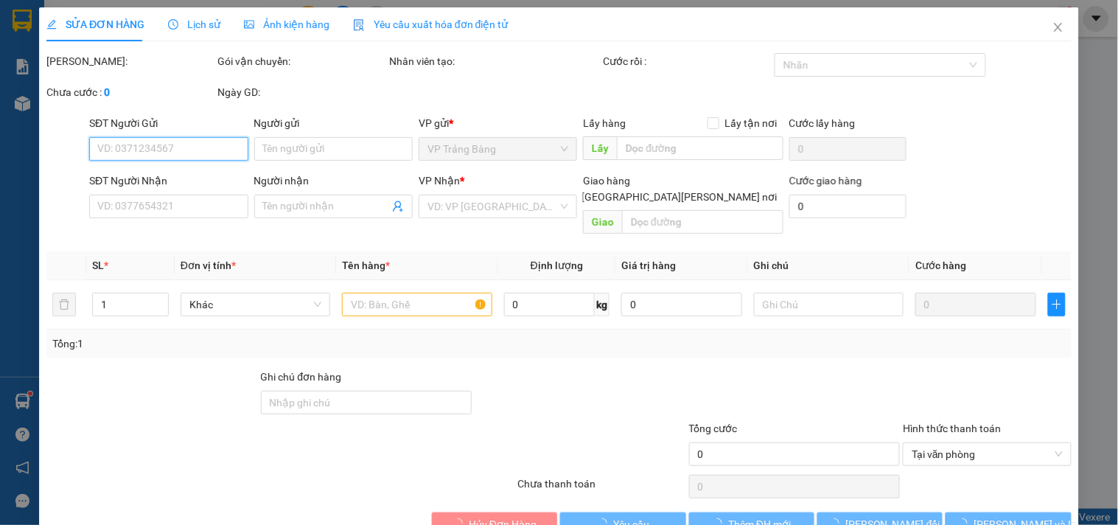
type input "0934137999"
type input "THANH TÂM"
type input "0949764115"
type input "Hiếu"
type input "30.000"
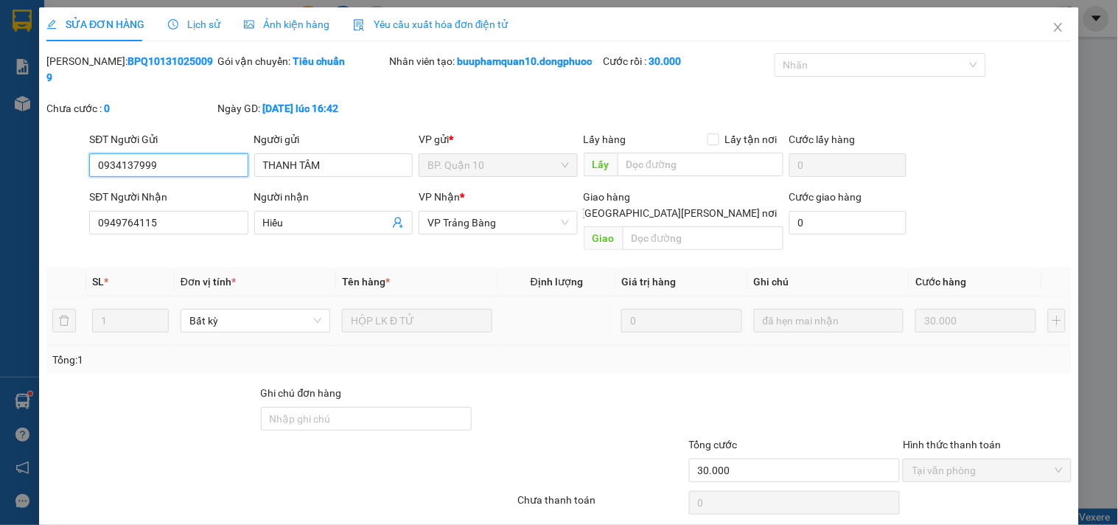
scroll to position [39, 0]
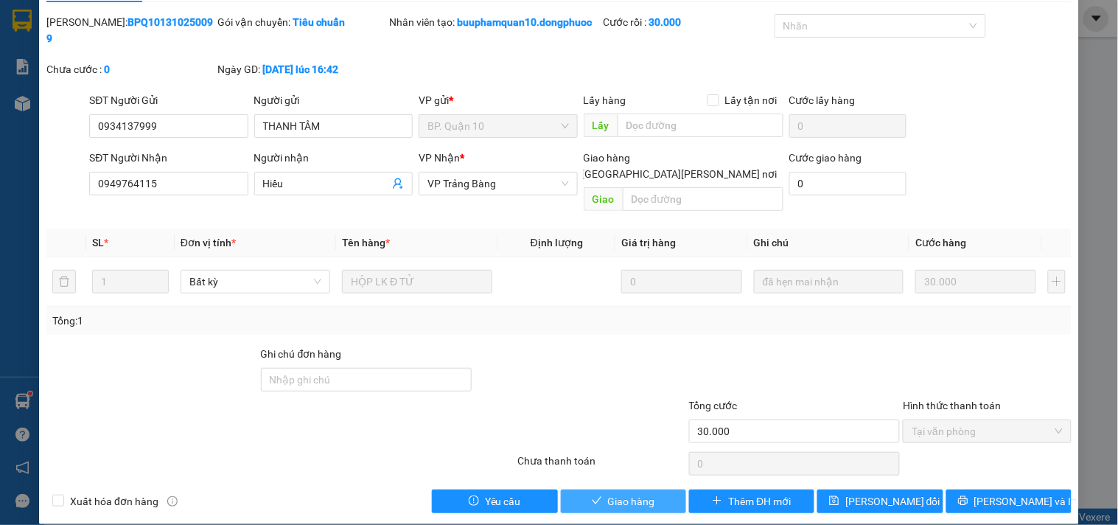
click at [615, 493] on span "Giao hàng" at bounding box center [631, 501] width 47 height 16
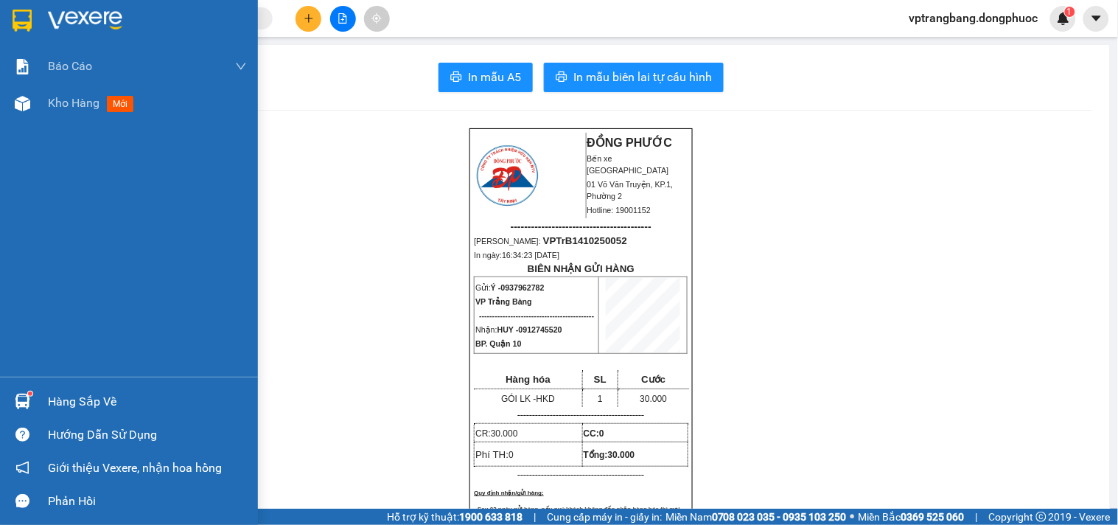
drag, startPoint x: 134, startPoint y: 397, endPoint x: 175, endPoint y: 402, distance: 40.9
click at [134, 398] on div "Hàng sắp về" at bounding box center [147, 402] width 199 height 22
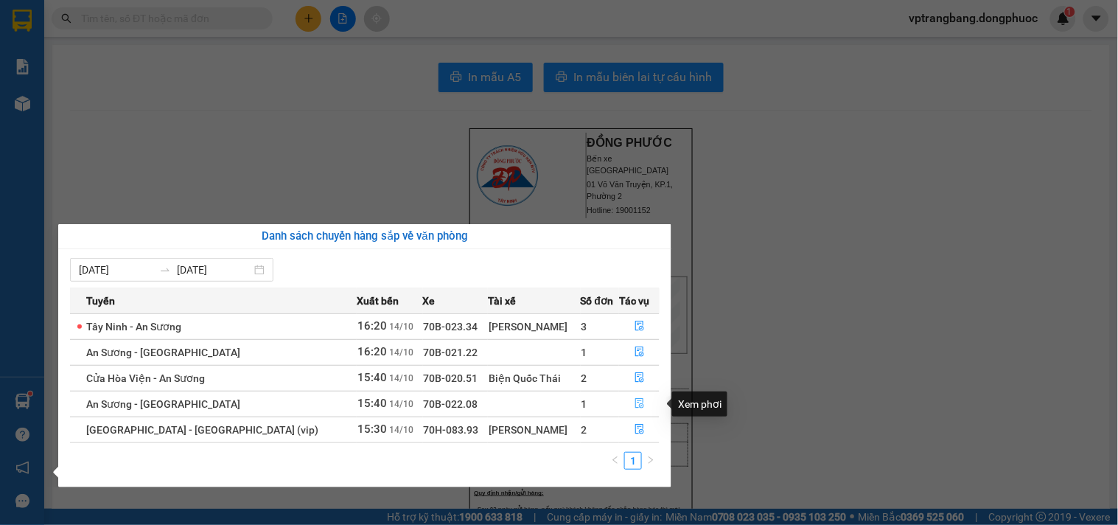
click at [635, 404] on icon "file-done" at bounding box center [640, 403] width 10 height 10
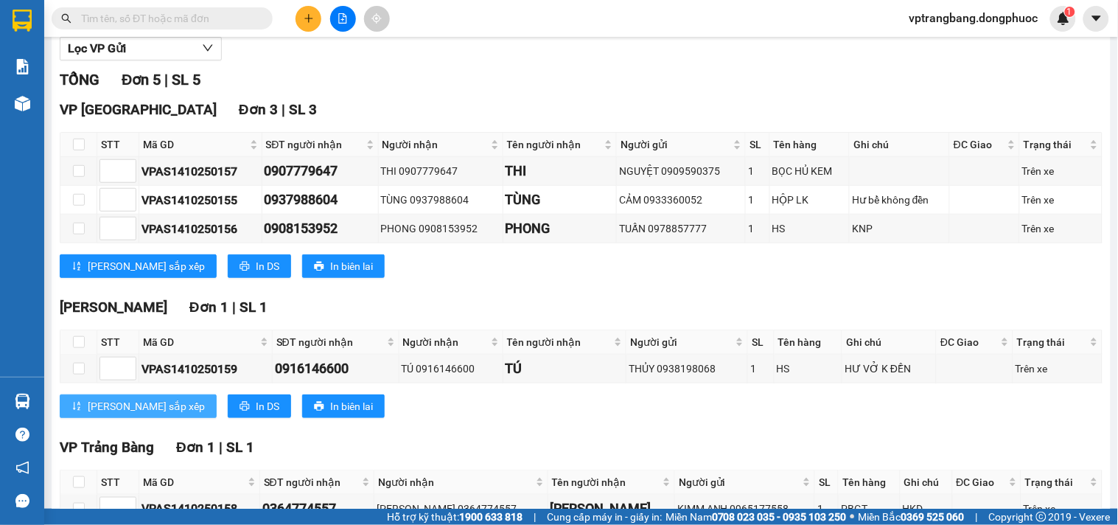
scroll to position [268, 0]
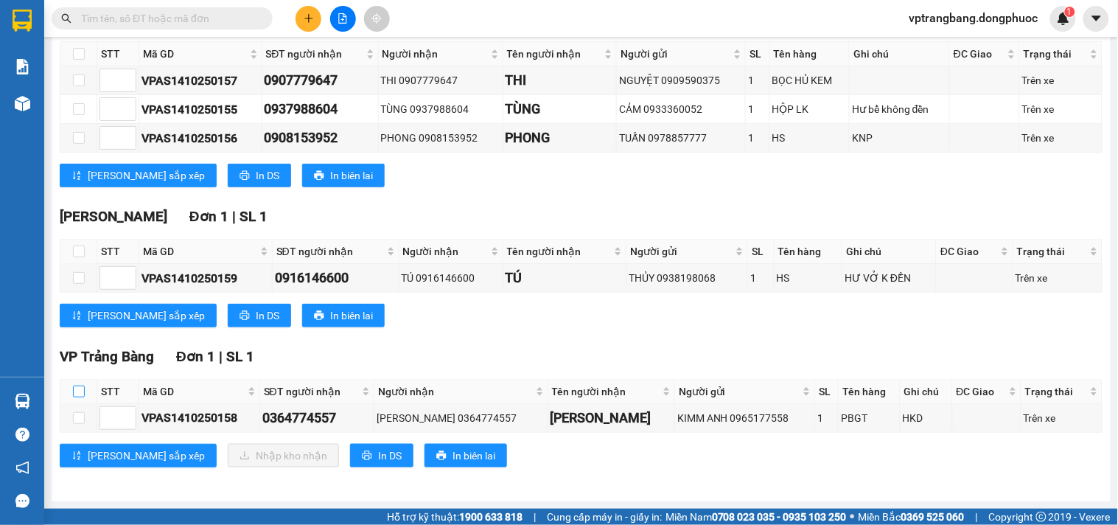
click at [76, 387] on input "checkbox" at bounding box center [79, 391] width 12 height 12
checkbox input "true"
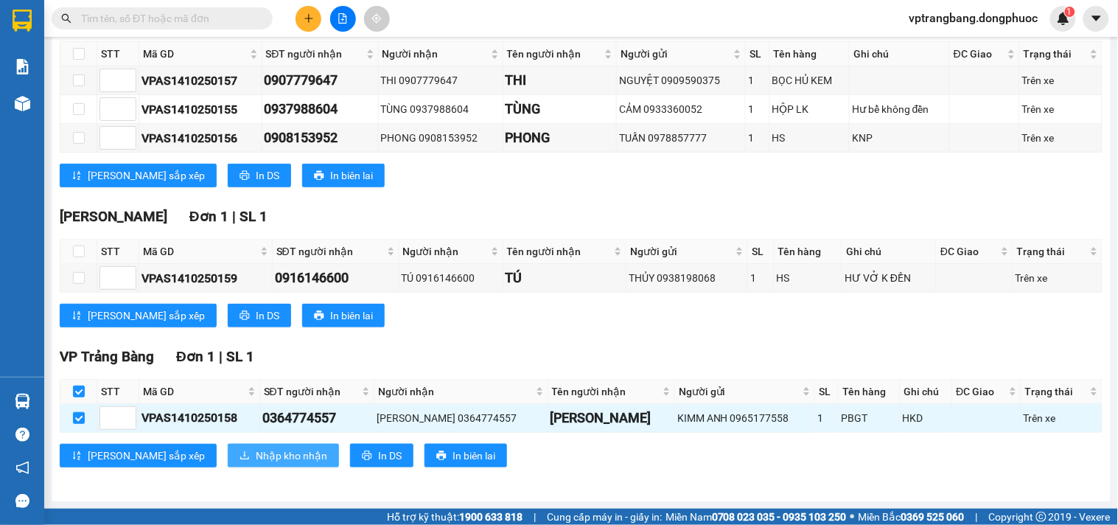
click at [256, 457] on span "Nhập kho nhận" at bounding box center [291, 455] width 71 height 16
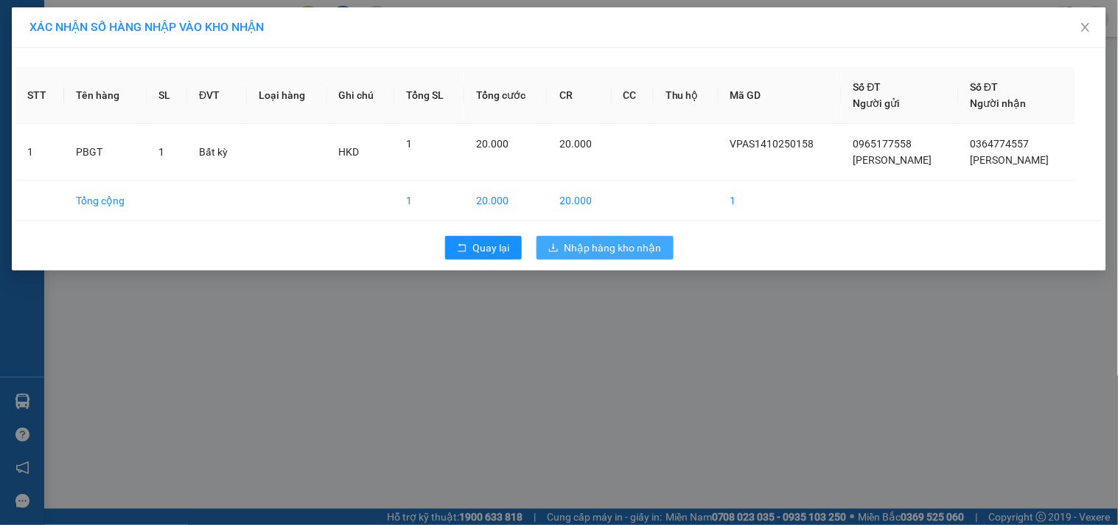
click at [573, 241] on span "Nhập hàng kho nhận" at bounding box center [613, 248] width 97 height 16
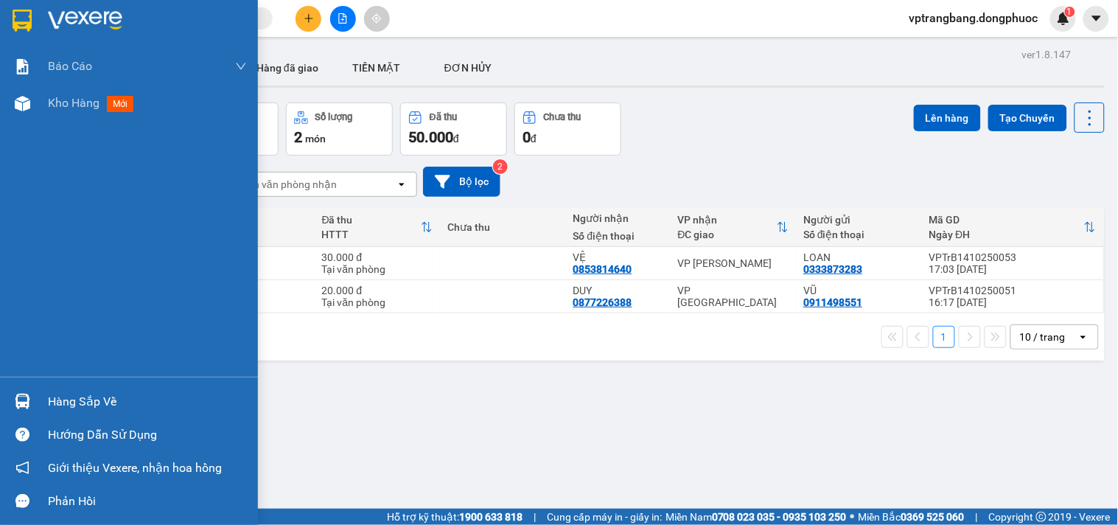
drag, startPoint x: 90, startPoint y: 404, endPoint x: 249, endPoint y: 385, distance: 160.3
click at [91, 404] on div "Hàng sắp về" at bounding box center [147, 402] width 199 height 22
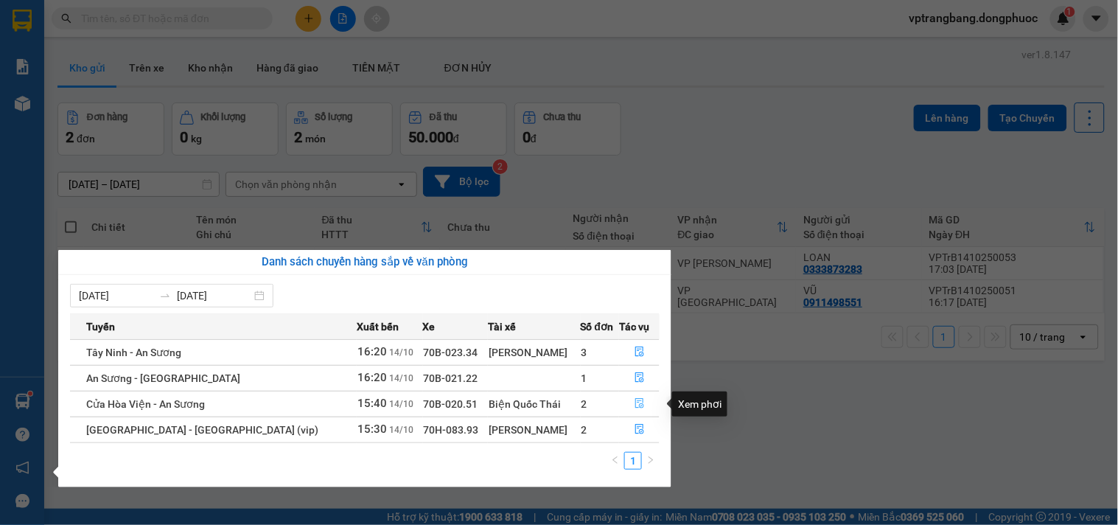
click at [639, 403] on button "button" at bounding box center [639, 404] width 39 height 24
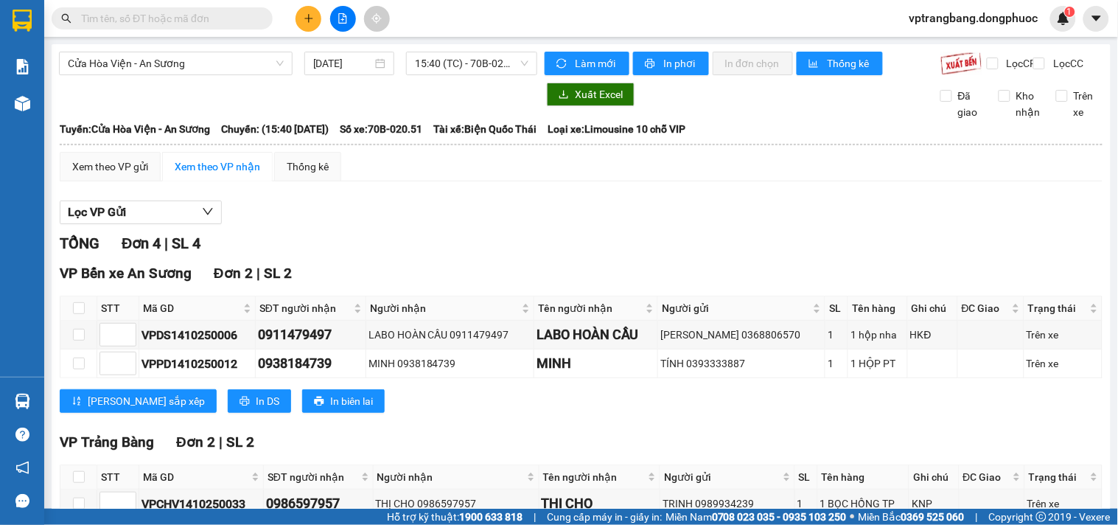
scroll to position [128, 0]
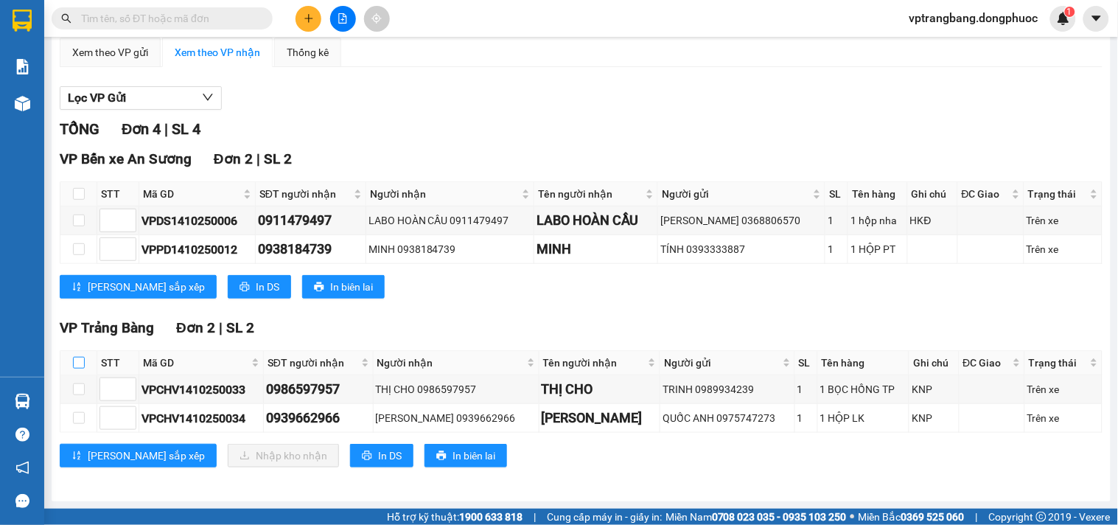
click at [76, 363] on input "checkbox" at bounding box center [79, 363] width 12 height 12
checkbox input "true"
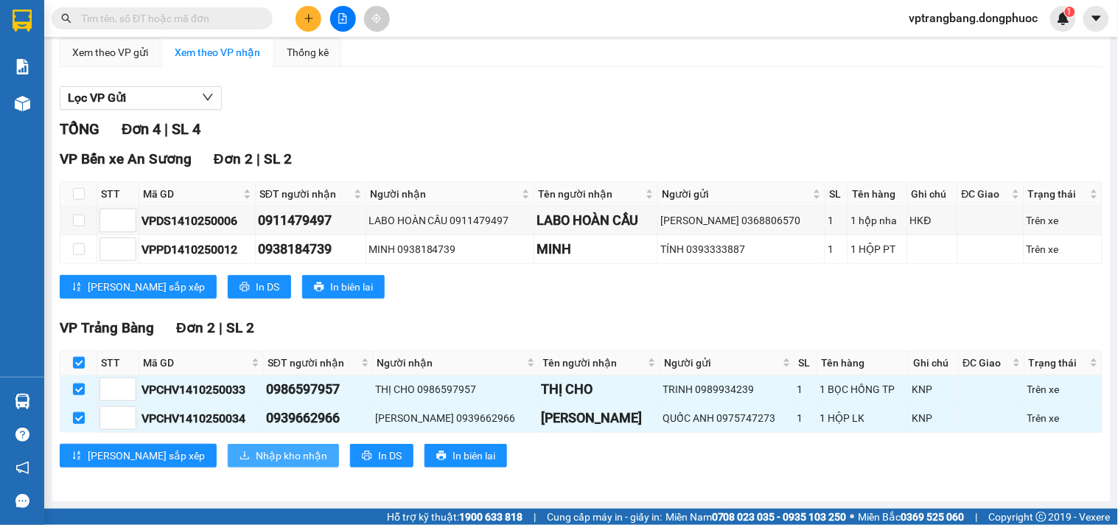
click at [256, 450] on span "Nhập kho nhận" at bounding box center [291, 455] width 71 height 16
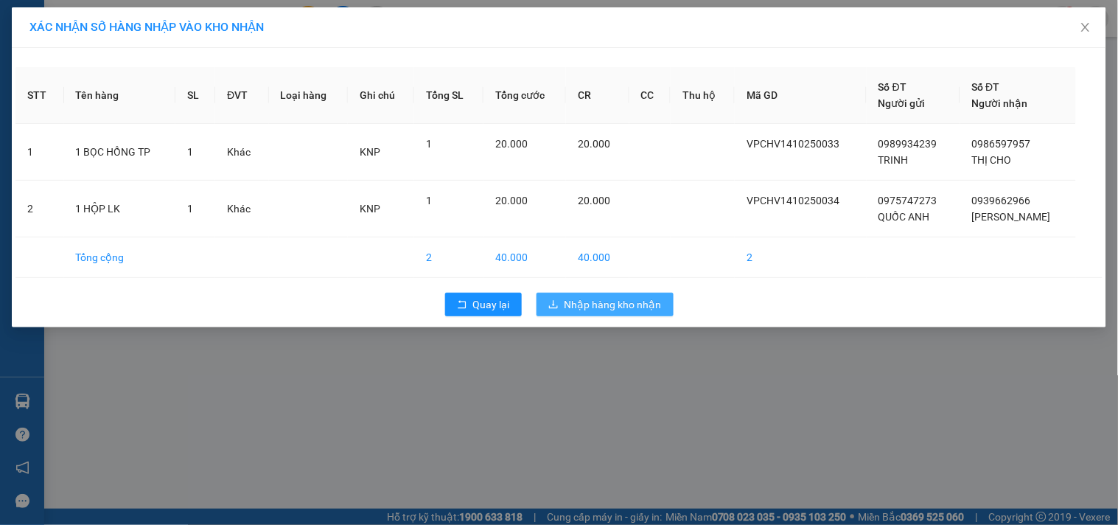
click at [635, 302] on span "Nhập hàng kho nhận" at bounding box center [613, 304] width 97 height 16
